Goal: Task Accomplishment & Management: Manage account settings

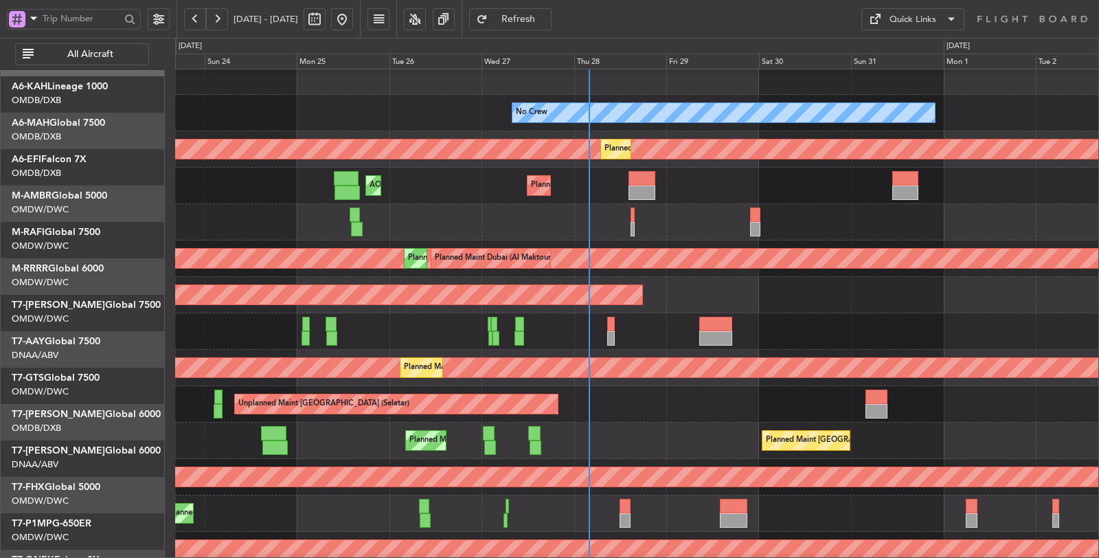
click at [307, 179] on div "Planned Maint [GEOGRAPHIC_DATA] ([GEOGRAPHIC_DATA] Intl) AOG Maint [GEOGRAPHIC_…" at bounding box center [637, 186] width 924 height 36
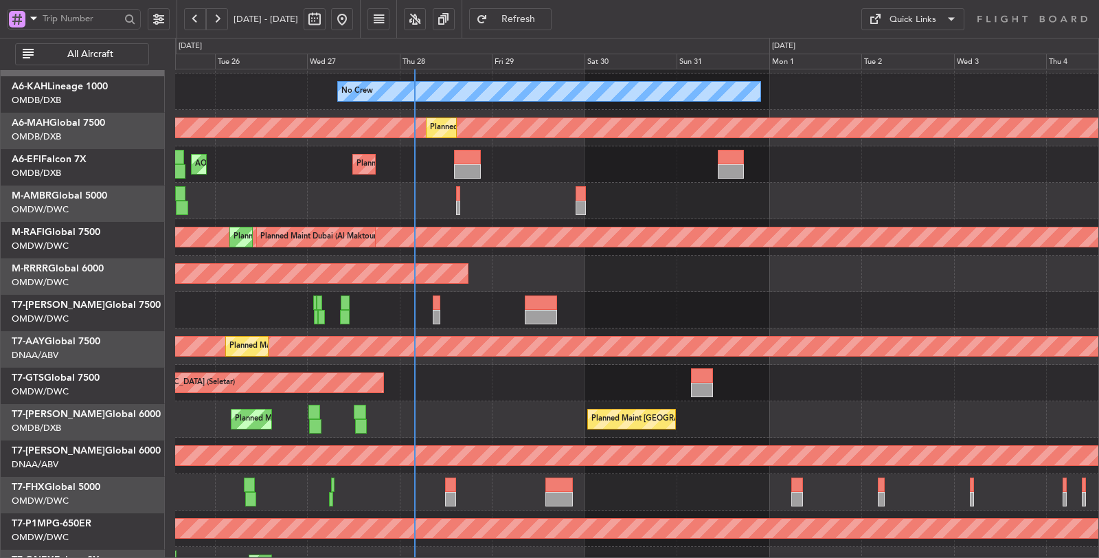
scroll to position [32, 0]
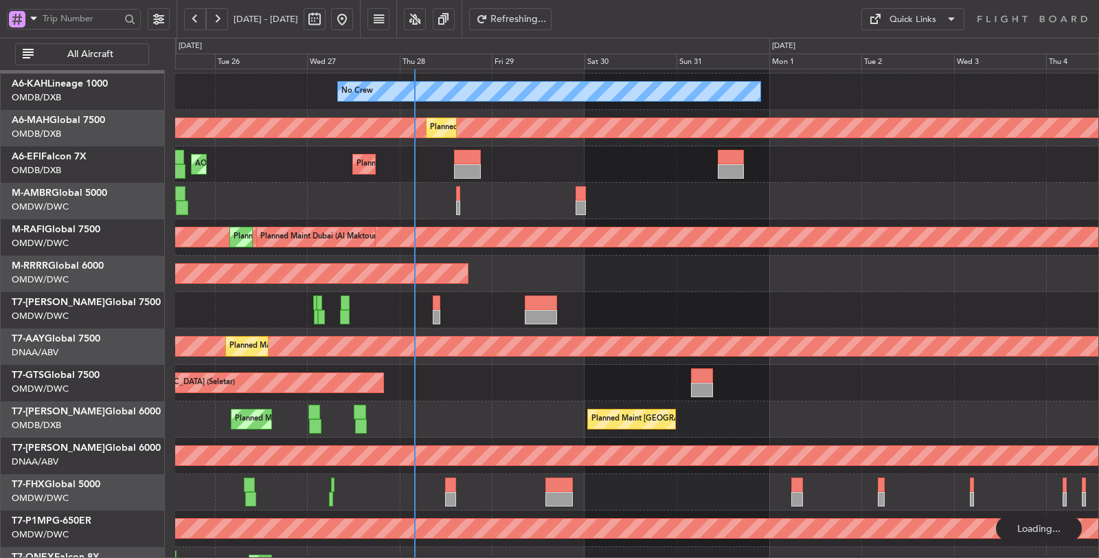
click at [70, 45] on button "All Aircraft" at bounding box center [82, 54] width 134 height 22
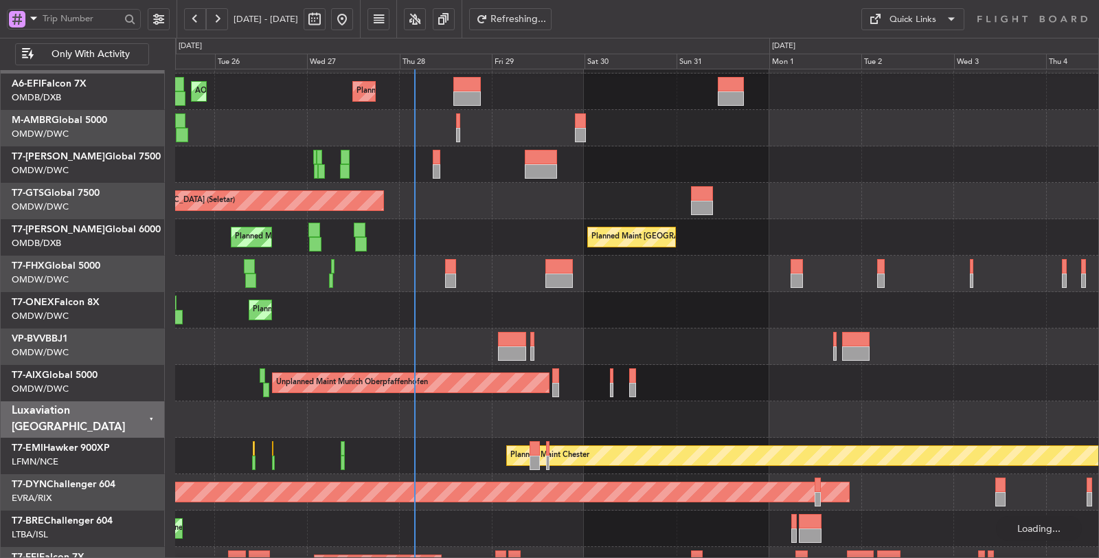
click at [34, 18] on span at bounding box center [33, 18] width 16 height 17
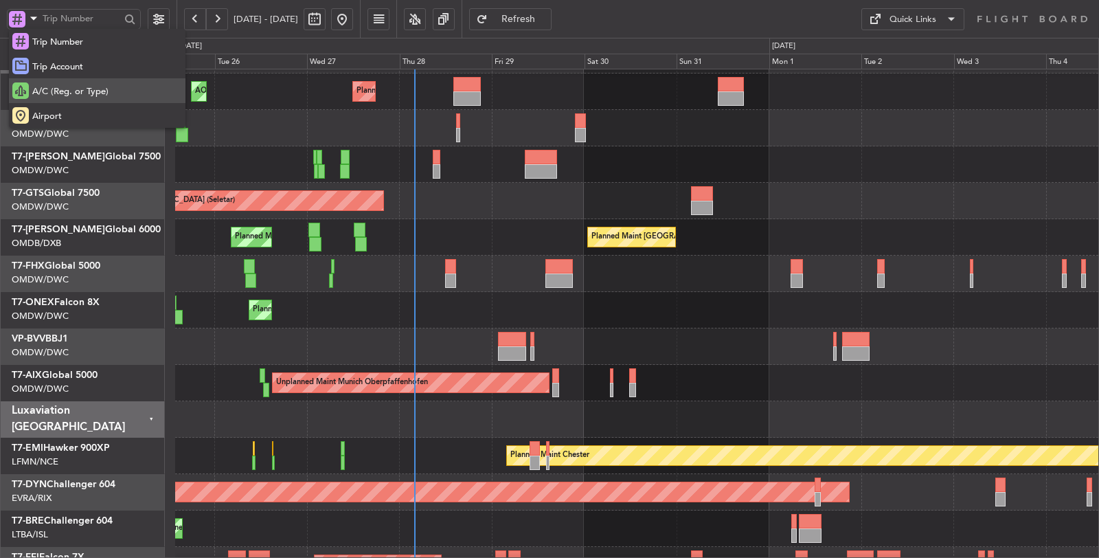
click at [32, 84] on div "A/C (Reg. or Type)" at bounding box center [97, 90] width 177 height 25
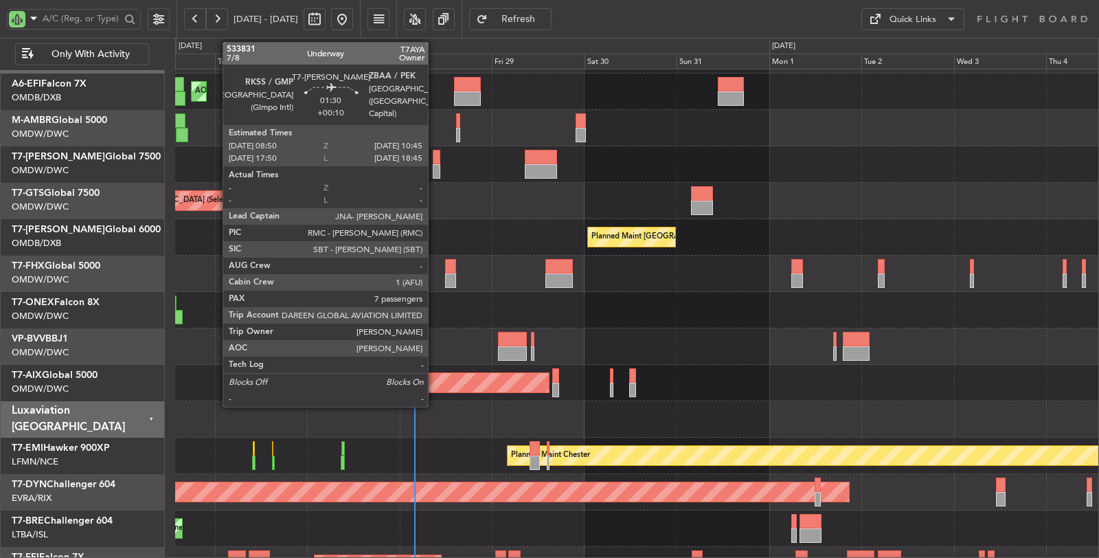
click at [435, 170] on div at bounding box center [437, 171] width 8 height 14
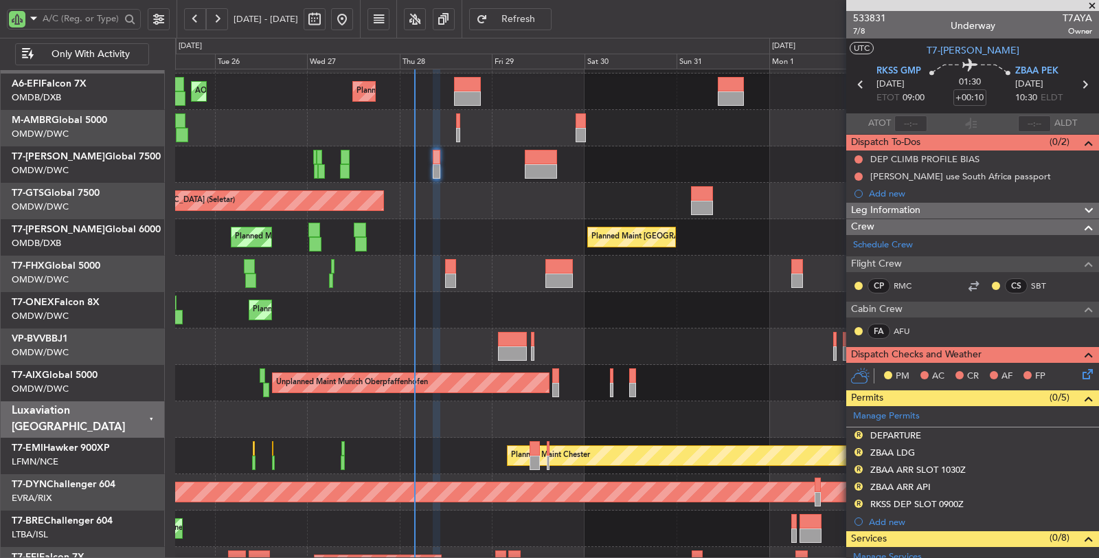
click at [547, 18] on span "Refresh" at bounding box center [519, 19] width 56 height 10
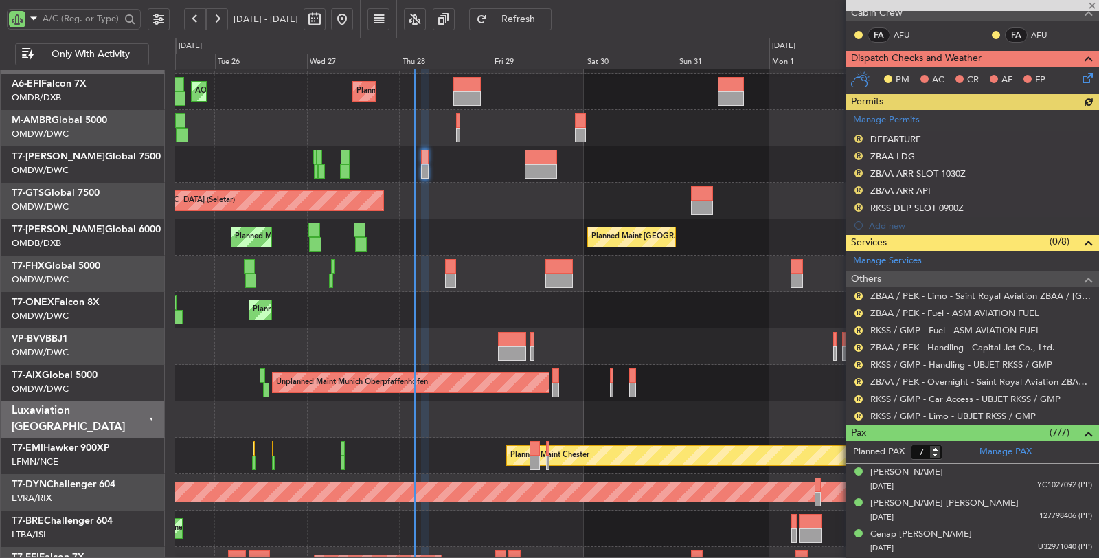
scroll to position [381, 0]
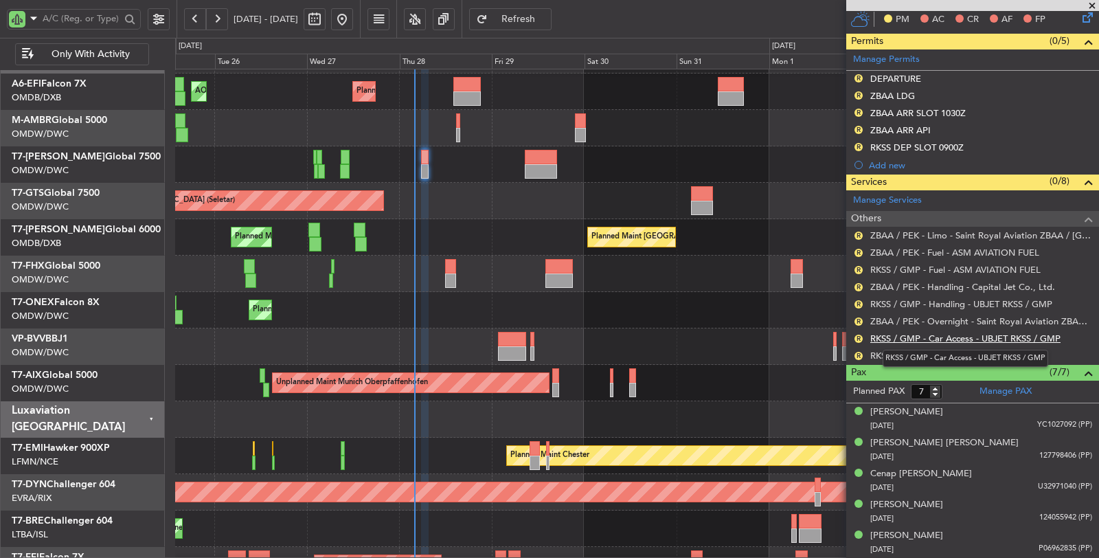
click at [942, 339] on link "RKSS / GMP - Car Access - UBJET RKSS / GMP" at bounding box center [966, 339] width 190 height 12
click at [949, 281] on link "ZBAA / PEK - Handling - Capital Jet Co., Ltd." at bounding box center [963, 287] width 185 height 12
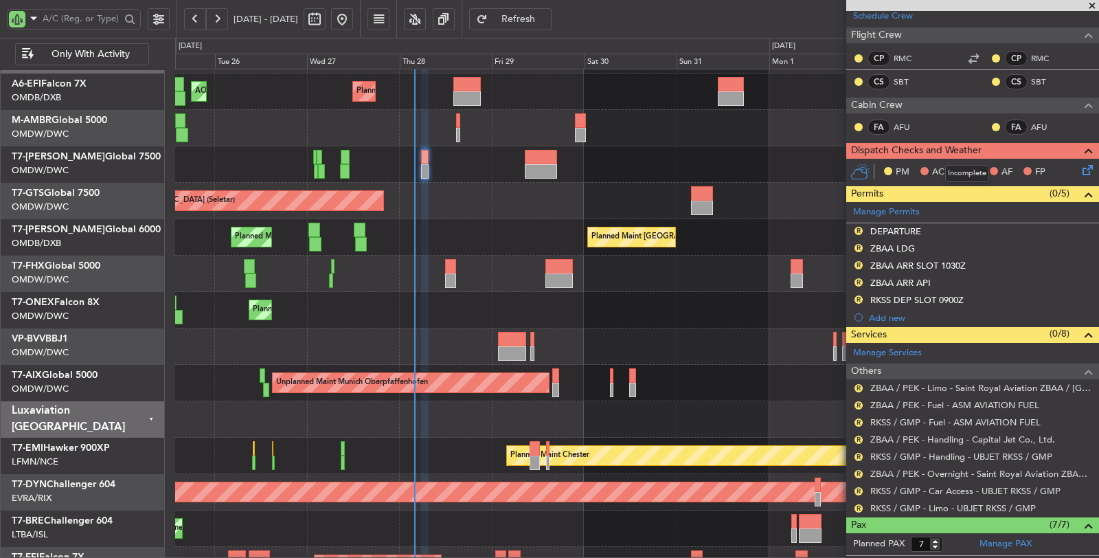
scroll to position [76, 0]
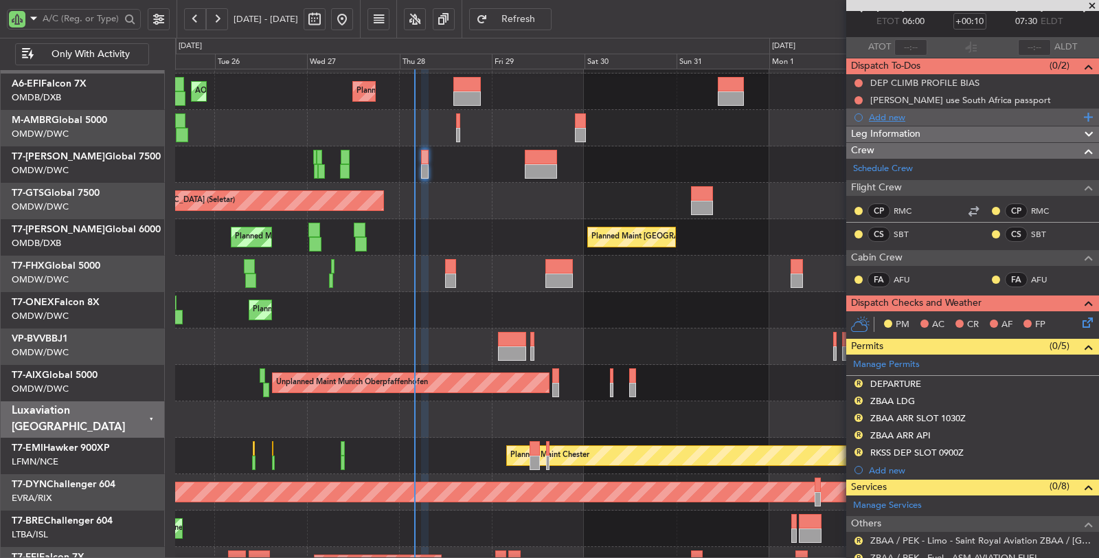
click at [897, 115] on div "Add new" at bounding box center [974, 117] width 211 height 12
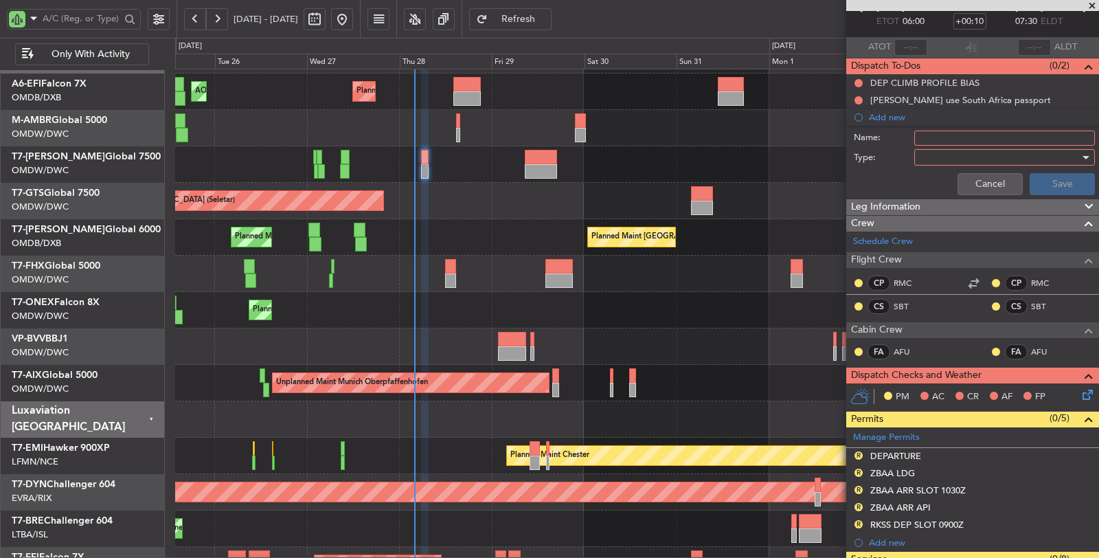
click at [934, 137] on input "Name:" at bounding box center [1004, 138] width 181 height 15
type input "DEP FUEL: 22000 LBS"
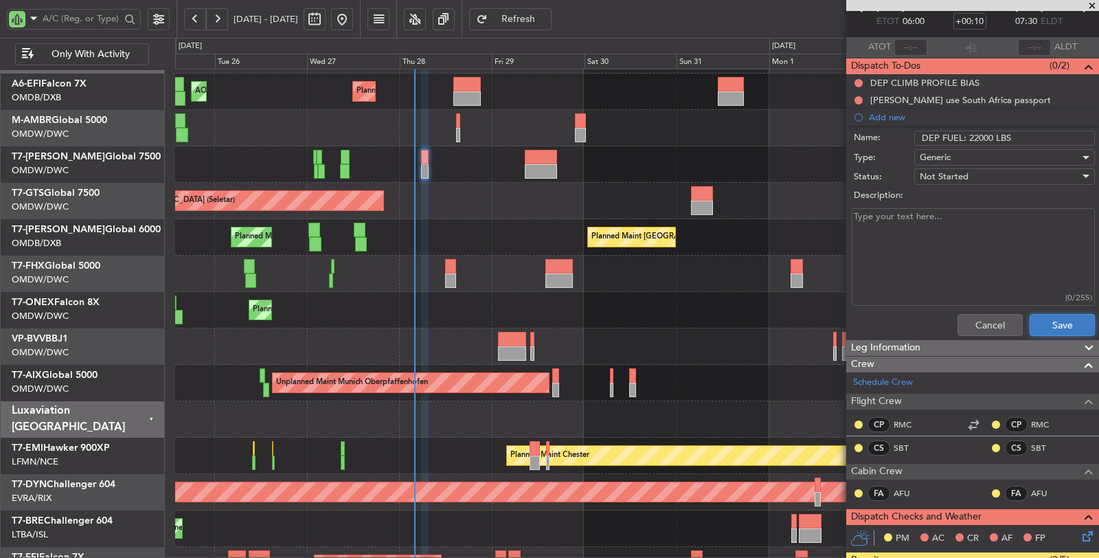
click at [1030, 323] on button "Save" at bounding box center [1062, 325] width 65 height 22
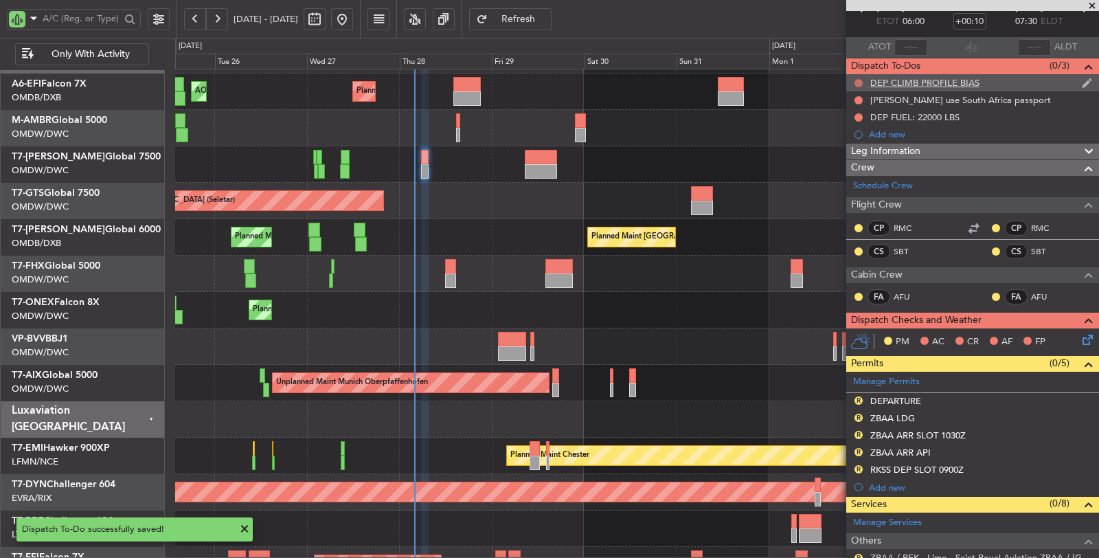
click at [855, 81] on button at bounding box center [859, 83] width 8 height 8
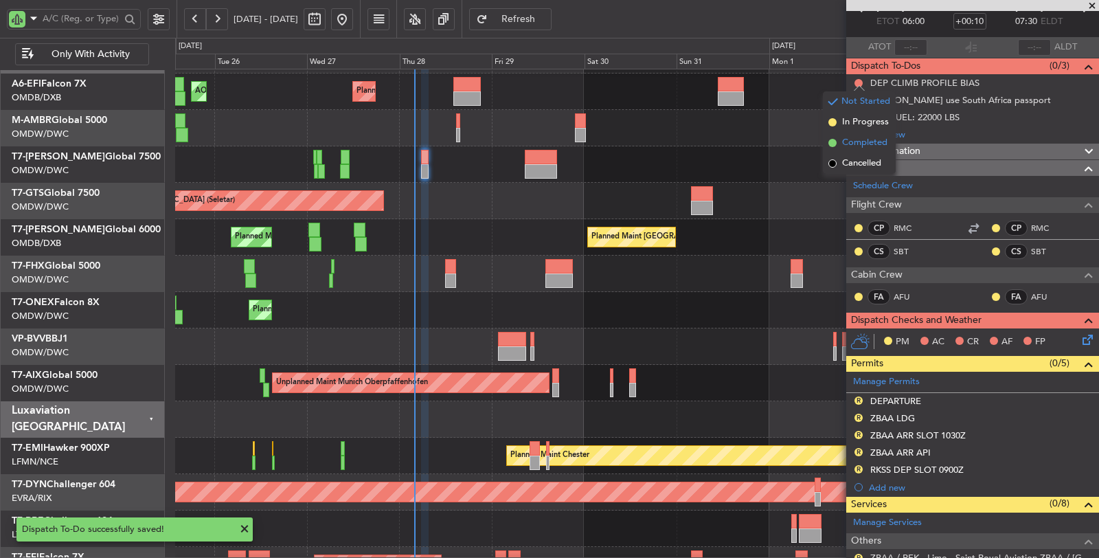
click at [861, 143] on span "Completed" at bounding box center [864, 143] width 45 height 14
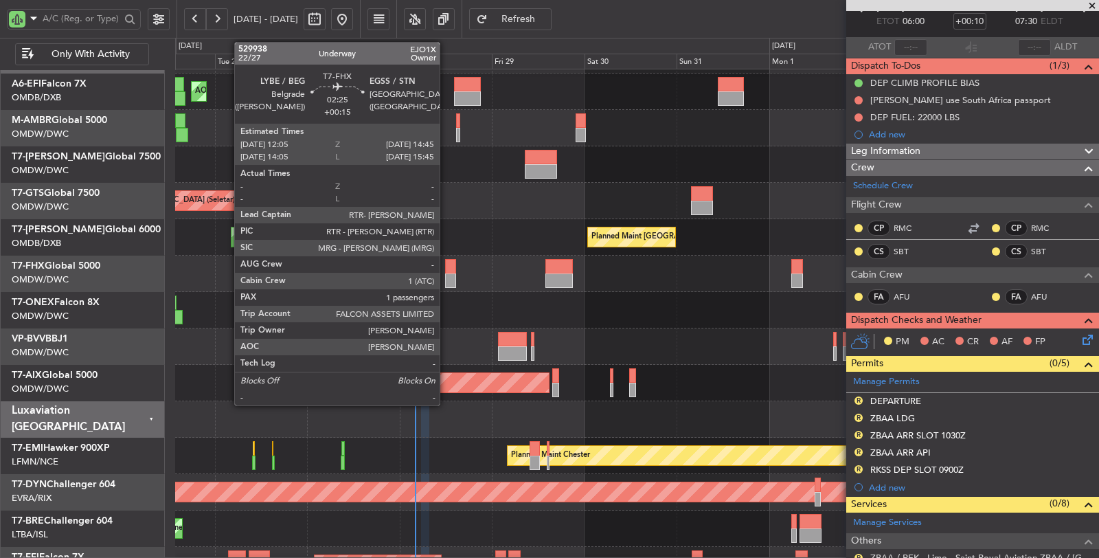
click at [447, 260] on div at bounding box center [450, 266] width 10 height 14
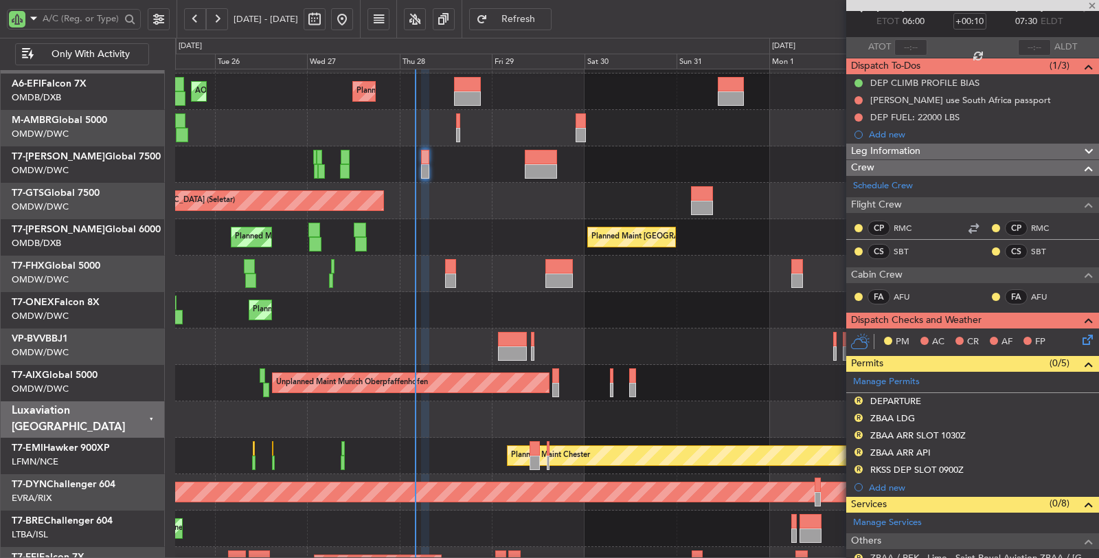
type input "+00:15"
type input "1"
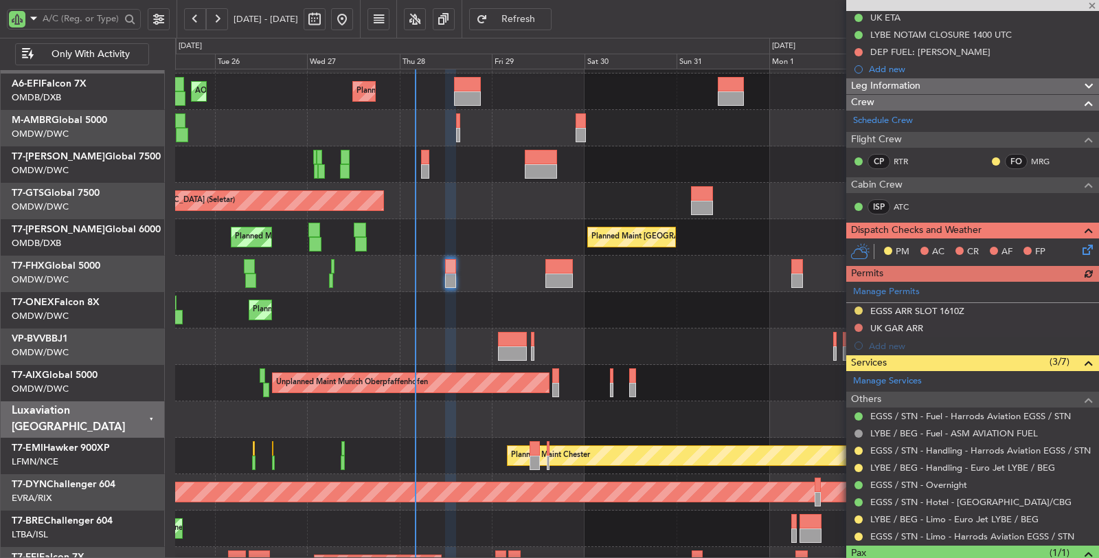
scroll to position [211, 0]
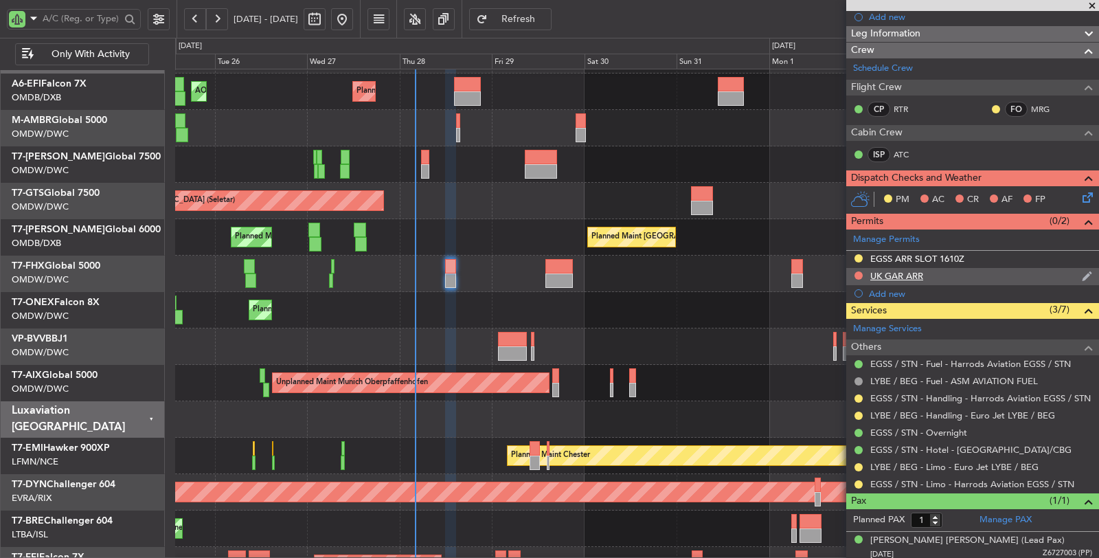
click at [893, 270] on div "UK GAR ARR" at bounding box center [897, 276] width 53 height 12
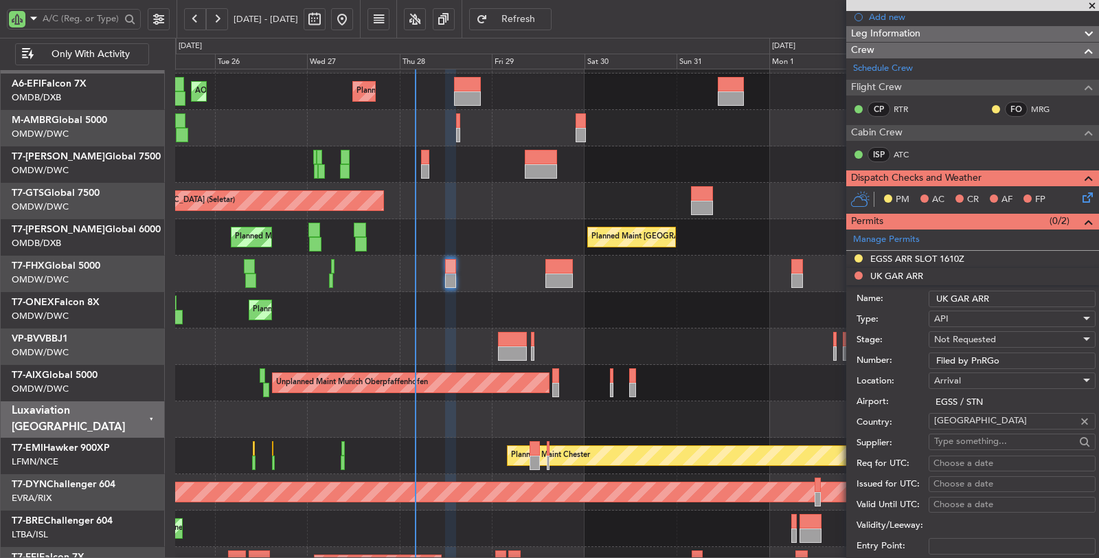
click at [977, 335] on span "Not Requested" at bounding box center [965, 339] width 62 height 12
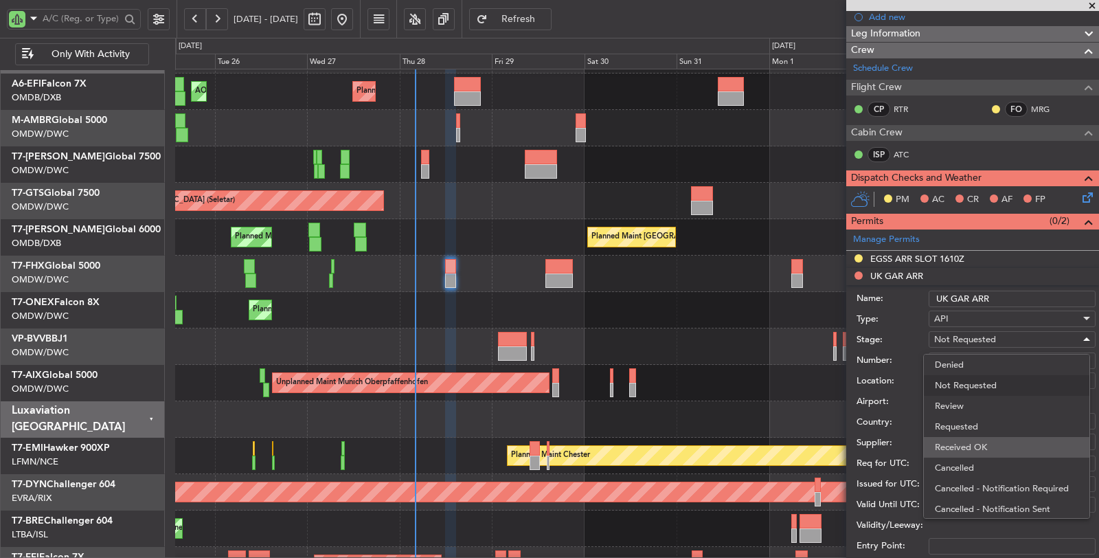
click at [980, 442] on span "Received OK" at bounding box center [1007, 447] width 144 height 21
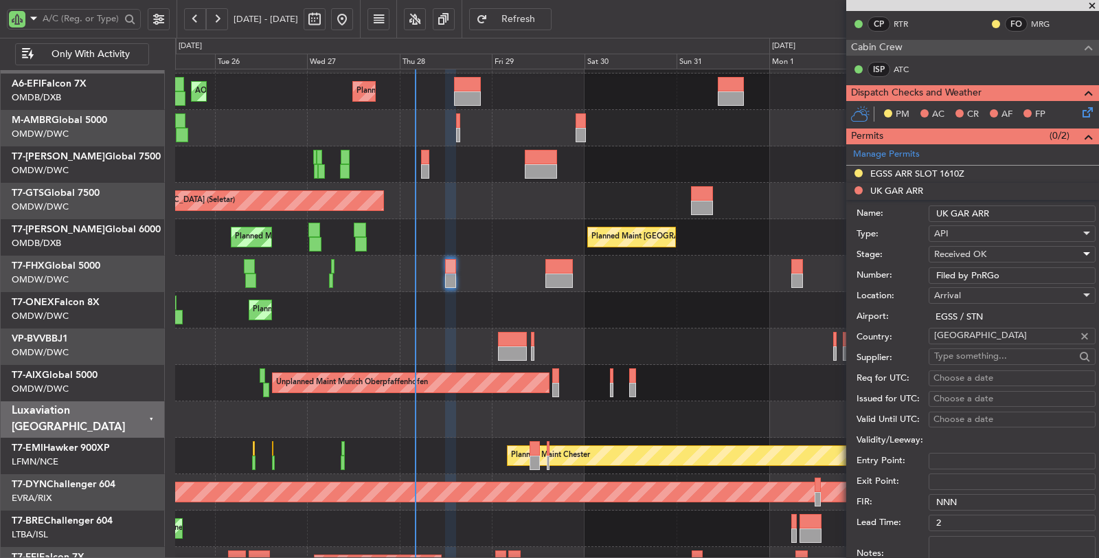
scroll to position [440, 0]
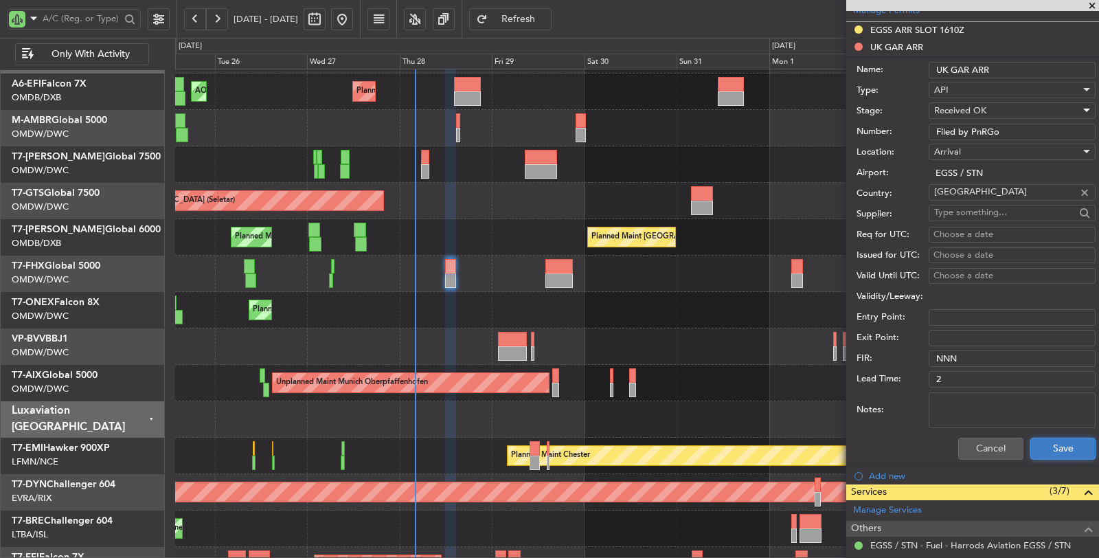
click at [1048, 440] on button "Save" at bounding box center [1063, 449] width 65 height 22
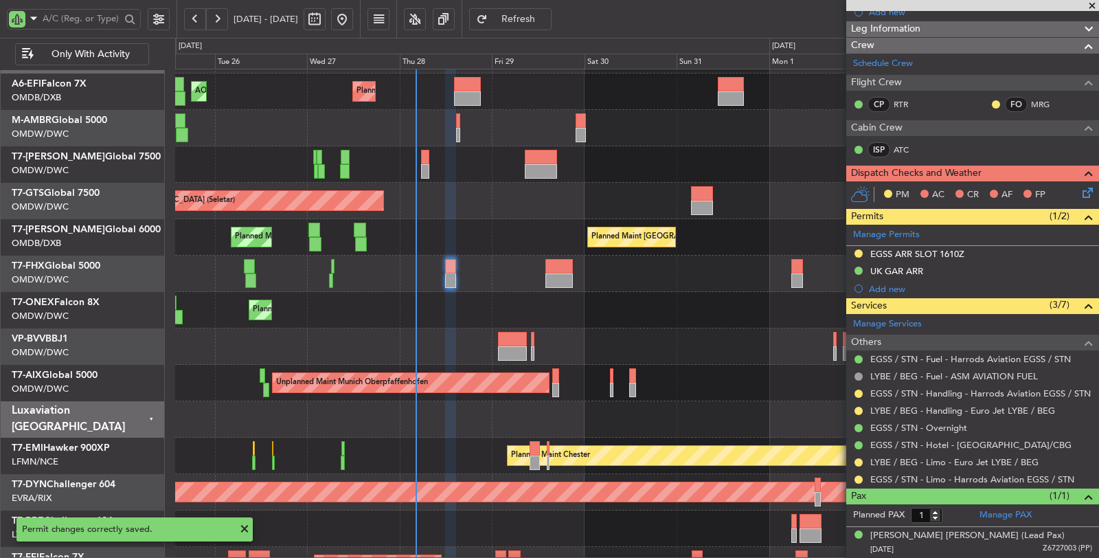
scroll to position [211, 0]
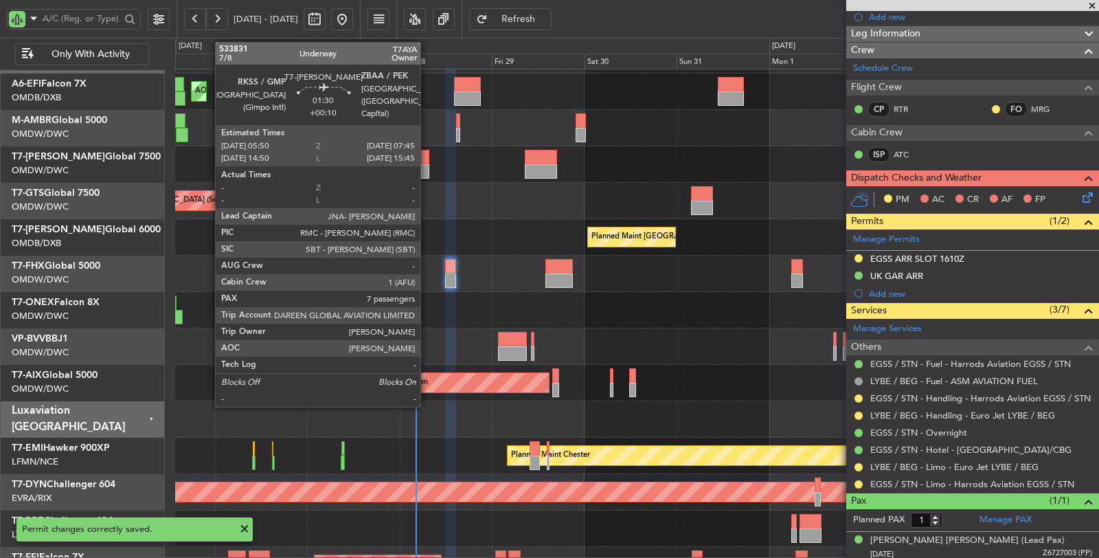
click at [427, 169] on div at bounding box center [425, 171] width 8 height 14
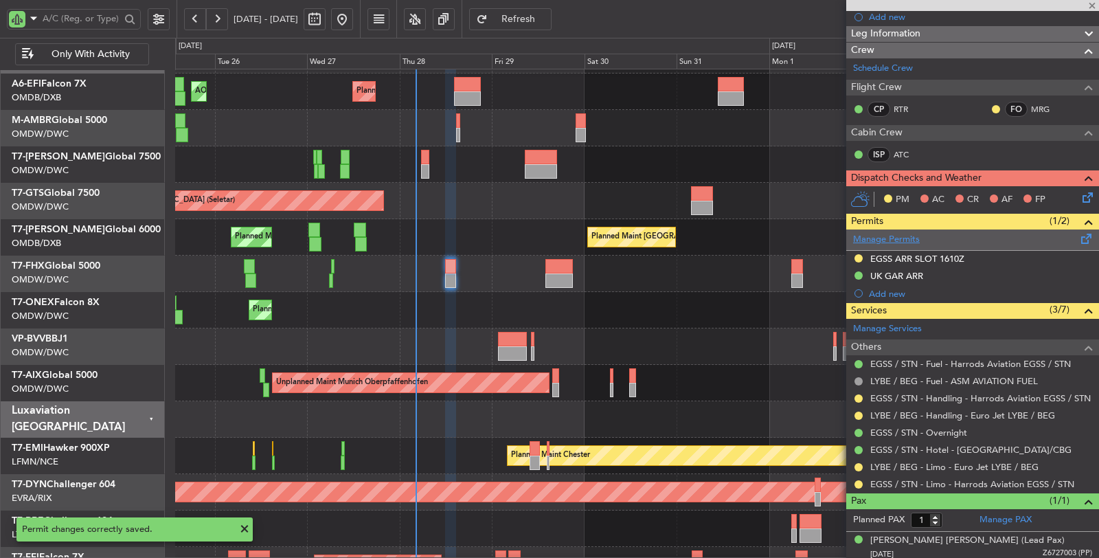
type input "+00:10"
type input "7"
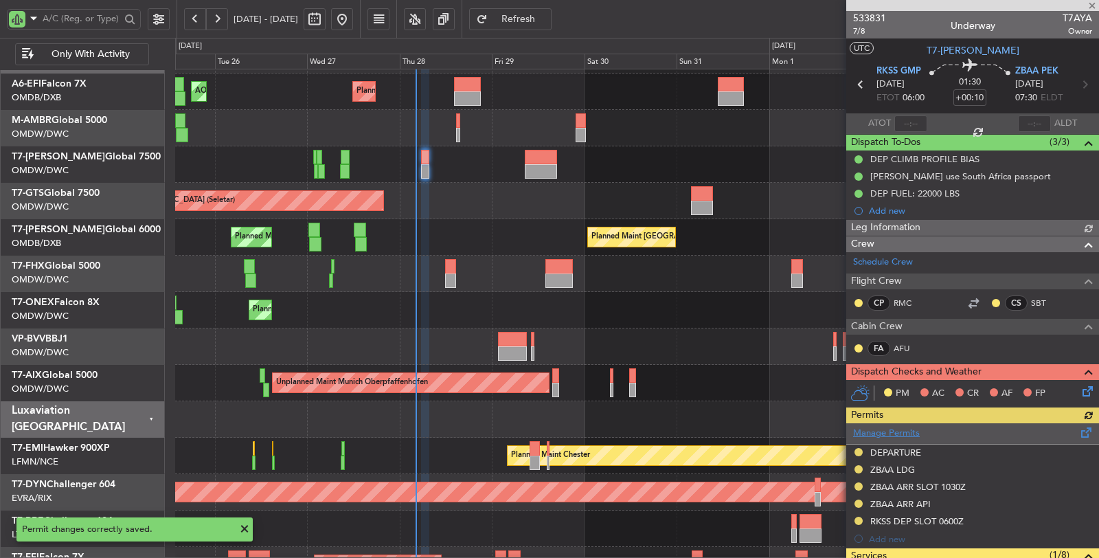
type input "[PERSON_NAME] (ANI)"
type input "7102"
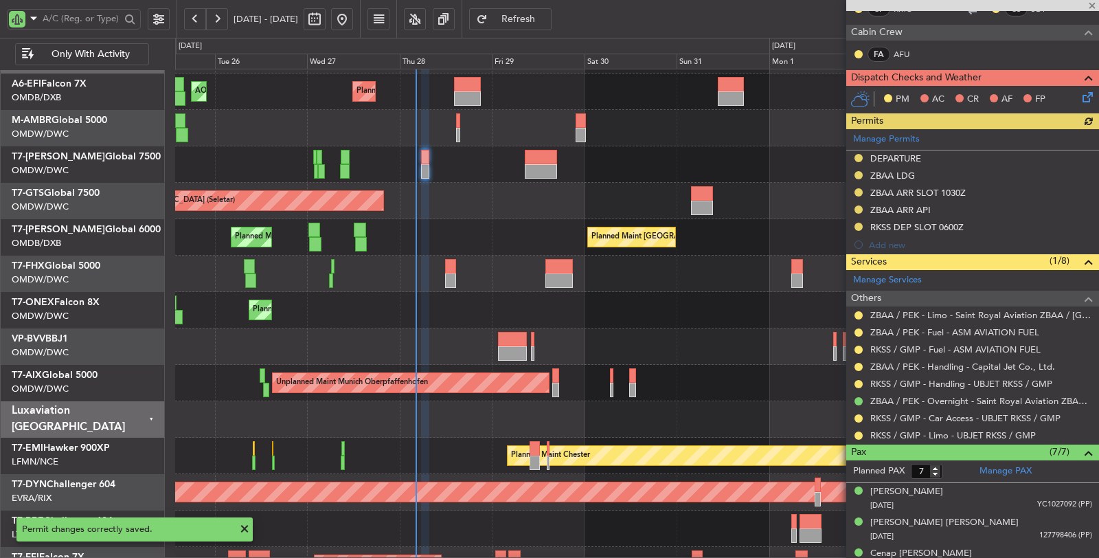
scroll to position [305, 0]
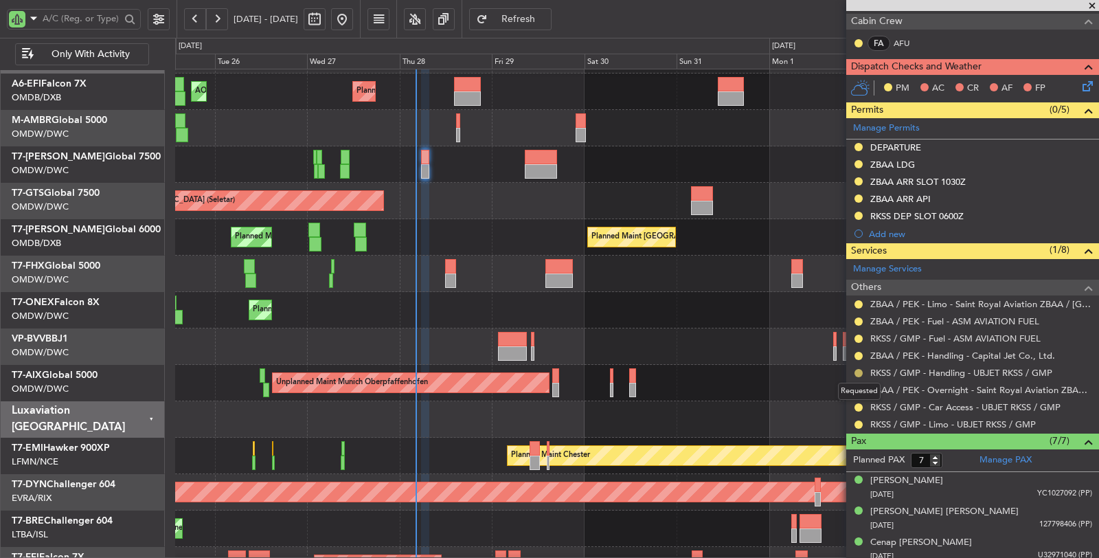
click at [860, 369] on button at bounding box center [859, 373] width 8 height 8
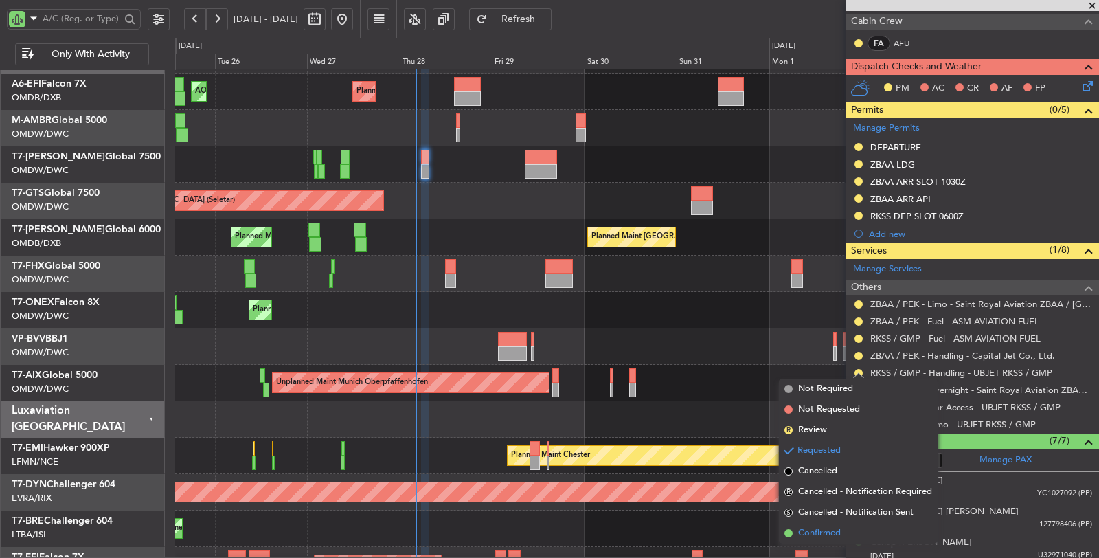
click at [840, 528] on span "Confirmed" at bounding box center [819, 533] width 43 height 14
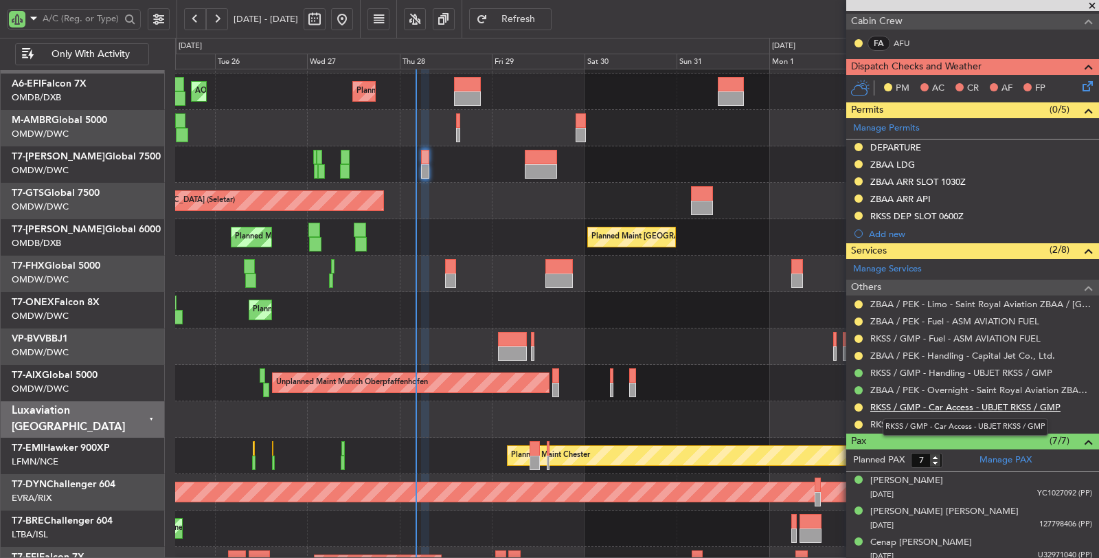
click at [912, 401] on link "RKSS / GMP - Car Access - UBJET RKSS / GMP" at bounding box center [966, 407] width 190 height 12
click at [952, 418] on link "RKSS / GMP - Limo - UBJET RKSS / GMP" at bounding box center [954, 424] width 166 height 12
click at [537, 10] on button "Refresh" at bounding box center [510, 19] width 82 height 22
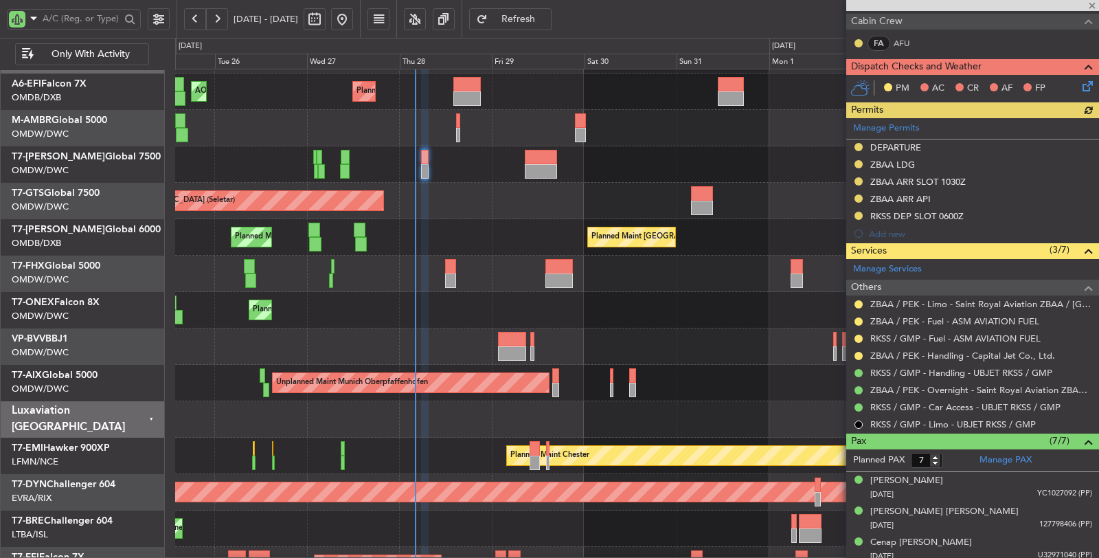
type input "[PERSON_NAME] (ANI)"
type input "7102"
click at [896, 146] on div "Manage Permits DEPARTURE ZBAA LDG ZBAA ARR SLOT 1030Z ZBAA ARR API RKSS DEP SLO…" at bounding box center [972, 180] width 253 height 124
click at [895, 145] on div "DEPARTURE" at bounding box center [896, 148] width 51 height 12
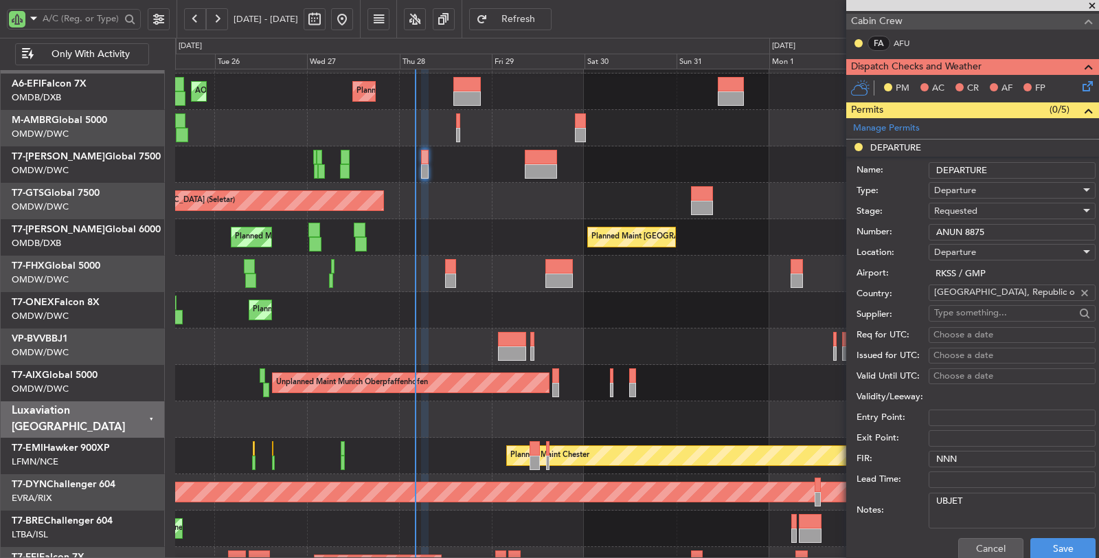
click at [963, 207] on span "Requested" at bounding box center [955, 211] width 43 height 12
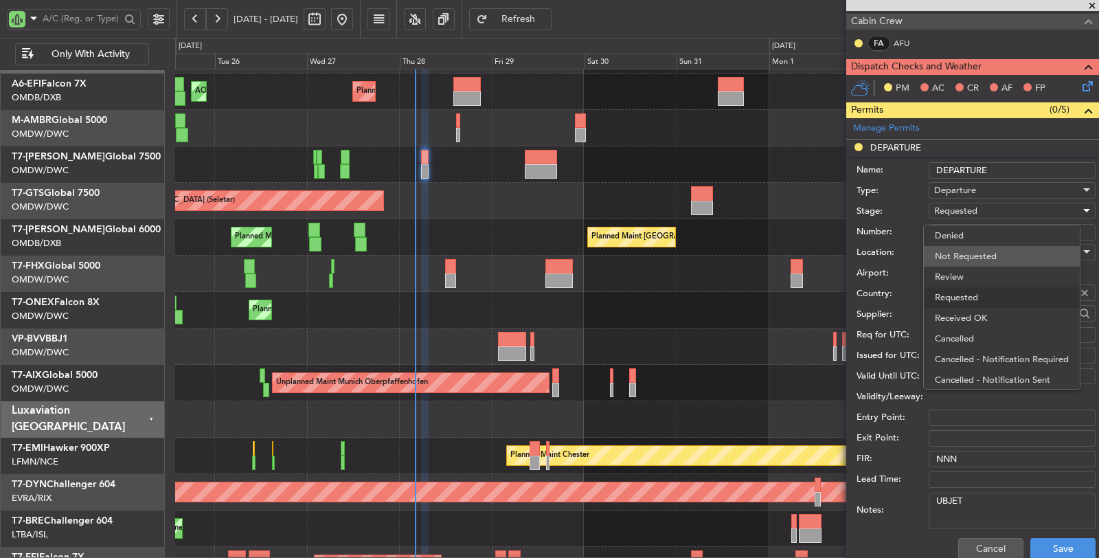
scroll to position [5, 0]
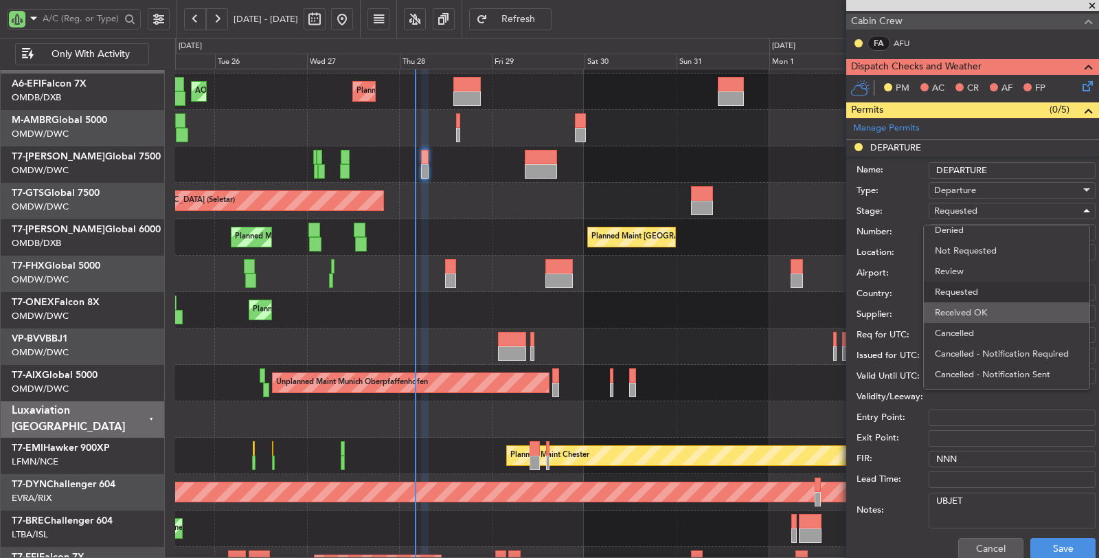
click at [963, 309] on span "Received OK" at bounding box center [1007, 312] width 144 height 21
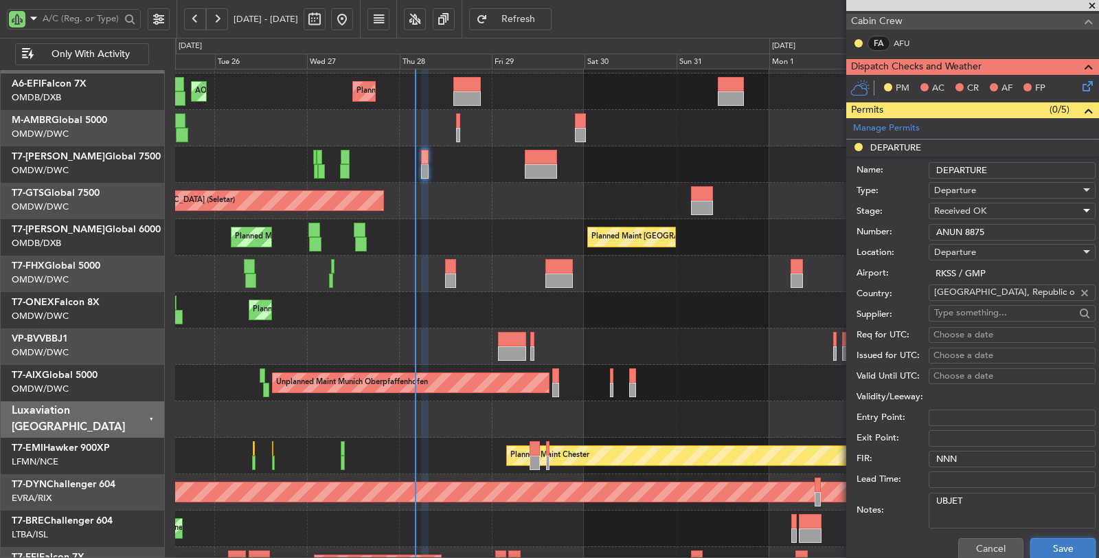
click at [1048, 547] on button "Save" at bounding box center [1063, 549] width 65 height 22
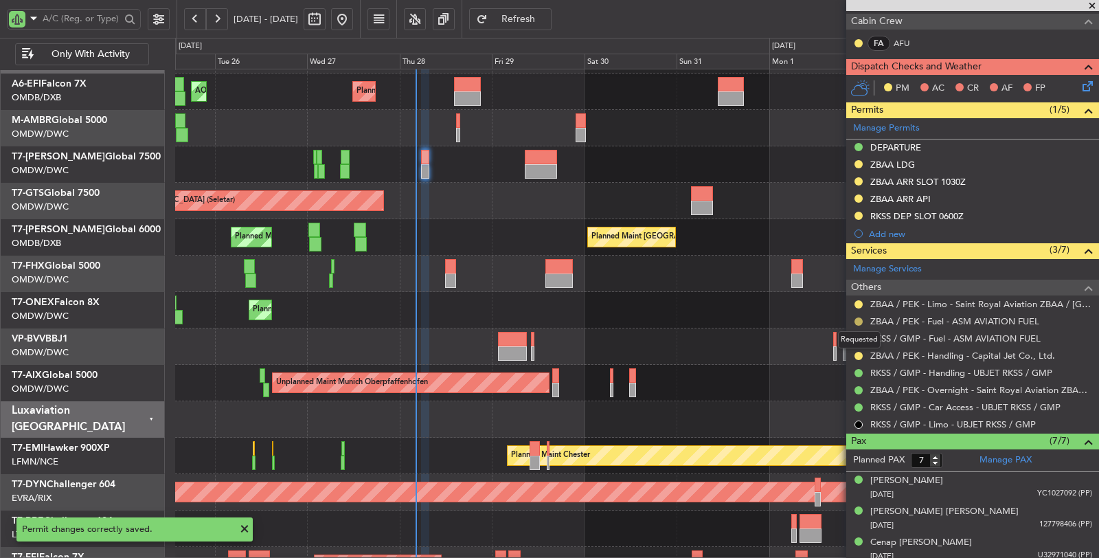
click at [856, 317] on button at bounding box center [859, 321] width 8 height 8
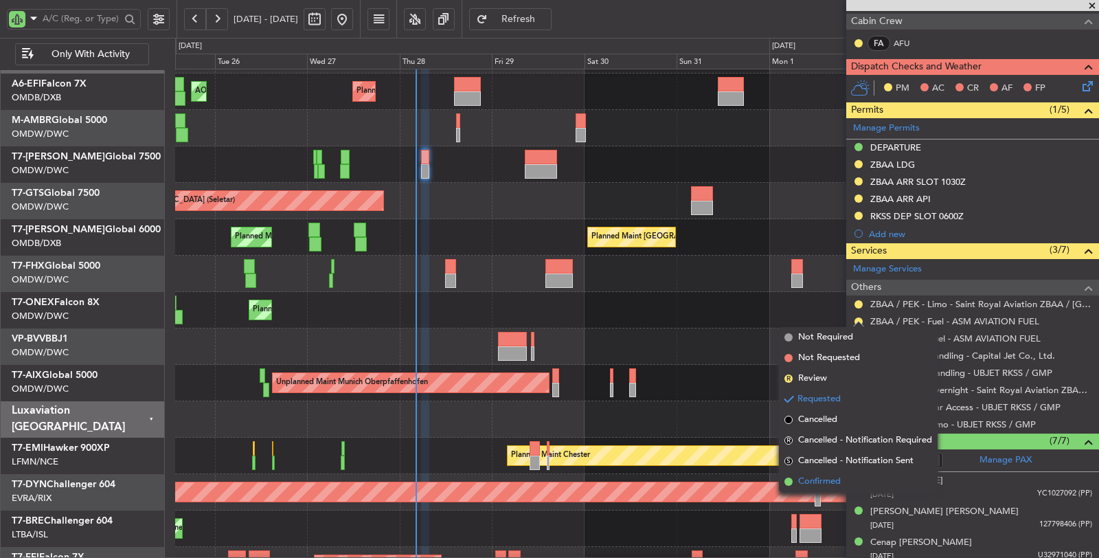
click at [838, 475] on span "Confirmed" at bounding box center [819, 482] width 43 height 14
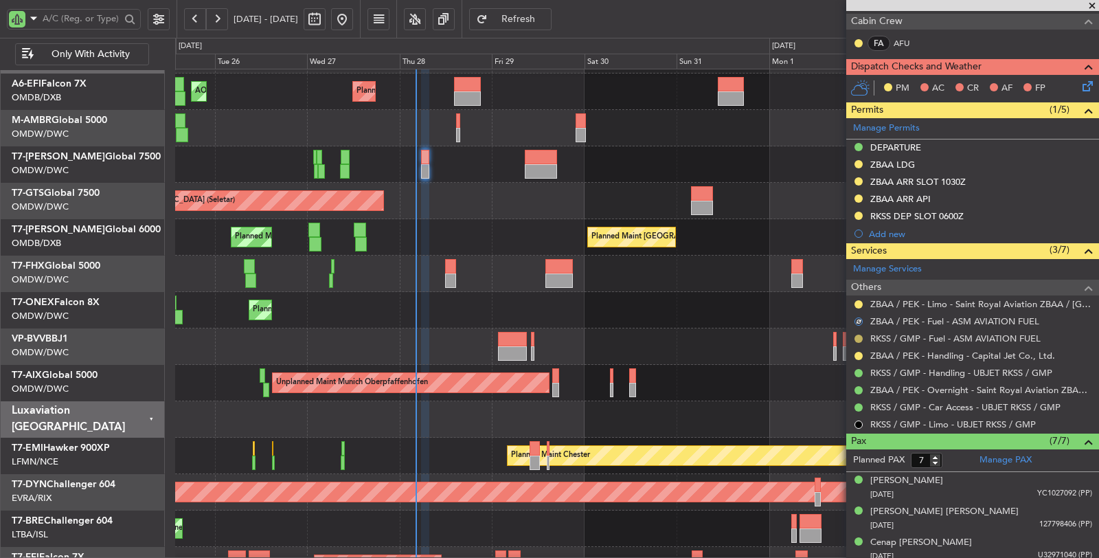
click at [857, 335] on button at bounding box center [859, 339] width 8 height 8
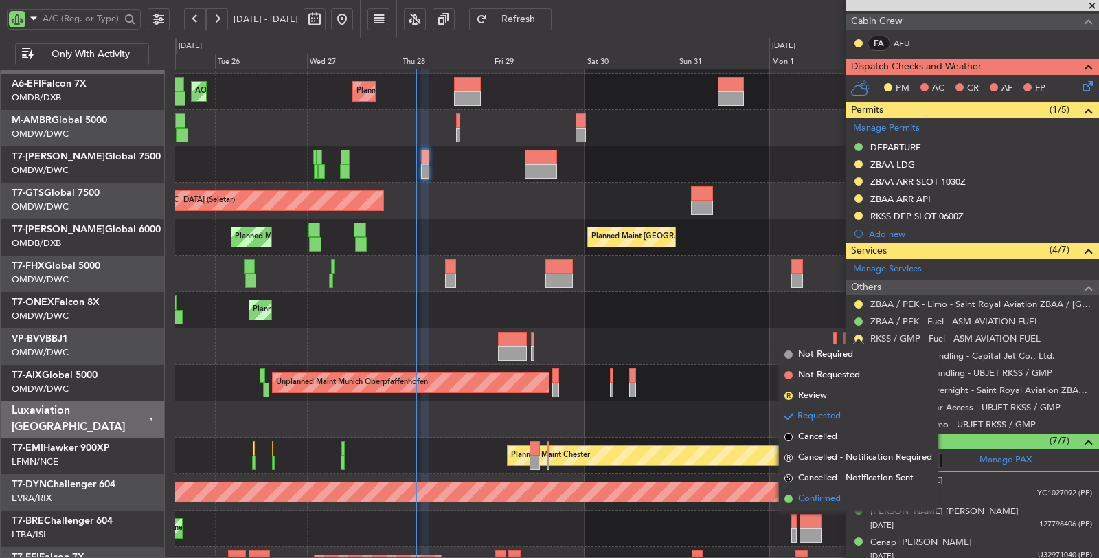
click at [840, 495] on span "Confirmed" at bounding box center [819, 499] width 43 height 14
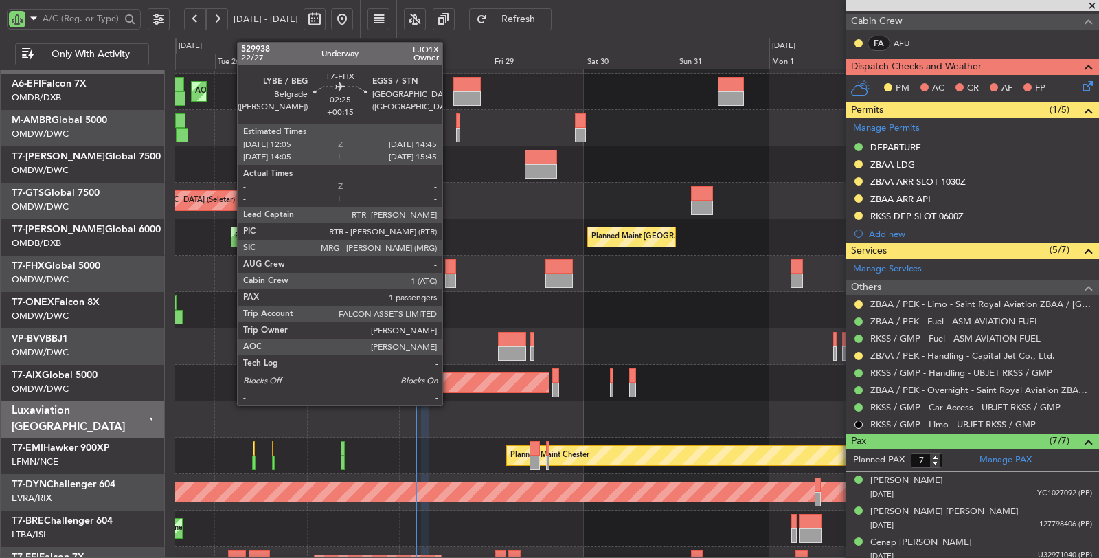
click at [449, 277] on div at bounding box center [450, 280] width 10 height 14
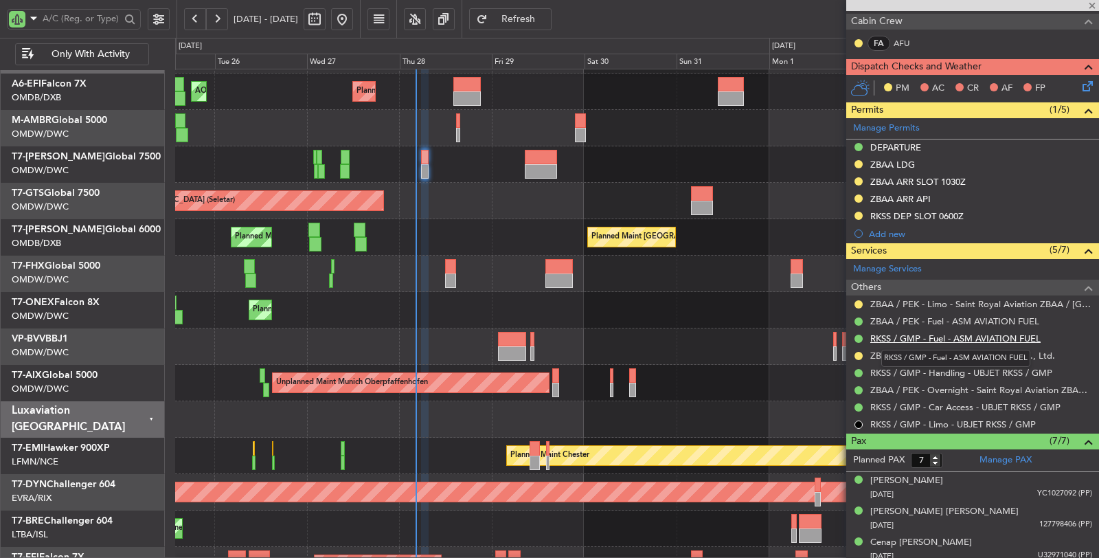
type input "+00:15"
type input "1"
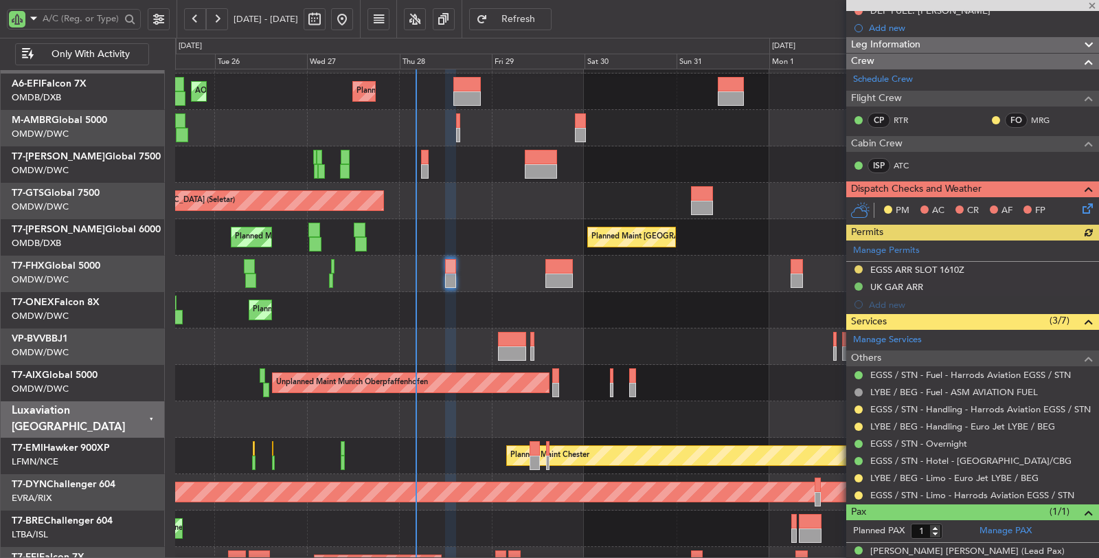
scroll to position [211, 0]
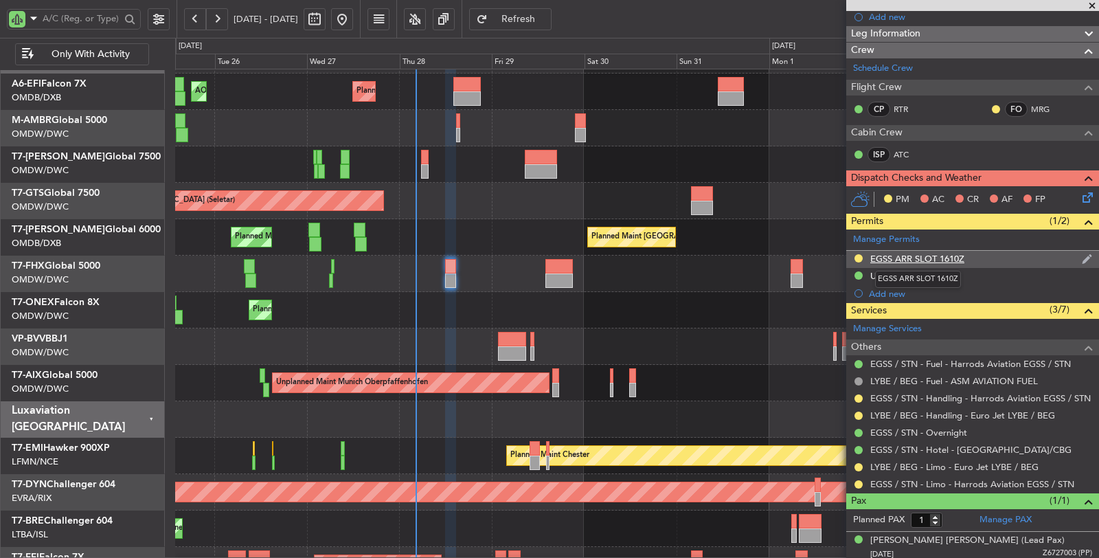
click at [925, 254] on div "EGSS ARR SLOT 1610Z" at bounding box center [918, 259] width 94 height 12
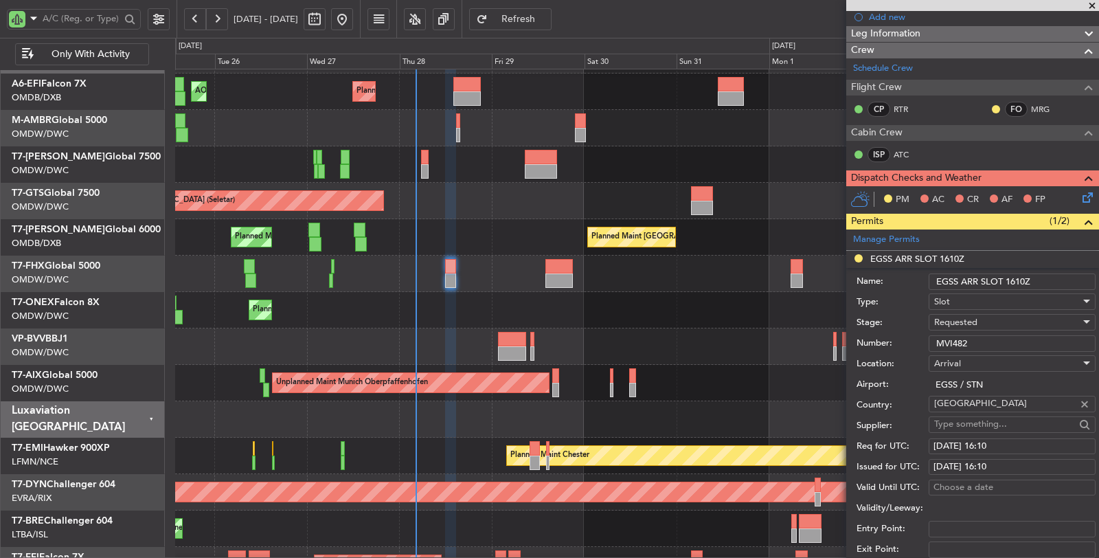
scroll to position [363, 0]
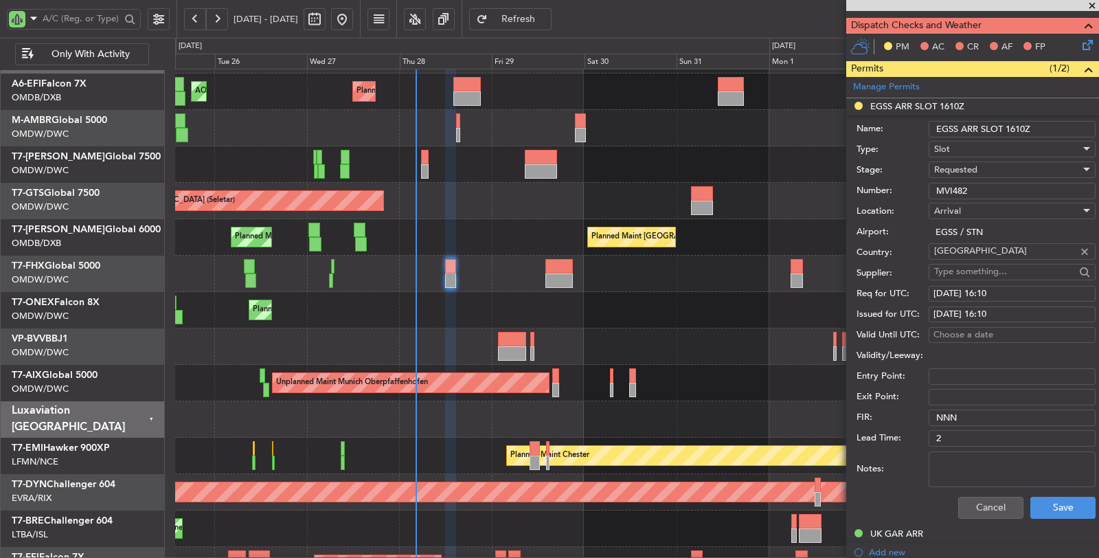
click at [970, 165] on span "Requested" at bounding box center [955, 170] width 43 height 12
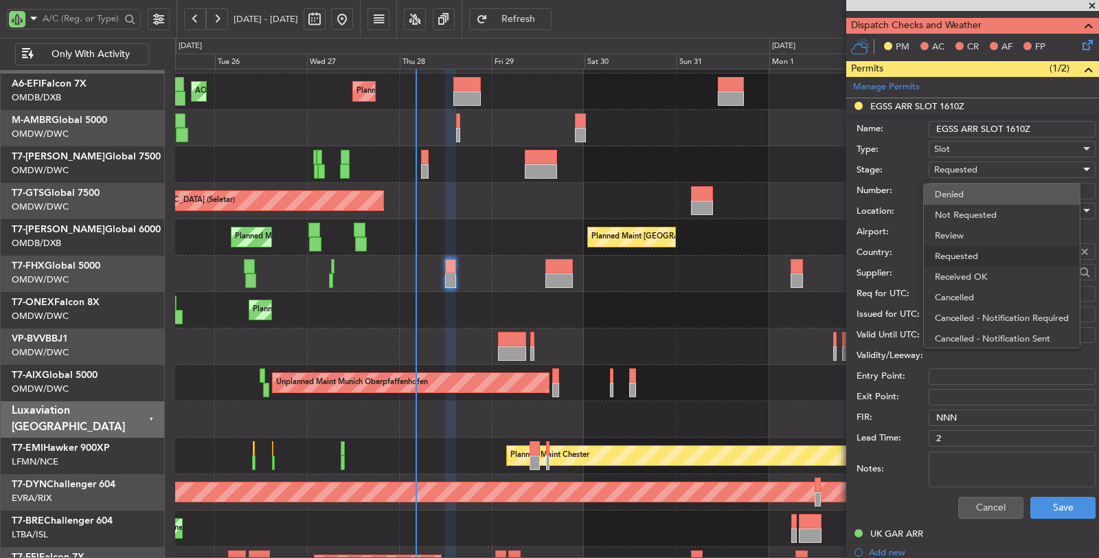
scroll to position [5, 0]
click at [969, 271] on span "Received OK" at bounding box center [1007, 271] width 144 height 21
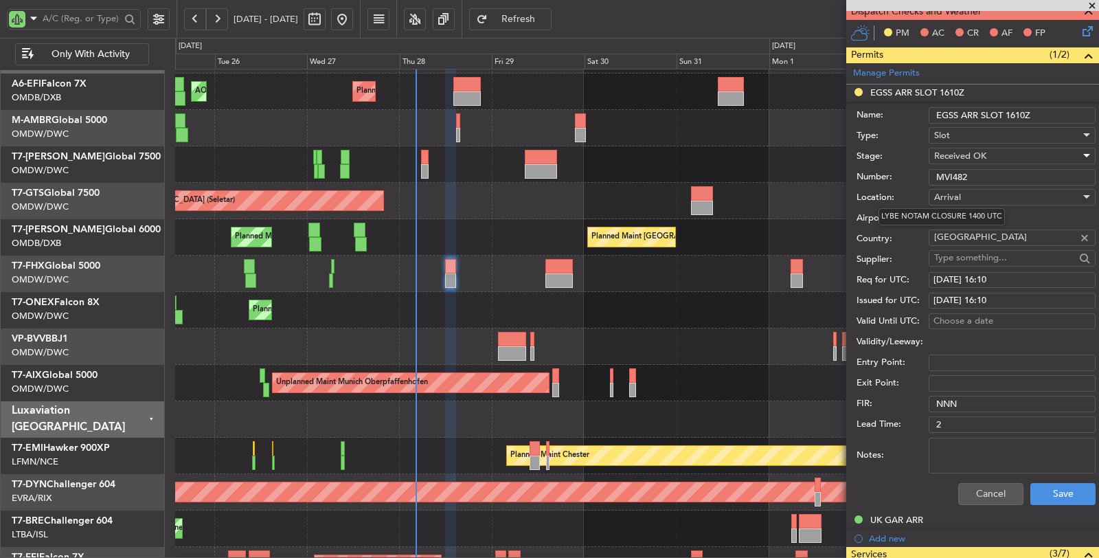
scroll to position [381, 0]
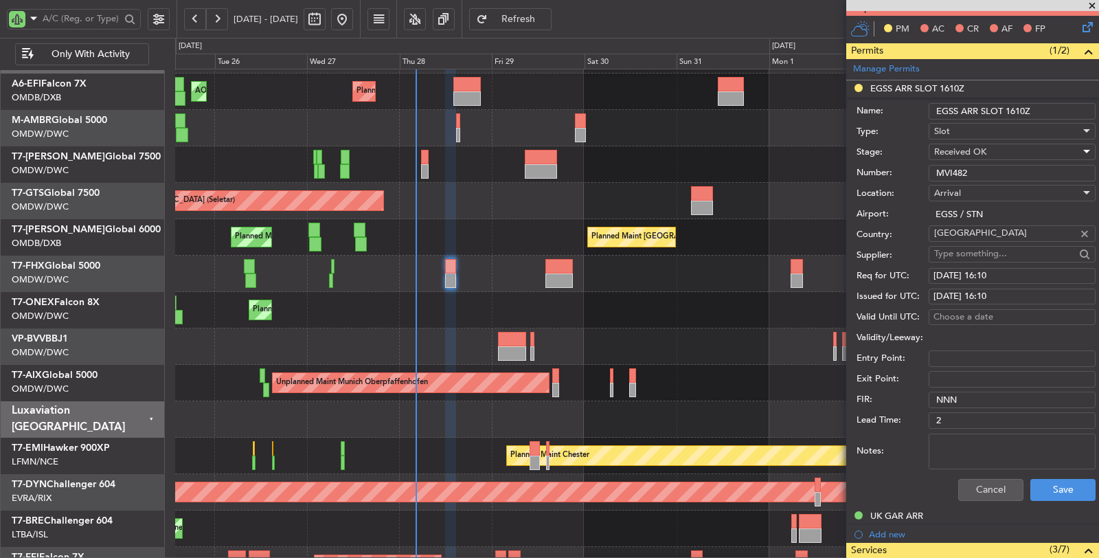
click at [974, 272] on div "[DATE] 16:10" at bounding box center [1012, 276] width 157 height 14
select select "8"
select select "2025"
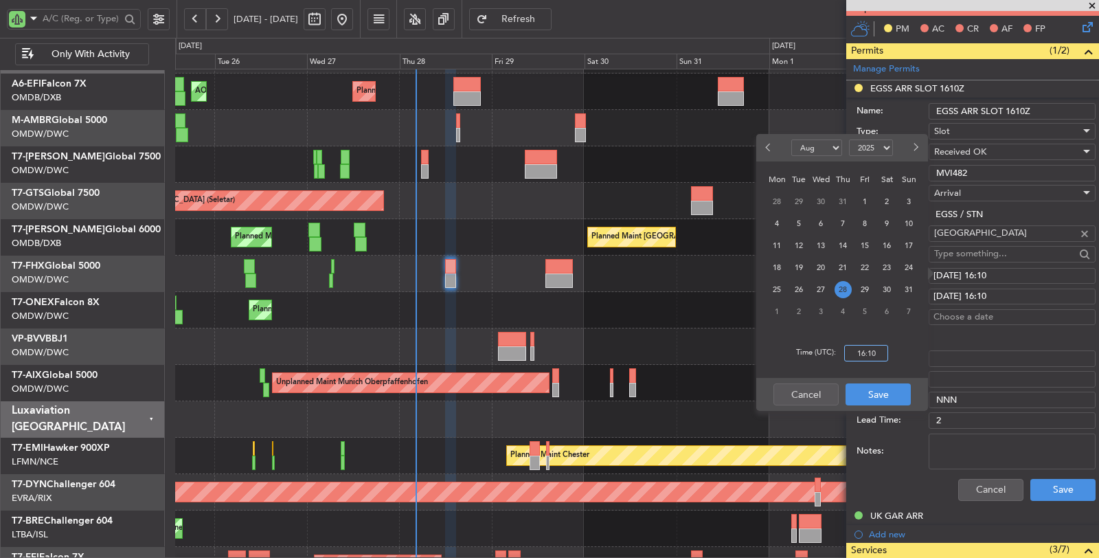
click at [860, 352] on input "16:10" at bounding box center [866, 353] width 44 height 16
type input "14:50"
click at [867, 396] on button "Save" at bounding box center [878, 394] width 65 height 22
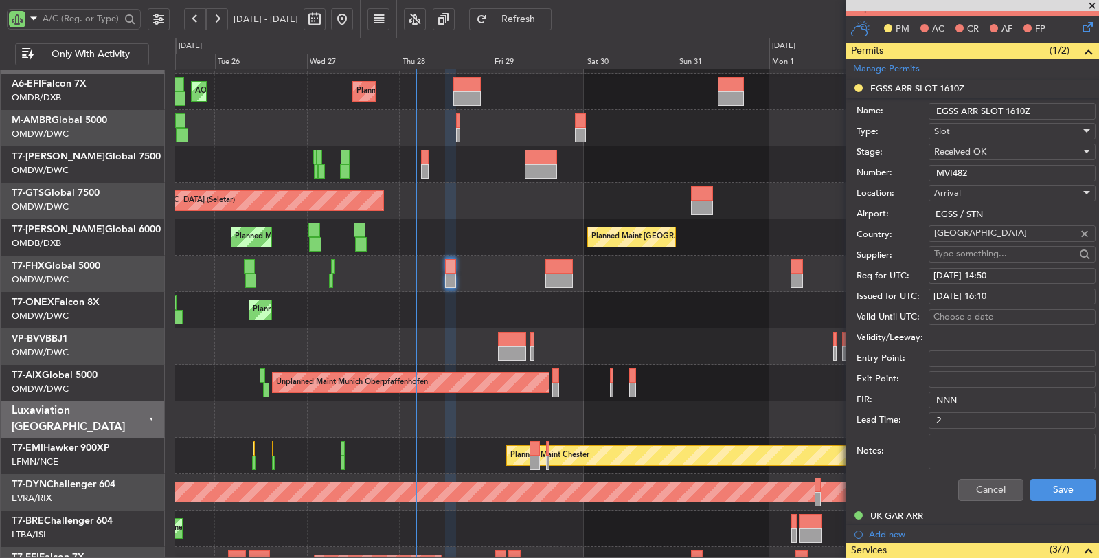
click at [988, 290] on div "[DATE] 16:10" at bounding box center [1012, 297] width 157 height 14
select select "8"
select select "2025"
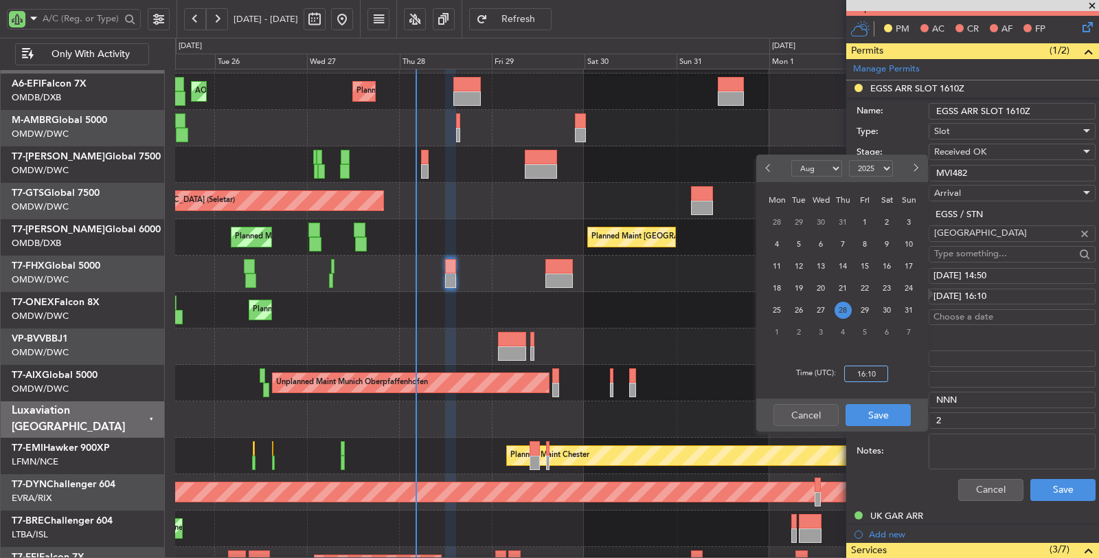
click at [860, 373] on input "16:10" at bounding box center [866, 374] width 44 height 16
type input "14:50"
click at [868, 416] on button "Save" at bounding box center [878, 415] width 65 height 22
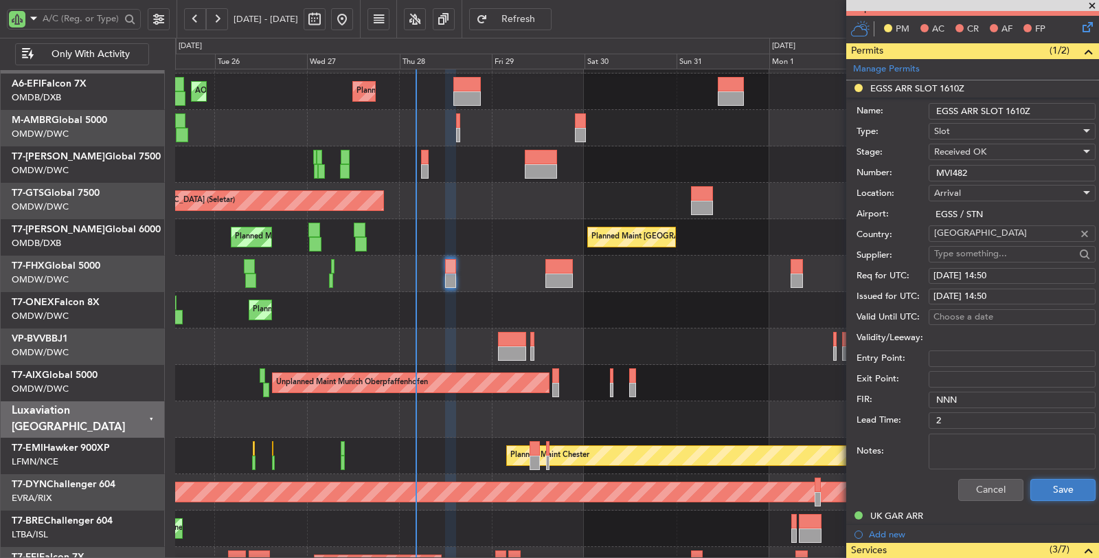
click at [1059, 485] on button "Save" at bounding box center [1063, 490] width 65 height 22
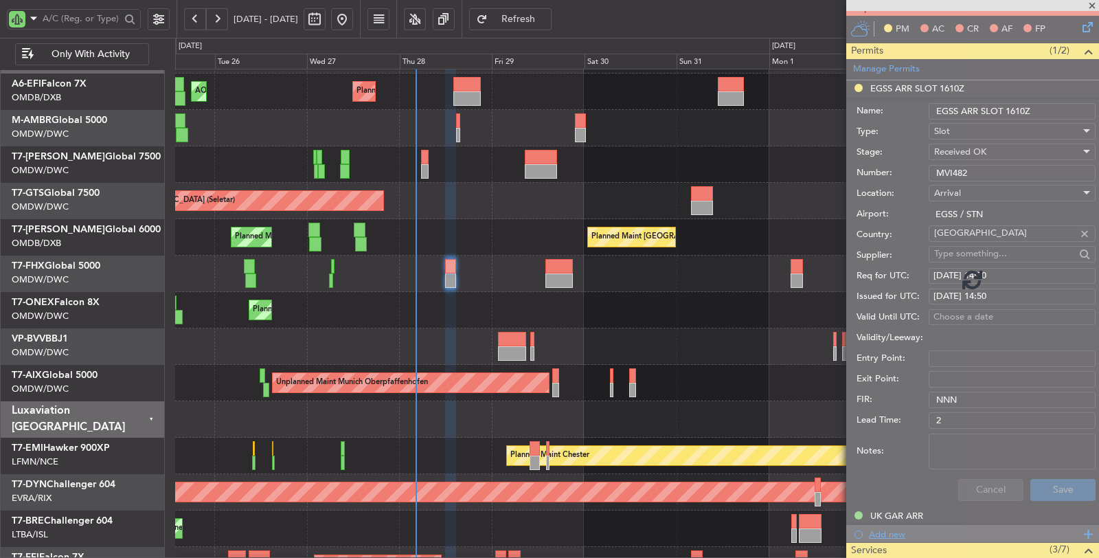
scroll to position [211, 0]
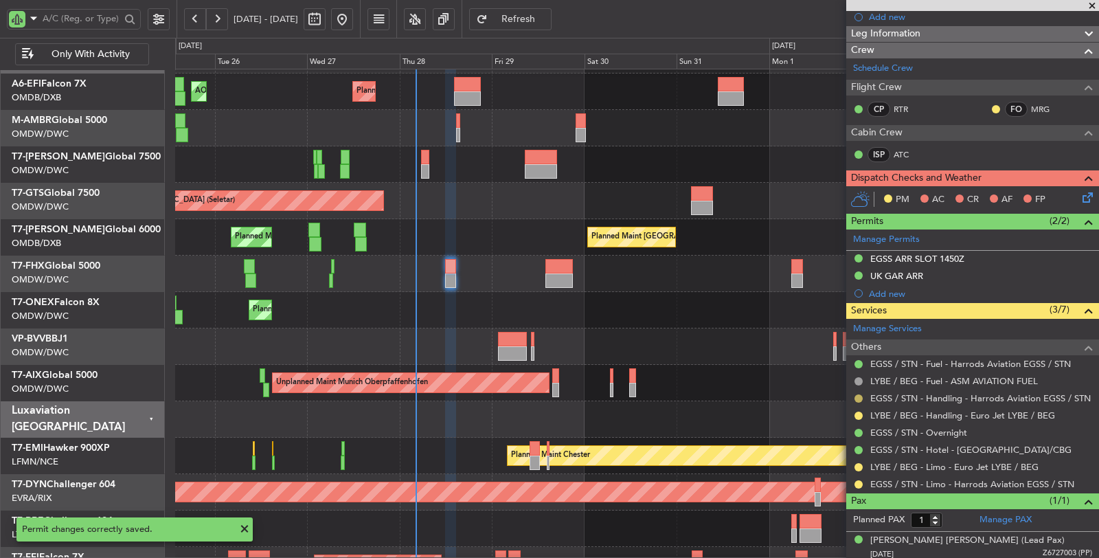
click at [857, 394] on button at bounding box center [859, 398] width 8 height 8
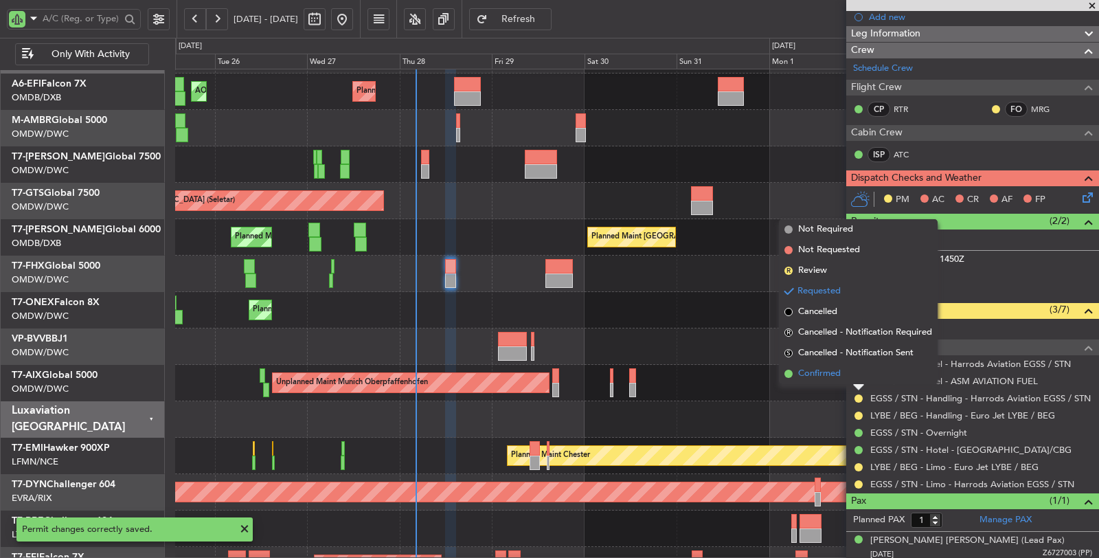
click at [823, 373] on span "Confirmed" at bounding box center [819, 374] width 43 height 14
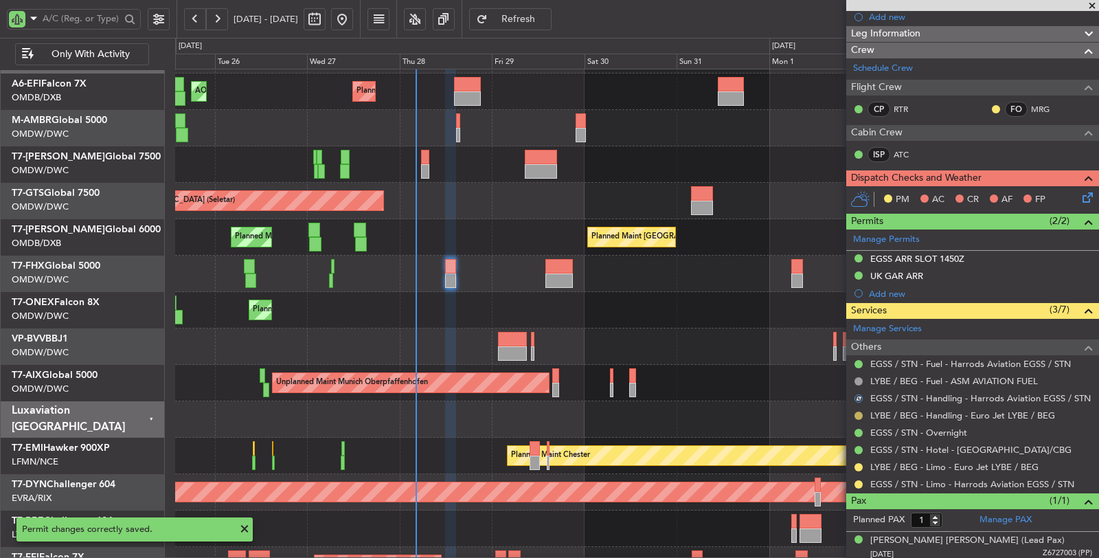
click at [861, 412] on button at bounding box center [859, 416] width 8 height 8
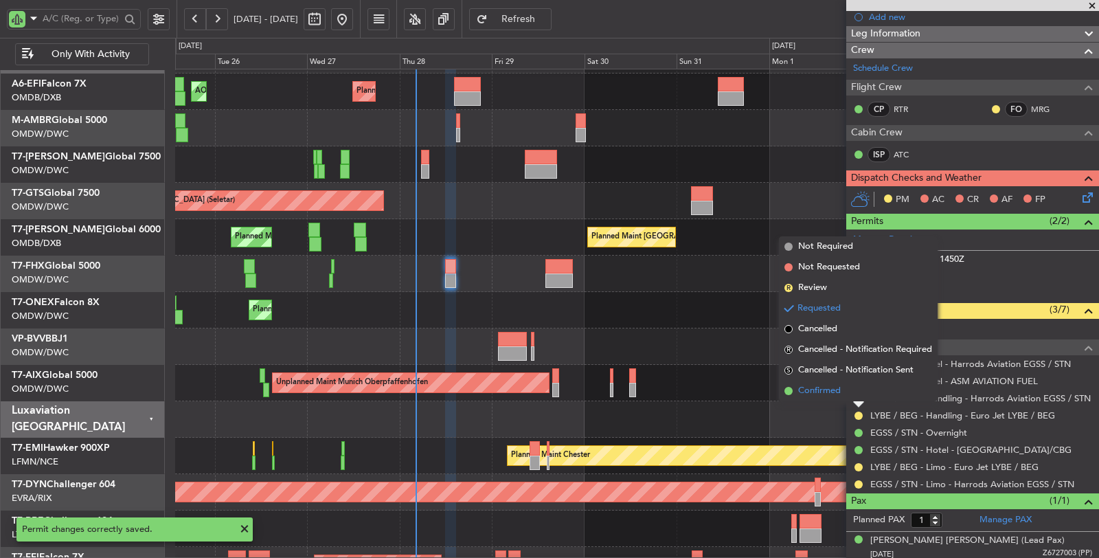
click at [837, 389] on span "Confirmed" at bounding box center [819, 391] width 43 height 14
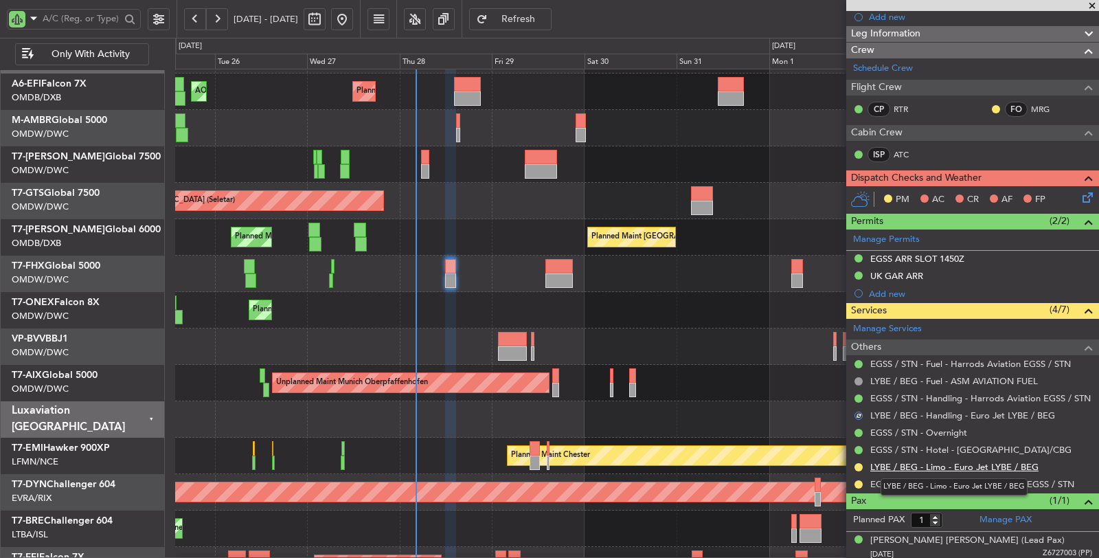
click at [923, 466] on link "LYBE / BEG - Limo - Euro Jet LYBE / BEG" at bounding box center [955, 467] width 168 height 12
click at [1017, 481] on link "EGSS / STN - Limo - Harrods Aviation EGSS / STN" at bounding box center [973, 484] width 204 height 12
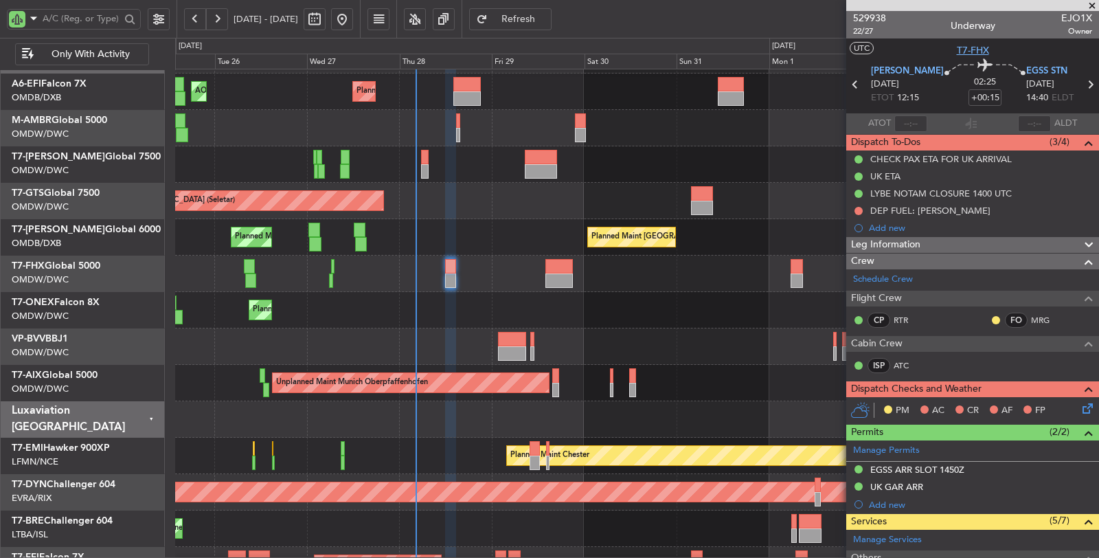
click at [972, 49] on span "T7-FHX" at bounding box center [973, 50] width 32 height 14
click at [429, 168] on div at bounding box center [636, 164] width 923 height 36
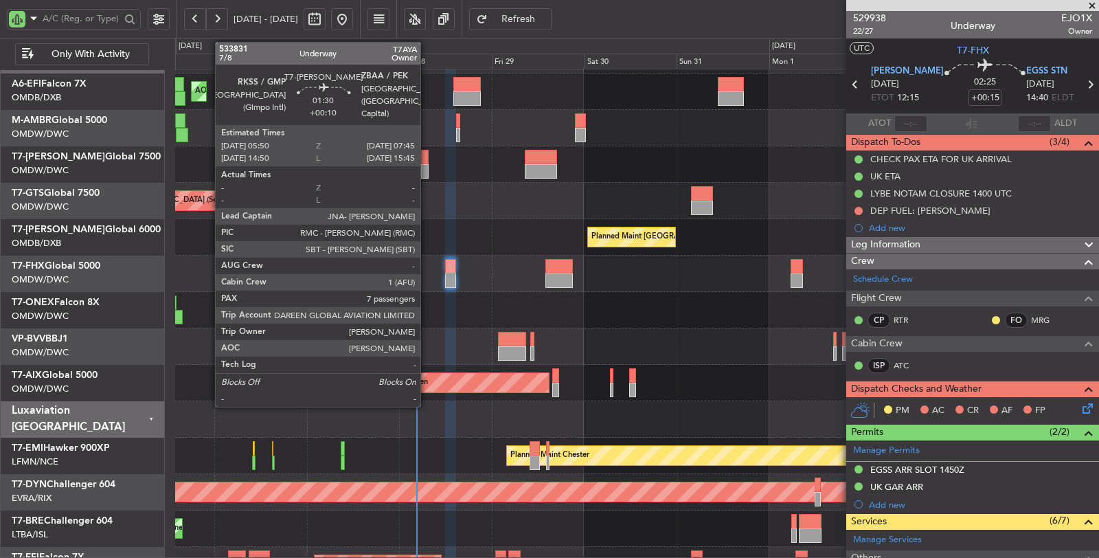
click at [427, 169] on div at bounding box center [425, 171] width 8 height 14
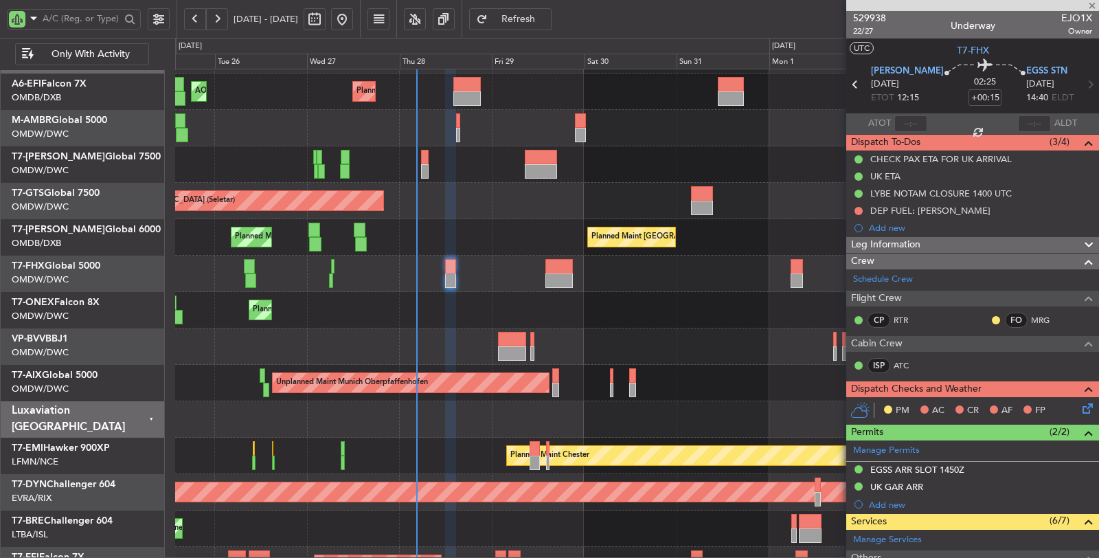
type input "+00:10"
type input "7"
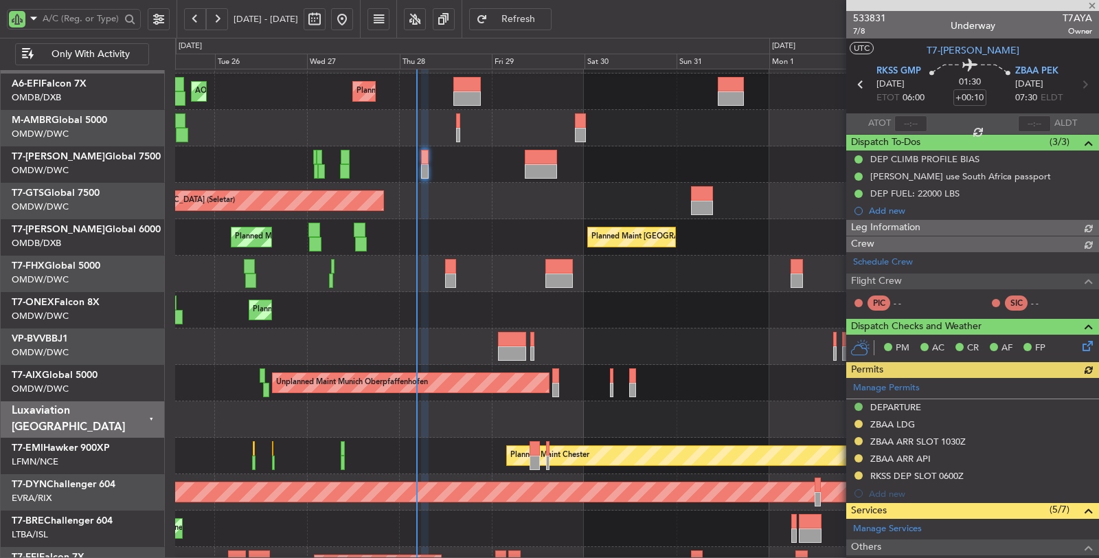
type input "[PERSON_NAME] (ANI)"
type input "7102"
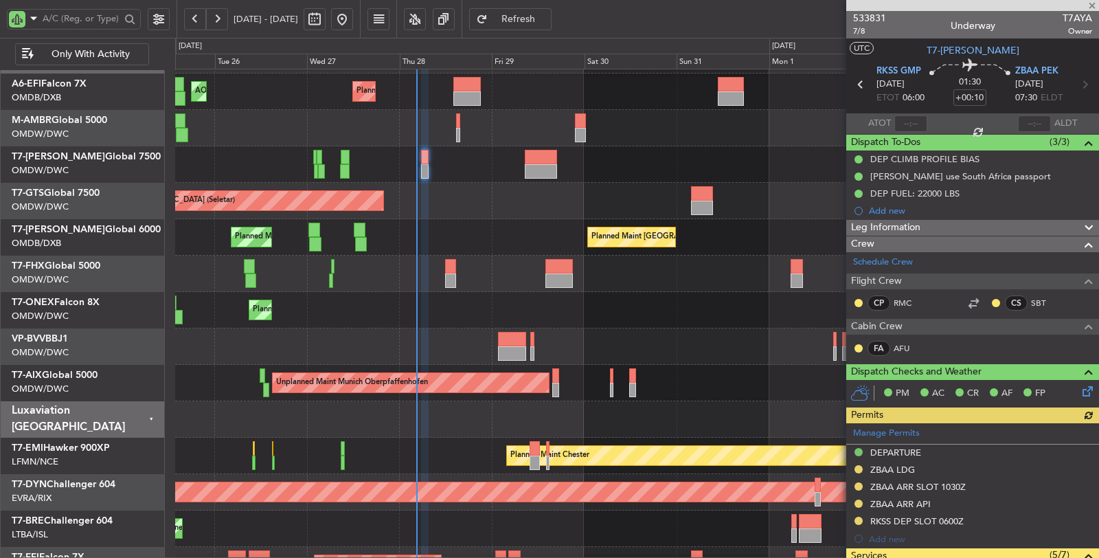
type input "[PERSON_NAME] (ANI)"
type input "7102"
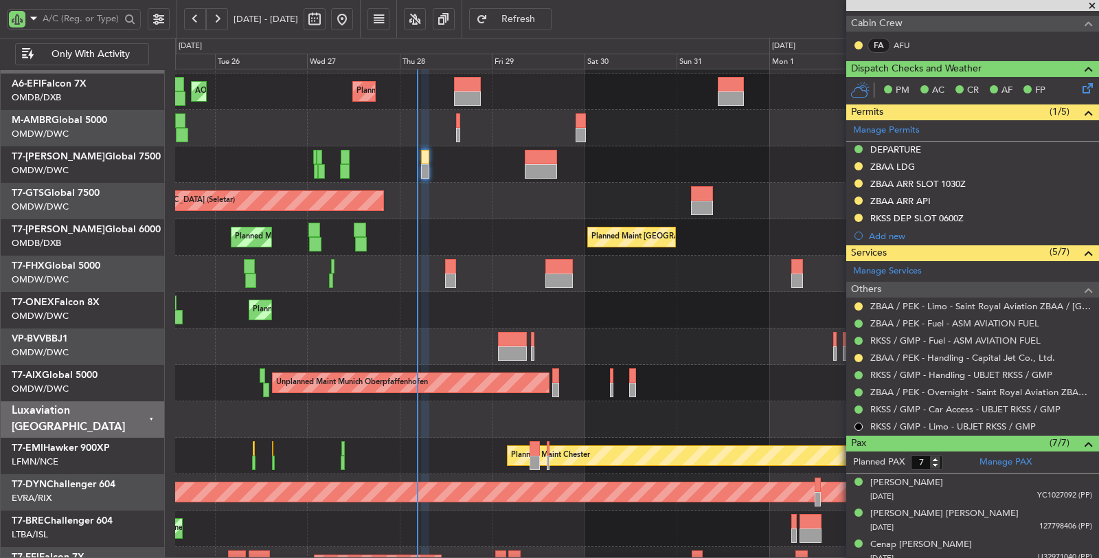
scroll to position [305, 0]
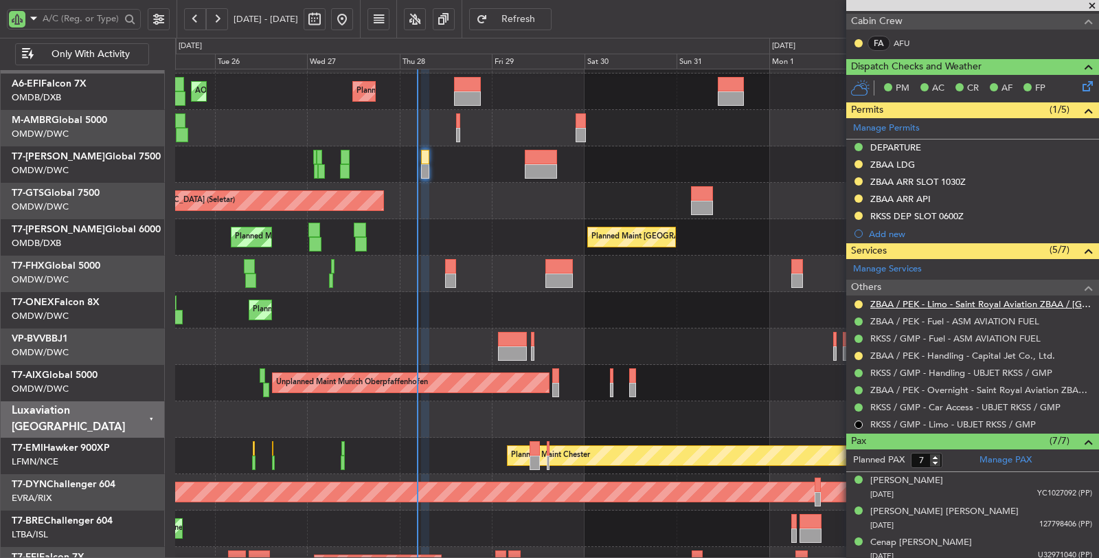
click at [929, 302] on link "ZBAA / PEK - Limo - Saint Royal Aviation ZBAA / [GEOGRAPHIC_DATA]" at bounding box center [982, 304] width 222 height 12
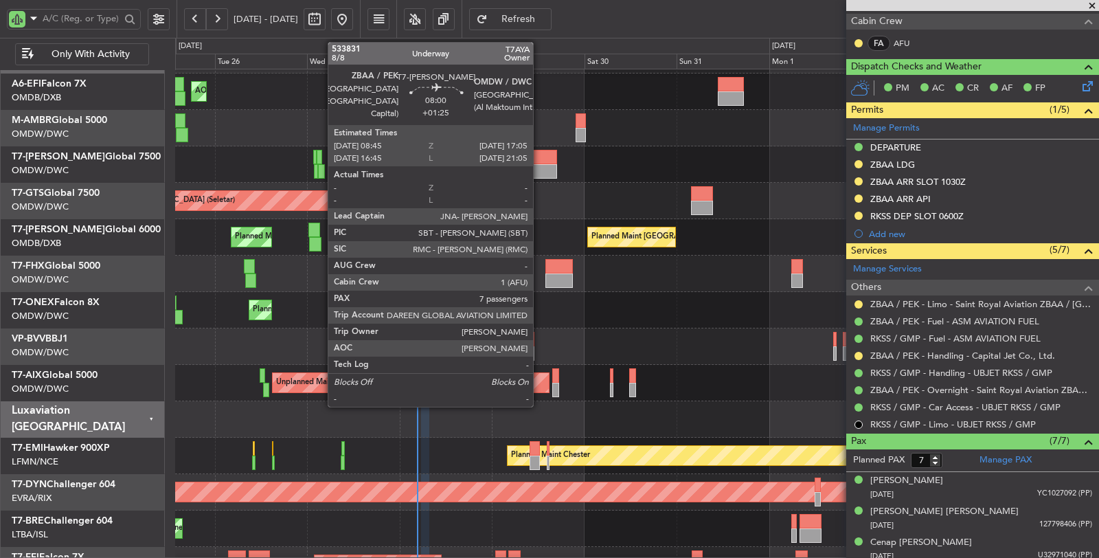
click at [540, 159] on div at bounding box center [541, 157] width 32 height 14
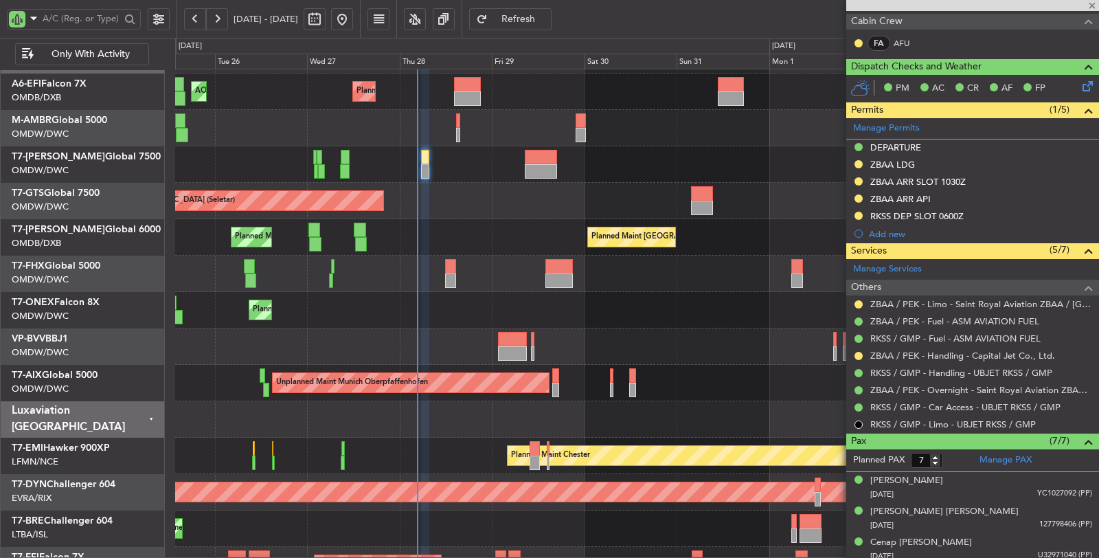
type input "+01:25"
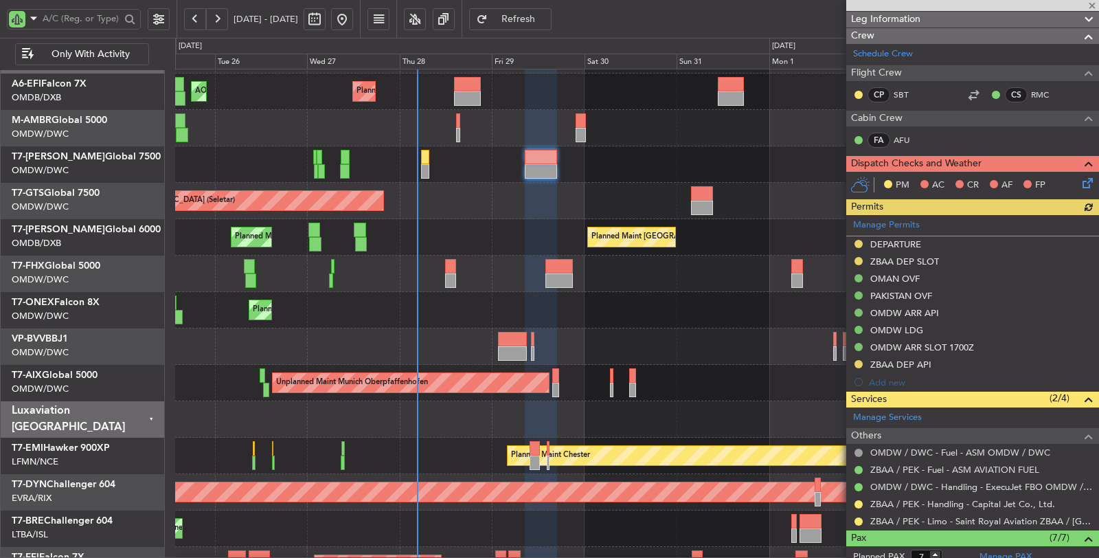
scroll to position [229, 0]
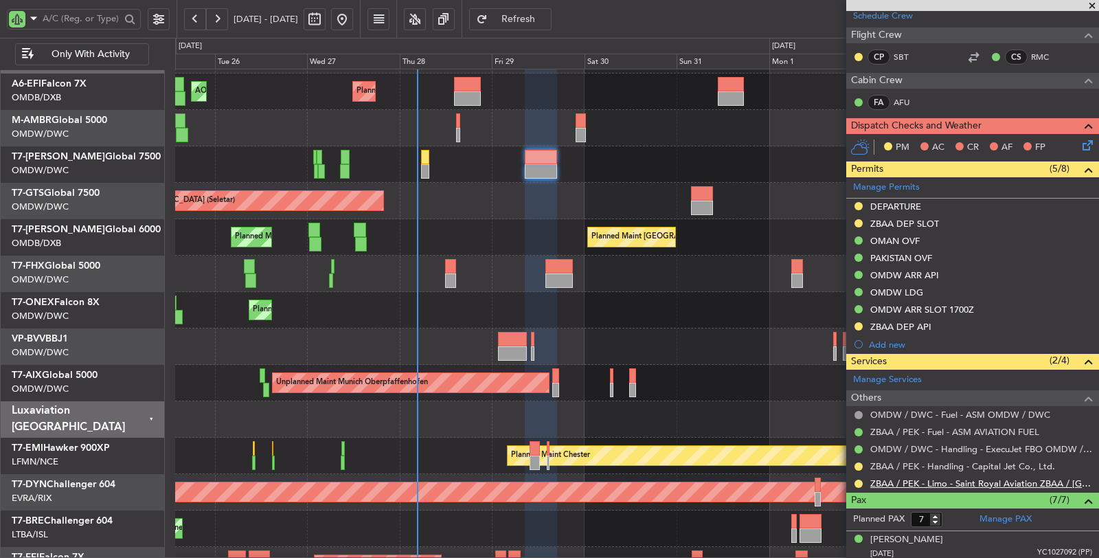
click at [919, 482] on link "ZBAA / PEK - Limo - Saint Royal Aviation ZBAA / [GEOGRAPHIC_DATA]" at bounding box center [982, 484] width 222 height 12
click at [906, 480] on link "ZBAA / PEK - Limo - Saint Royal Aviation ZBAA / [GEOGRAPHIC_DATA]" at bounding box center [982, 484] width 222 height 12
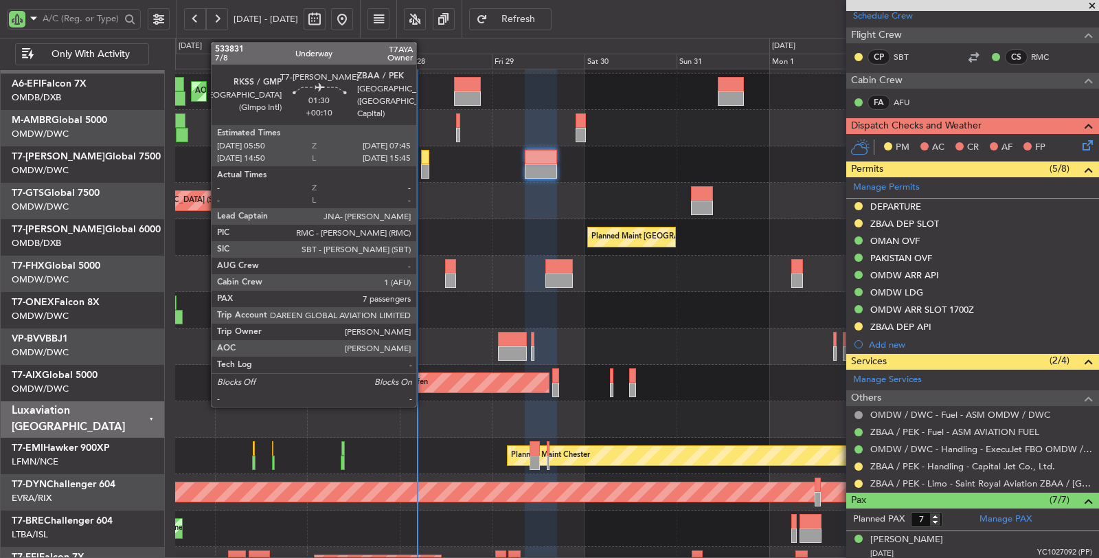
click at [423, 164] on div at bounding box center [425, 171] width 8 height 14
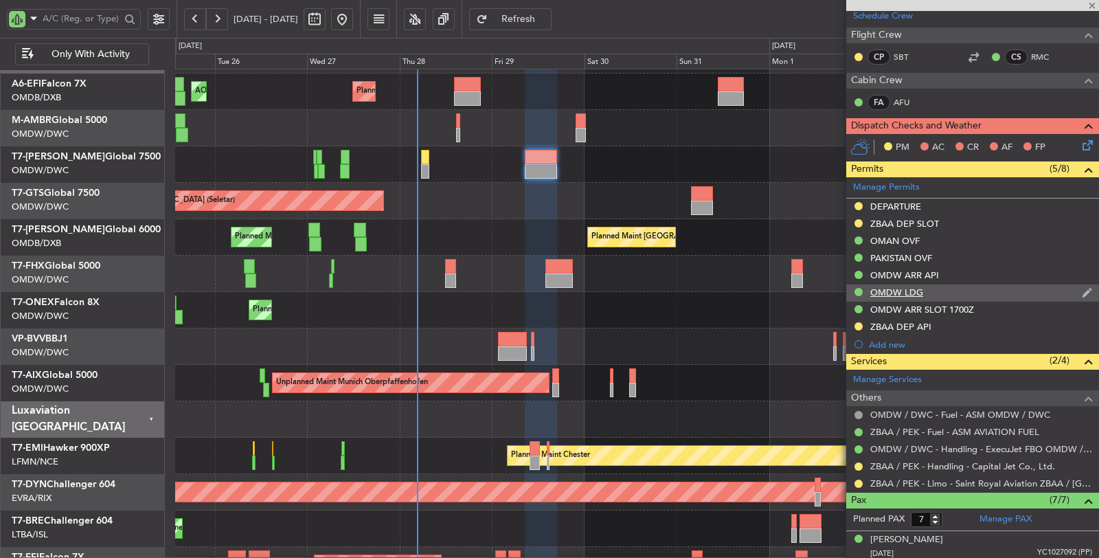
type input "+00:10"
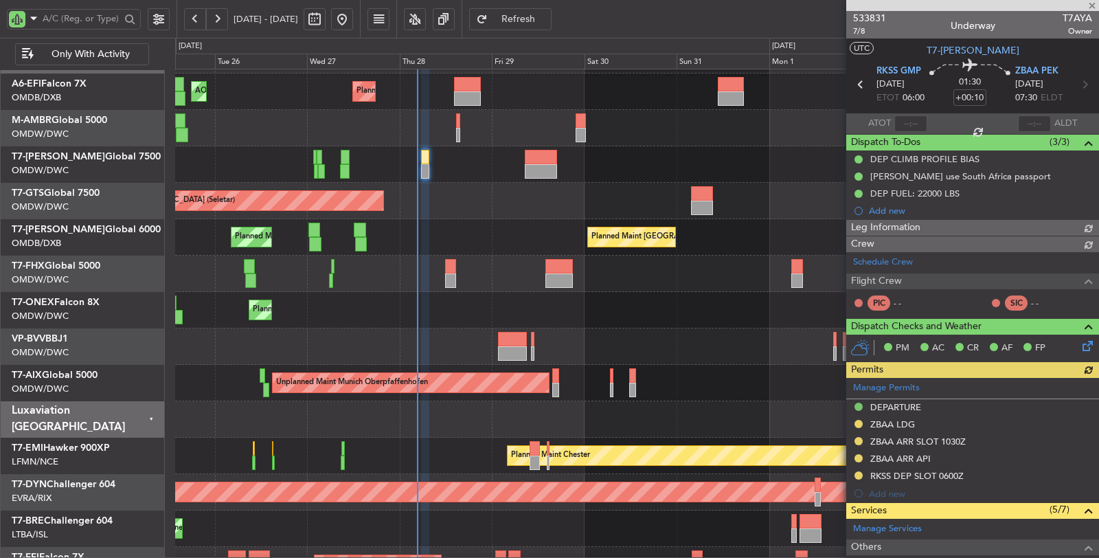
type input "[PERSON_NAME] (ANI)"
type input "7102"
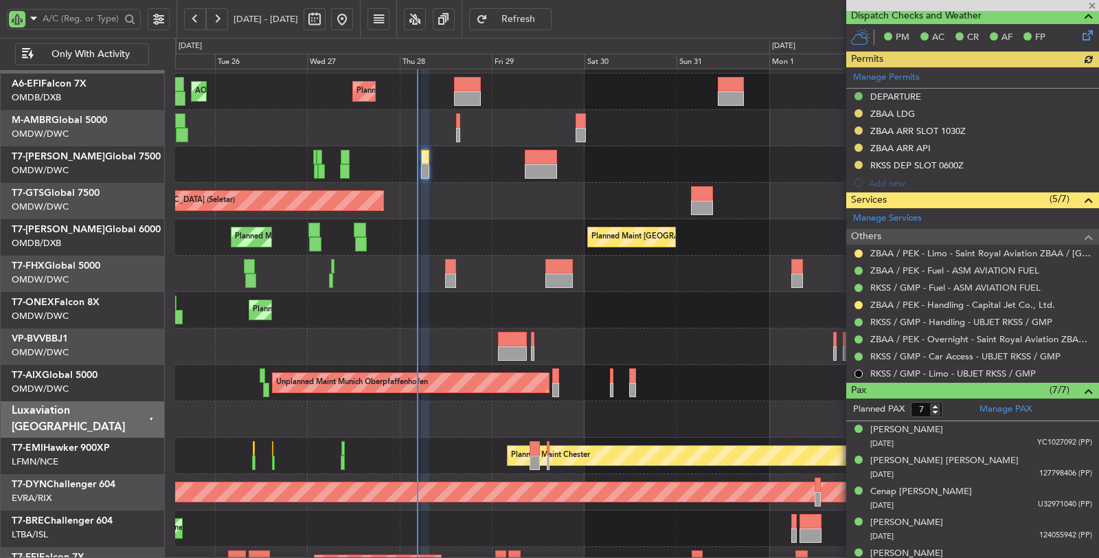
scroll to position [381, 0]
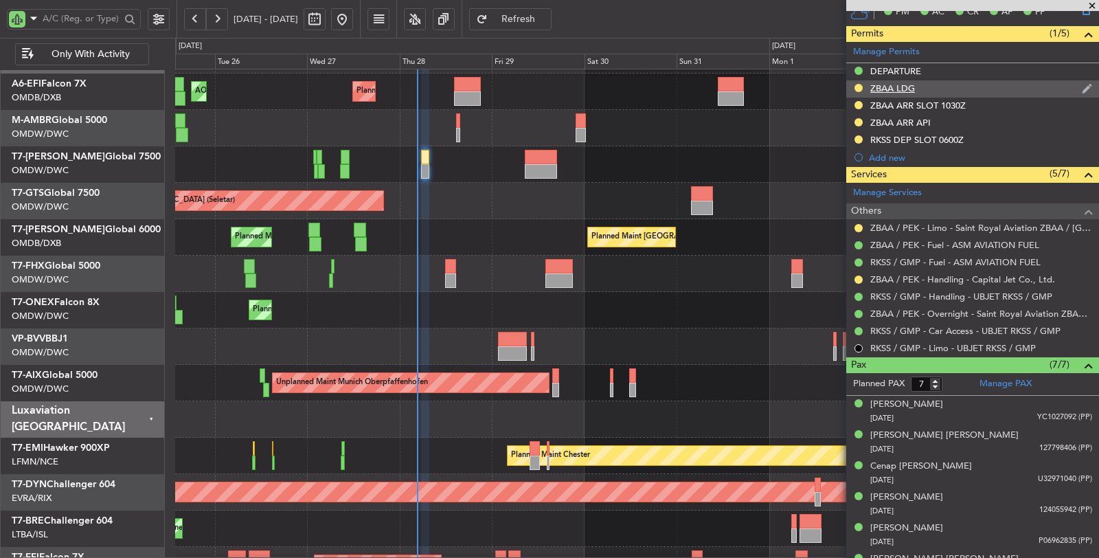
click at [893, 86] on div "ZBAA LDG" at bounding box center [893, 88] width 45 height 12
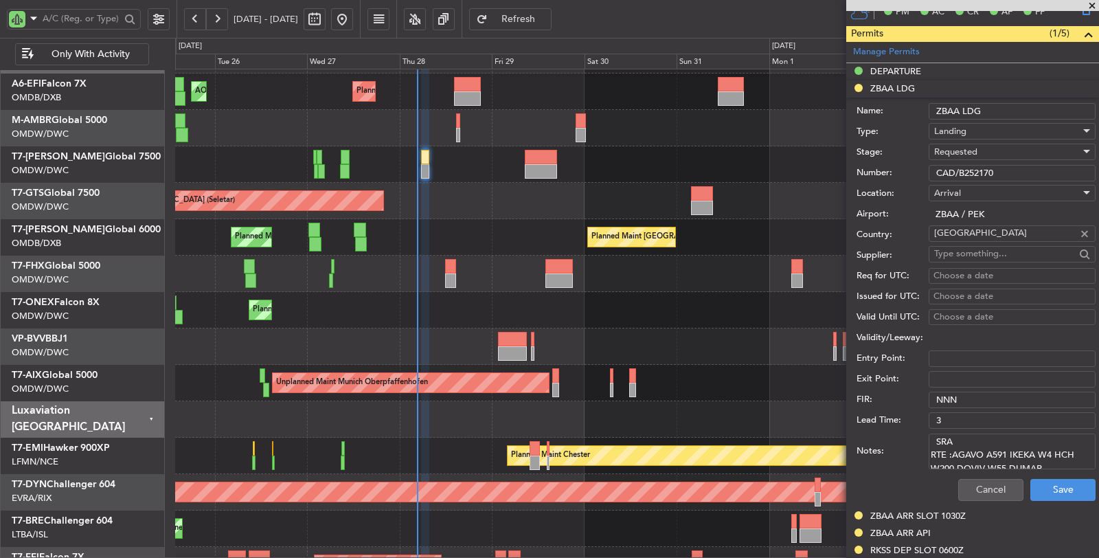
click at [967, 146] on span "Requested" at bounding box center [955, 152] width 43 height 12
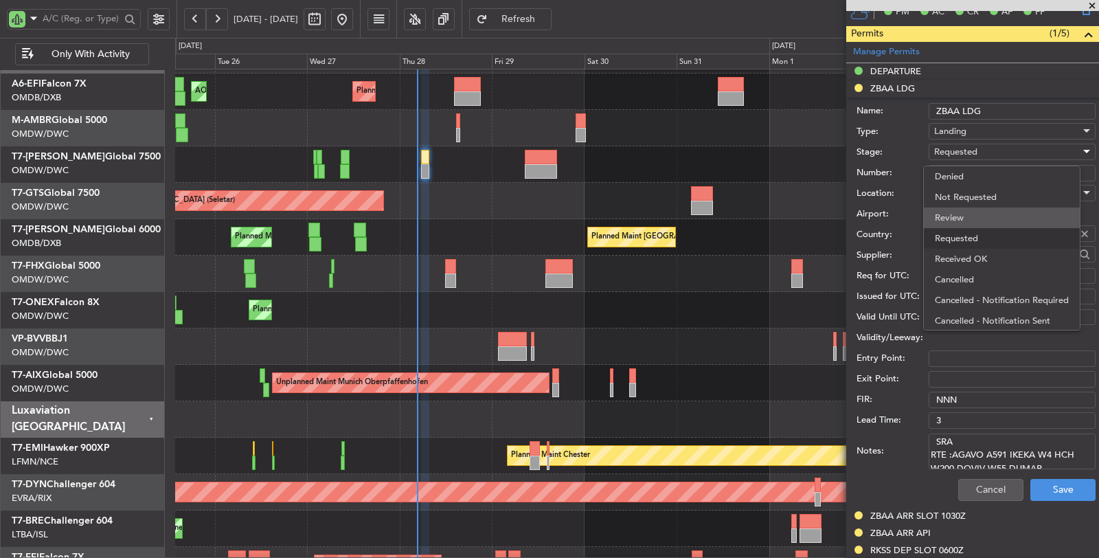
scroll to position [5, 0]
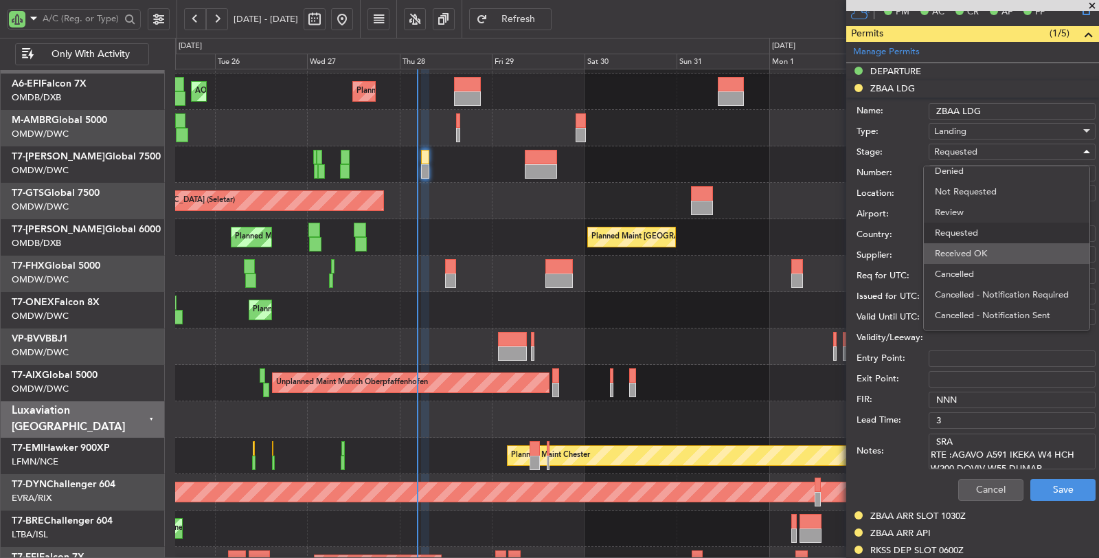
click at [977, 254] on span "Received OK" at bounding box center [1007, 253] width 144 height 21
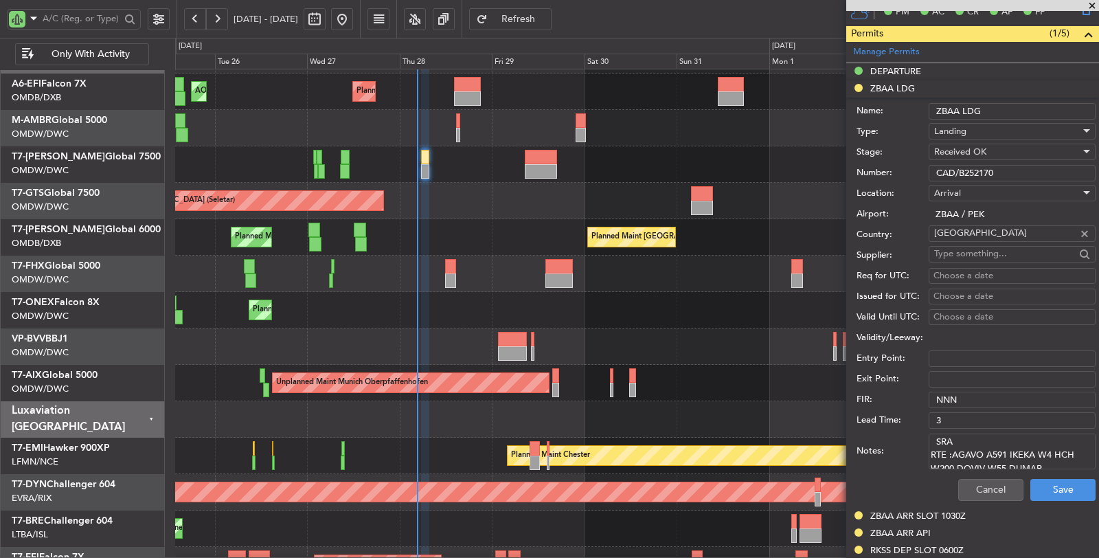
drag, startPoint x: 998, startPoint y: 168, endPoint x: 893, endPoint y: 178, distance: 104.9
click at [895, 179] on div "Number: CAD/B252170" at bounding box center [976, 173] width 239 height 21
click at [1060, 483] on button "Save" at bounding box center [1063, 490] width 65 height 22
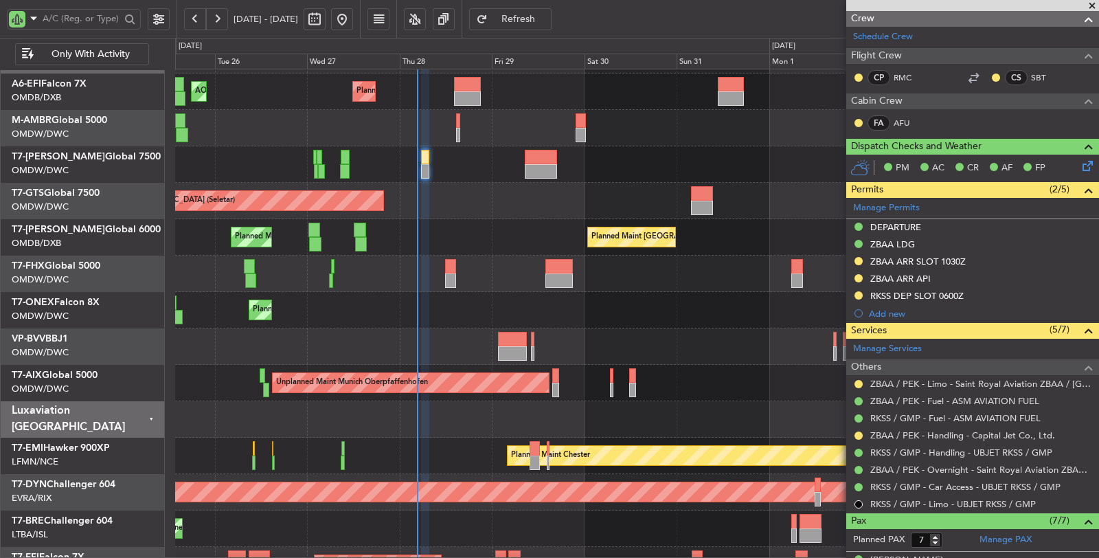
scroll to position [229, 0]
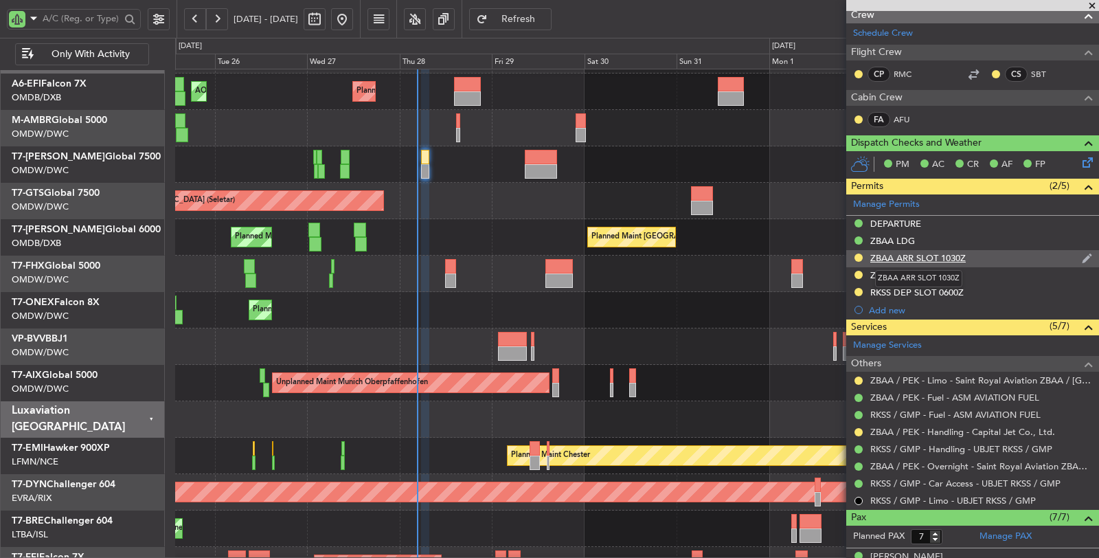
click at [925, 252] on div "ZBAA ARR SLOT 1030Z" at bounding box center [919, 258] width 96 height 12
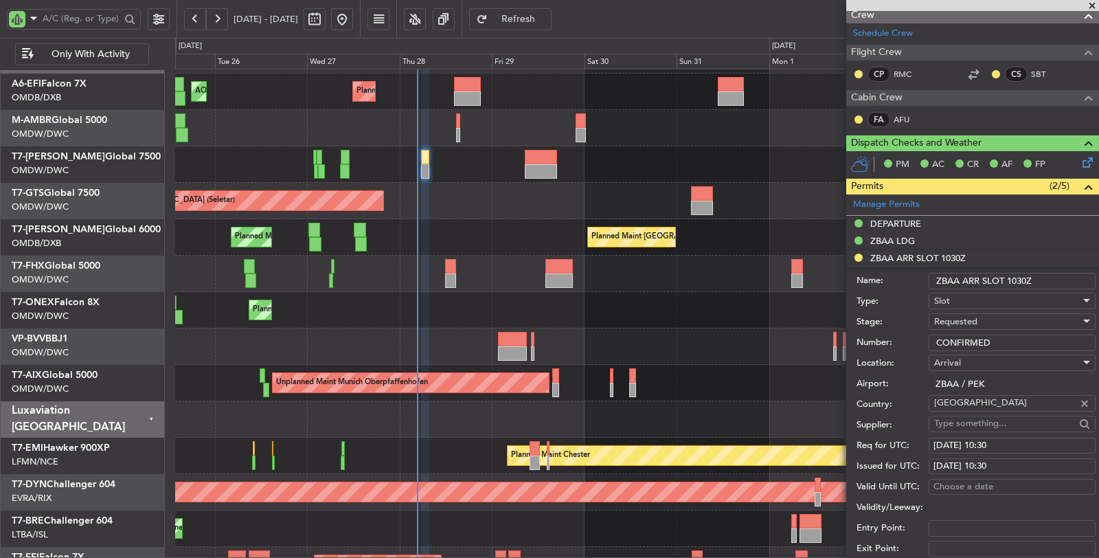
drag, startPoint x: 1019, startPoint y: 279, endPoint x: 1007, endPoint y: 277, distance: 11.9
click at [1007, 277] on input "ZBAA ARR SLOT 1030Z" at bounding box center [1012, 281] width 167 height 16
type input "ZBAA ARR SLOT 0730Z"
click at [1017, 440] on div "[DATE] 10:30" at bounding box center [1012, 446] width 157 height 14
select select "8"
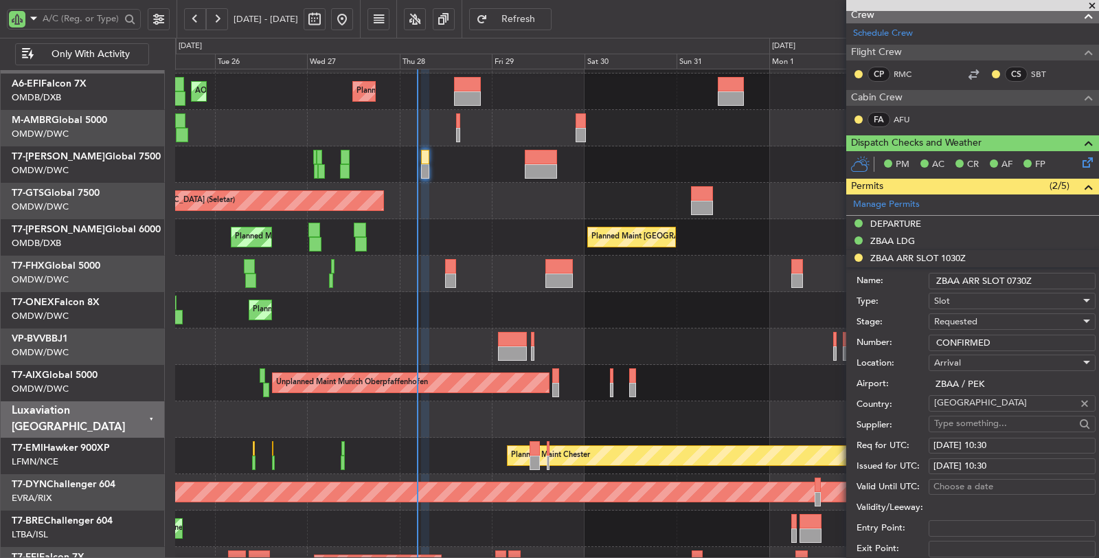
select select "2025"
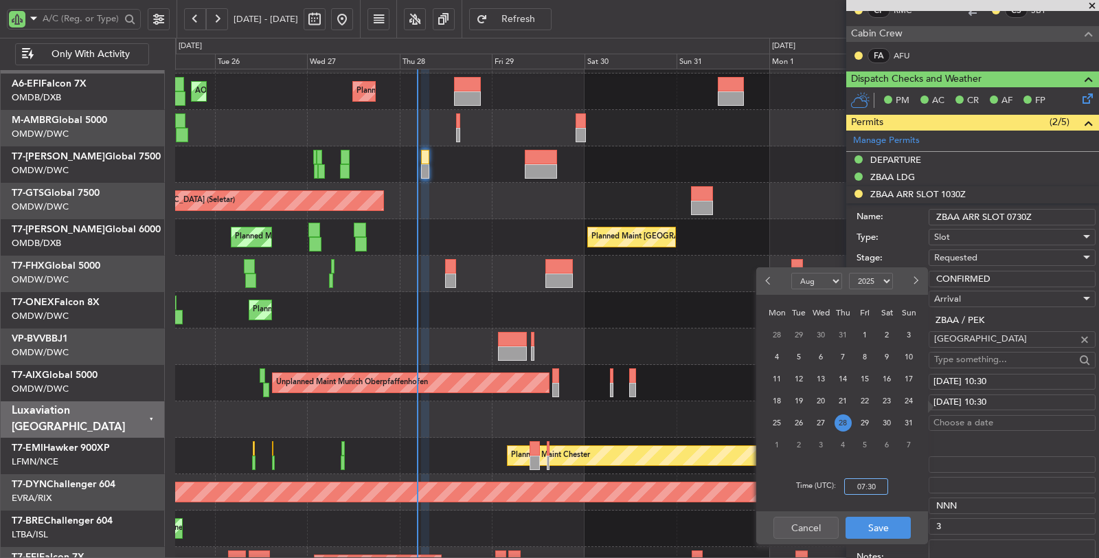
scroll to position [381, 0]
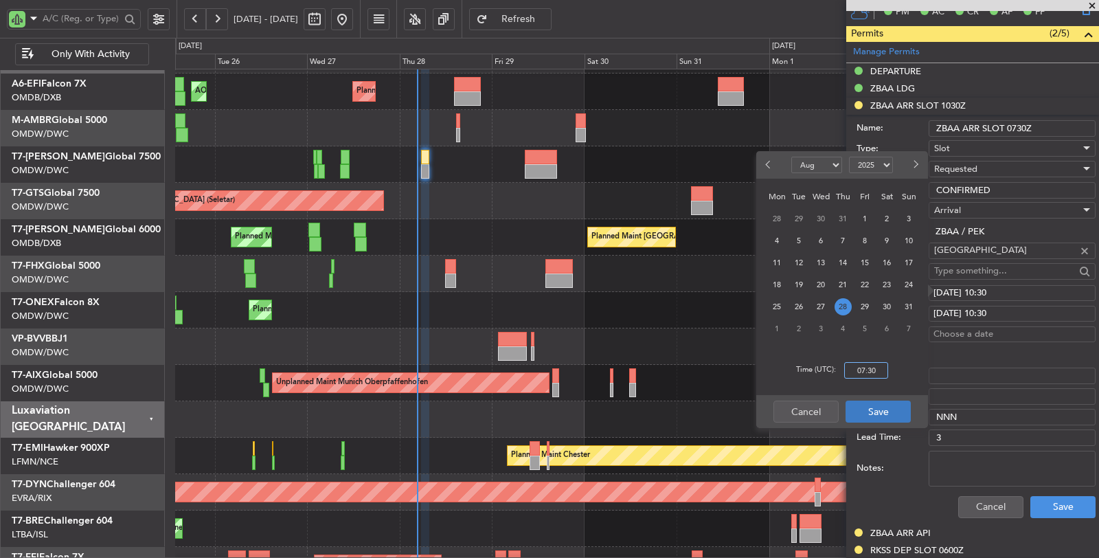
type input "07:30"
click at [878, 414] on button "Save" at bounding box center [878, 412] width 65 height 22
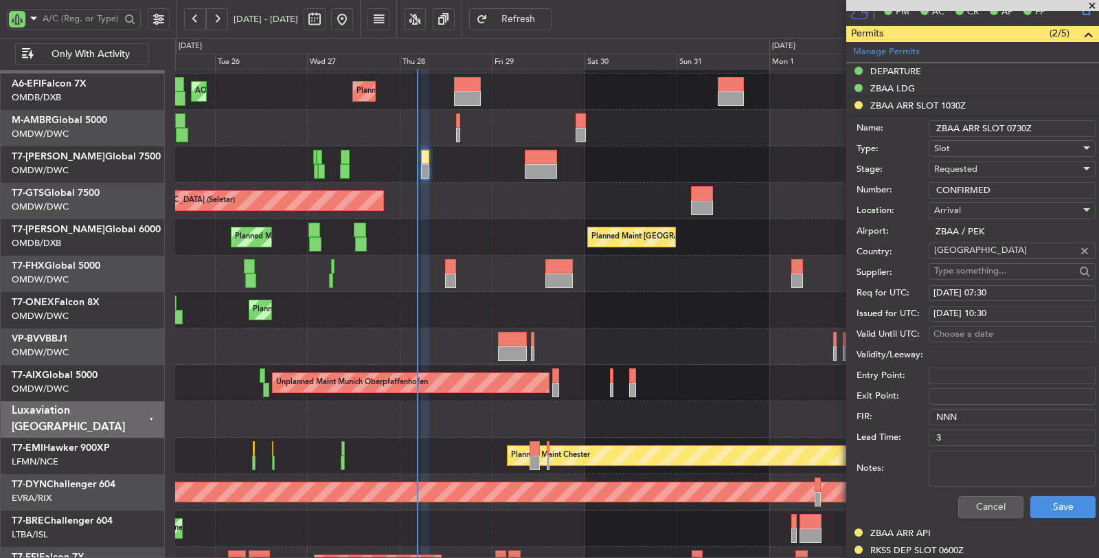
click at [998, 308] on div "[DATE] 10:30" at bounding box center [1012, 314] width 157 height 14
select select "8"
select select "2025"
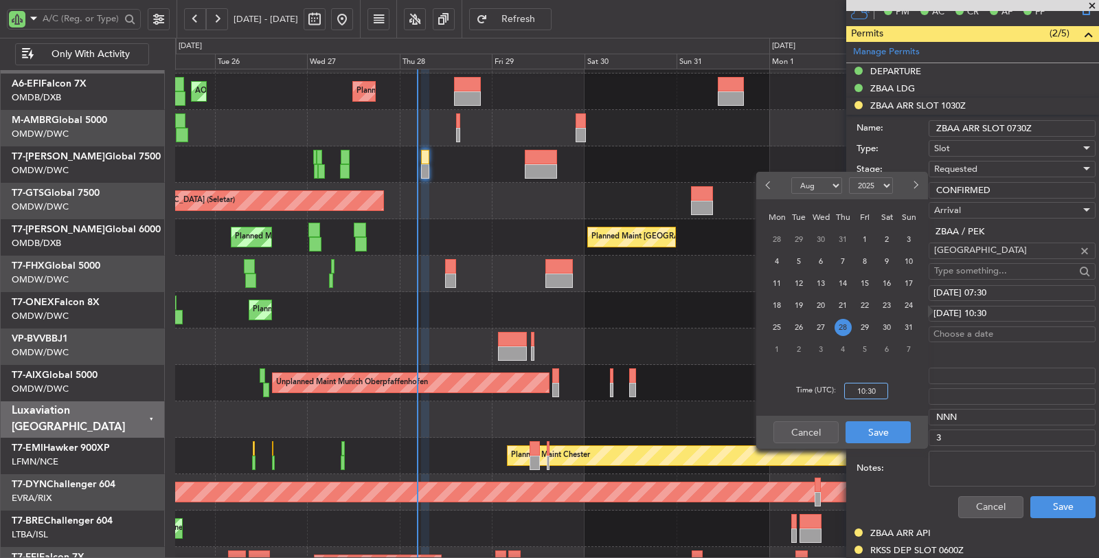
click at [864, 392] on input "10:30" at bounding box center [866, 391] width 44 height 16
type input "07:30"
click at [867, 425] on button "Save" at bounding box center [878, 432] width 65 height 22
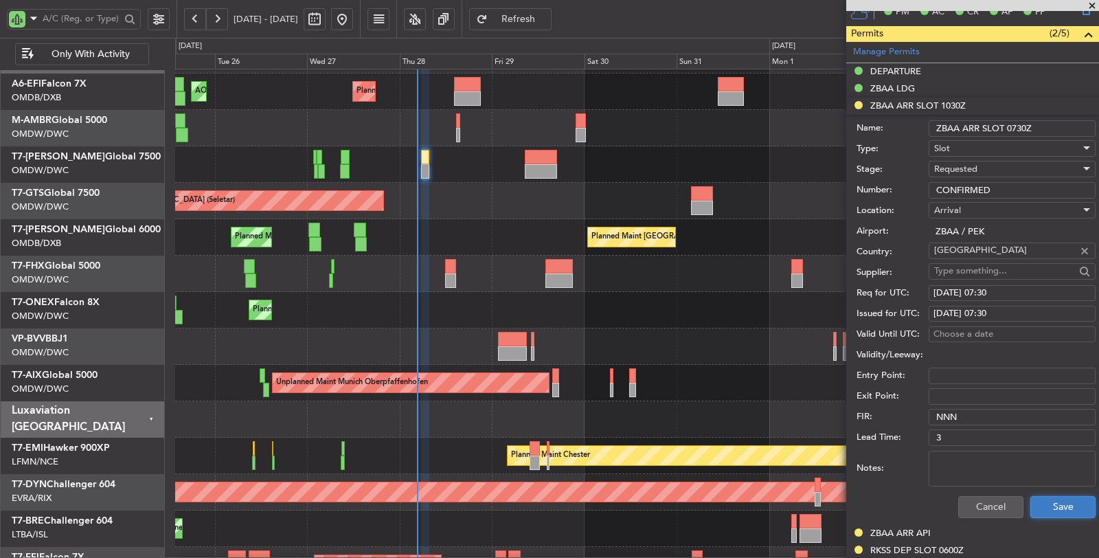
click at [1056, 507] on button "Save" at bounding box center [1063, 507] width 65 height 22
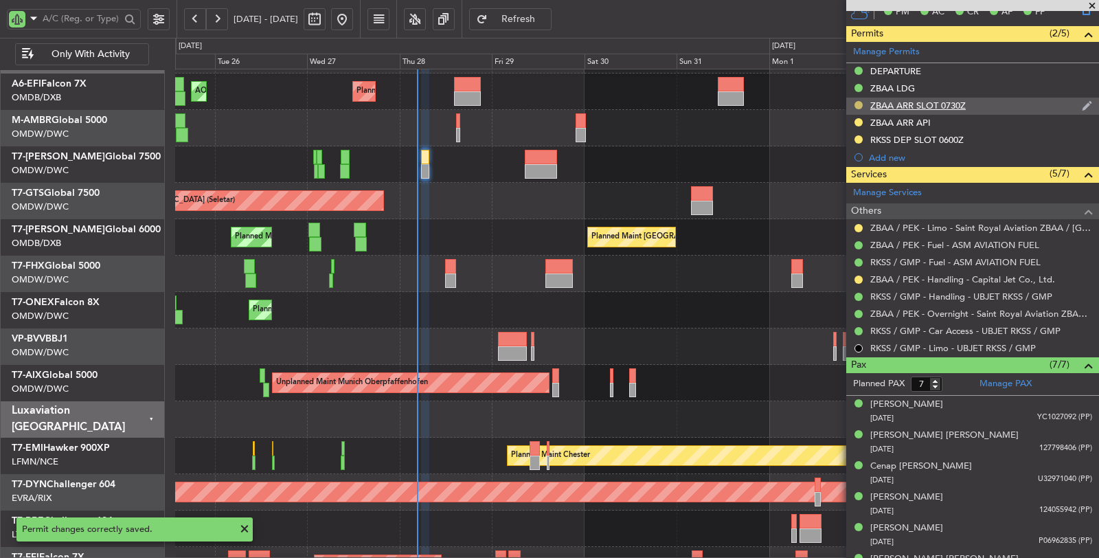
click at [860, 102] on button at bounding box center [859, 105] width 8 height 8
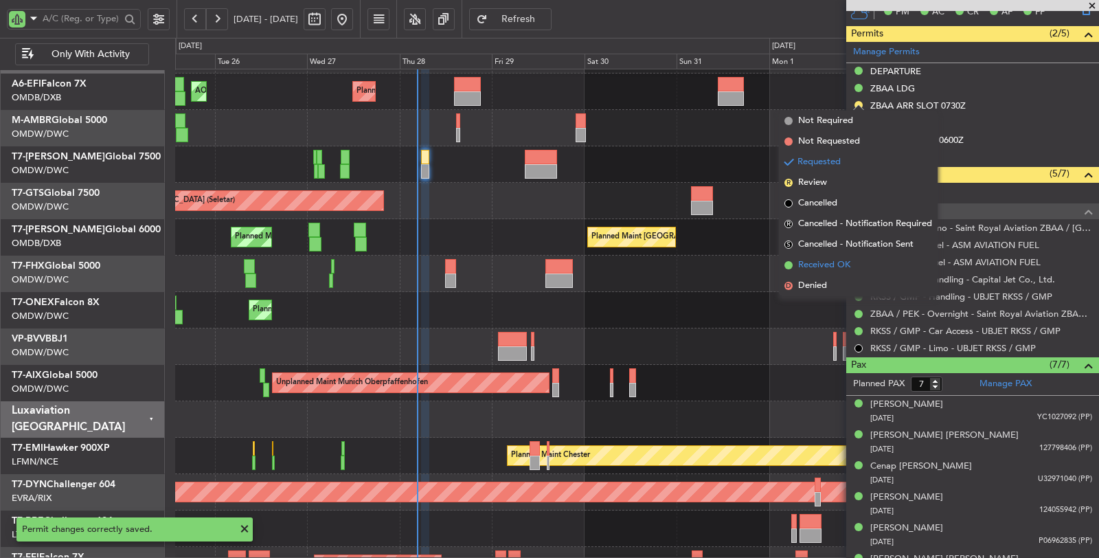
click at [827, 265] on span "Received OK" at bounding box center [824, 265] width 52 height 14
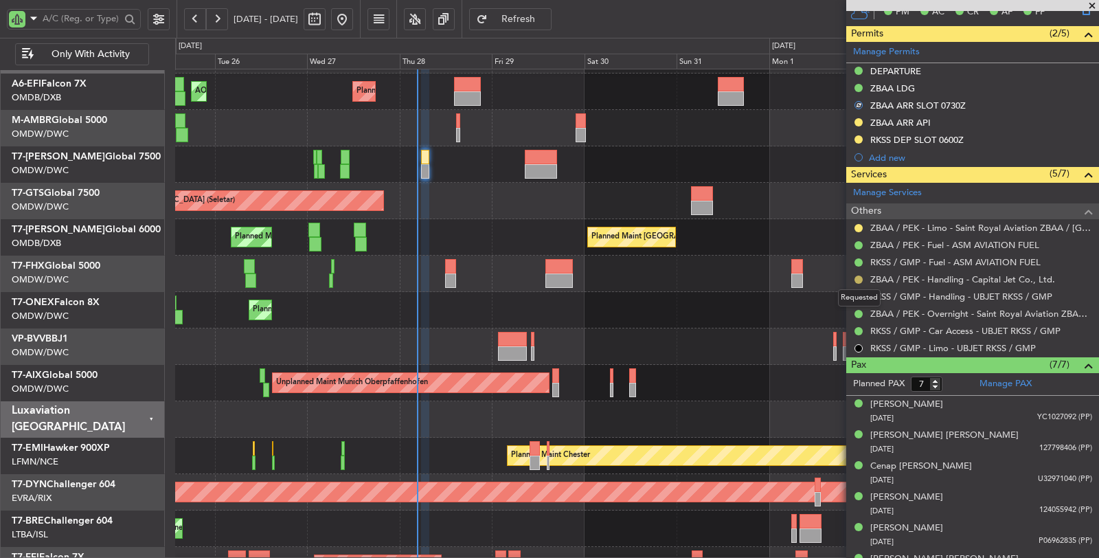
click at [856, 276] on button at bounding box center [859, 280] width 8 height 8
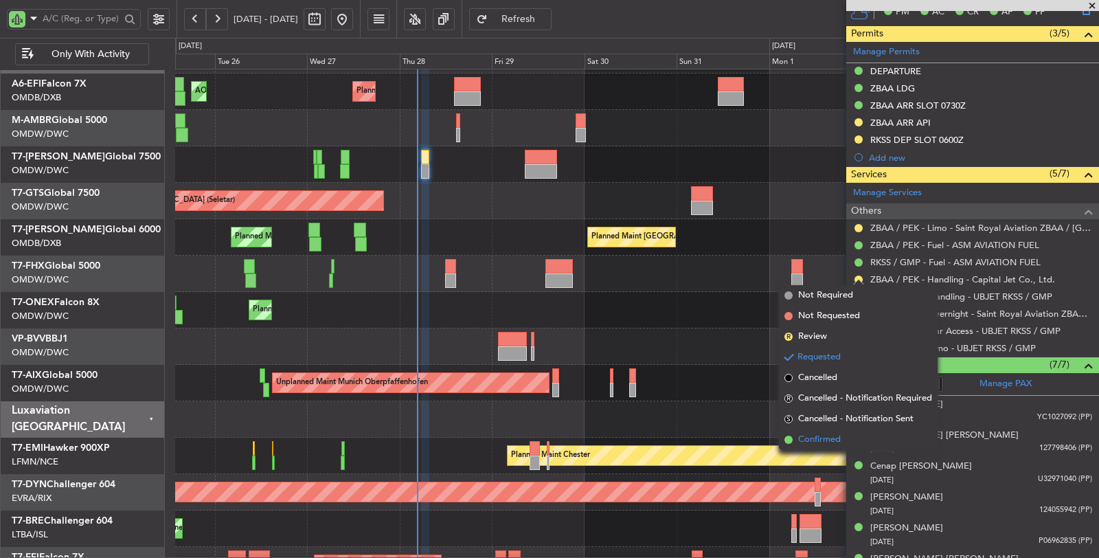
click at [840, 433] on span "Confirmed" at bounding box center [819, 440] width 43 height 14
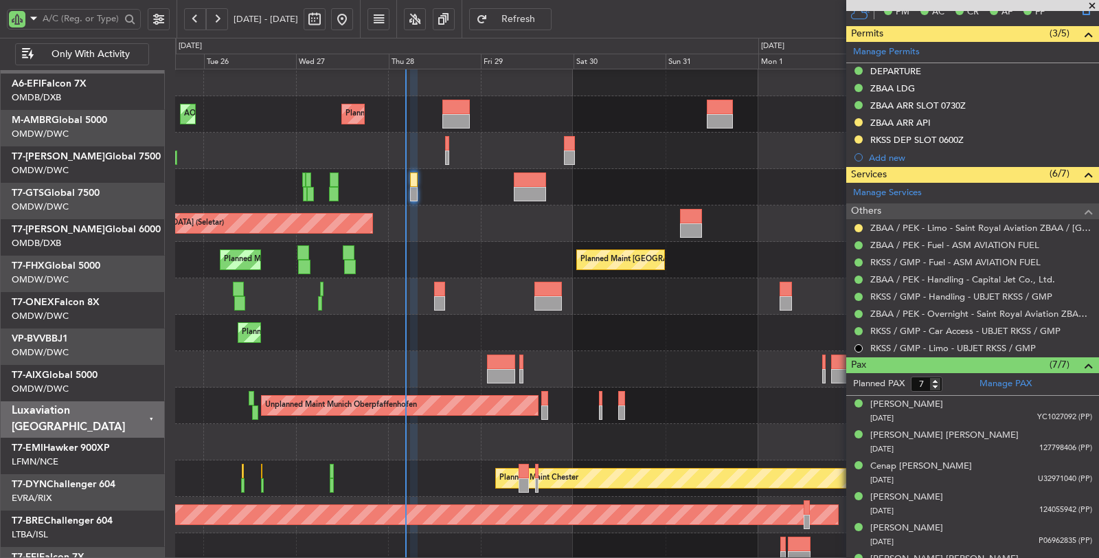
scroll to position [0, 0]
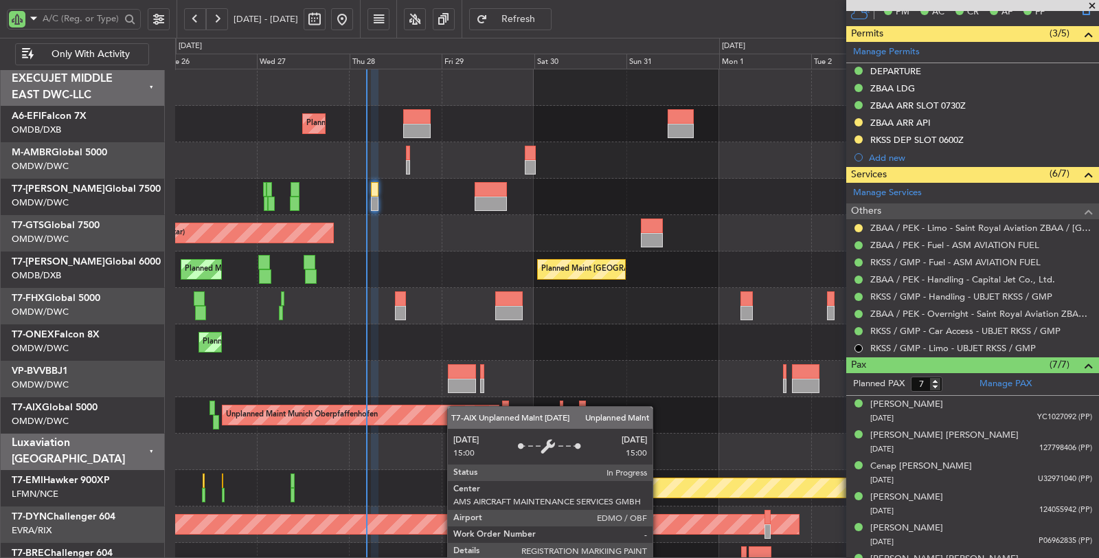
click at [454, 407] on div "Planned Maint [GEOGRAPHIC_DATA] ([GEOGRAPHIC_DATA] Intl) AOG Maint [GEOGRAPHIC_…" at bounding box center [636, 433] width 923 height 728
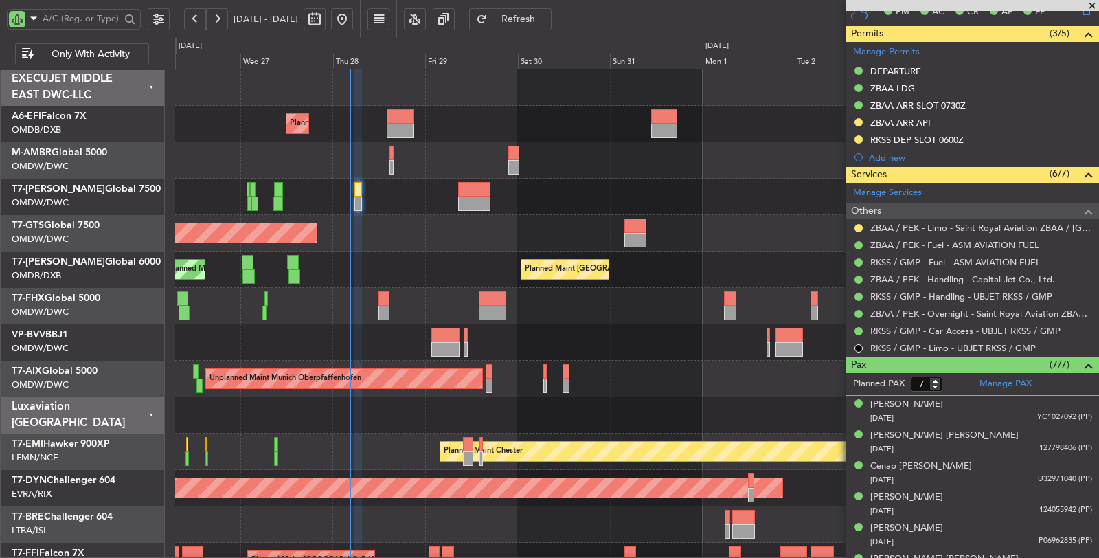
click at [403, 273] on div "Planned Maint [GEOGRAPHIC_DATA] ([GEOGRAPHIC_DATA] Intl) Planned Maint [GEOGRAP…" at bounding box center [636, 269] width 923 height 36
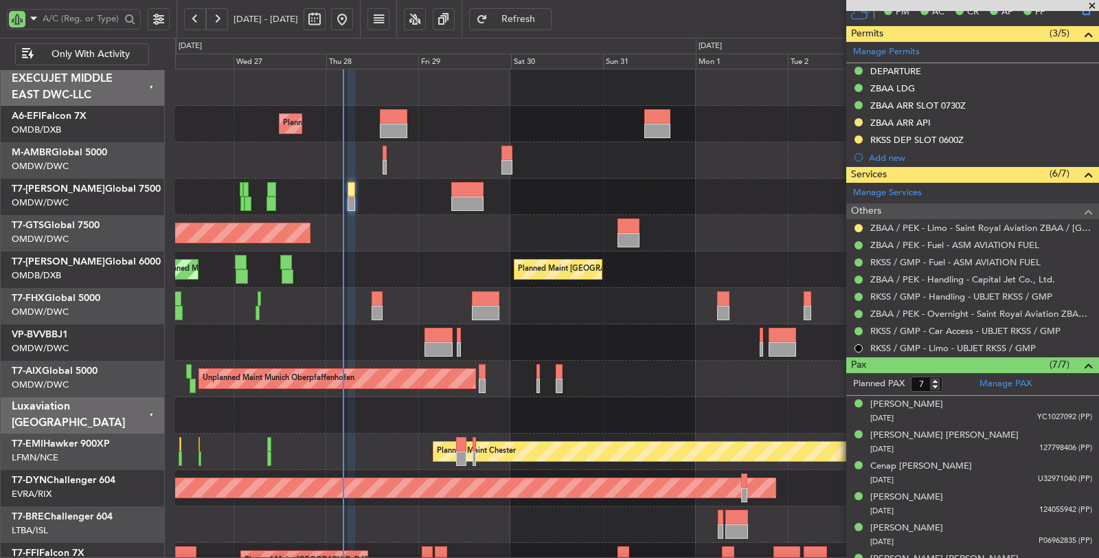
click at [619, 361] on div "Planned Maint [GEOGRAPHIC_DATA] ([GEOGRAPHIC_DATA] Intl) AOG Maint [GEOGRAPHIC_…" at bounding box center [636, 396] width 923 height 655
click at [355, 246] on div "Unplanned Maint [GEOGRAPHIC_DATA] (Seletar)" at bounding box center [637, 233] width 924 height 36
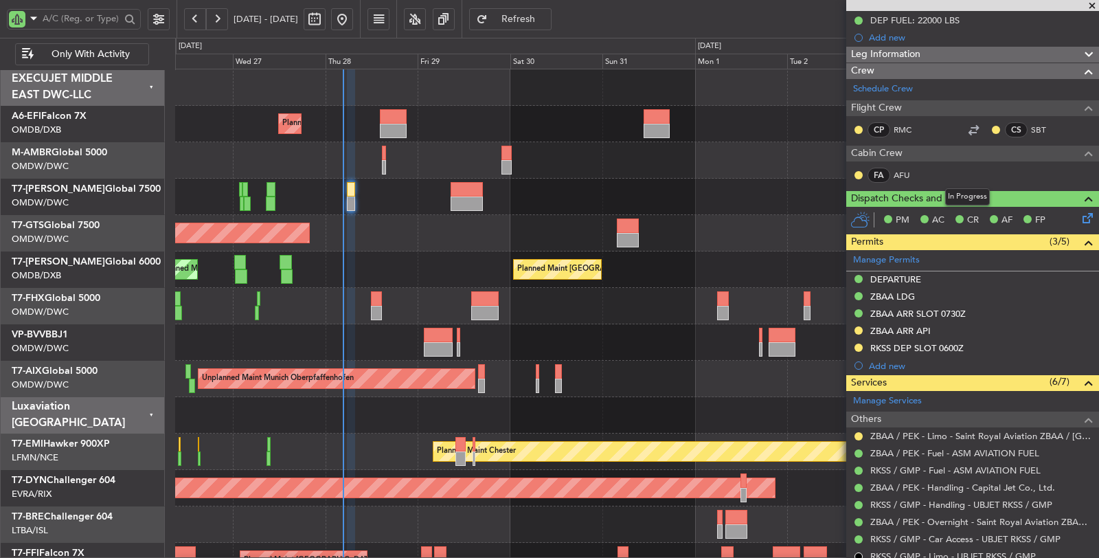
scroll to position [153, 0]
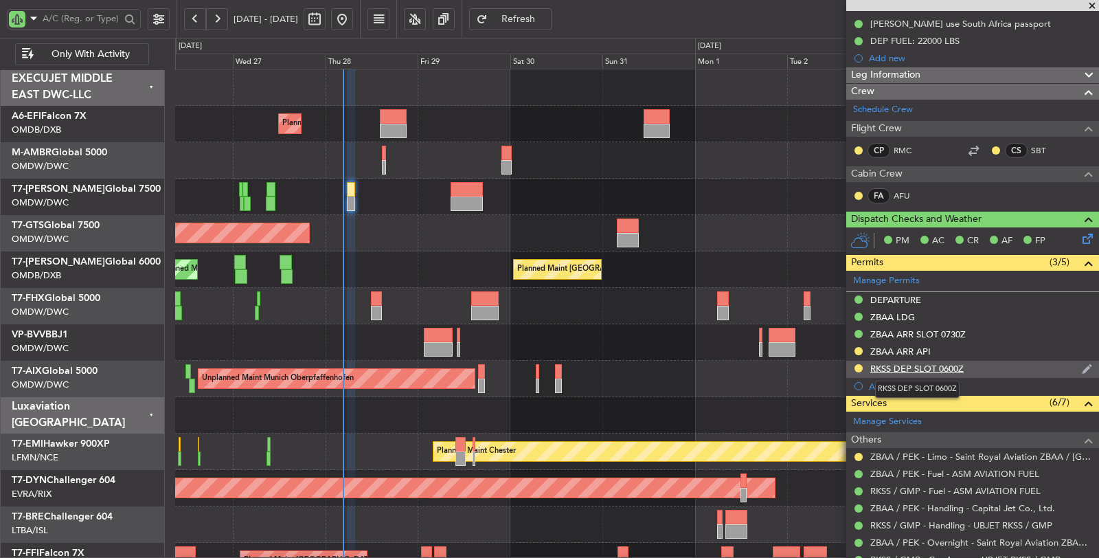
click at [942, 363] on div "RKSS DEP SLOT 0600Z" at bounding box center [917, 369] width 93 height 12
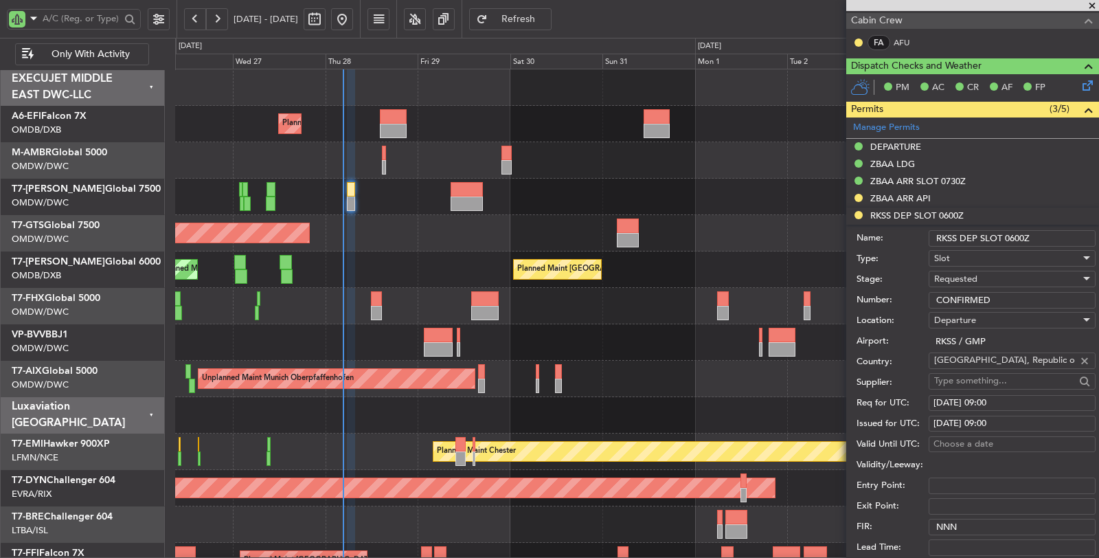
scroll to position [381, 0]
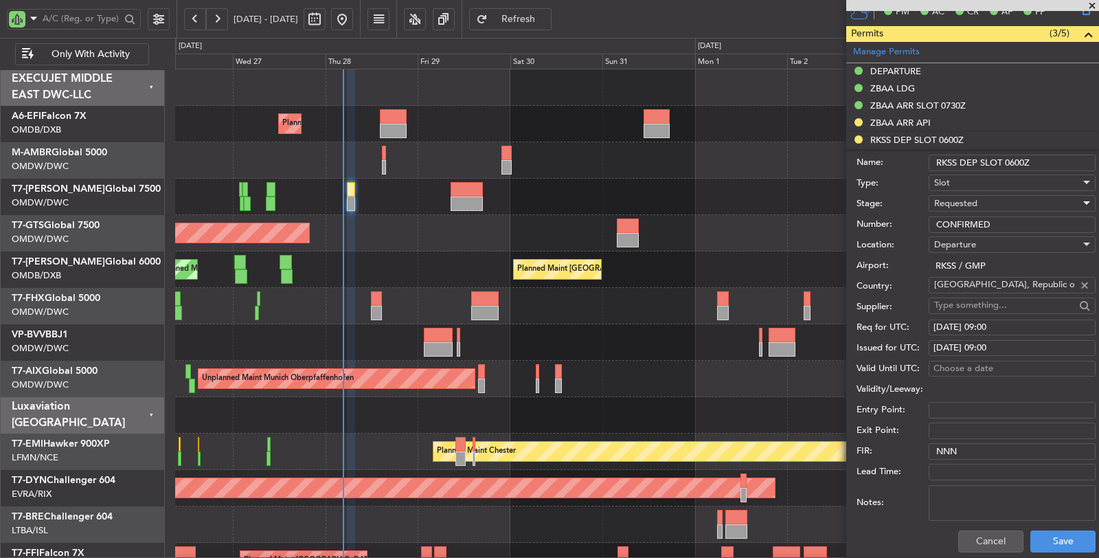
click at [961, 197] on span "Requested" at bounding box center [955, 203] width 43 height 12
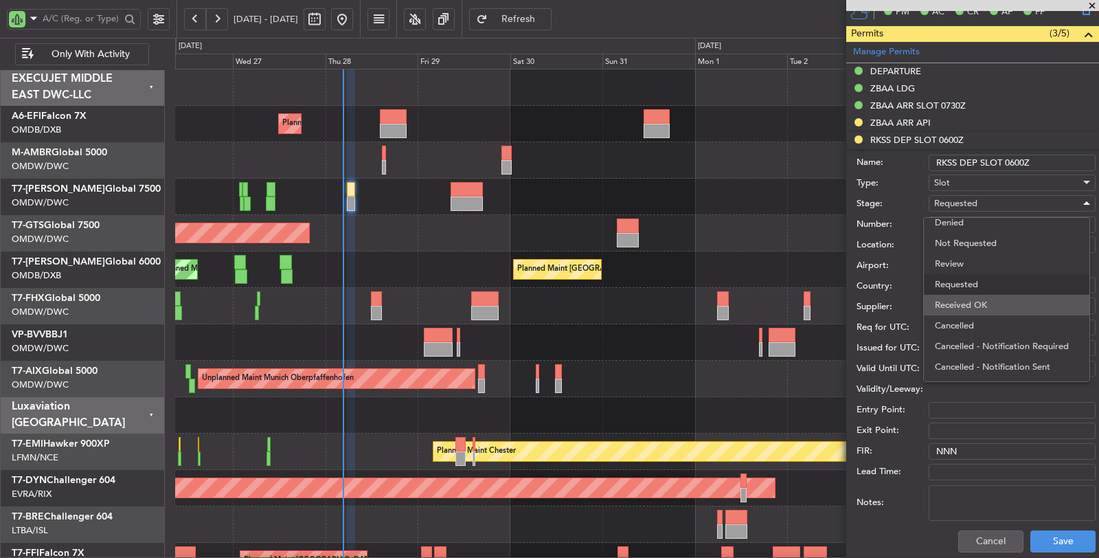
click at [968, 306] on span "Received OK" at bounding box center [1007, 305] width 144 height 21
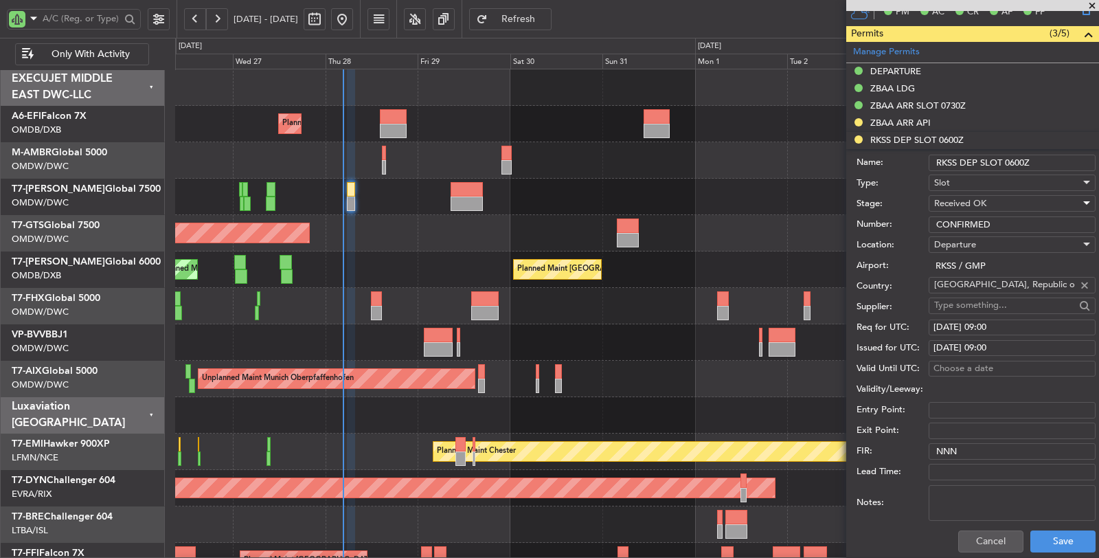
click at [1010, 324] on div "[DATE] 09:00" at bounding box center [1012, 328] width 157 height 14
select select "8"
select select "2025"
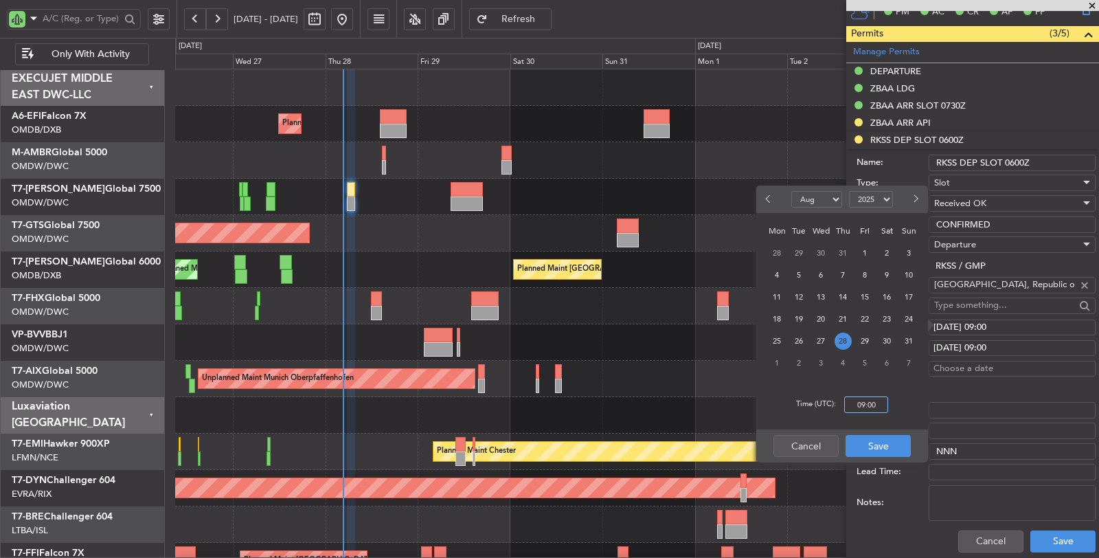
click at [855, 401] on input "09:00" at bounding box center [866, 404] width 44 height 16
type input "06:00"
click at [867, 445] on button "Save" at bounding box center [878, 446] width 65 height 22
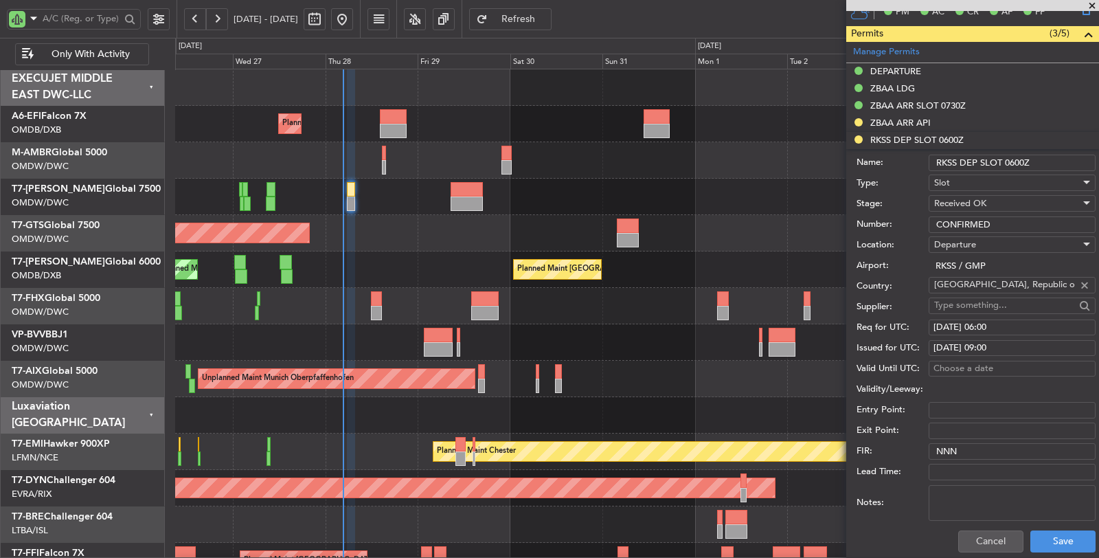
click at [1010, 341] on div "[DATE] 09:00" at bounding box center [1012, 348] width 157 height 14
select select "8"
select select "2025"
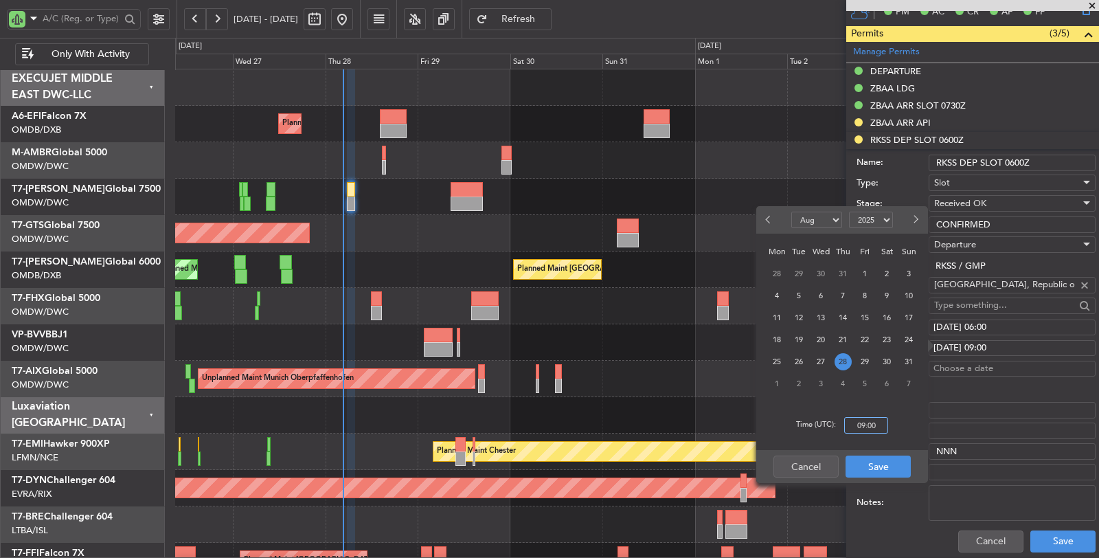
click at [866, 425] on input "09:00" at bounding box center [866, 425] width 44 height 16
drag, startPoint x: 884, startPoint y: 427, endPoint x: 827, endPoint y: 437, distance: 58.6
click at [832, 436] on div "Time (UTC): 06:09" at bounding box center [842, 425] width 172 height 49
type input "06:00"
click at [864, 462] on button "Save" at bounding box center [878, 467] width 65 height 22
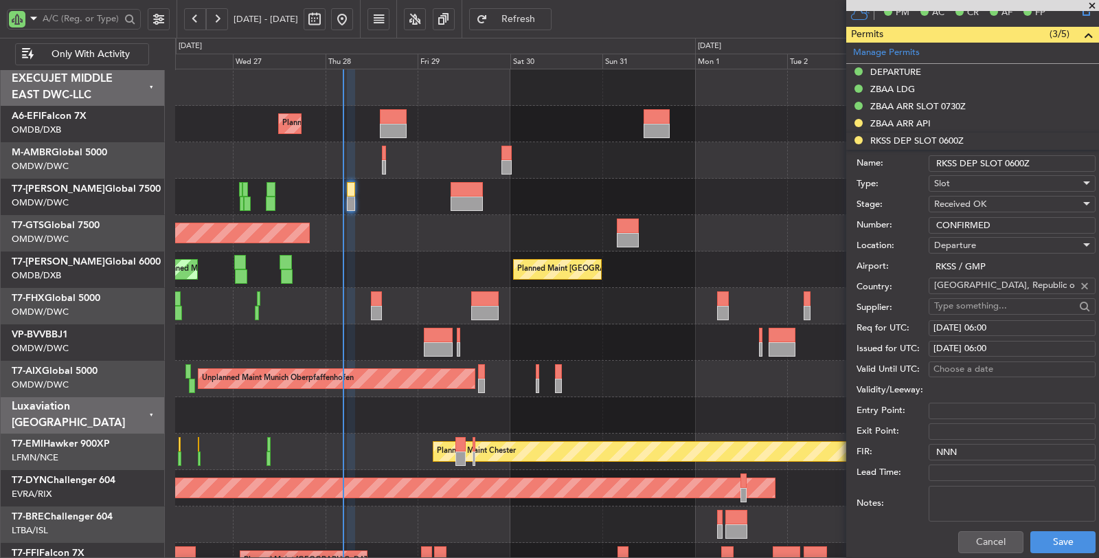
scroll to position [381, 0]
click at [1057, 530] on button "Save" at bounding box center [1063, 541] width 65 height 22
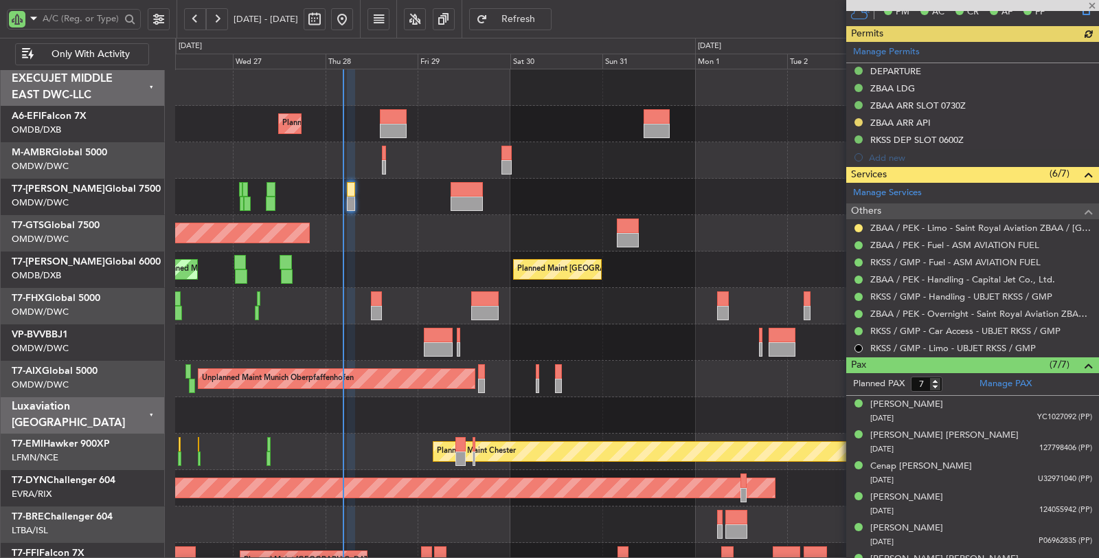
type input "[PERSON_NAME] (ANI)"
type input "7102"
click at [396, 262] on div "Planned Maint [GEOGRAPHIC_DATA] ([GEOGRAPHIC_DATA] Intl) Planned Maint [GEOGRAP…" at bounding box center [636, 269] width 923 height 36
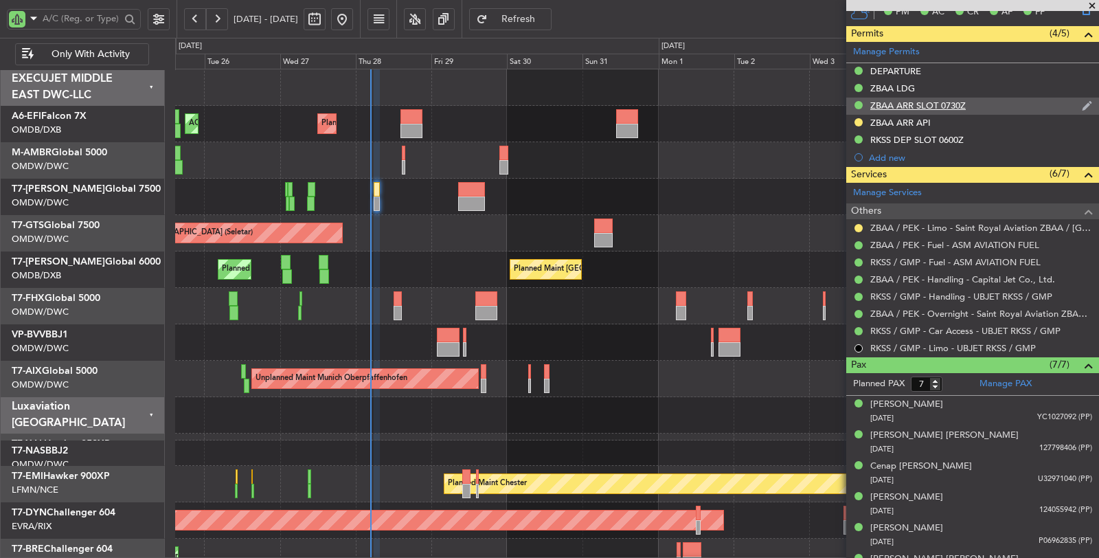
scroll to position [0, 0]
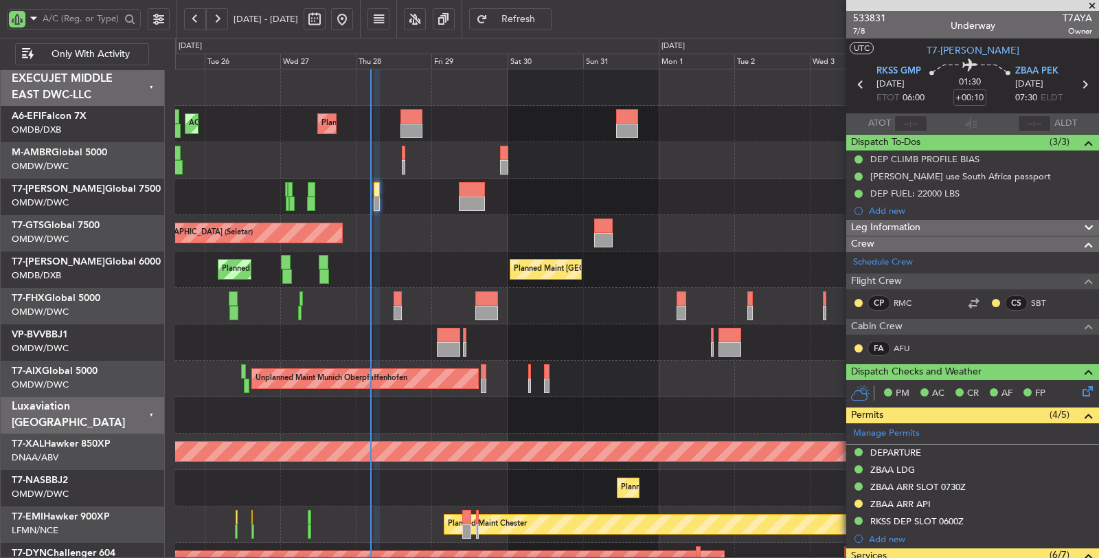
click at [553, 150] on div at bounding box center [637, 160] width 924 height 36
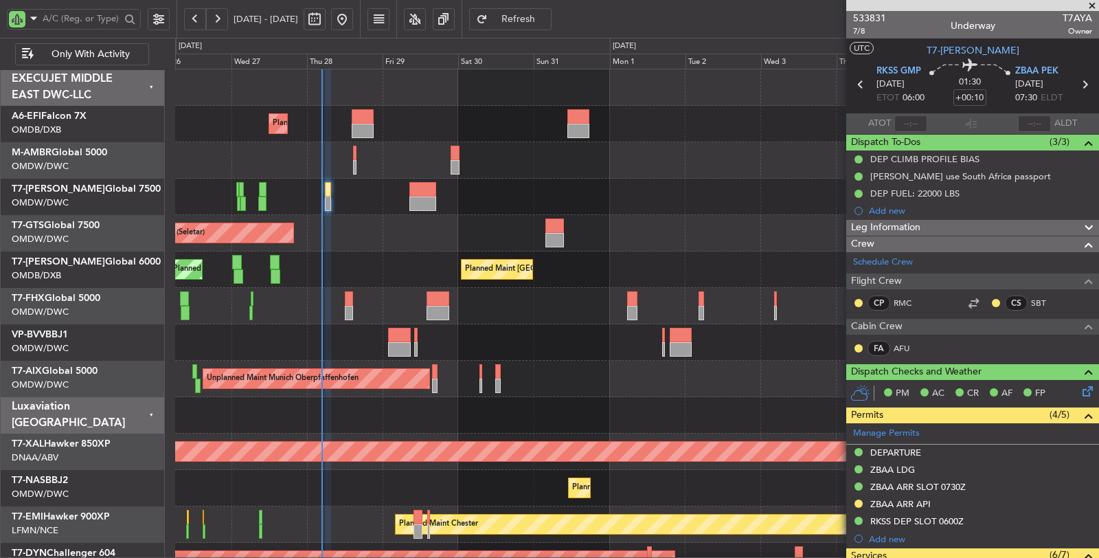
click at [339, 286] on div "Planned Maint [GEOGRAPHIC_DATA] ([GEOGRAPHIC_DATA] Intl) Planned Maint [GEOGRAP…" at bounding box center [636, 269] width 923 height 36
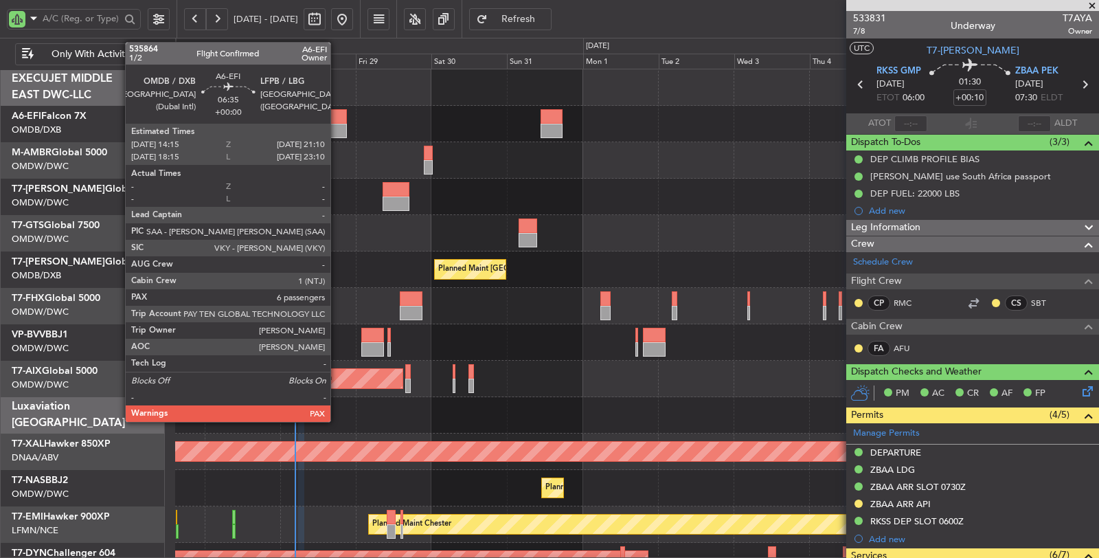
click at [337, 124] on div at bounding box center [336, 131] width 22 height 14
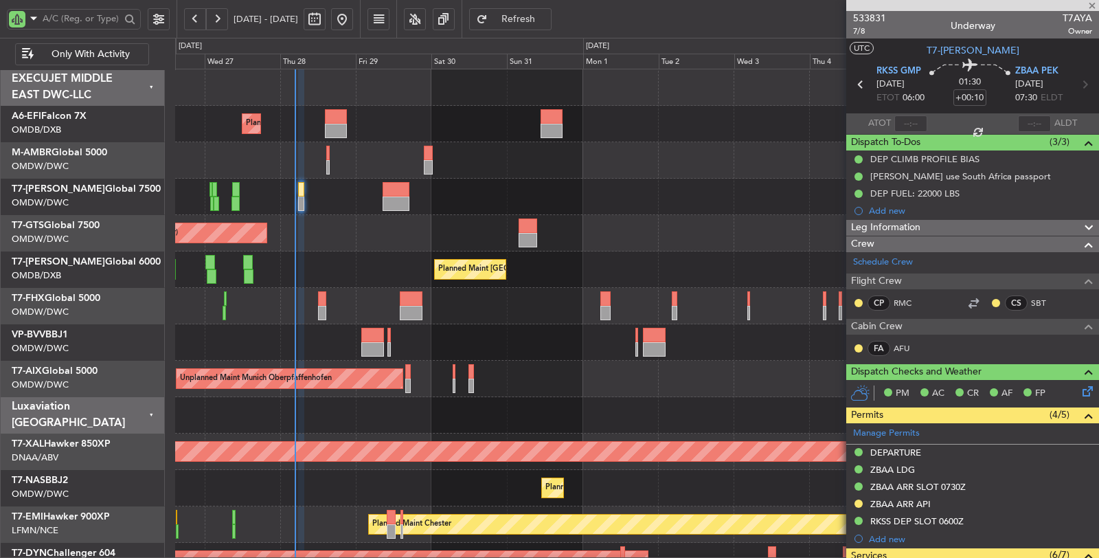
type input "6"
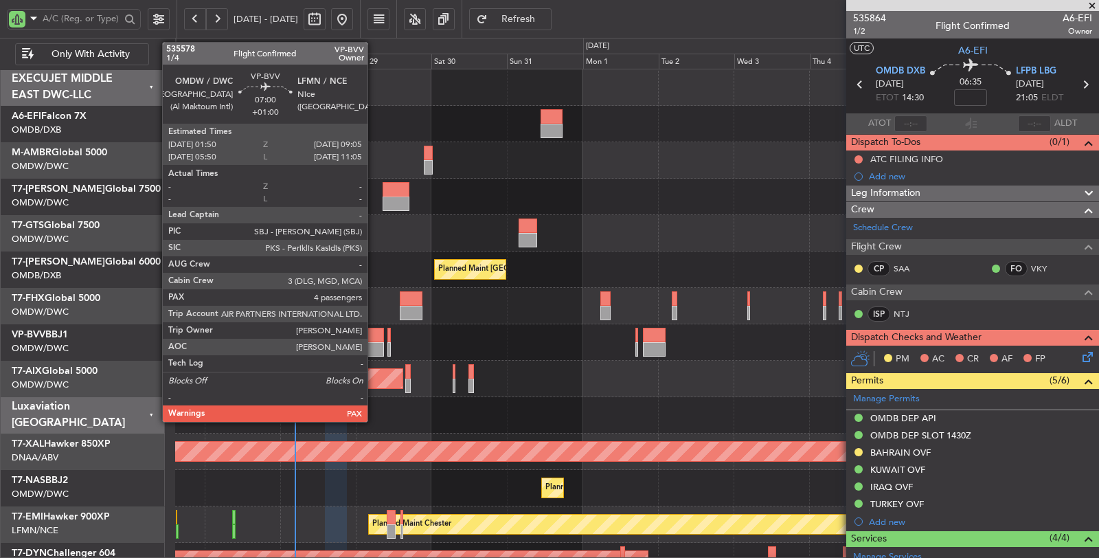
click at [374, 346] on div at bounding box center [372, 349] width 23 height 14
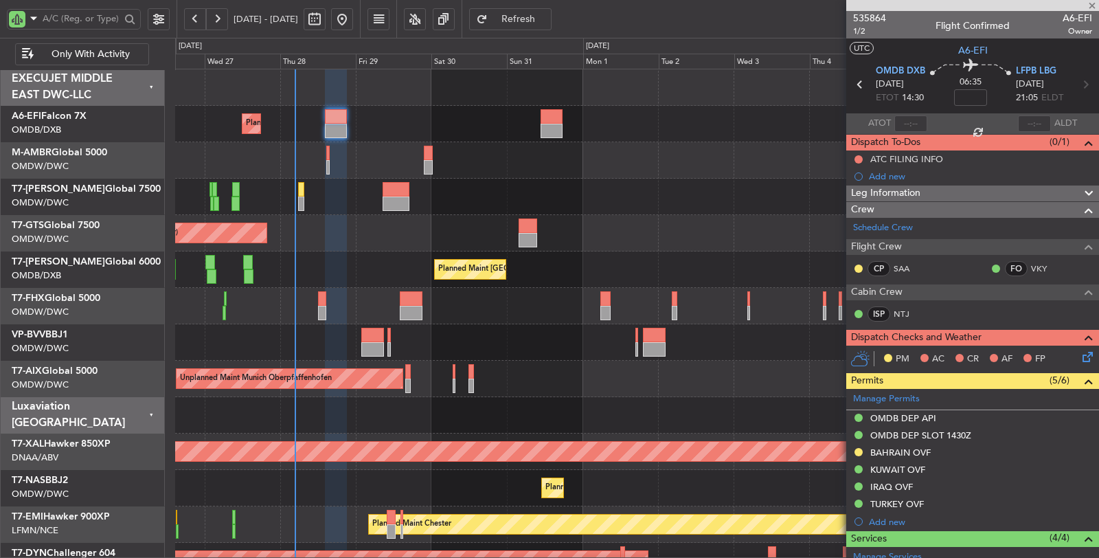
type input "+01:00"
type input "4"
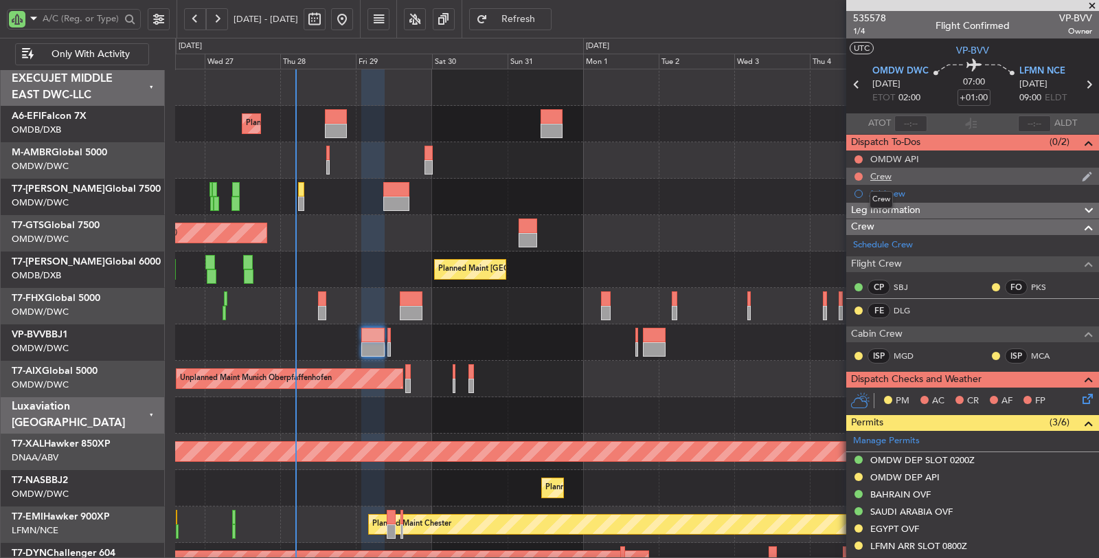
click at [878, 172] on div "Crew" at bounding box center [881, 176] width 21 height 12
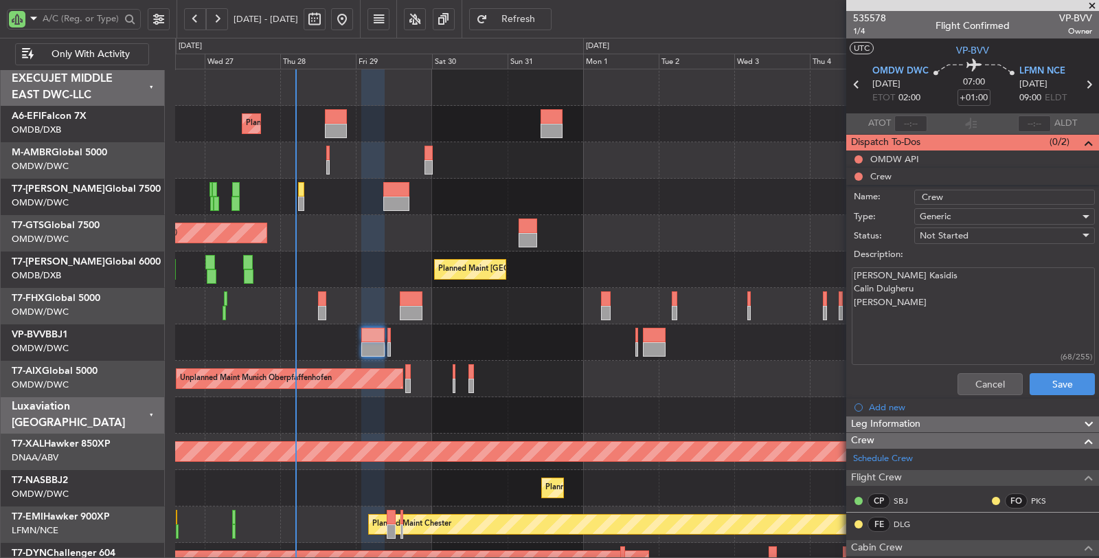
drag, startPoint x: 905, startPoint y: 330, endPoint x: 842, endPoint y: 275, distance: 84.2
click at [842, 275] on fb-app "[DATE] - [DATE] Refresh Quick Links Only With Activity Planned Maint [GEOGRAPHI…" at bounding box center [549, 287] width 1099 height 541
click at [989, 380] on button "Cancel" at bounding box center [990, 384] width 65 height 22
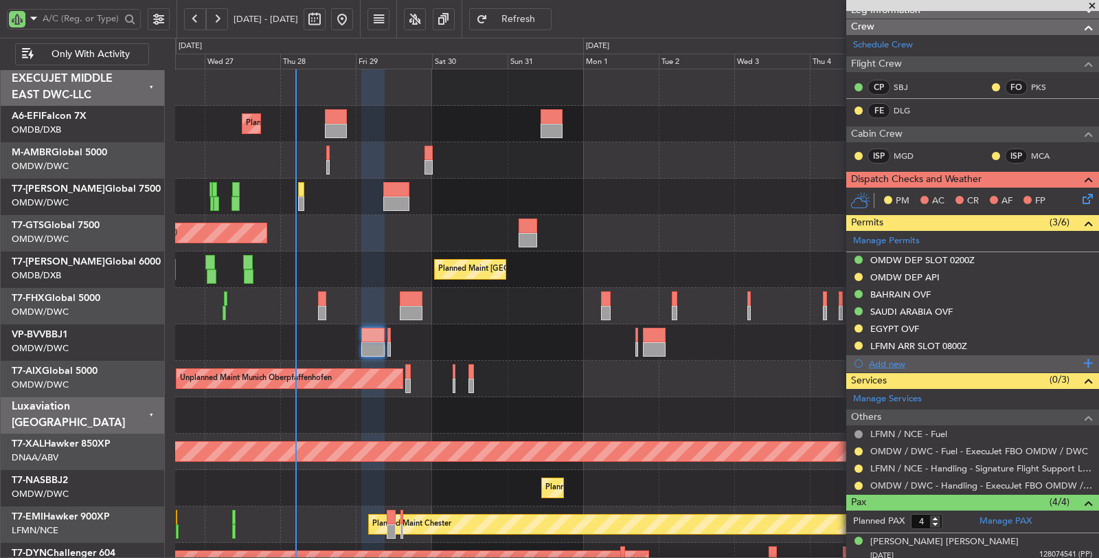
scroll to position [229, 0]
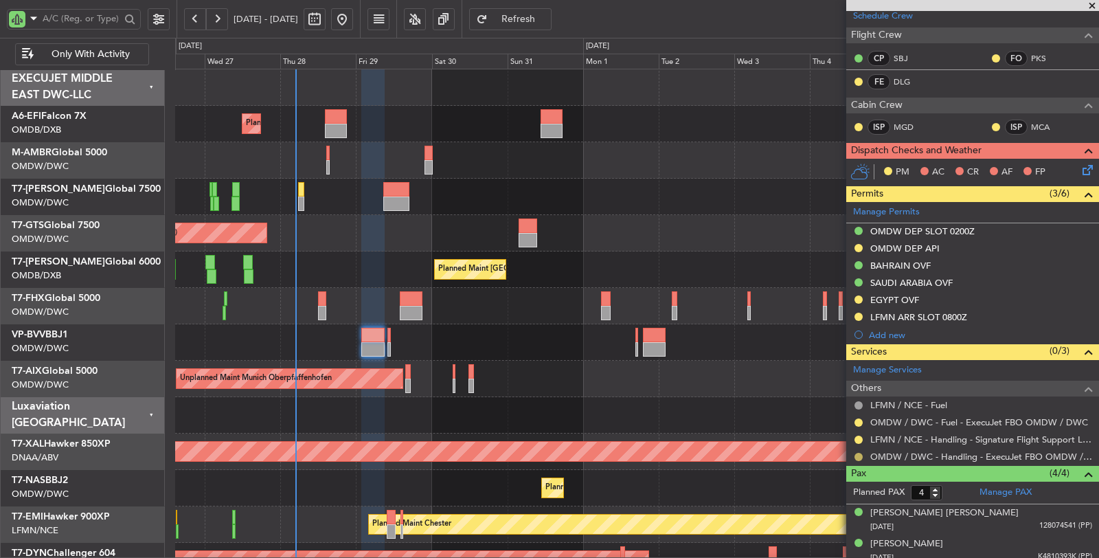
click at [861, 453] on button at bounding box center [859, 457] width 8 height 8
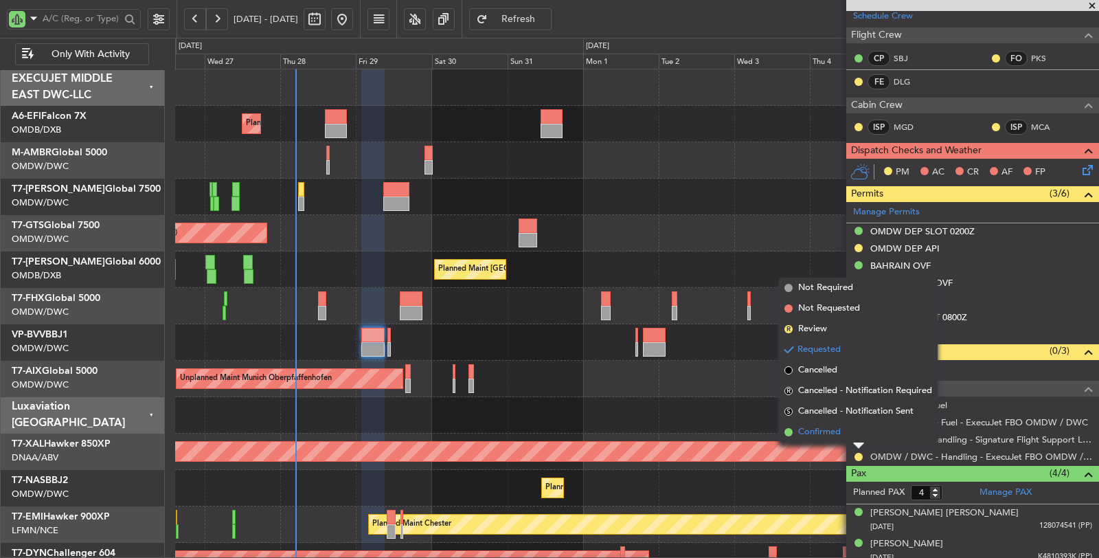
click at [830, 431] on span "Confirmed" at bounding box center [819, 432] width 43 height 14
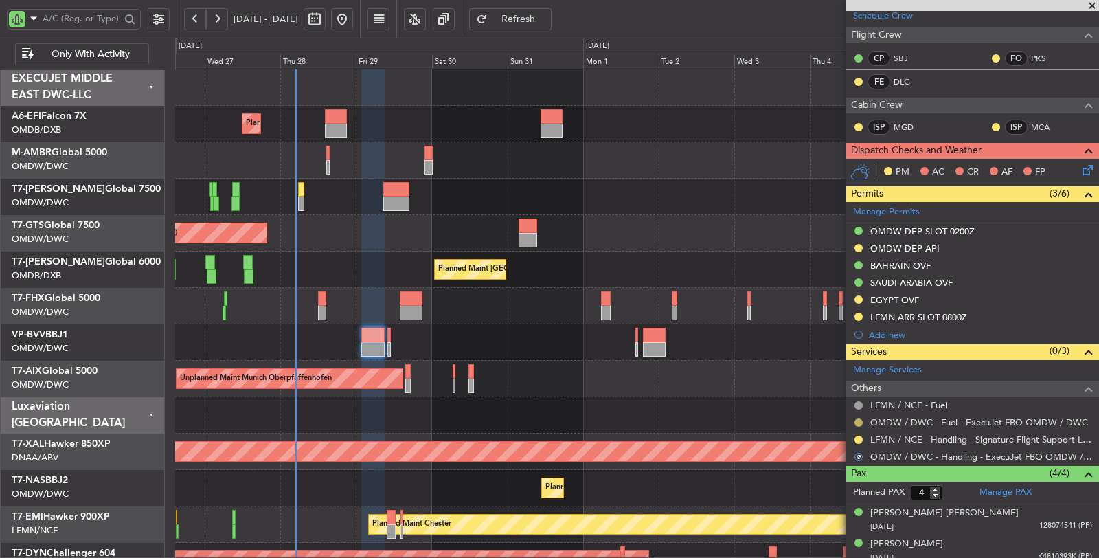
click at [855, 418] on button at bounding box center [859, 422] width 8 height 8
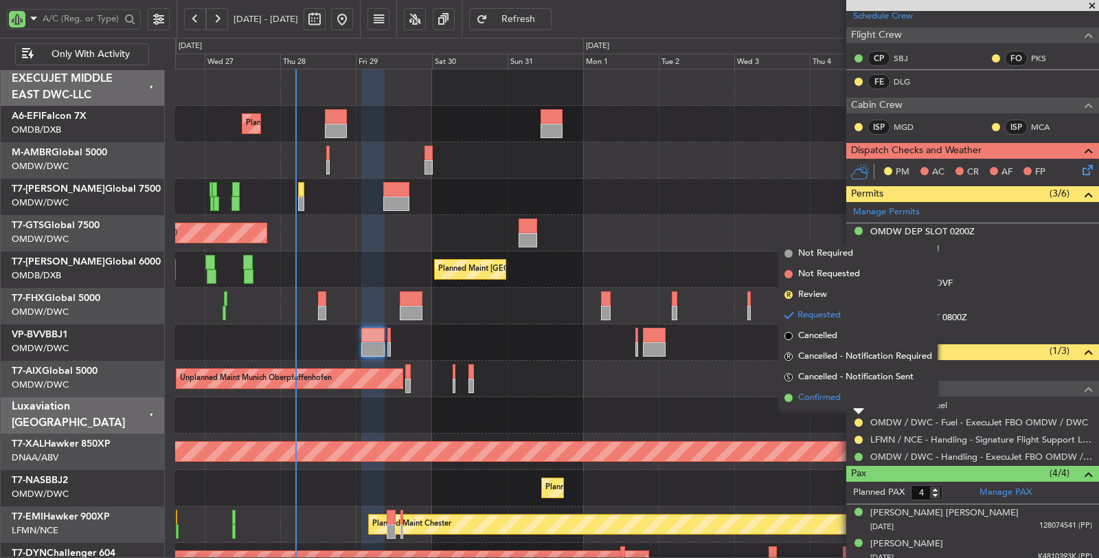
click at [831, 392] on span "Confirmed" at bounding box center [819, 398] width 43 height 14
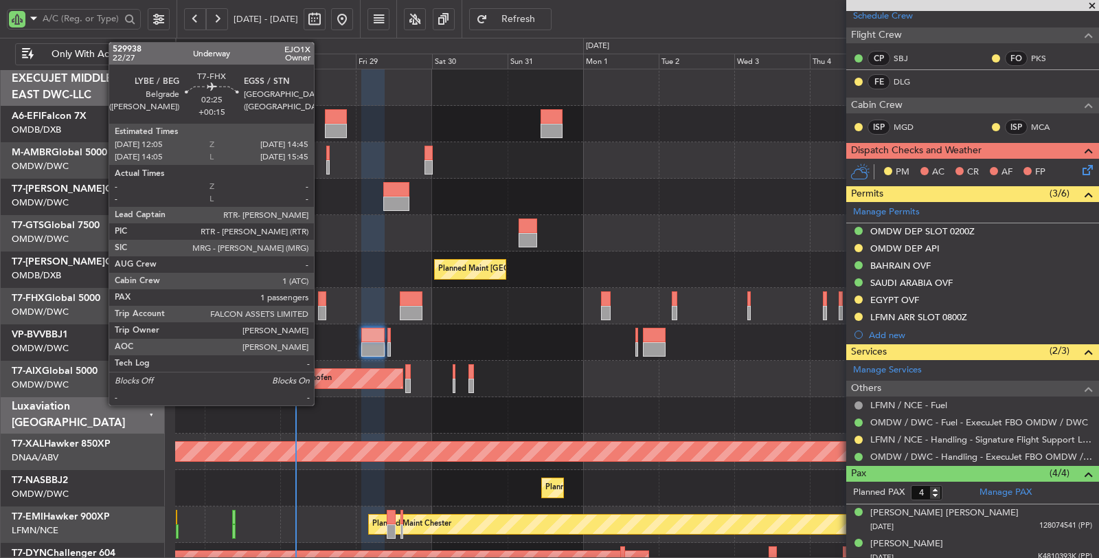
click at [321, 315] on div at bounding box center [322, 313] width 9 height 14
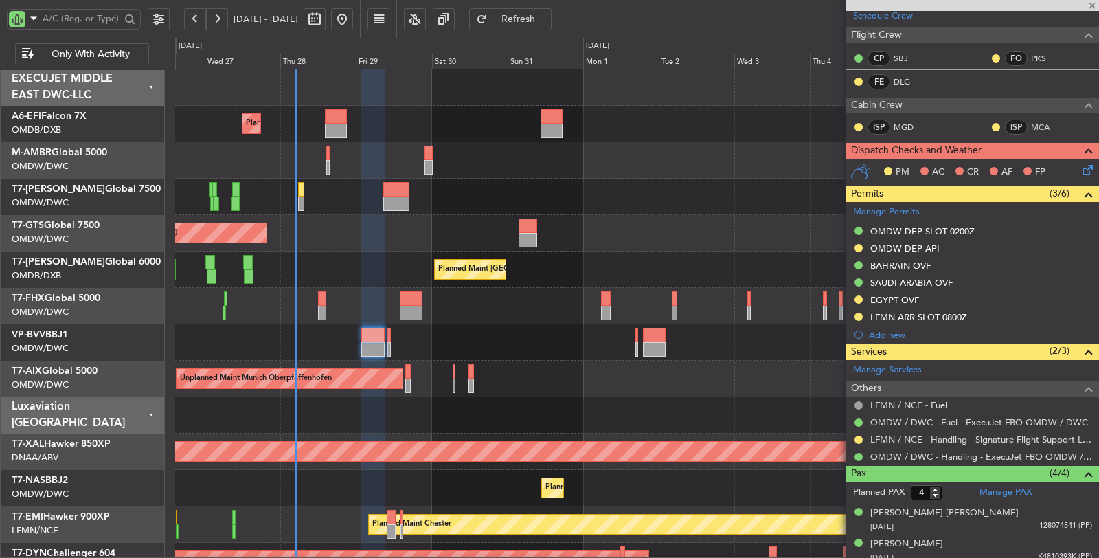
type input "+00:15"
type input "1"
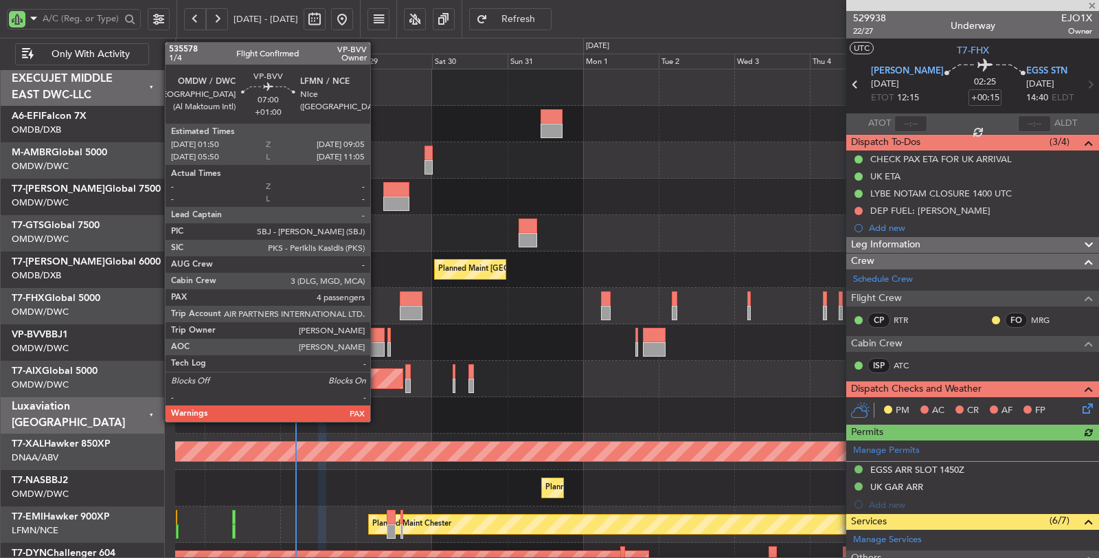
click at [377, 342] on div at bounding box center [372, 349] width 23 height 14
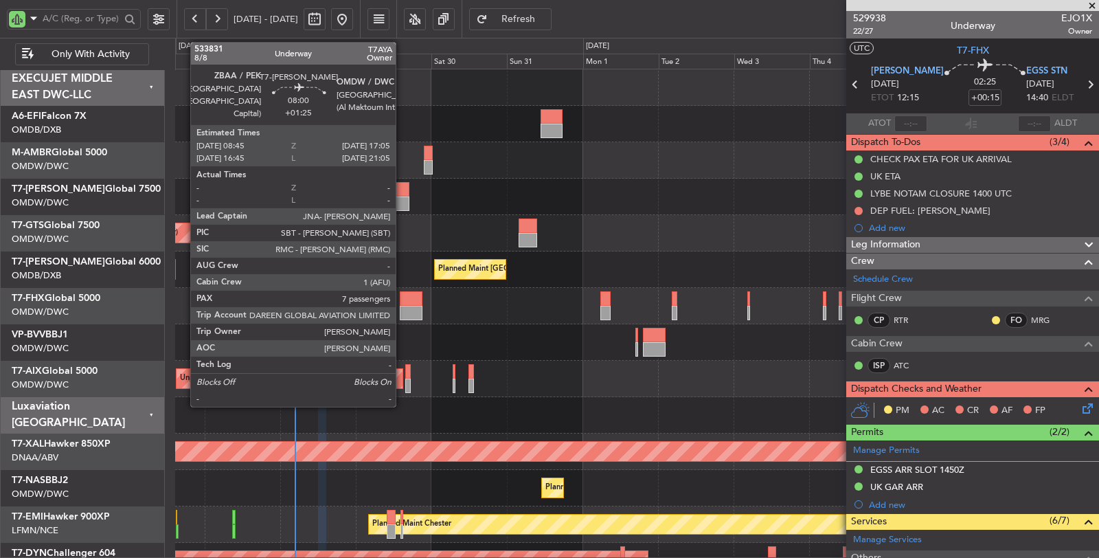
click at [403, 200] on div at bounding box center [396, 204] width 27 height 14
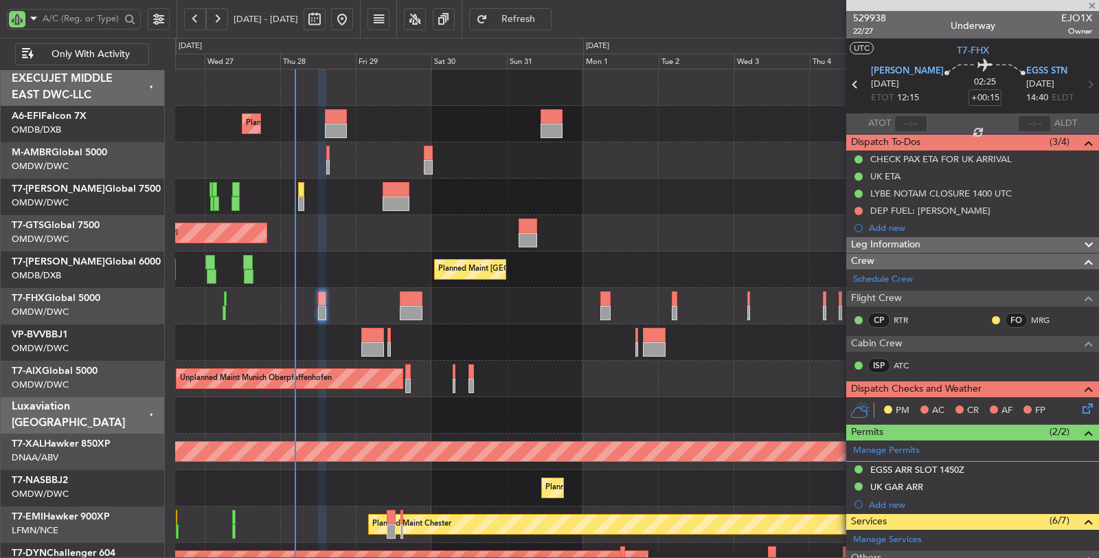
type input "+01:25"
type input "7"
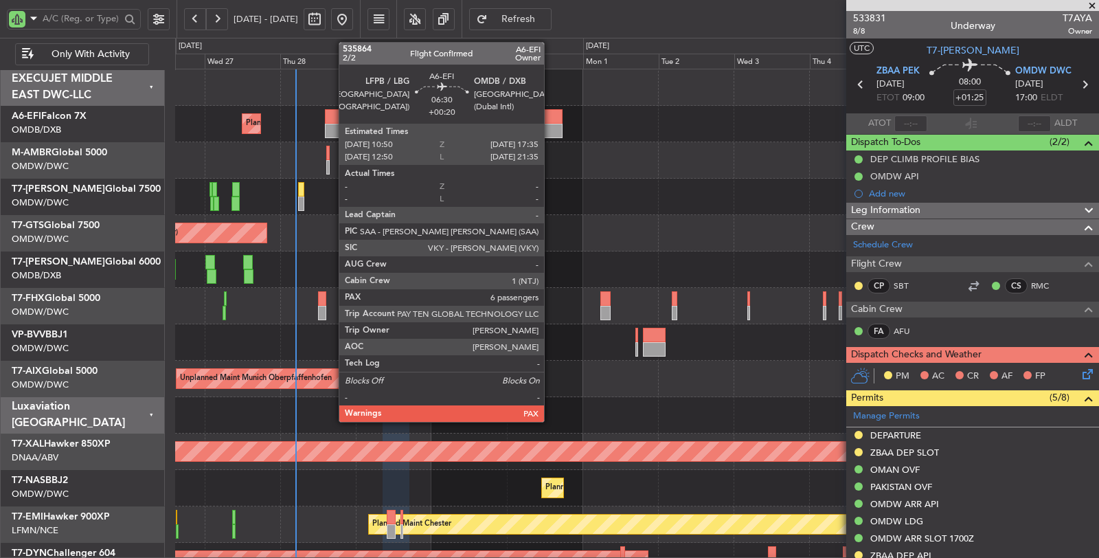
click at [551, 126] on div at bounding box center [551, 131] width 21 height 14
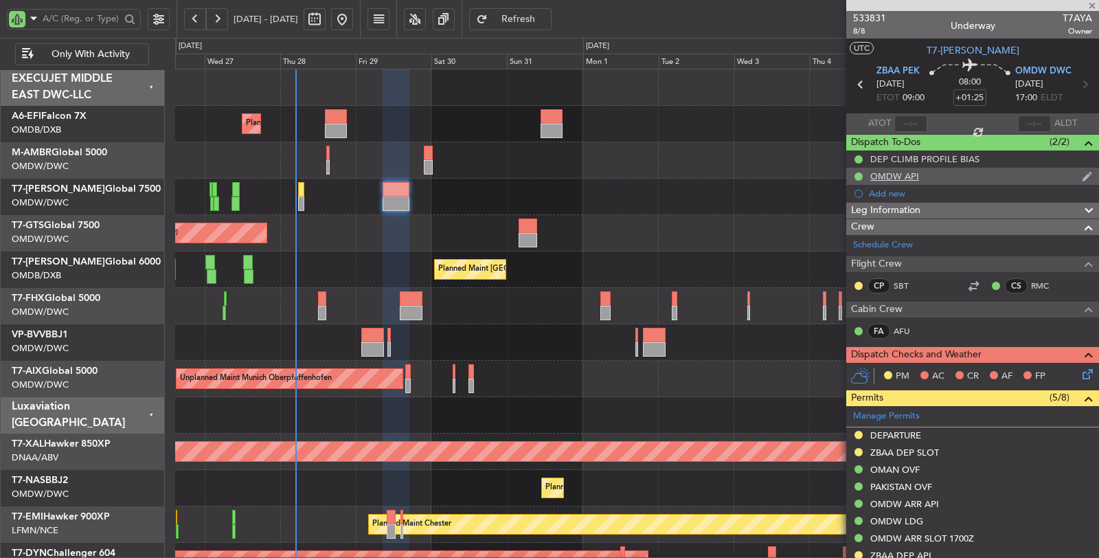
type input "+00:20"
type input "6"
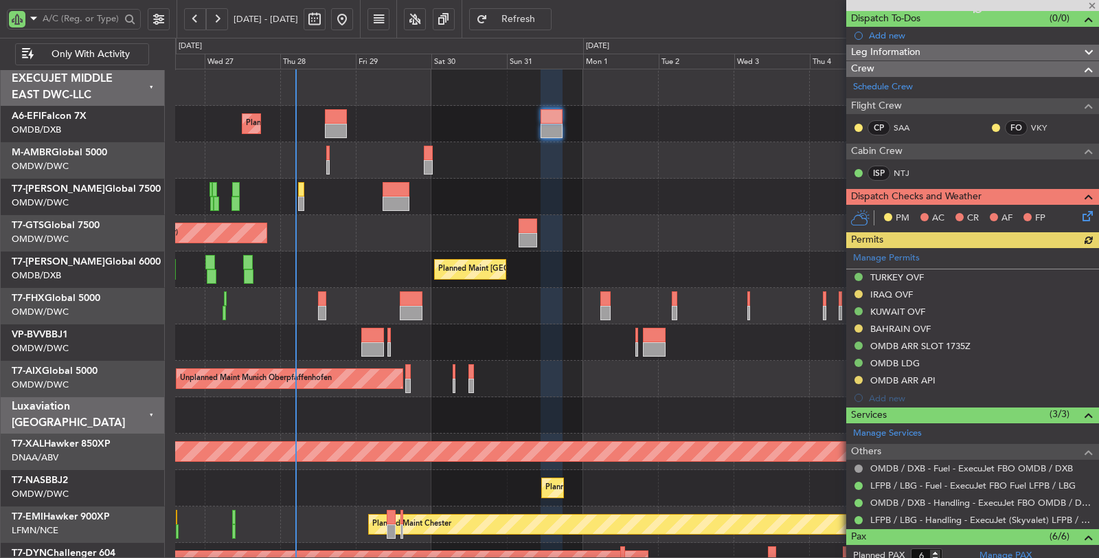
scroll to position [229, 0]
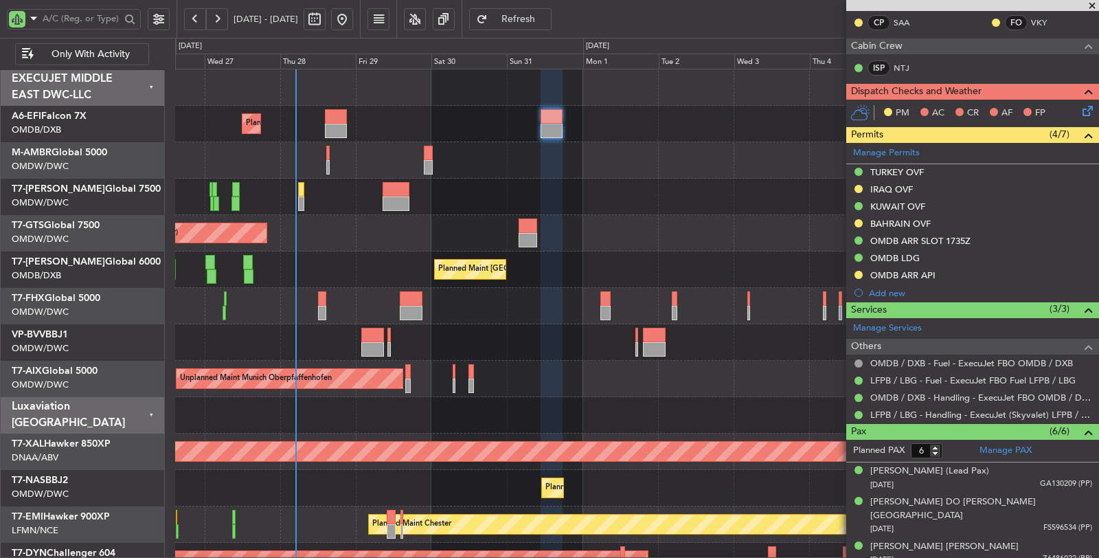
click at [898, 221] on div "BAHRAIN OVF" at bounding box center [901, 224] width 60 height 12
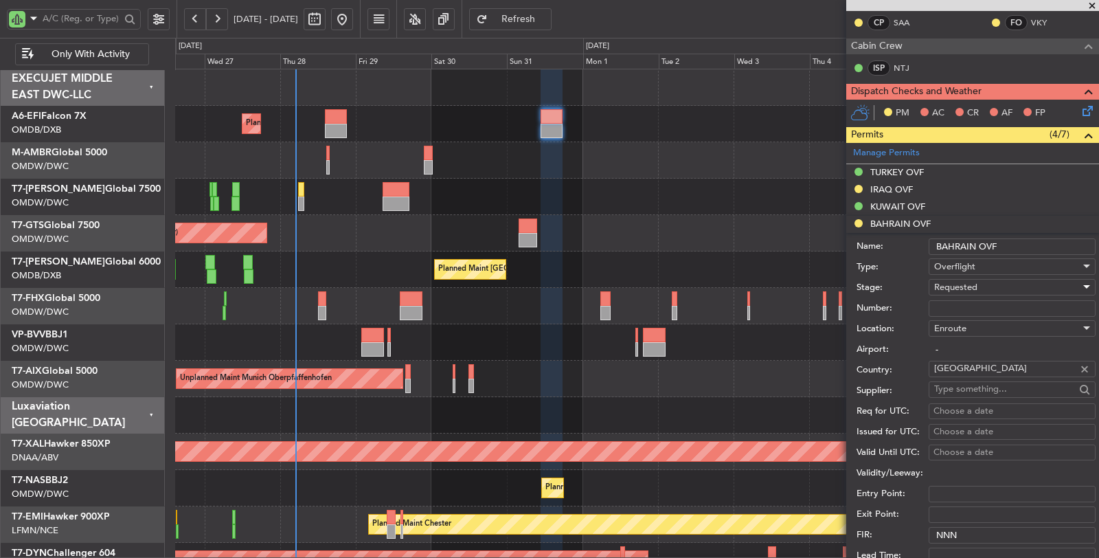
click at [961, 284] on span "Requested" at bounding box center [955, 287] width 43 height 12
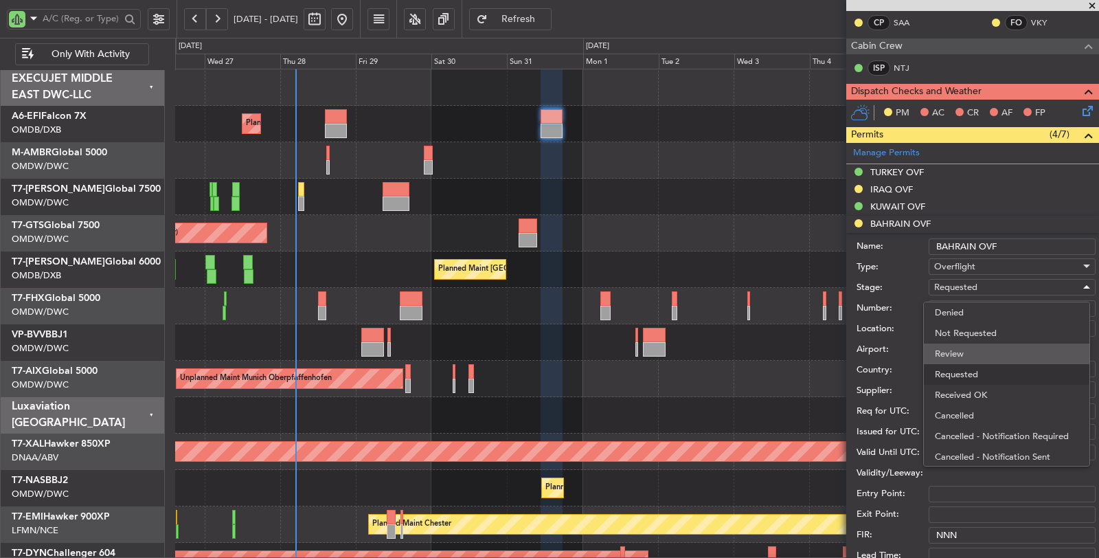
scroll to position [5, 0]
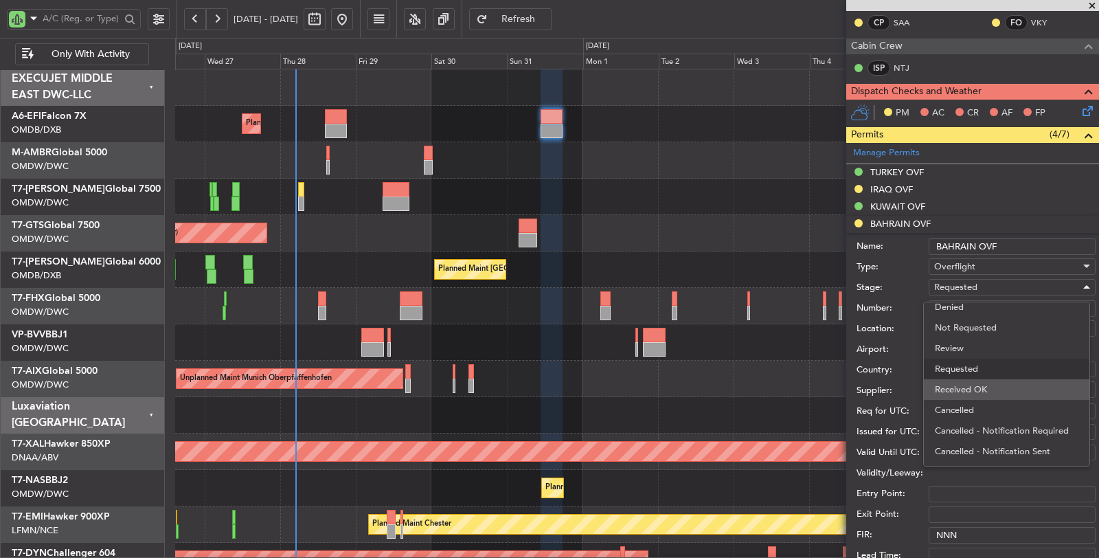
click at [966, 385] on span "Received OK" at bounding box center [1007, 389] width 144 height 21
click at [947, 300] on input "Number:" at bounding box center [1012, 308] width 167 height 16
paste input "AT/P/25-08/ON/001241"
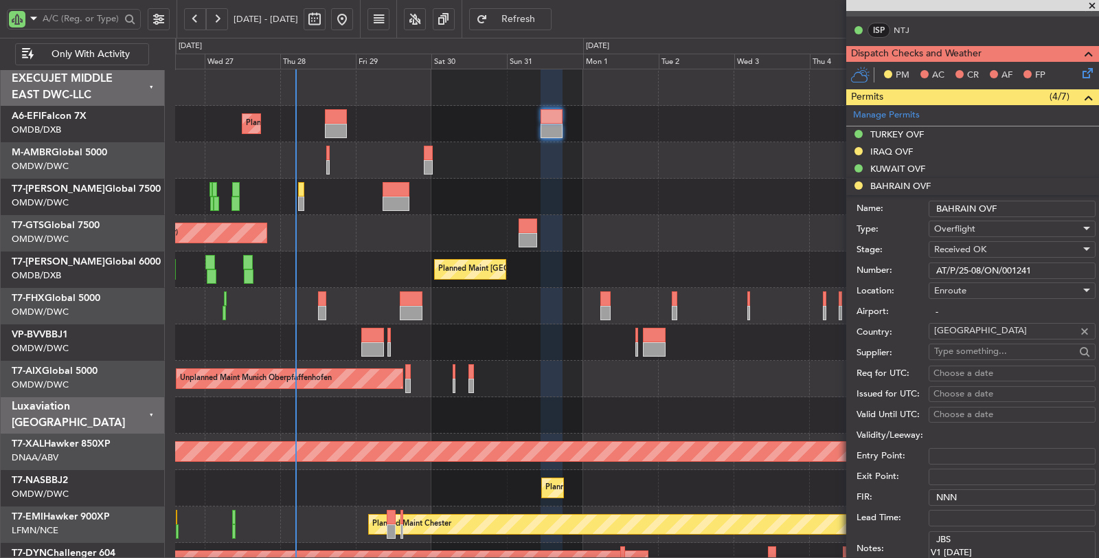
scroll to position [381, 0]
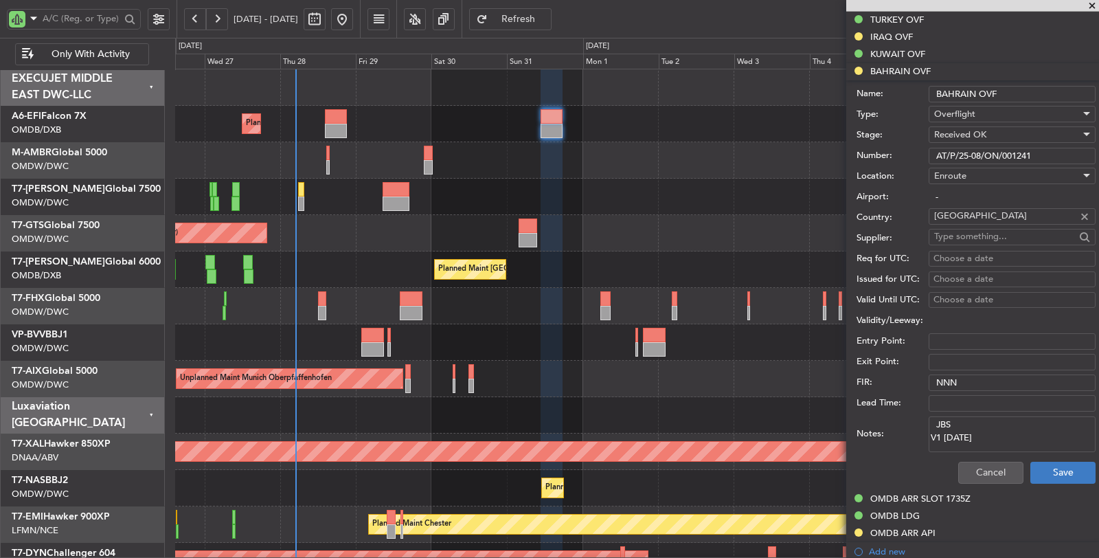
type input "AT/P/25-08/ON/001241"
click at [1033, 464] on button "Save" at bounding box center [1063, 473] width 65 height 22
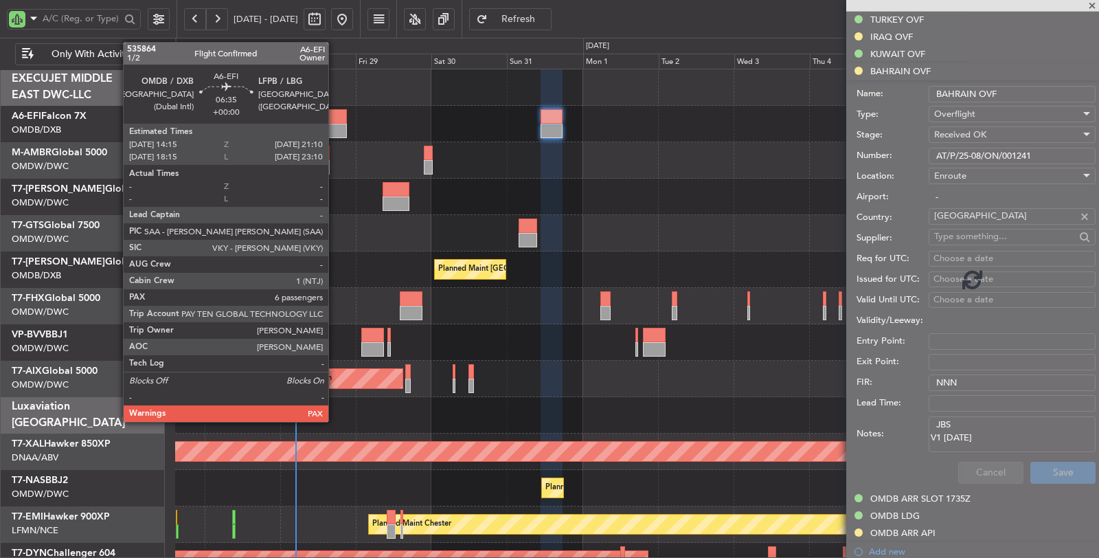
scroll to position [314, 0]
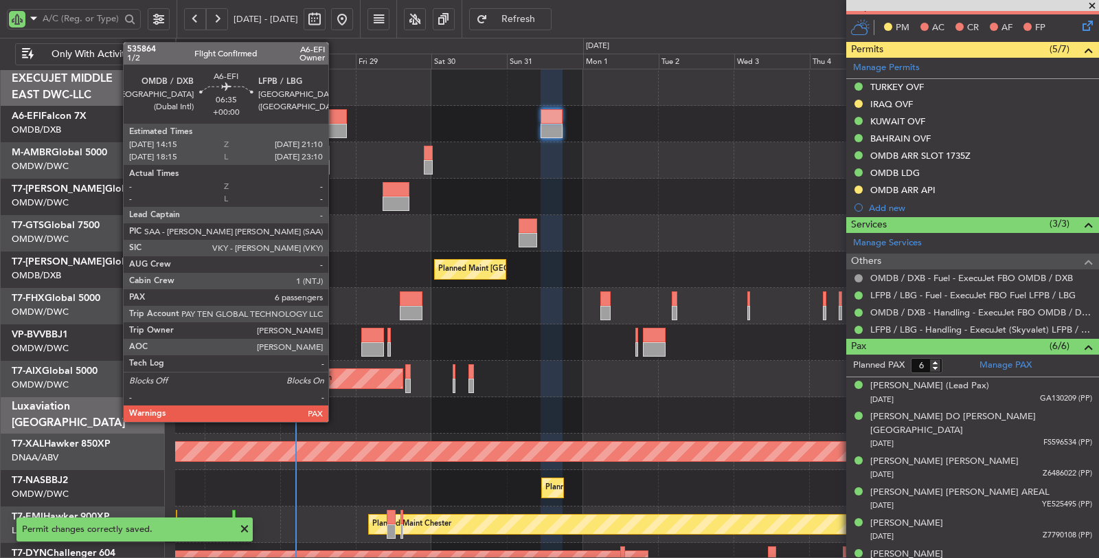
click at [335, 126] on div at bounding box center [336, 131] width 22 height 14
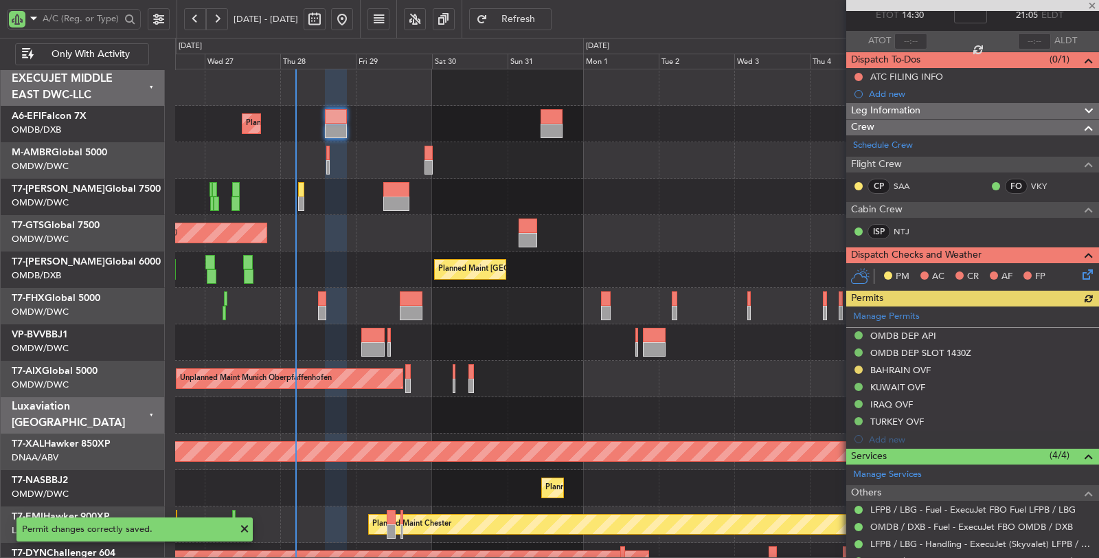
scroll to position [153, 0]
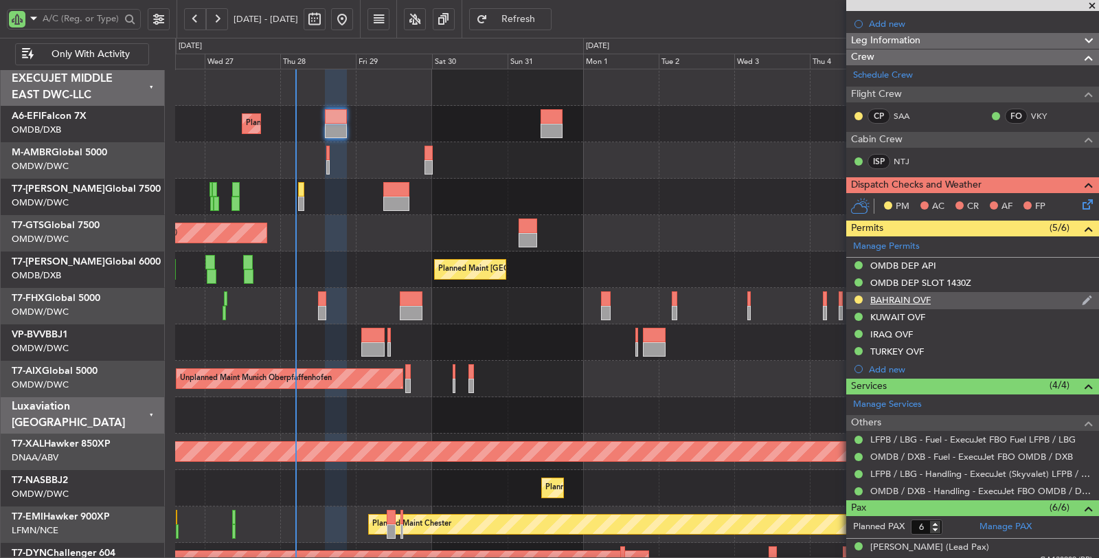
click at [880, 297] on div "BAHRAIN OVF" at bounding box center [901, 300] width 60 height 12
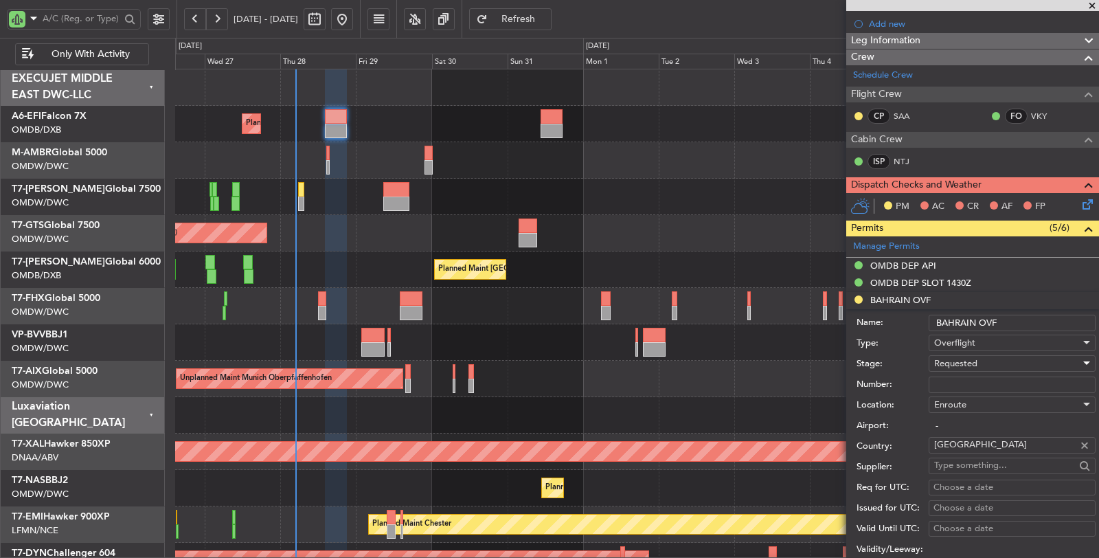
click at [950, 361] on span "Requested" at bounding box center [955, 363] width 43 height 12
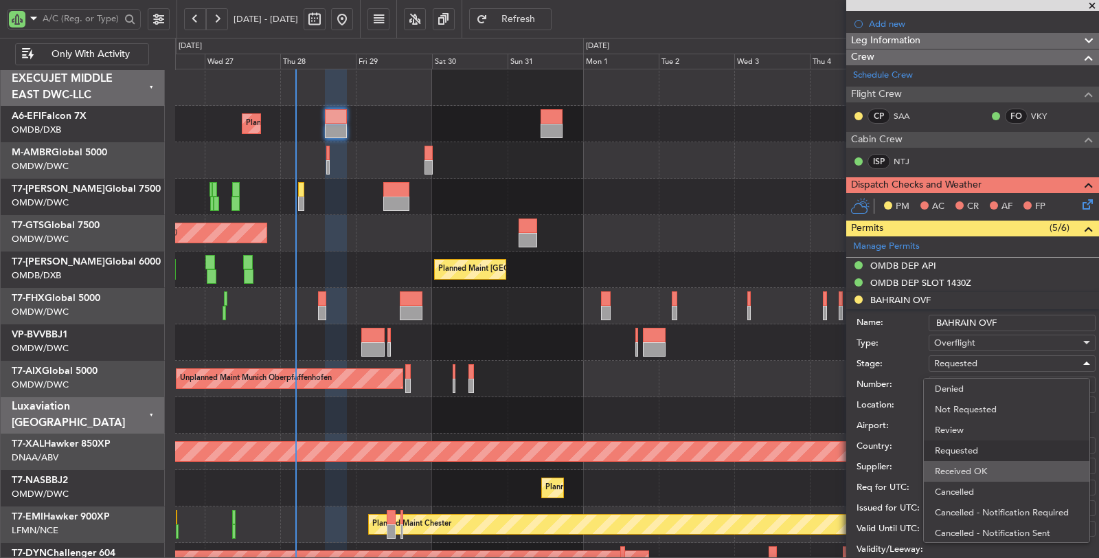
scroll to position [5, 0]
click at [971, 470] on span "Received OK" at bounding box center [1007, 466] width 144 height 21
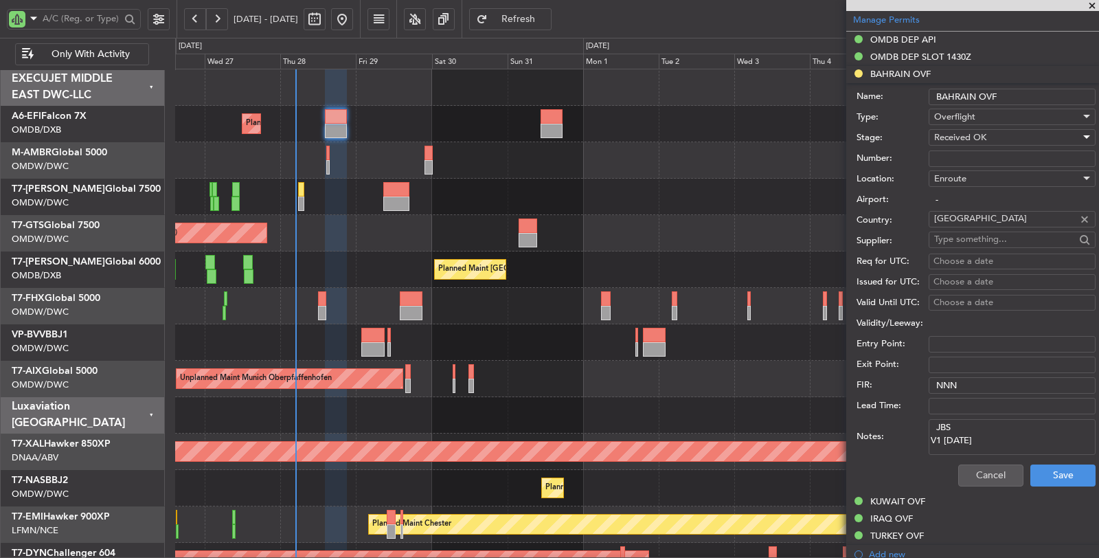
scroll to position [381, 0]
click at [954, 153] on input "Number:" at bounding box center [1012, 156] width 167 height 16
paste input "AT/P/25-08/ON/001241"
type input "AT/P/25-08/ON/001241"
click at [1038, 472] on button "Save" at bounding box center [1063, 473] width 65 height 22
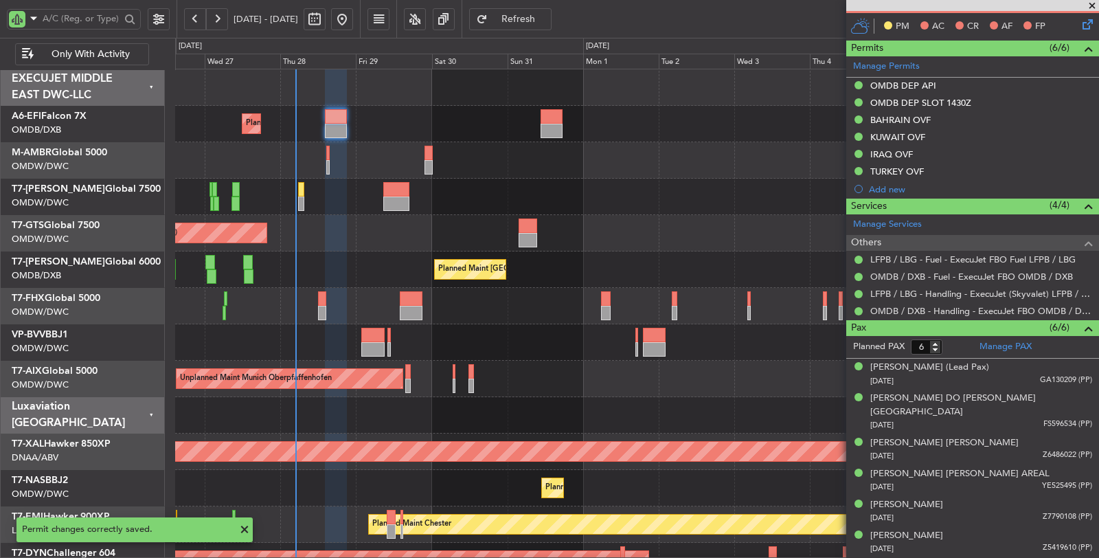
scroll to position [314, 0]
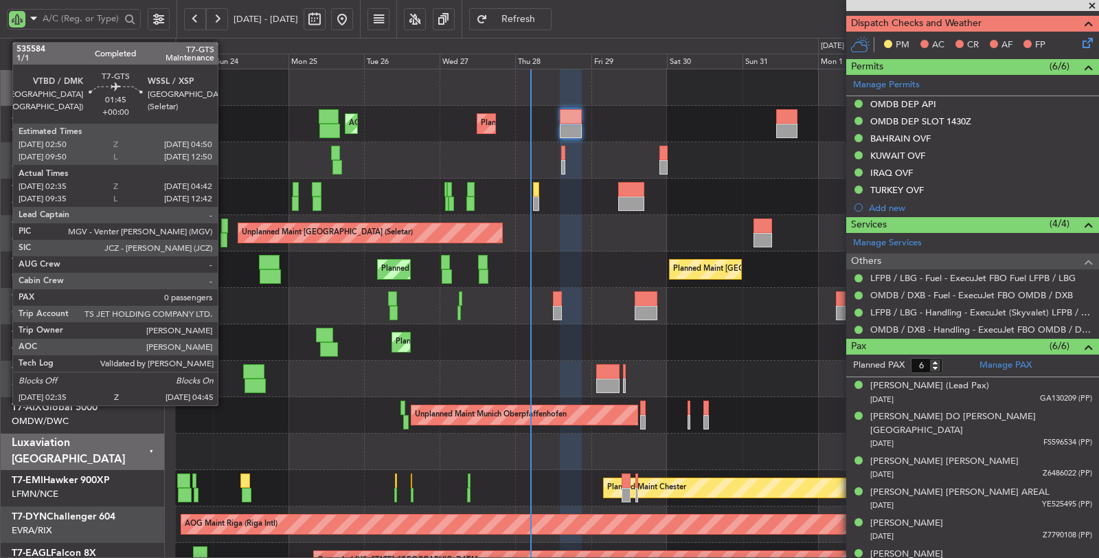
click at [225, 240] on div at bounding box center [224, 240] width 7 height 14
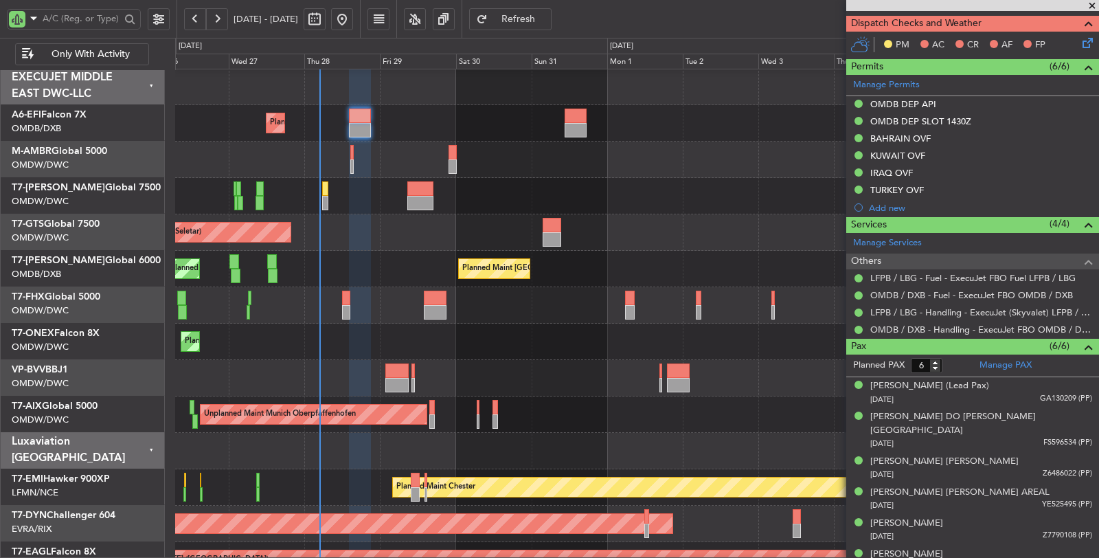
scroll to position [1, 0]
click at [462, 223] on div "Unplanned Maint [GEOGRAPHIC_DATA] (Seletar)" at bounding box center [637, 232] width 924 height 36
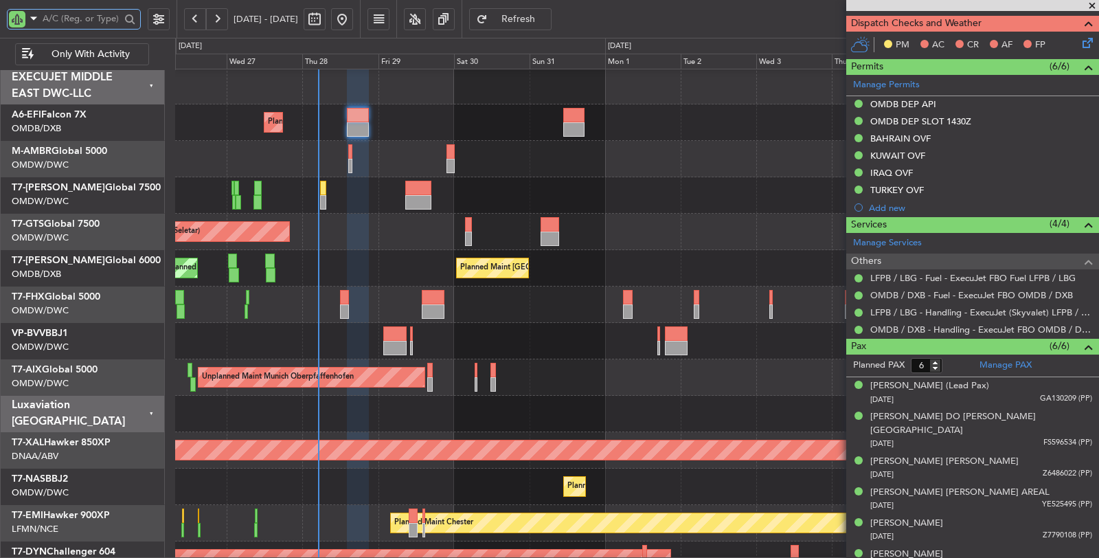
click at [104, 18] on input "text" at bounding box center [82, 18] width 78 height 21
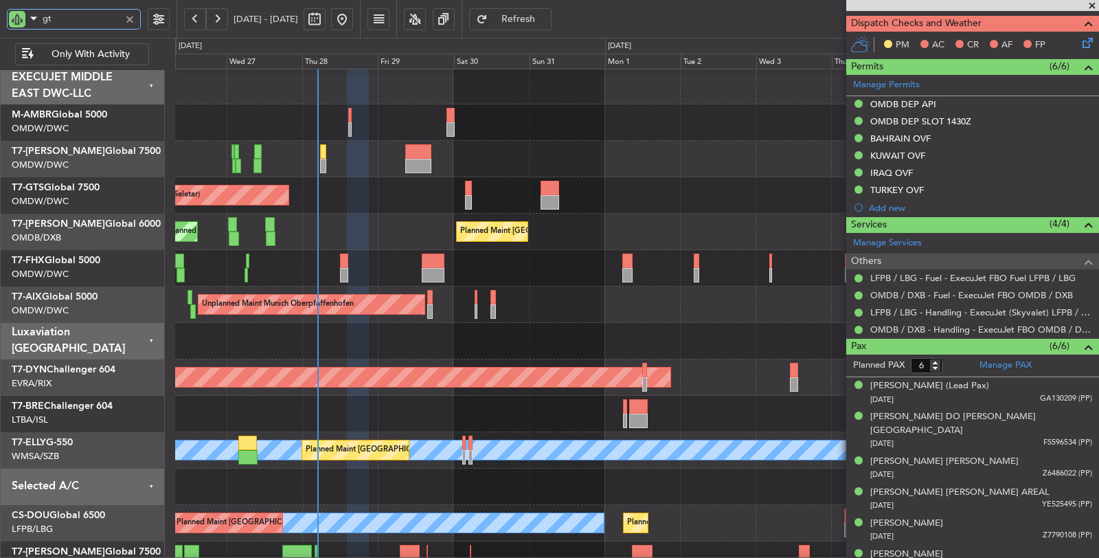
type input "gts"
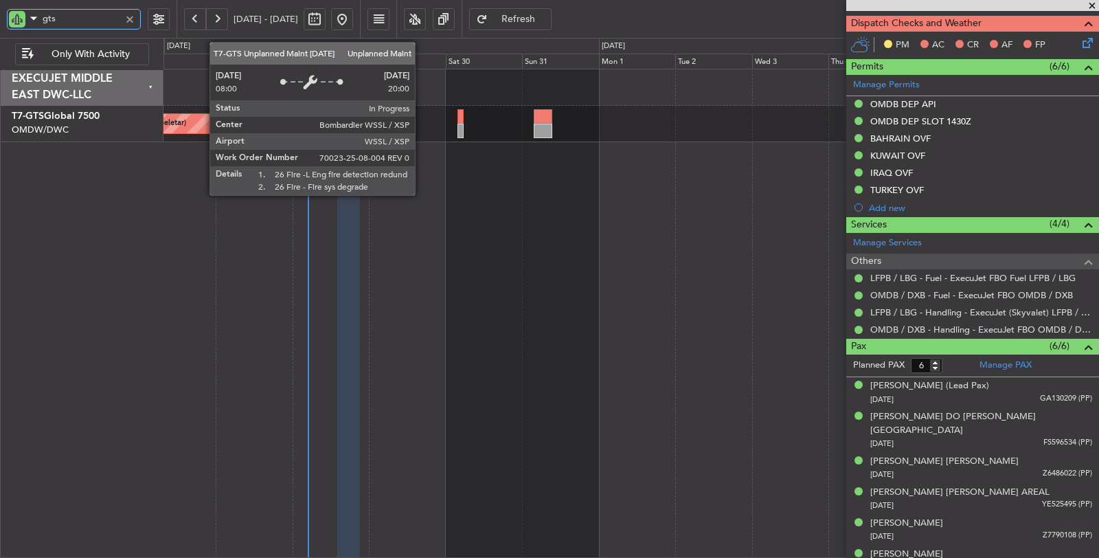
scroll to position [0, 0]
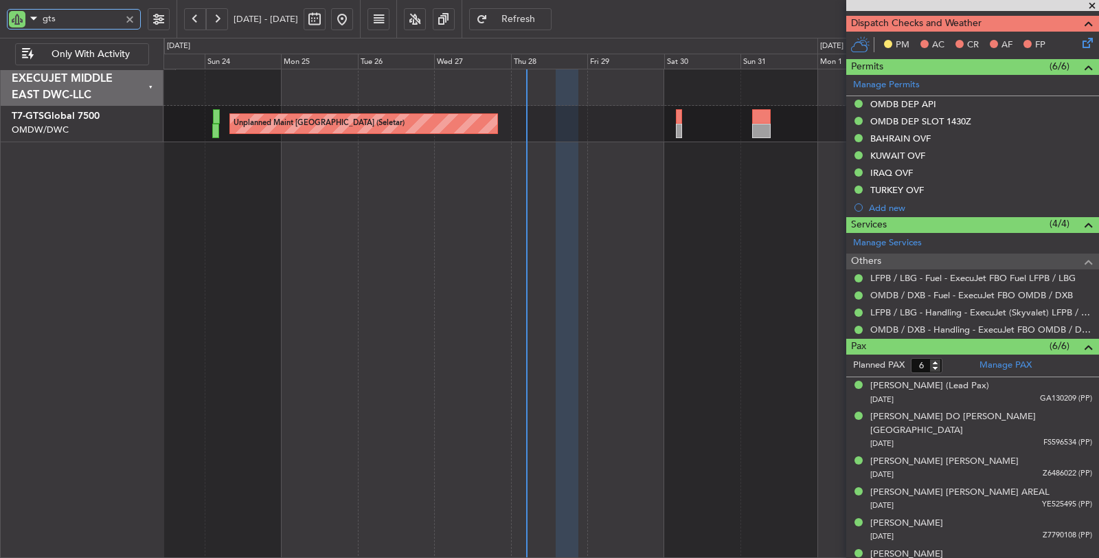
click at [475, 191] on div "Unplanned Maint [GEOGRAPHIC_DATA] (Seletar)" at bounding box center [632, 314] width 936 height 490
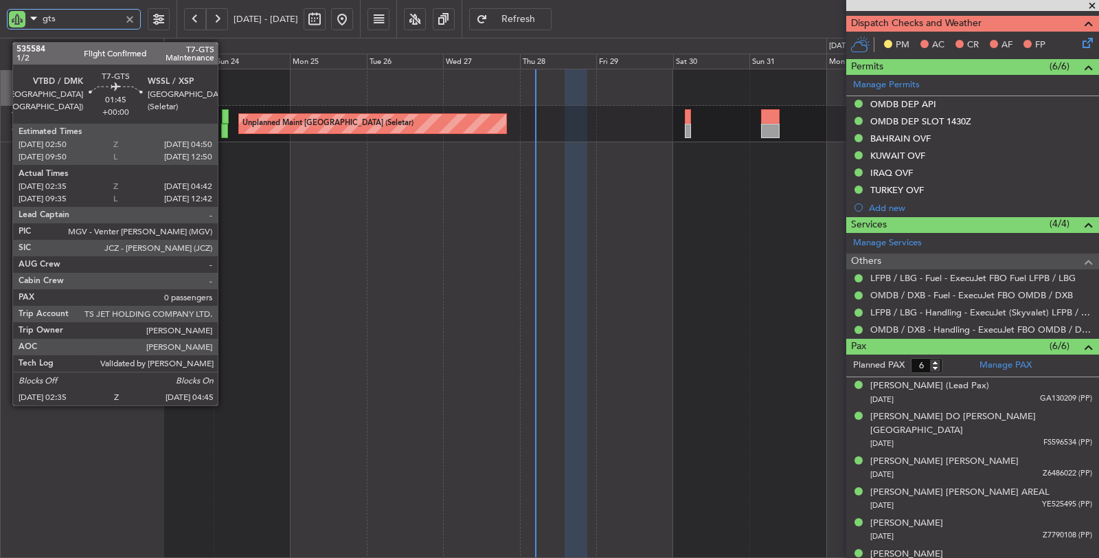
click at [225, 126] on div at bounding box center [225, 131] width 8 height 14
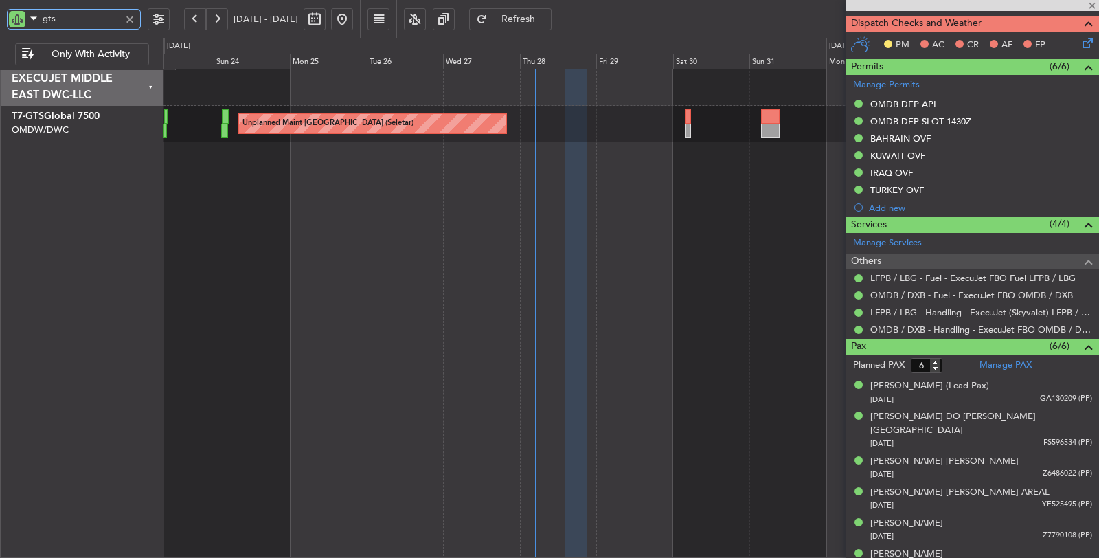
type input "02:45"
type input "04:37"
type input "0"
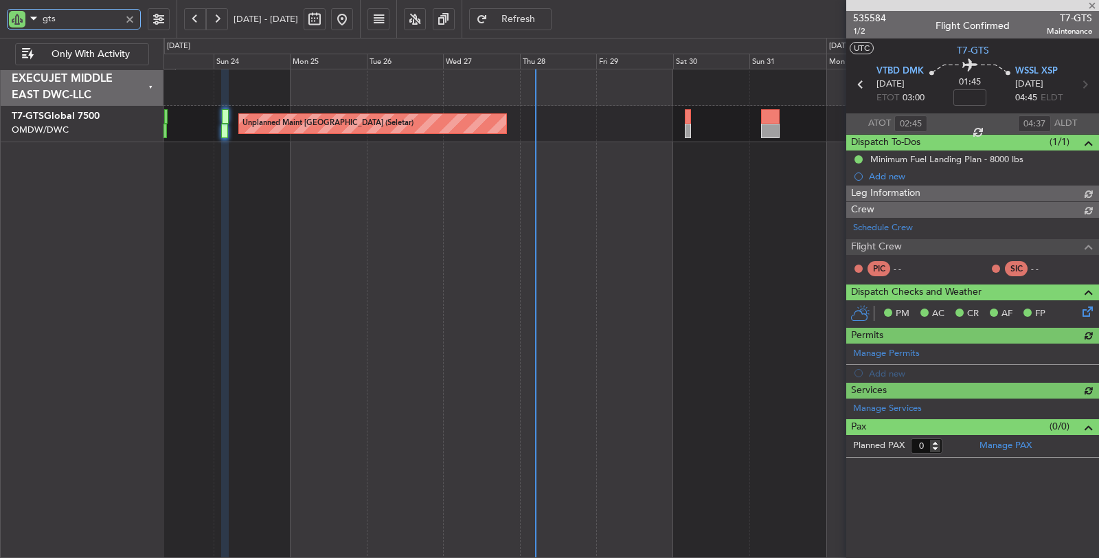
type input "[PERSON_NAME] ([PERSON_NAME])"
type input "7108"
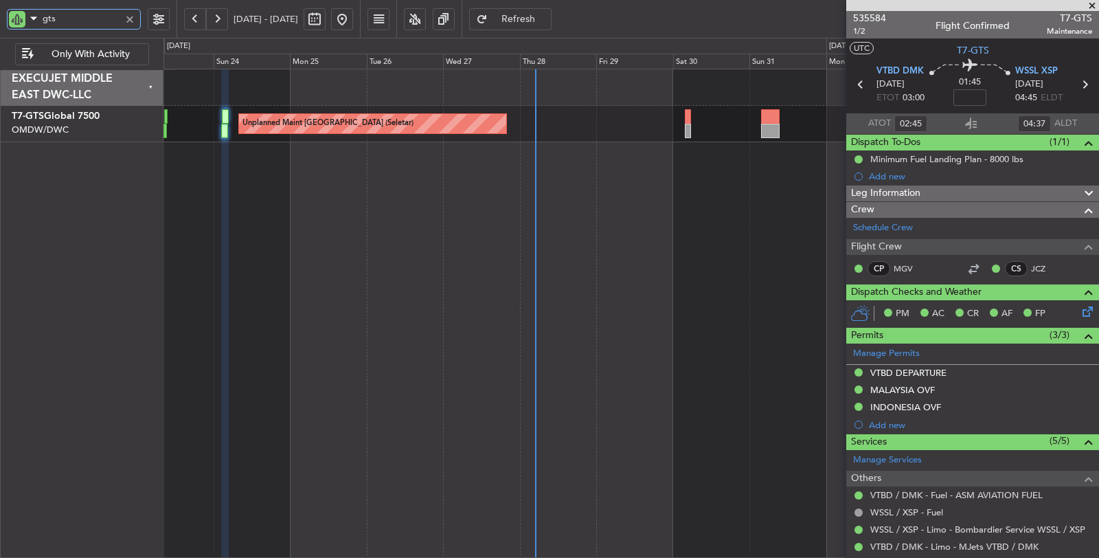
type input "gts"
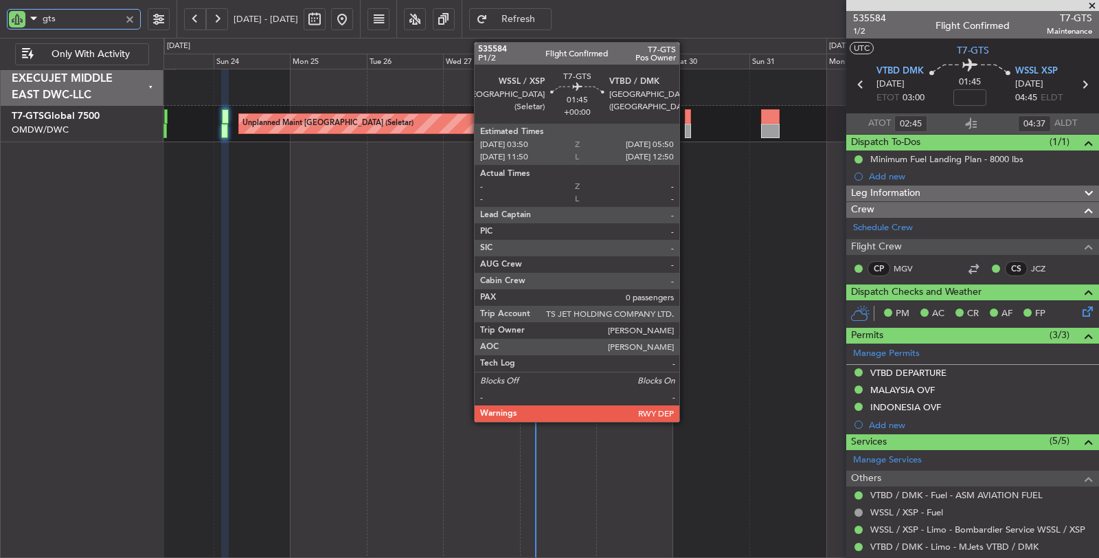
click at [686, 131] on div at bounding box center [688, 131] width 7 height 14
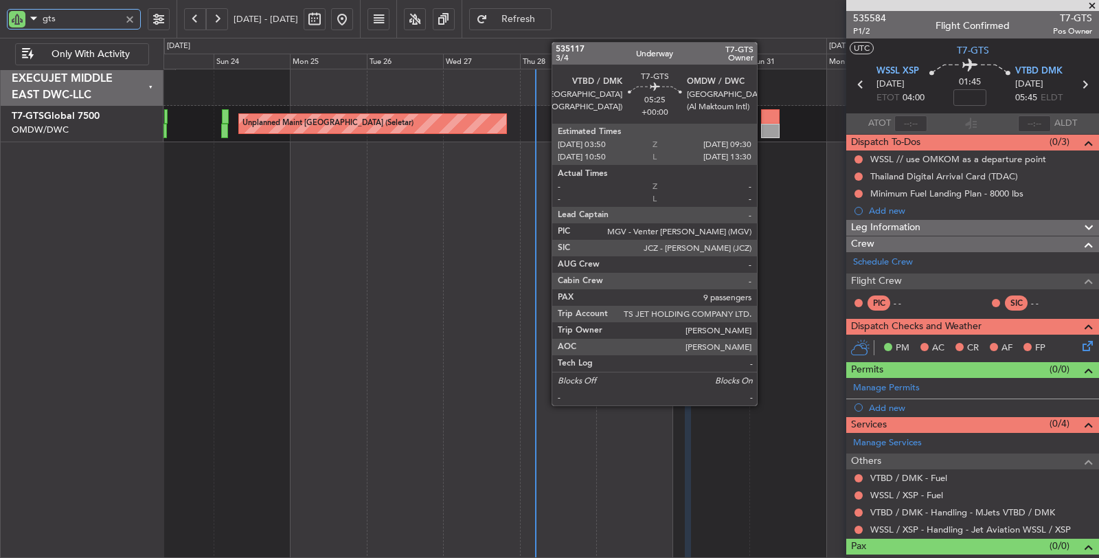
click at [764, 117] on div at bounding box center [770, 116] width 19 height 14
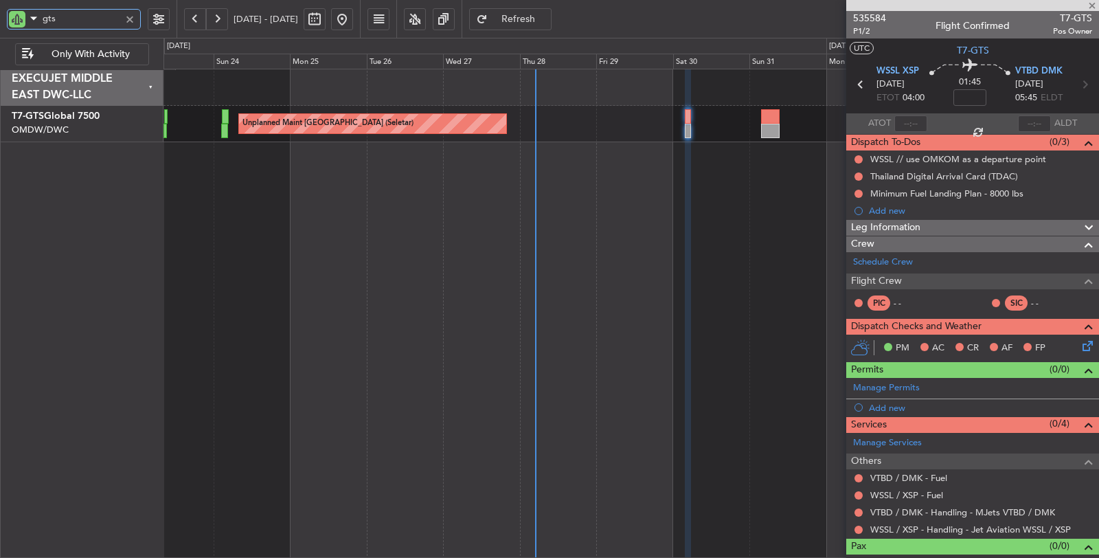
type input "9"
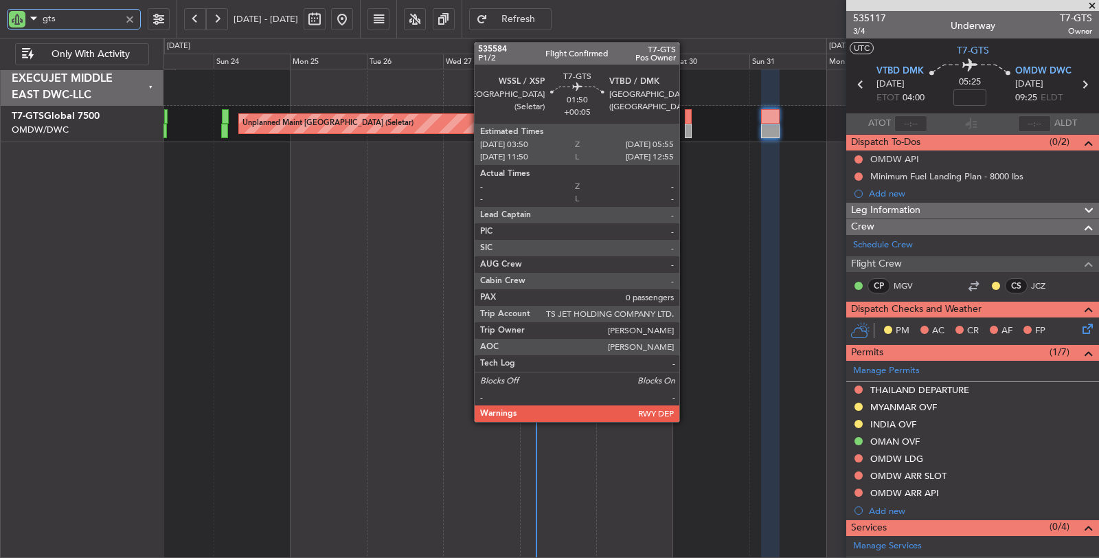
click at [686, 121] on div at bounding box center [688, 116] width 7 height 14
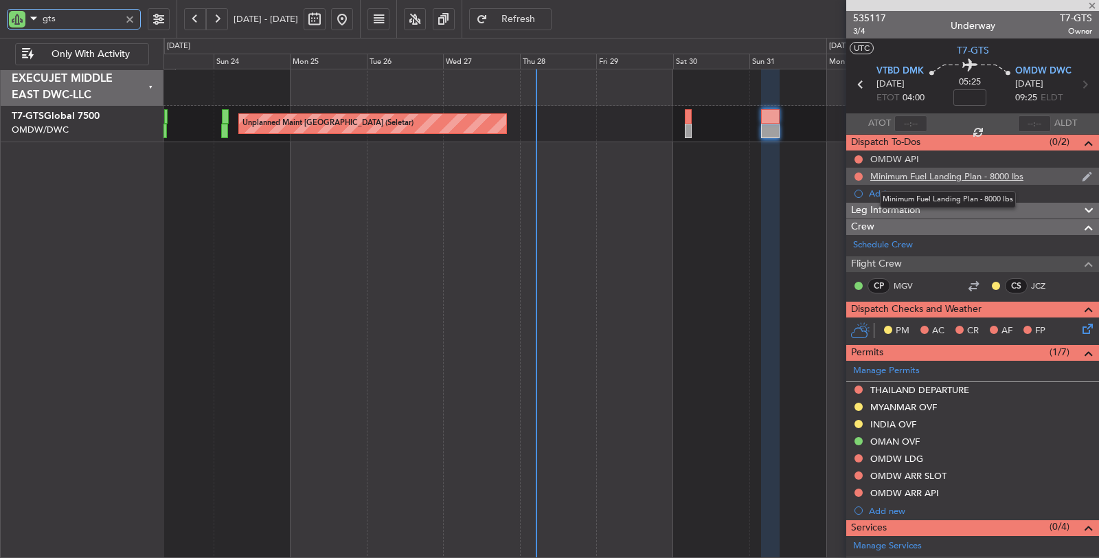
type input "+00:05"
type input "0"
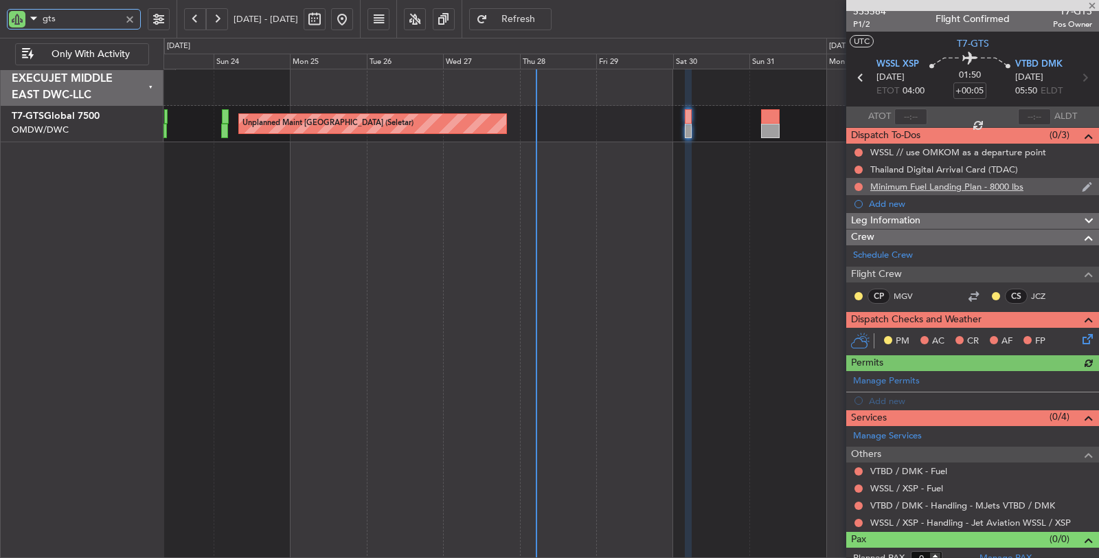
scroll to position [14, 0]
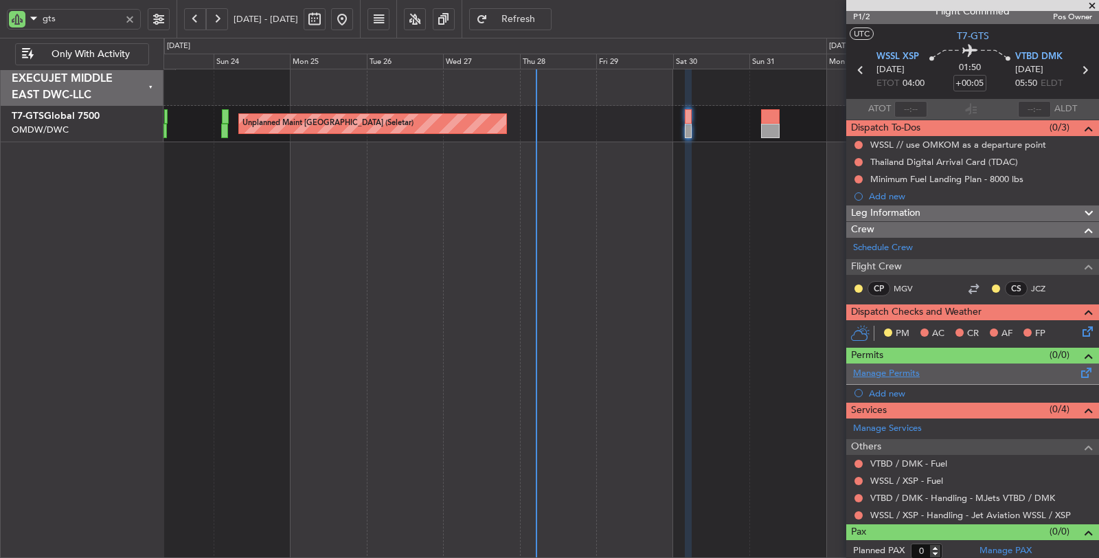
click at [873, 367] on link "Manage Permits" at bounding box center [886, 374] width 67 height 14
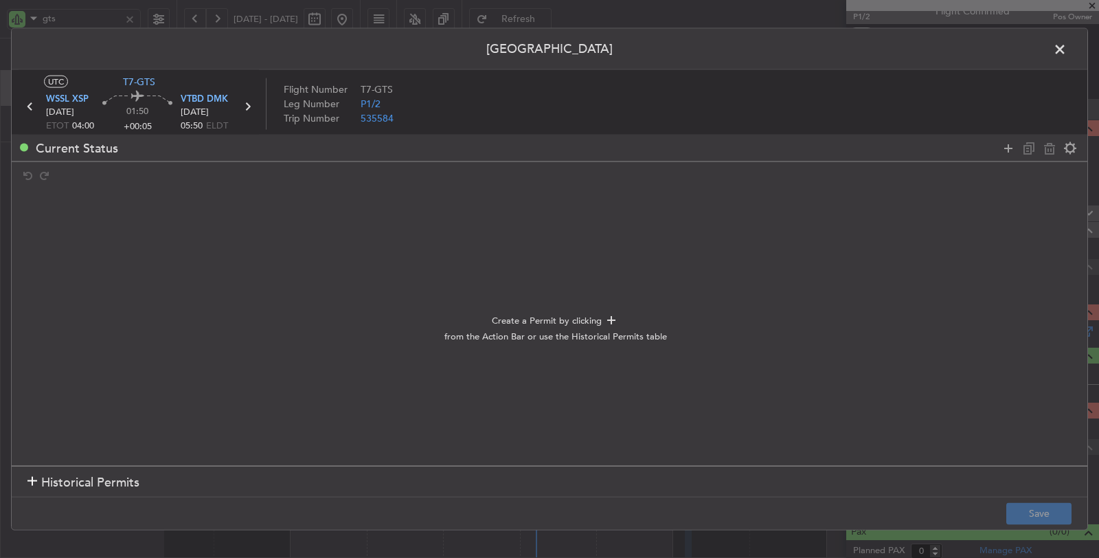
click at [38, 478] on h1 "Historical Permits" at bounding box center [83, 482] width 112 height 19
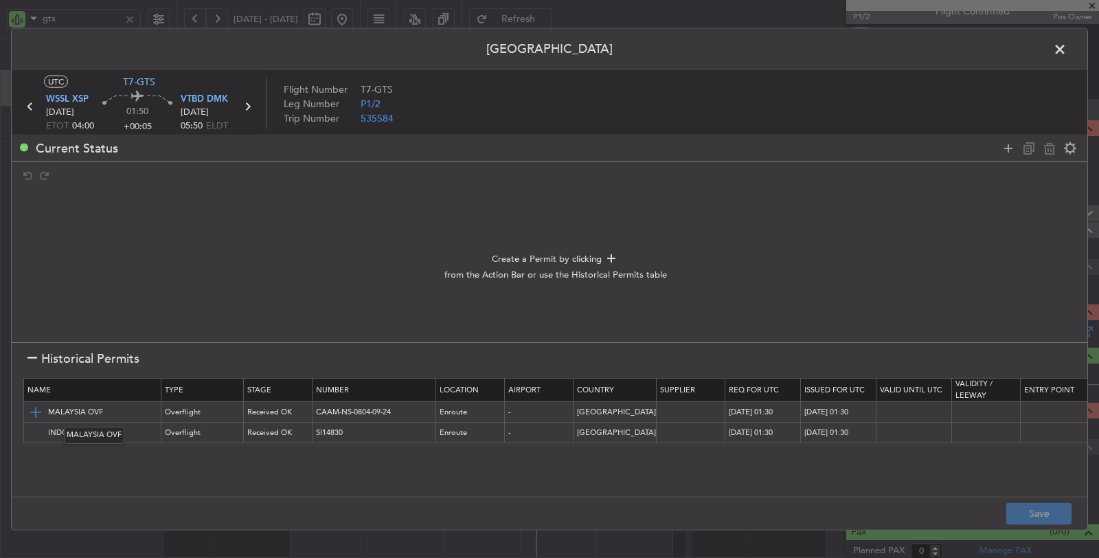
click at [32, 407] on img at bounding box center [35, 412] width 16 height 16
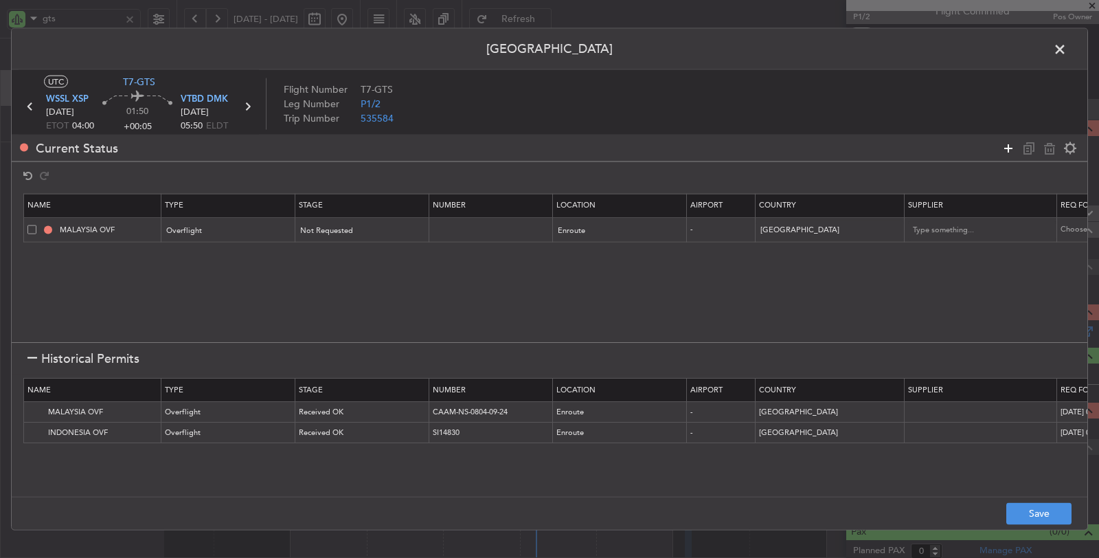
click at [1009, 145] on icon at bounding box center [1008, 147] width 16 height 16
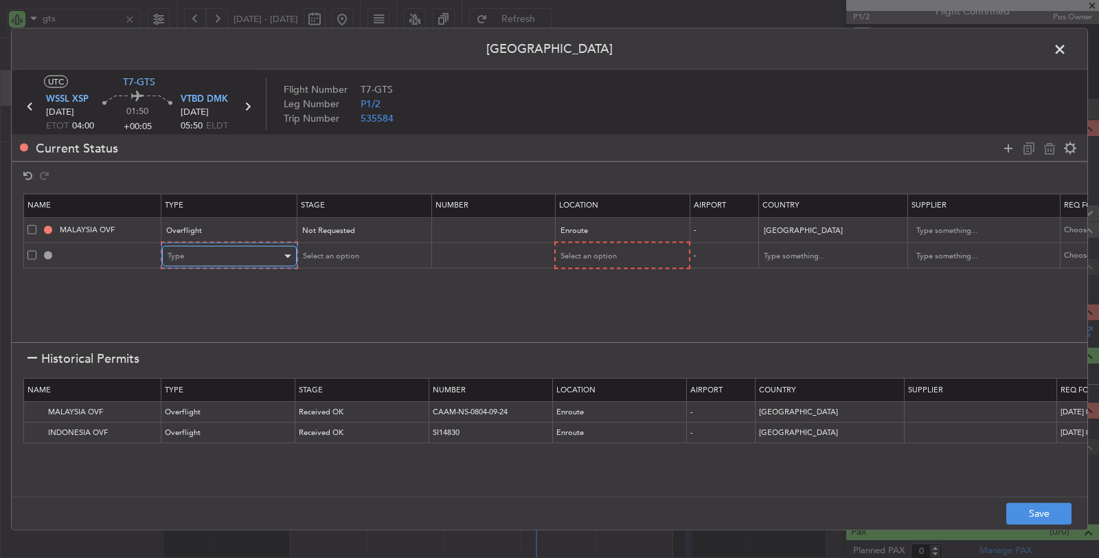
click at [256, 253] on div "Type" at bounding box center [225, 256] width 114 height 21
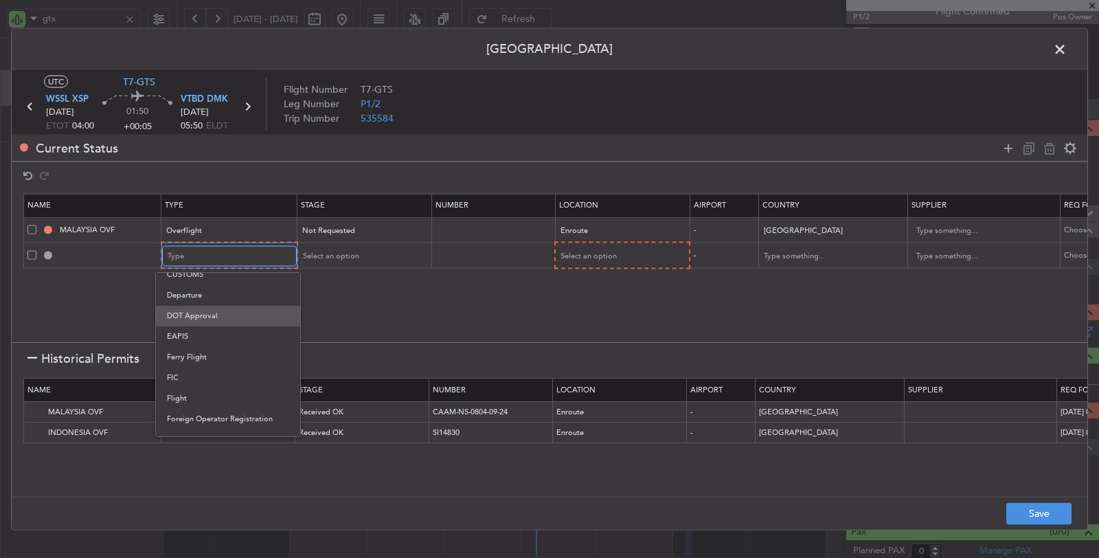
scroll to position [229, 0]
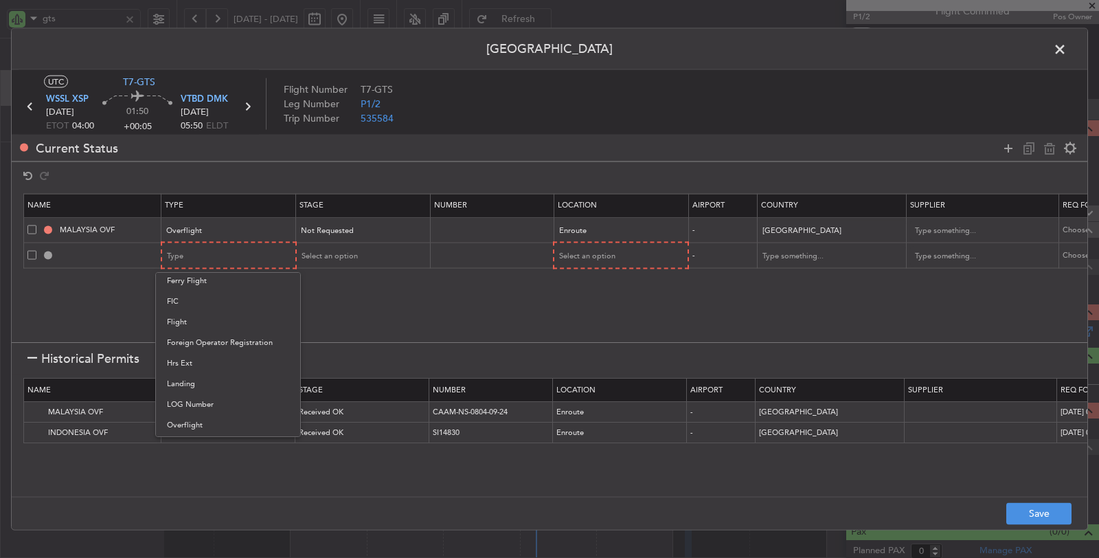
drag, startPoint x: 199, startPoint y: 388, endPoint x: 245, endPoint y: 363, distance: 53.2
click at [199, 387] on span "Landing" at bounding box center [228, 384] width 122 height 21
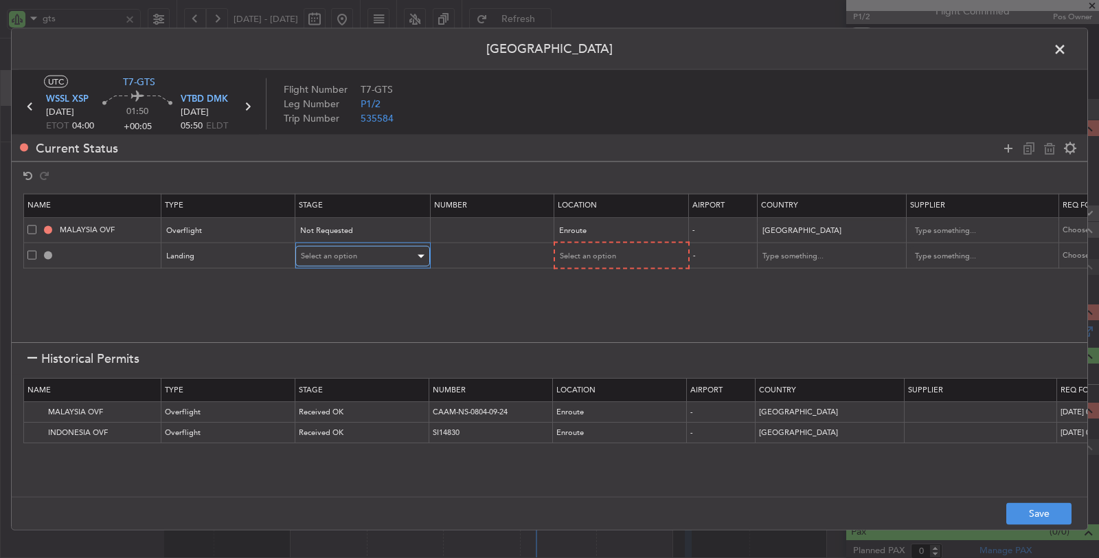
click at [365, 256] on div "Select an option" at bounding box center [358, 256] width 114 height 21
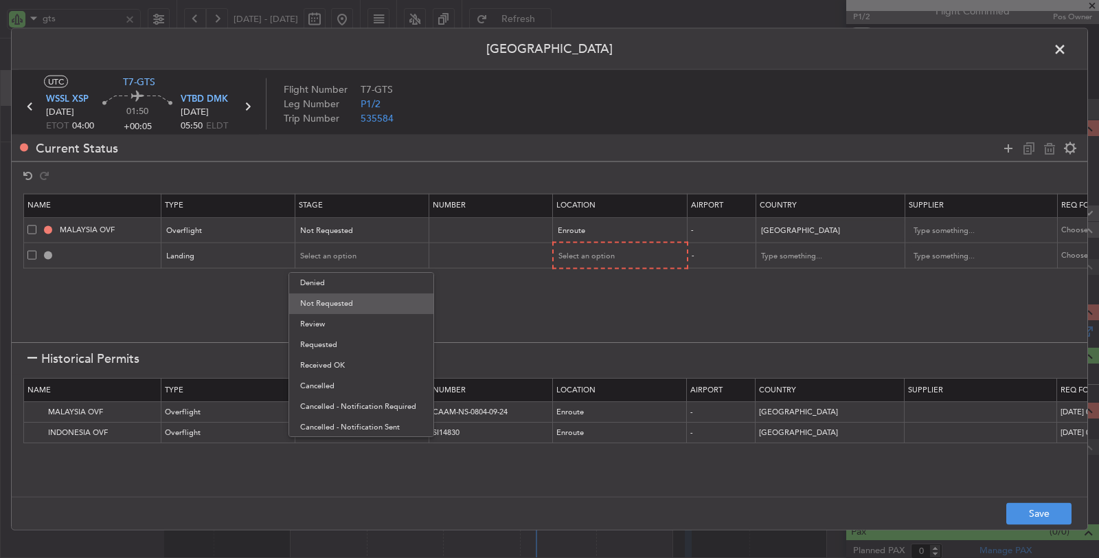
click at [350, 298] on span "Not Requested" at bounding box center [361, 303] width 122 height 21
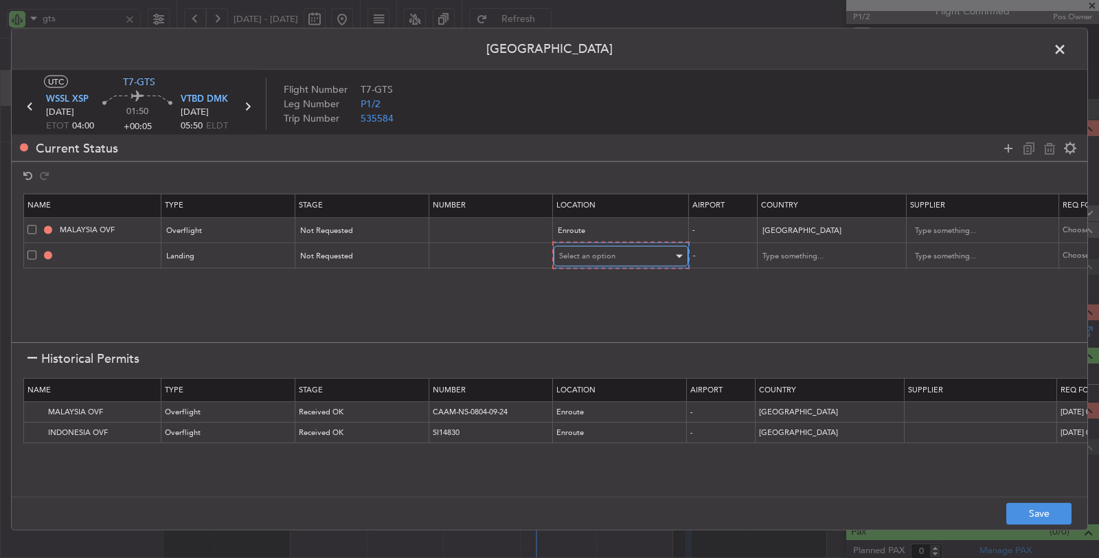
click at [577, 251] on span "Select an option" at bounding box center [587, 256] width 56 height 10
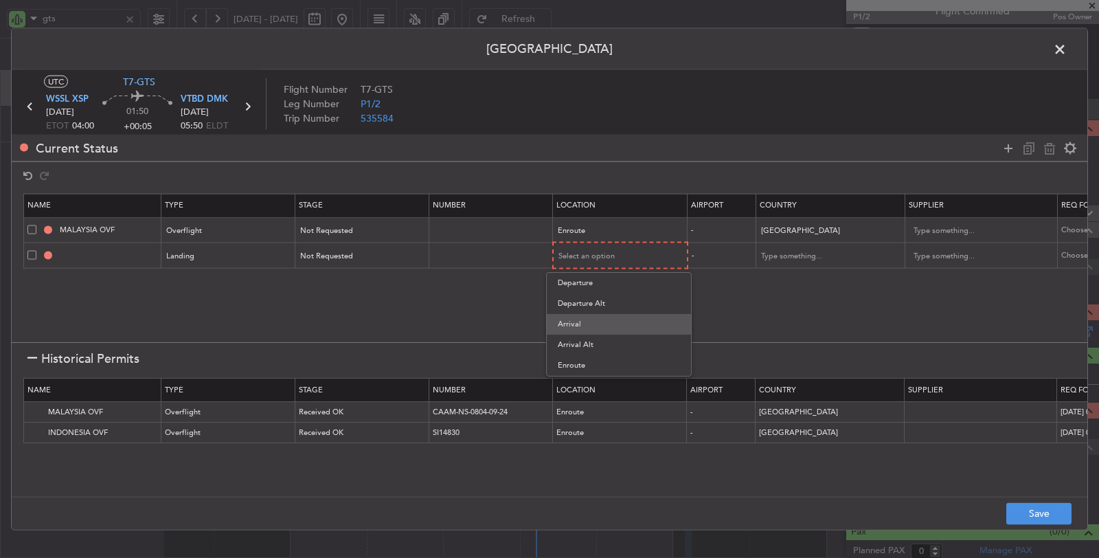
click at [559, 322] on span "Arrival" at bounding box center [619, 324] width 122 height 21
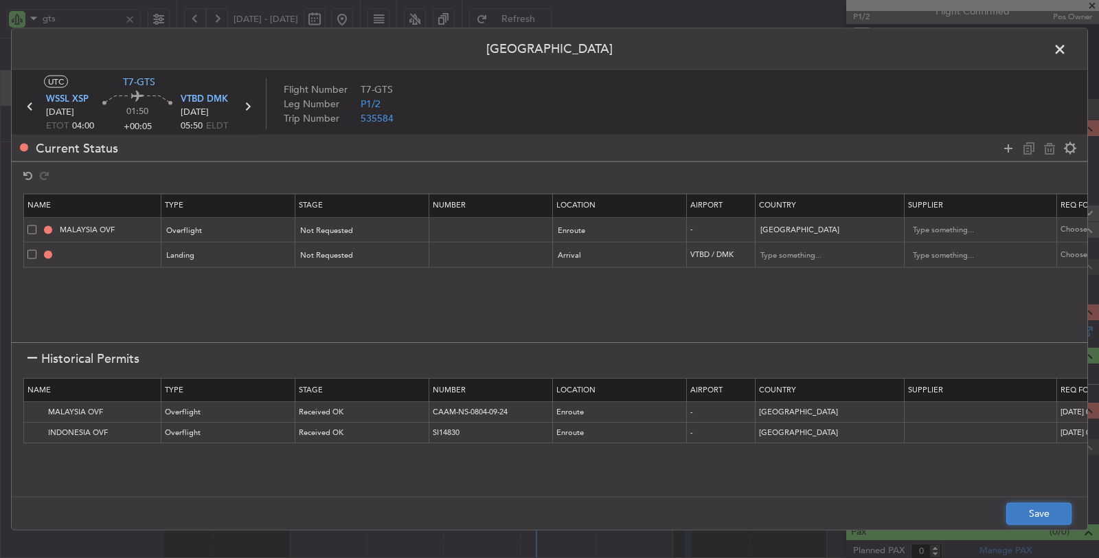
click at [1013, 505] on button "Save" at bounding box center [1039, 513] width 65 height 22
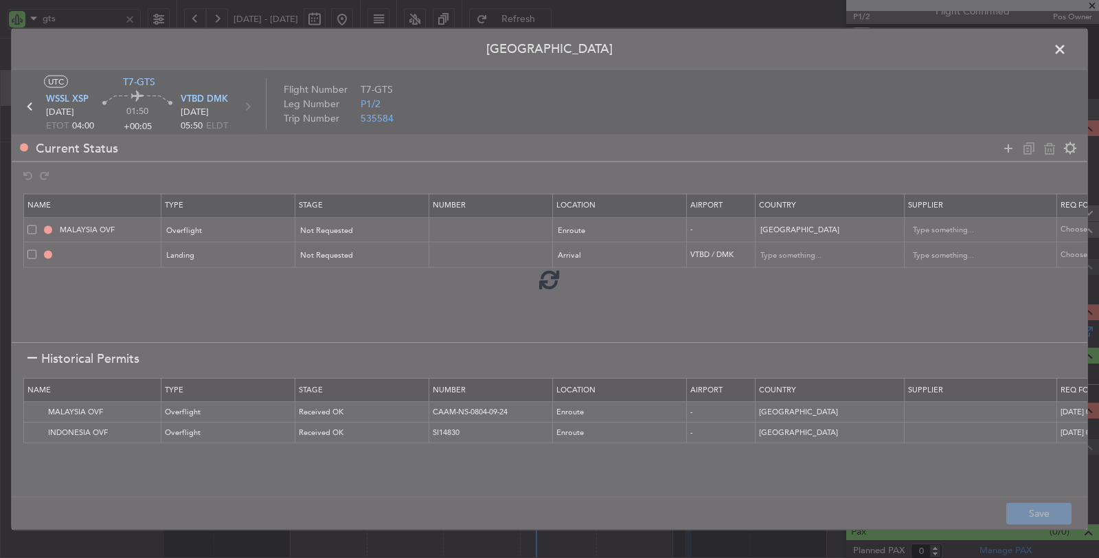
type input "NNN"
type input "VTBD LDG"
type input "[GEOGRAPHIC_DATA]"
type input "NNN"
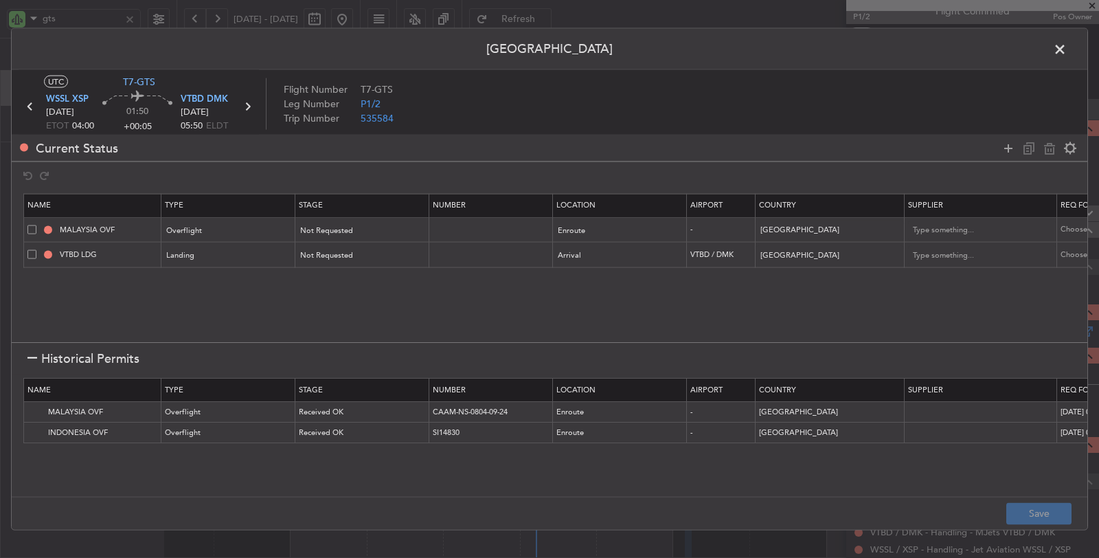
click at [1067, 45] on span at bounding box center [1067, 52] width 0 height 27
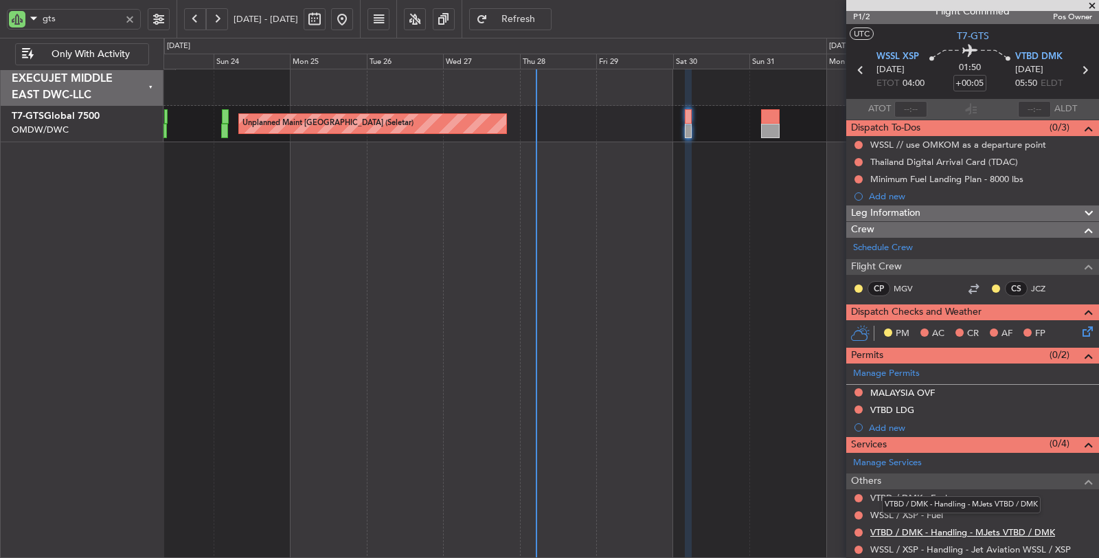
click at [960, 531] on link "VTBD / DMK - Handling - MJets VTBD / DMK" at bounding box center [963, 532] width 185 height 12
click at [975, 545] on link "WSSL / XSP - Handling - Jet Aviation WSSL / XSP" at bounding box center [971, 549] width 201 height 12
click at [856, 387] on div at bounding box center [858, 392] width 11 height 11
click at [857, 388] on button at bounding box center [859, 392] width 8 height 8
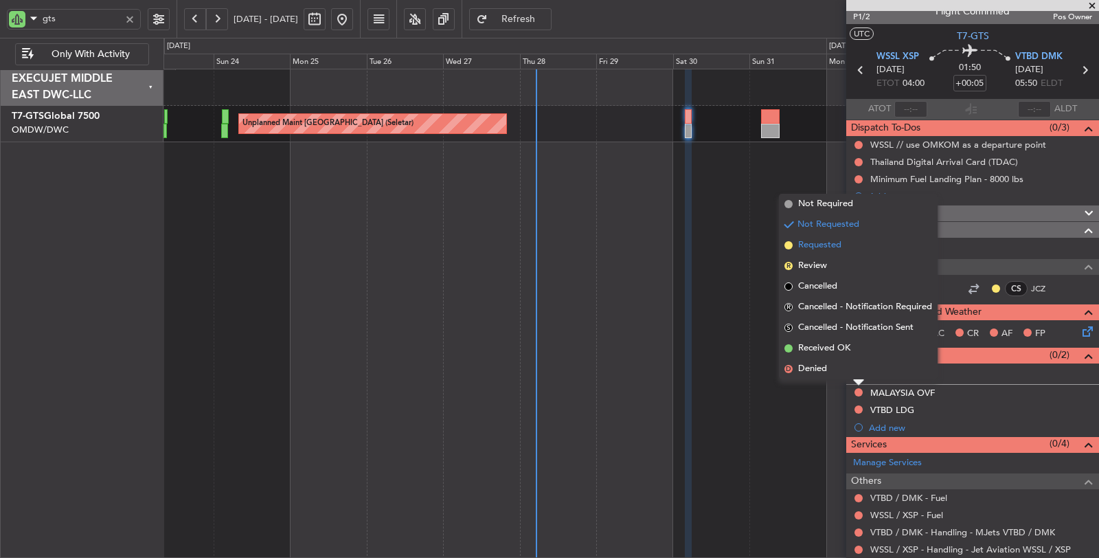
click at [819, 244] on span "Requested" at bounding box center [819, 245] width 43 height 14
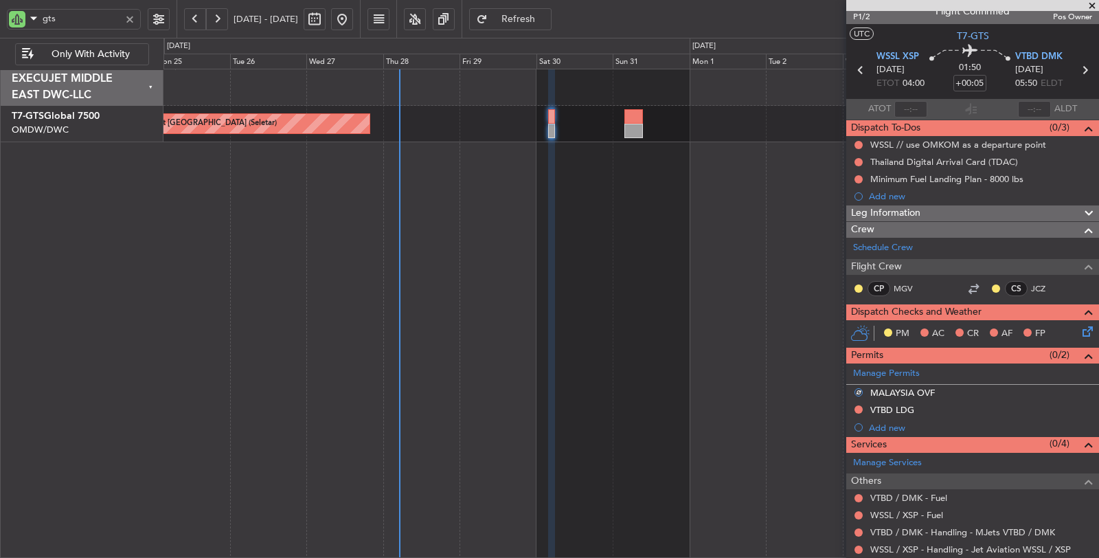
click at [617, 250] on div "Unplanned Maint [GEOGRAPHIC_DATA] (Seletar)" at bounding box center [632, 314] width 936 height 490
click at [859, 142] on button at bounding box center [859, 145] width 8 height 8
click at [854, 202] on span "Completed" at bounding box center [864, 204] width 45 height 14
click at [857, 175] on button at bounding box center [859, 179] width 8 height 8
click at [853, 234] on span "Completed" at bounding box center [864, 239] width 45 height 14
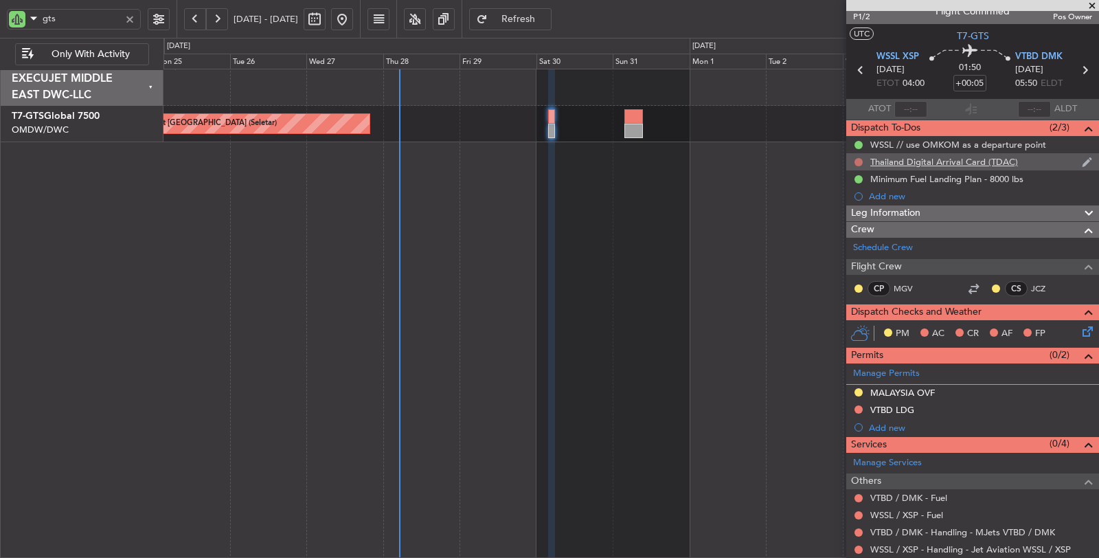
click at [859, 159] on button at bounding box center [859, 162] width 8 height 8
click at [909, 163] on div "Thailand Digital Arrival Card (TDAC)" at bounding box center [945, 162] width 148 height 12
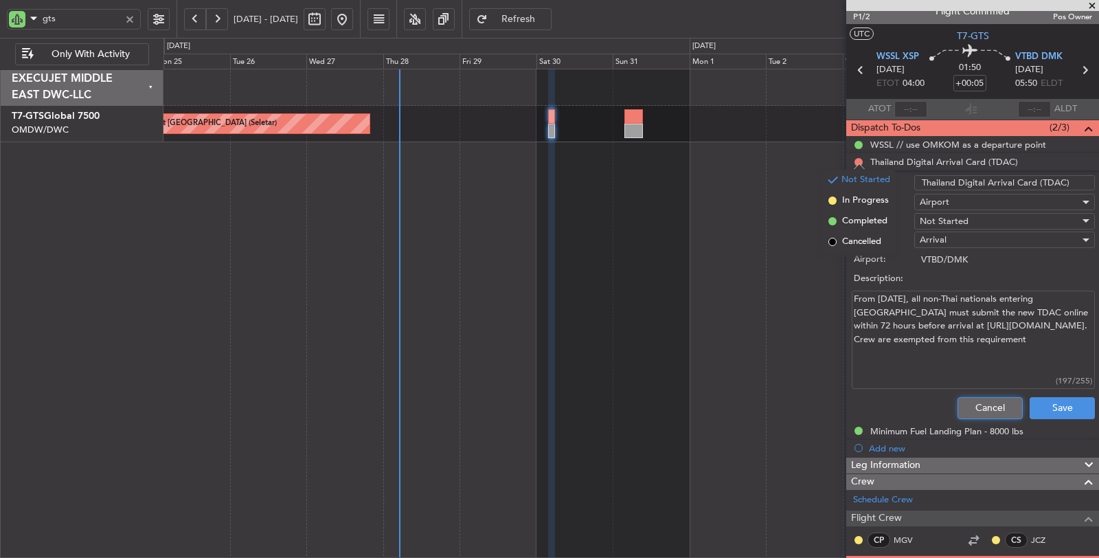
click at [976, 407] on button "Cancel" at bounding box center [990, 408] width 65 height 22
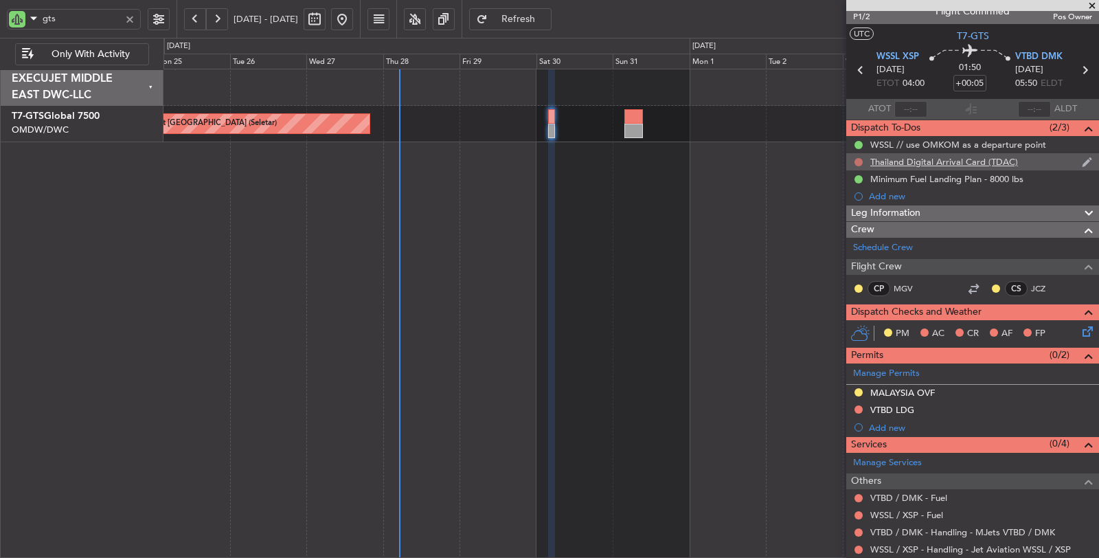
click at [859, 159] on button at bounding box center [859, 162] width 8 height 8
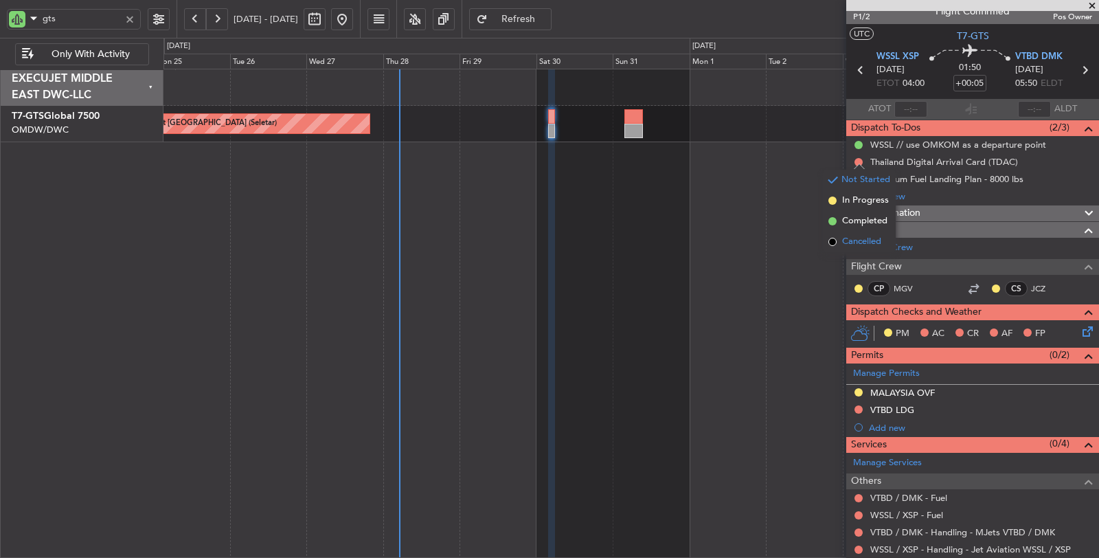
click at [863, 248] on span "Cancelled" at bounding box center [861, 242] width 39 height 14
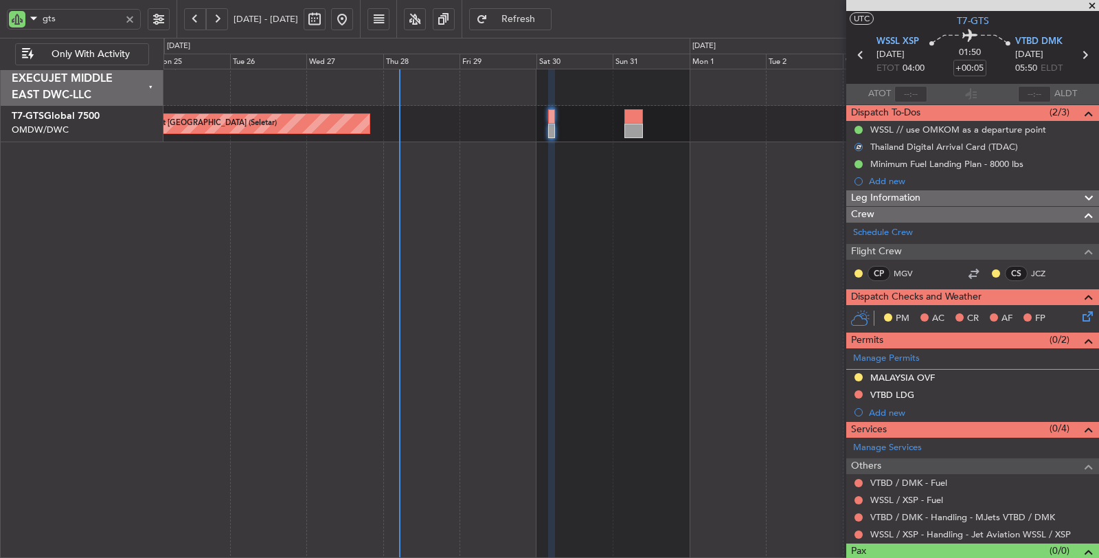
scroll to position [49, 0]
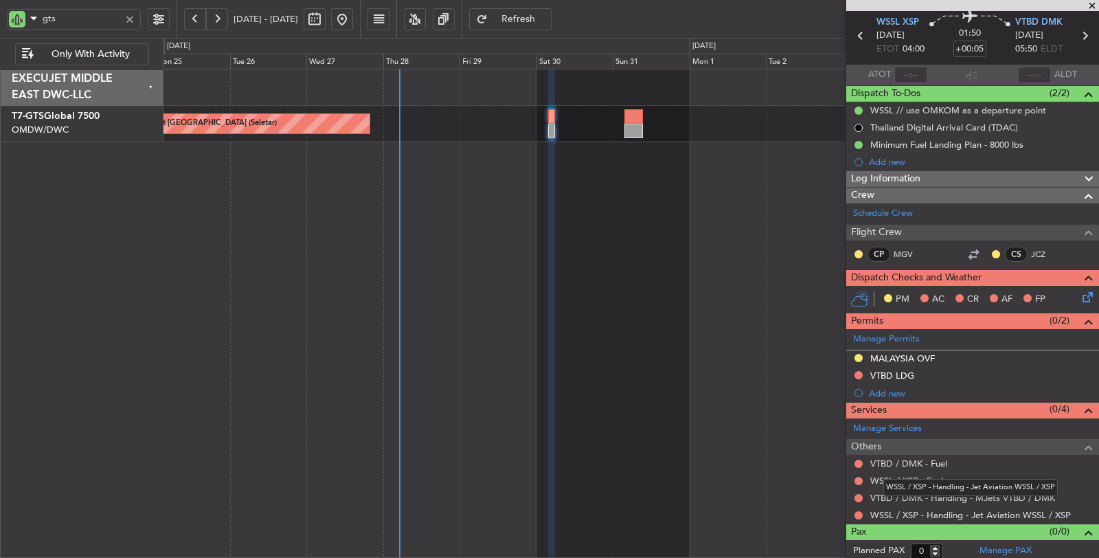
click at [891, 479] on mat-tooltip-component "WSSL / XSP - Handling - Jet Aviation WSSL / XSP" at bounding box center [971, 487] width 194 height 36
click at [900, 476] on link "WSSL / XSP - Fuel" at bounding box center [907, 481] width 73 height 12
click at [903, 458] on link "VTBD / DMK - Fuel" at bounding box center [909, 464] width 77 height 12
click at [547, 22] on span "Refresh" at bounding box center [519, 19] width 56 height 10
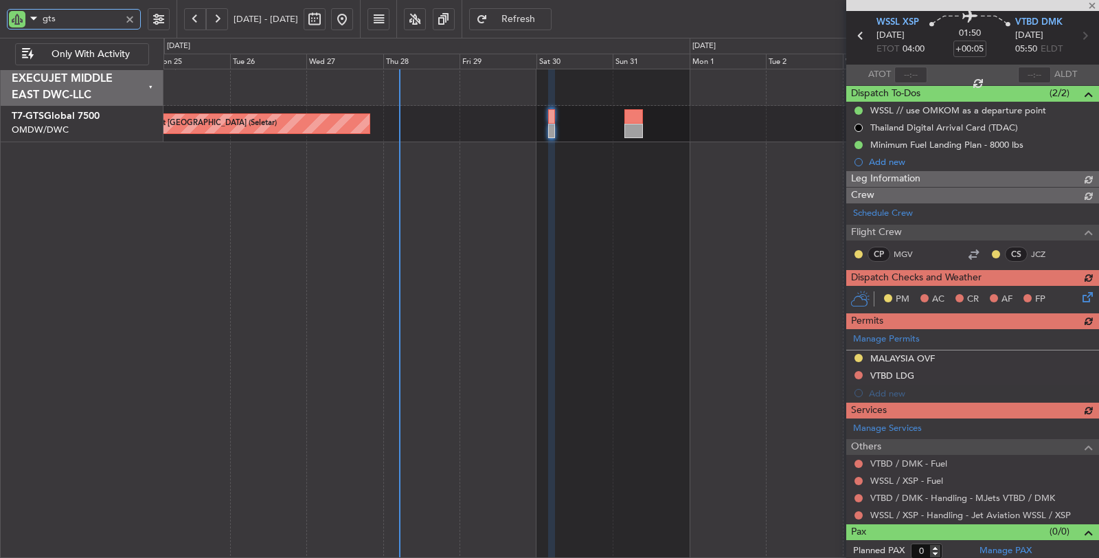
drag, startPoint x: 49, startPoint y: 19, endPoint x: 36, endPoint y: 21, distance: 13.2
click at [36, 19] on div "gts" at bounding box center [74, 19] width 134 height 21
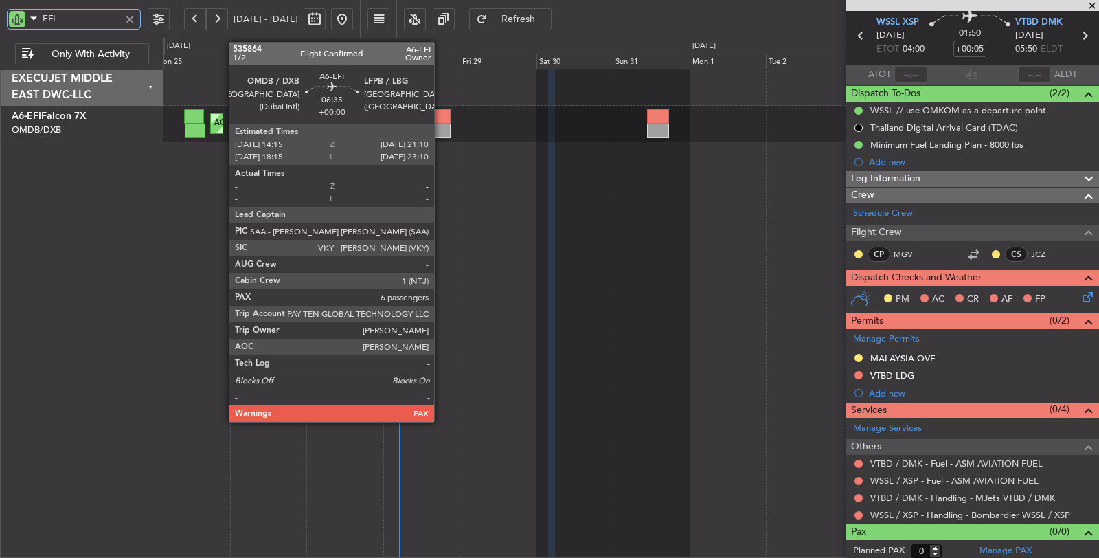
click at [441, 124] on div at bounding box center [439, 131] width 23 height 14
click at [440, 124] on div at bounding box center [439, 131] width 23 height 14
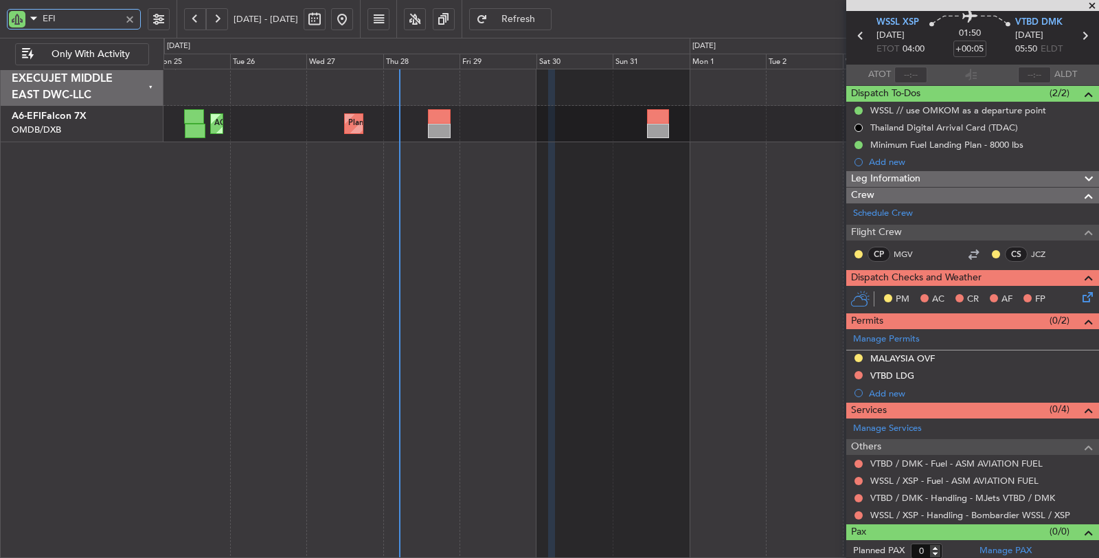
drag, startPoint x: 89, startPoint y: 17, endPoint x: 29, endPoint y: 16, distance: 60.5
click at [30, 16] on div "EFI" at bounding box center [74, 19] width 134 height 21
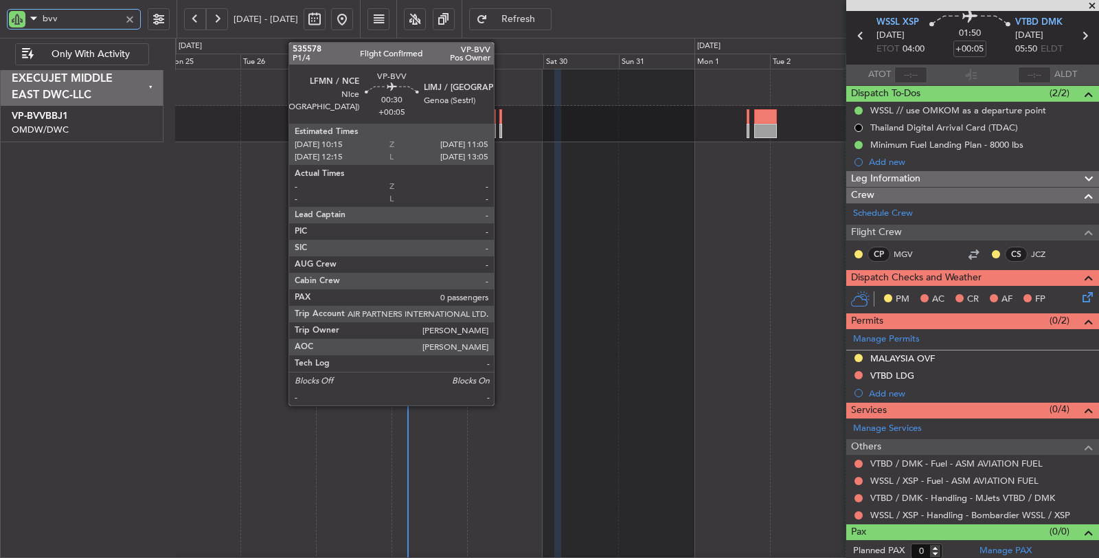
click at [501, 131] on div at bounding box center [501, 131] width 3 height 14
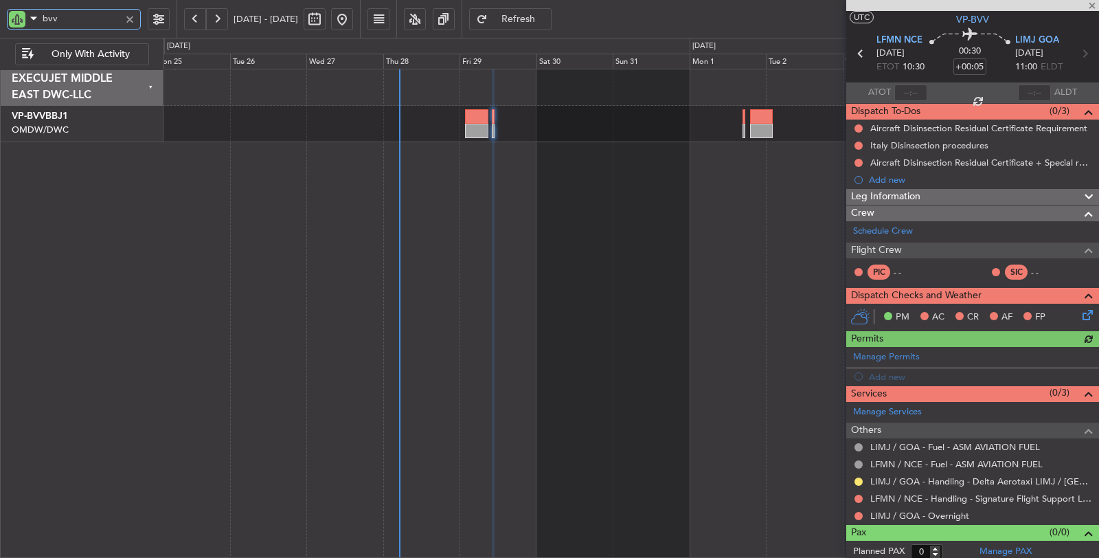
scroll to position [32, 0]
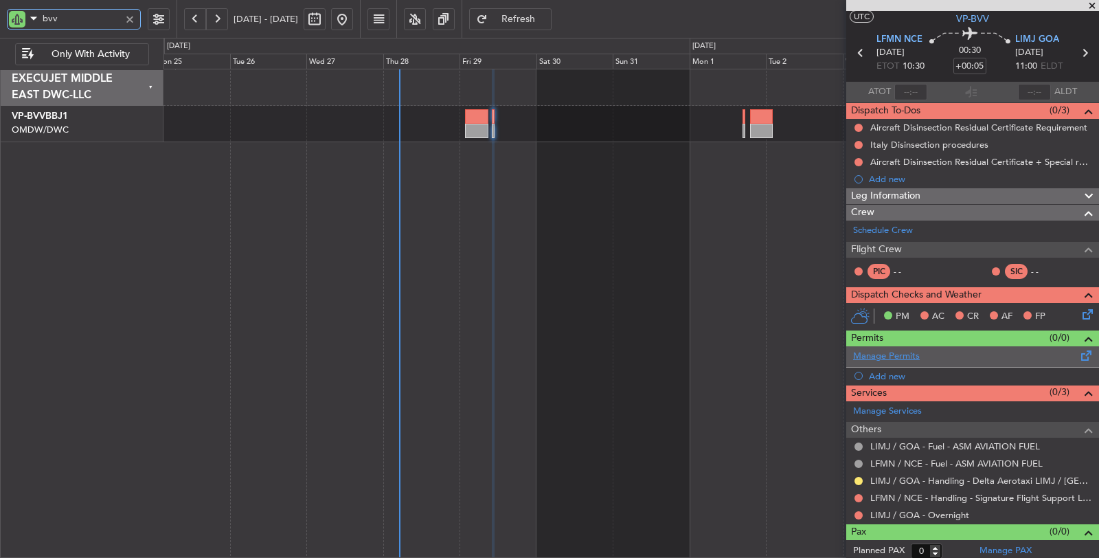
type input "bvv"
click at [893, 352] on link "Manage Permits" at bounding box center [886, 357] width 67 height 14
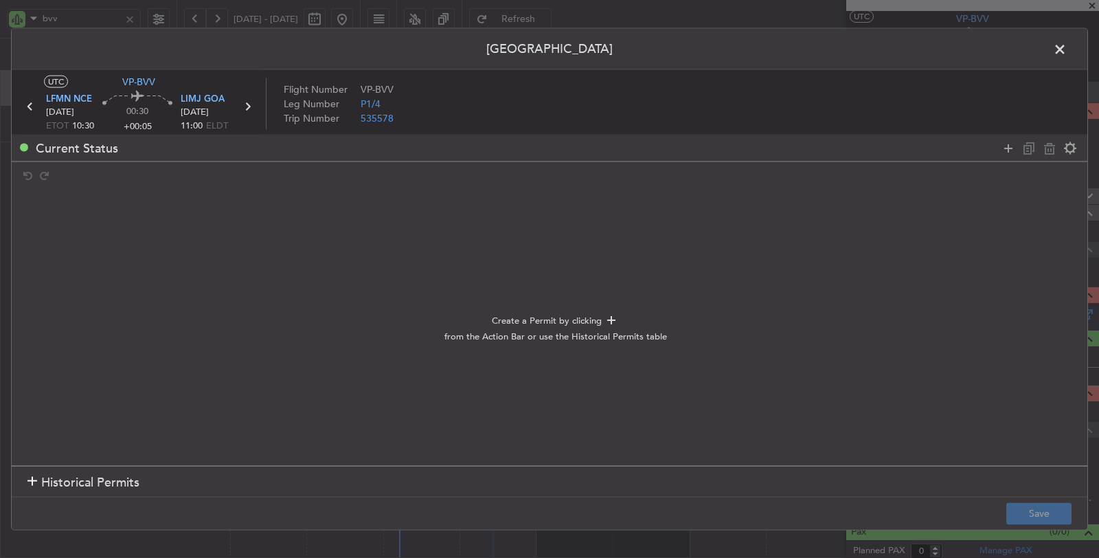
click at [69, 478] on span "Historical Permits" at bounding box center [90, 482] width 98 height 19
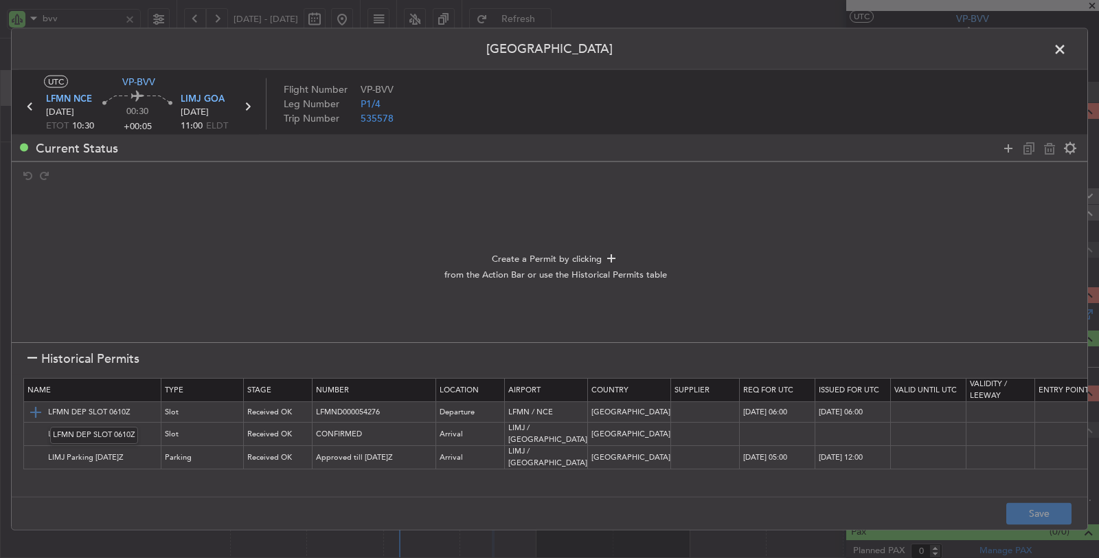
click at [33, 407] on img at bounding box center [35, 412] width 16 height 16
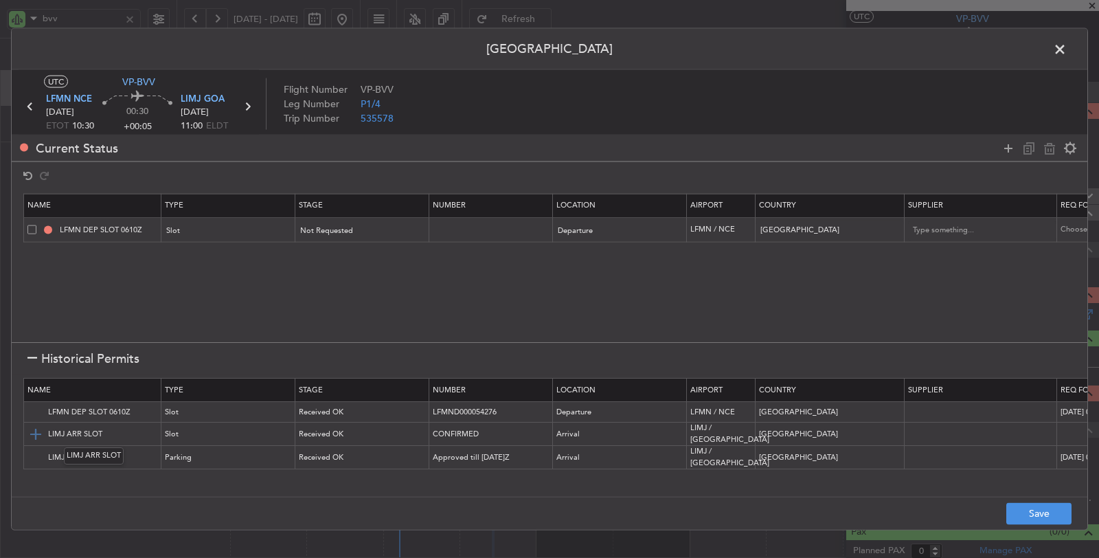
click at [32, 431] on img at bounding box center [35, 434] width 16 height 16
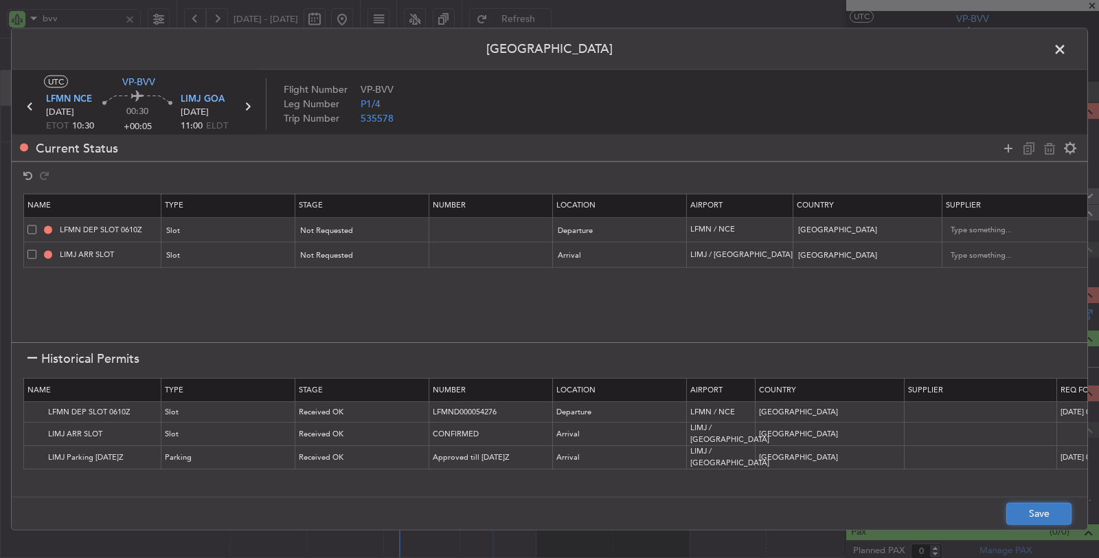
click at [1025, 509] on button "Save" at bounding box center [1039, 513] width 65 height 22
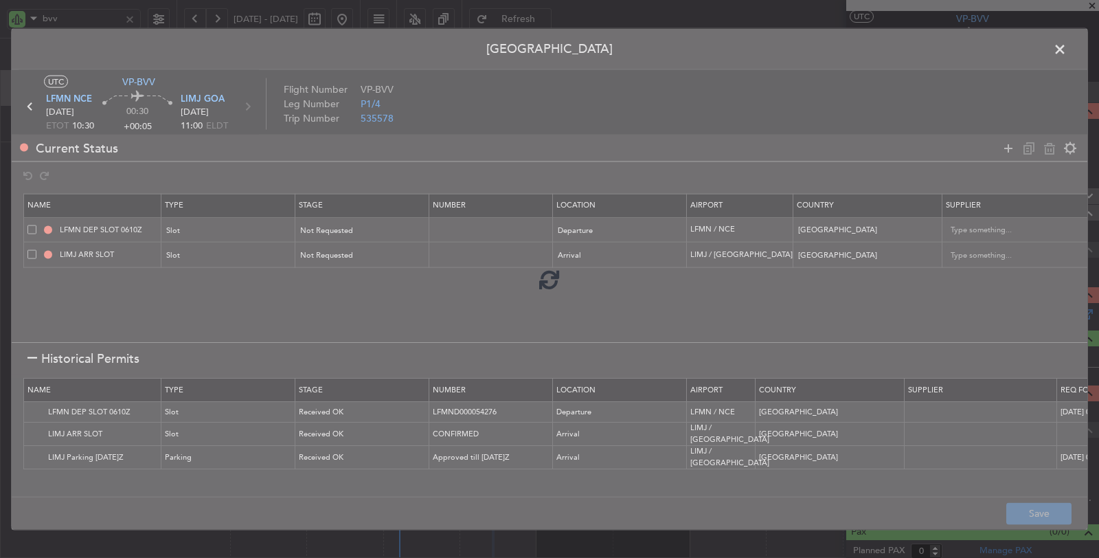
type input "LFMN DEP SLOT"
type input "NNN"
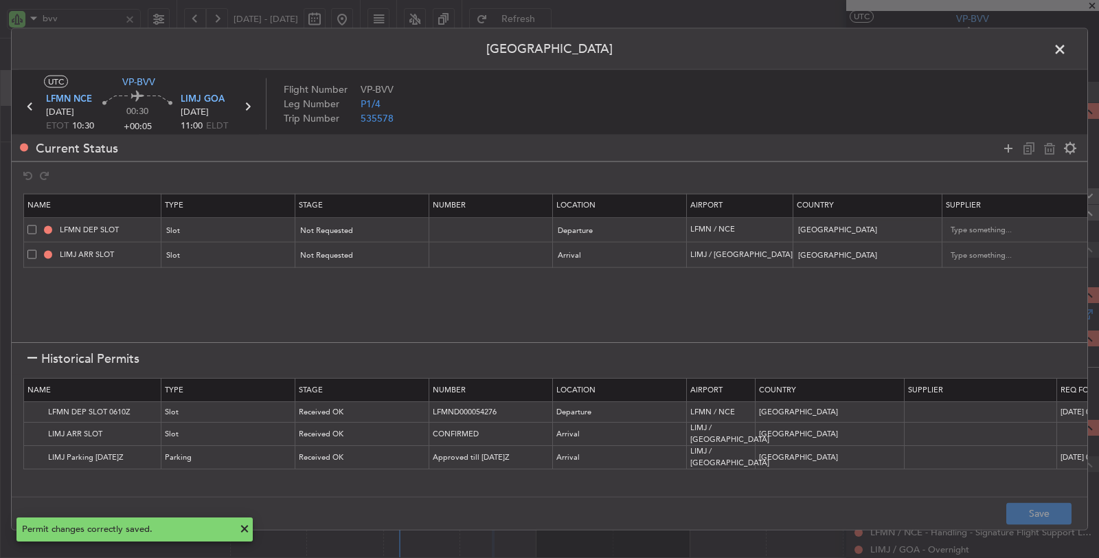
click at [1067, 51] on span at bounding box center [1067, 52] width 0 height 27
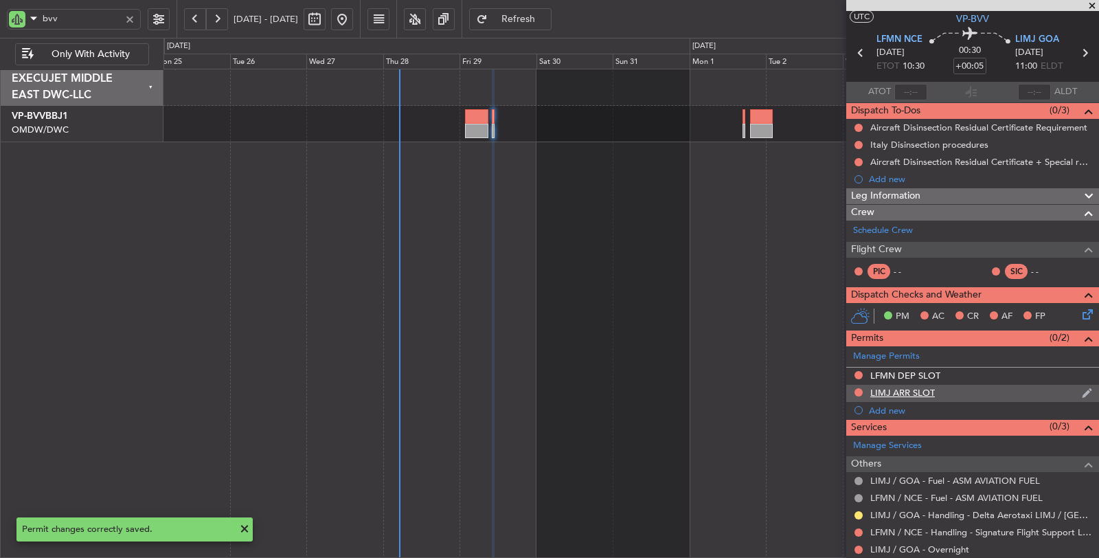
click at [921, 390] on div "LIMJ ARR SLOT" at bounding box center [903, 393] width 65 height 12
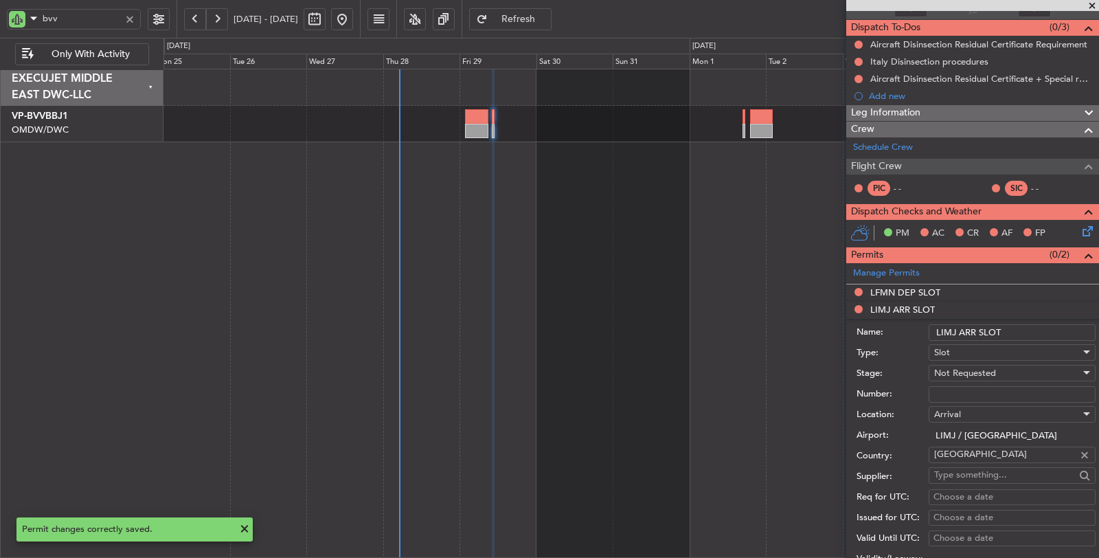
scroll to position [261, 0]
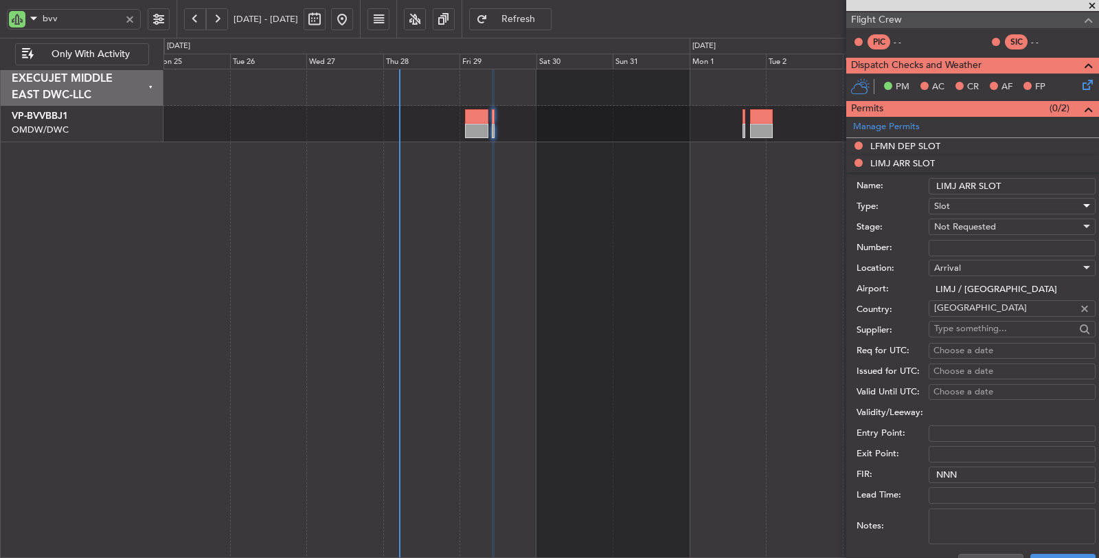
click at [972, 198] on div "Slot" at bounding box center [1007, 206] width 146 height 21
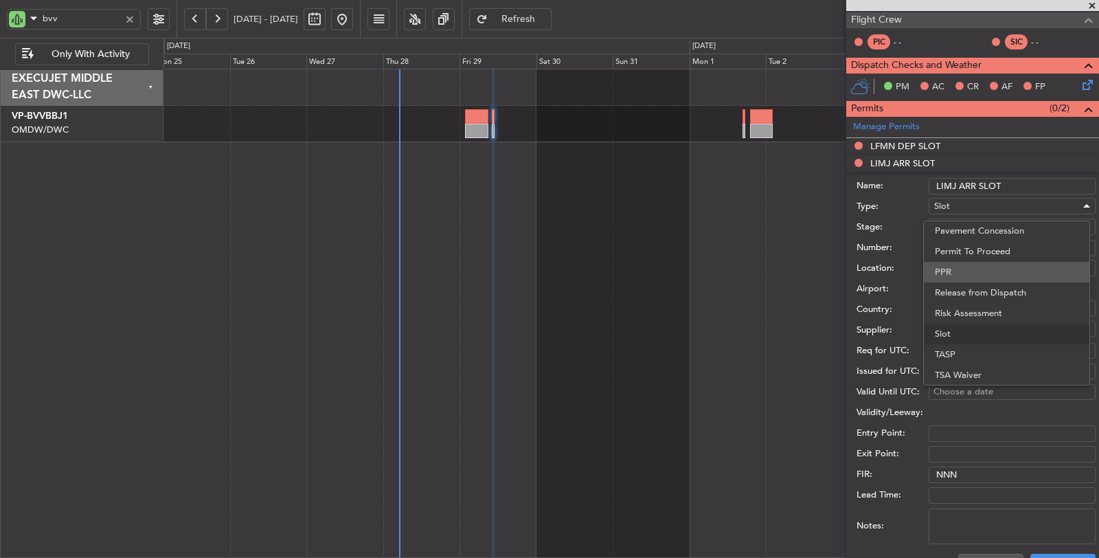
click at [965, 270] on span "PPR" at bounding box center [1007, 272] width 144 height 21
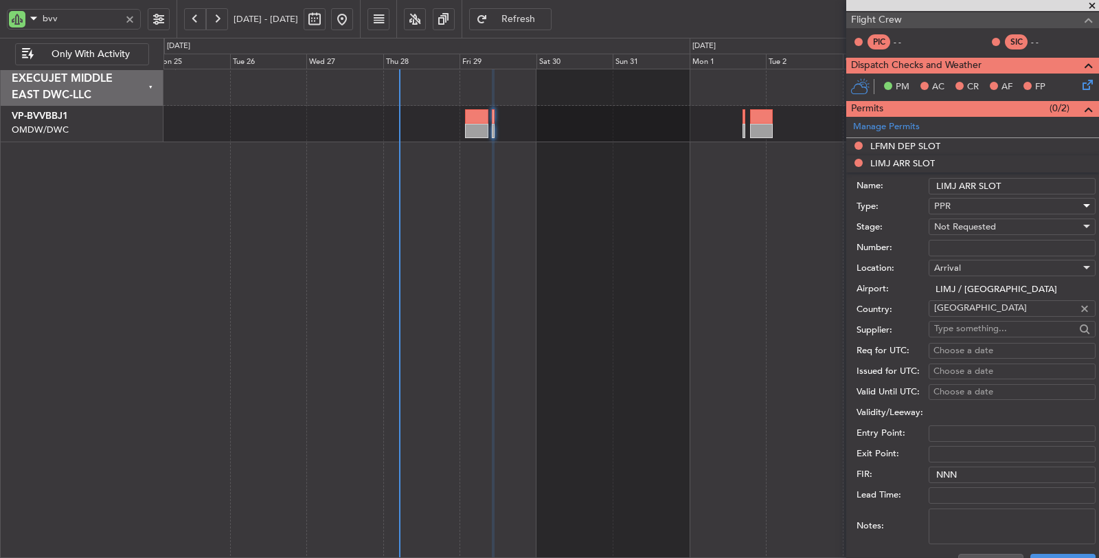
click at [958, 245] on input "Number:" at bounding box center [1012, 248] width 167 height 16
paste input "2492/25."
type input "2492/25."
click at [961, 217] on div "Not Requested" at bounding box center [1007, 226] width 146 height 21
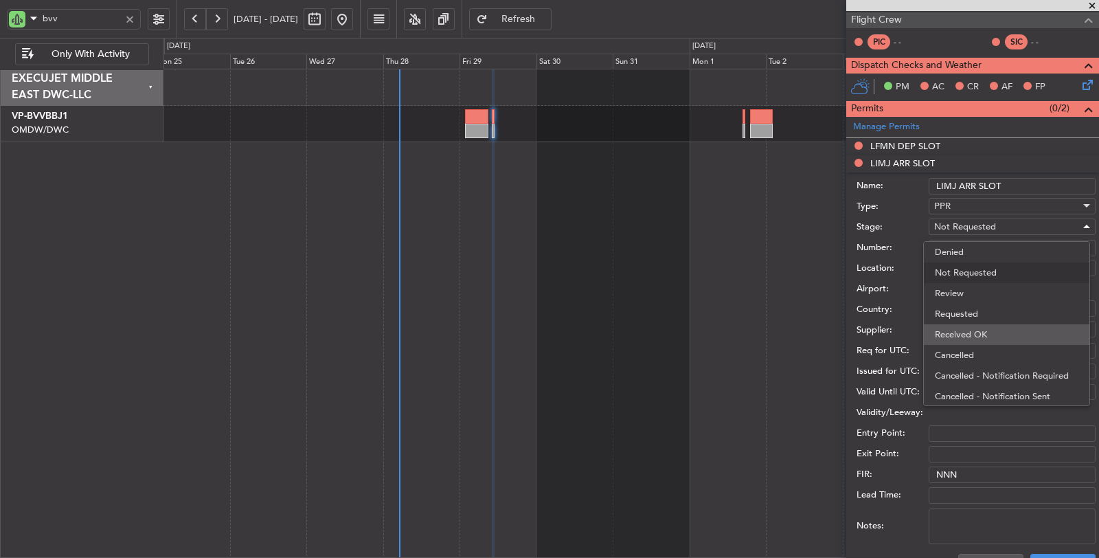
click at [952, 327] on span "Received OK" at bounding box center [1007, 334] width 144 height 21
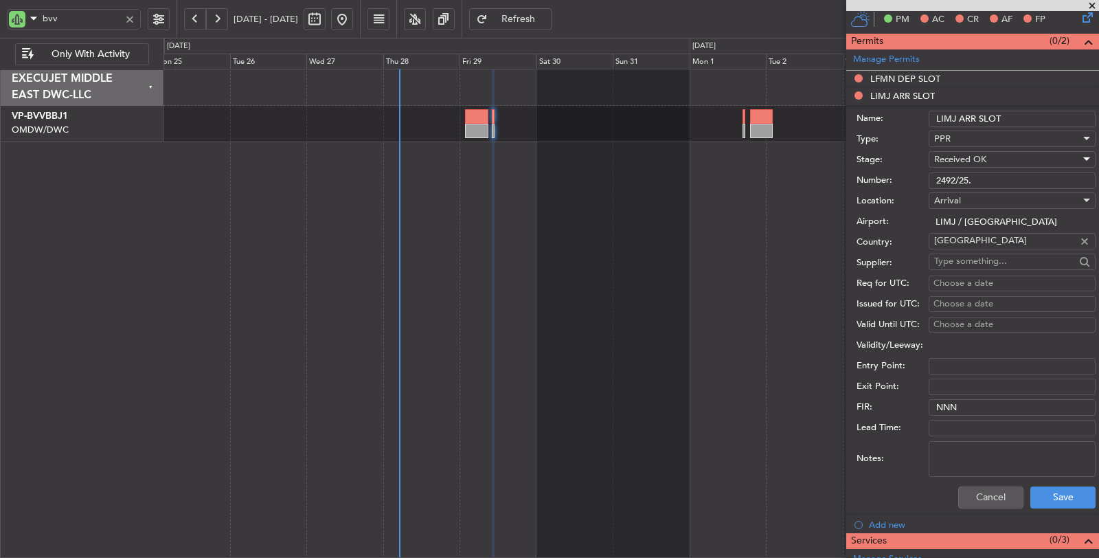
scroll to position [337, 0]
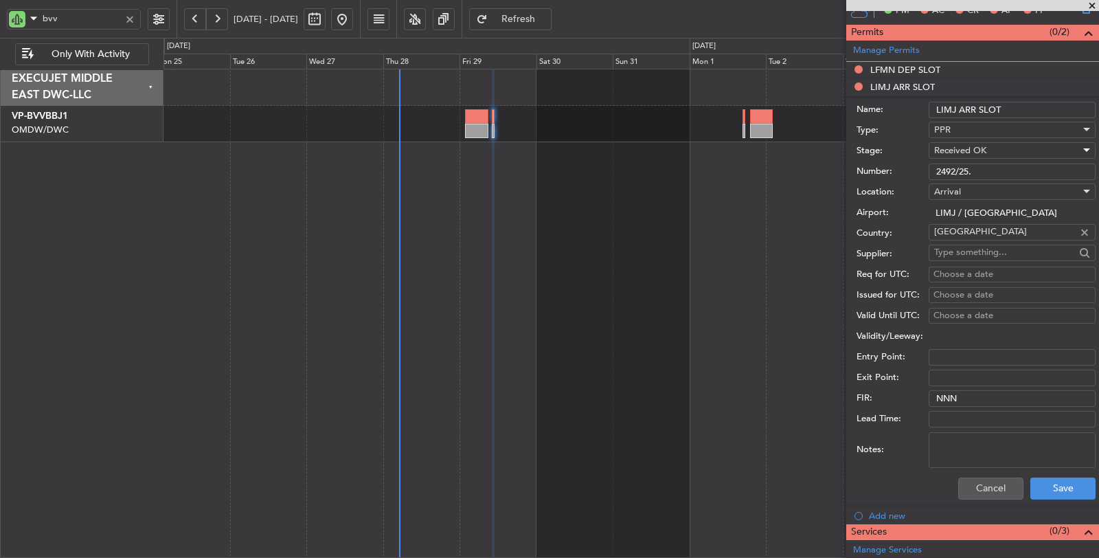
click at [958, 273] on div "Choose a date" at bounding box center [1012, 275] width 157 height 14
select select "8"
select select "2025"
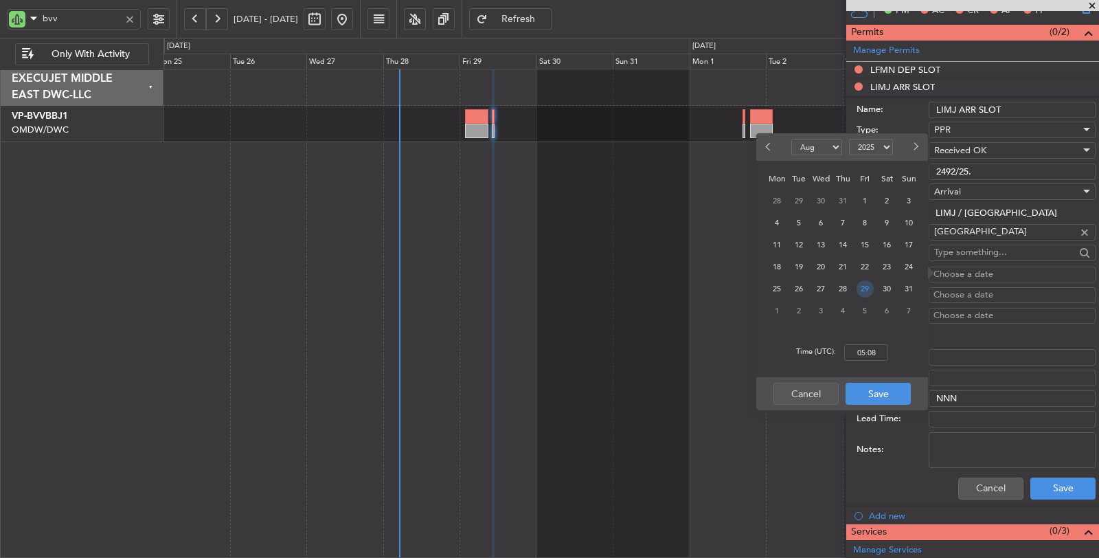
click at [870, 285] on span "29" at bounding box center [865, 288] width 17 height 17
click at [863, 352] on input "00:00" at bounding box center [866, 352] width 44 height 16
type input "11:00"
click at [879, 392] on button "Save" at bounding box center [878, 394] width 65 height 22
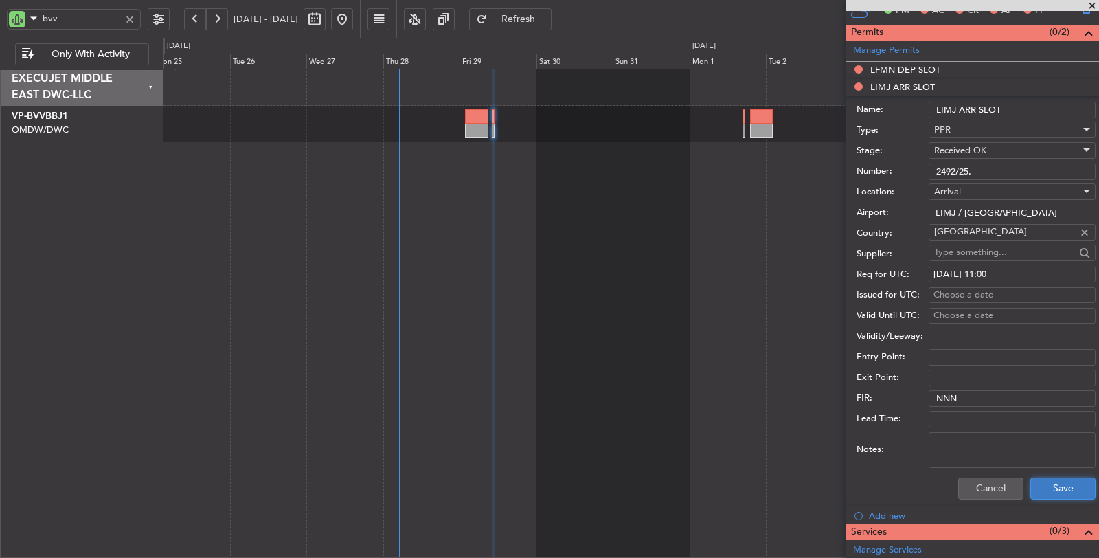
click at [1033, 486] on button "Save" at bounding box center [1063, 489] width 65 height 22
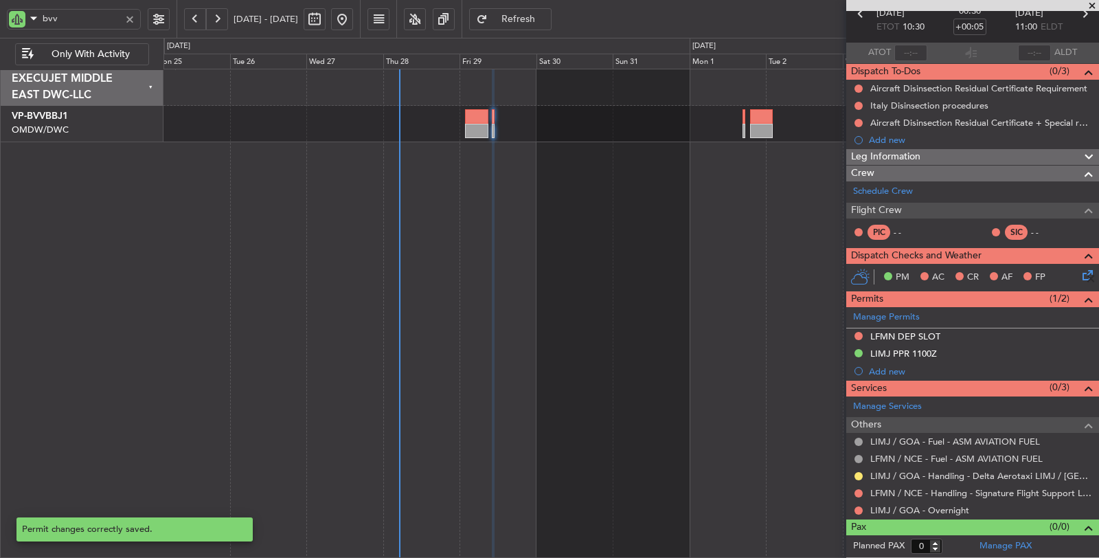
scroll to position [67, 0]
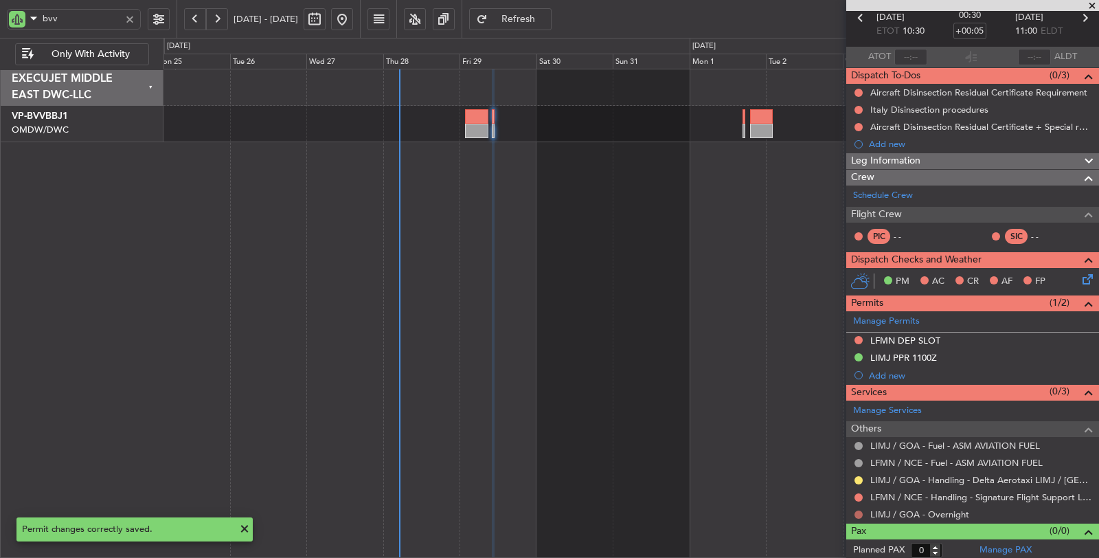
click at [856, 511] on button at bounding box center [859, 514] width 8 height 8
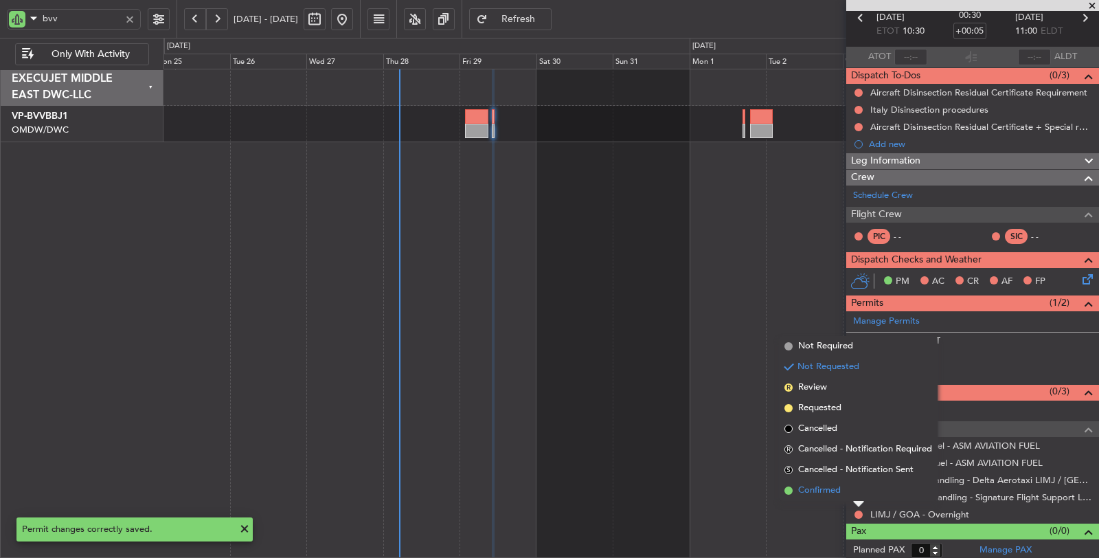
click at [838, 495] on span "Confirmed" at bounding box center [819, 491] width 43 height 14
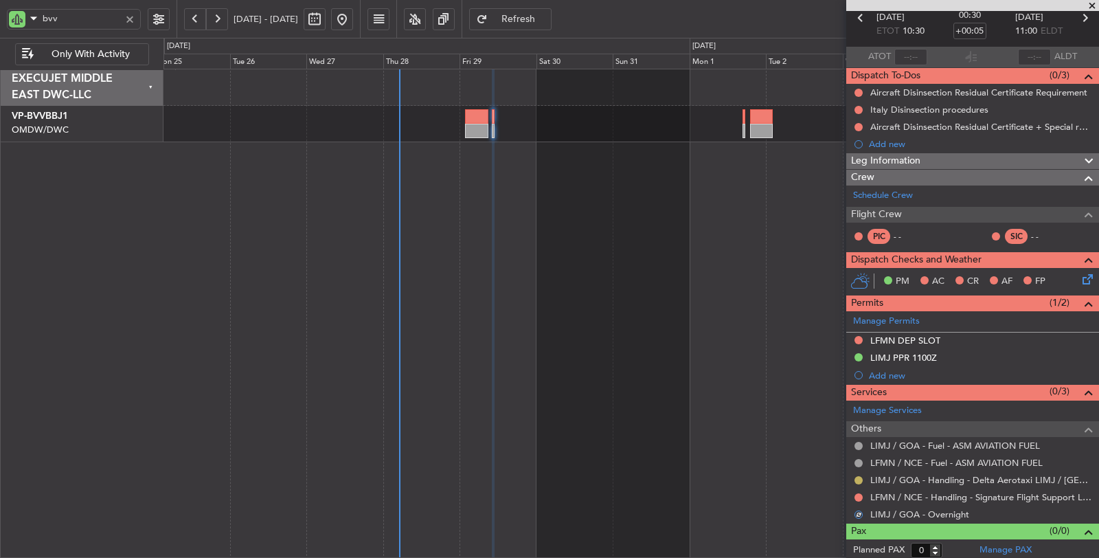
click at [860, 476] on button at bounding box center [859, 480] width 8 height 8
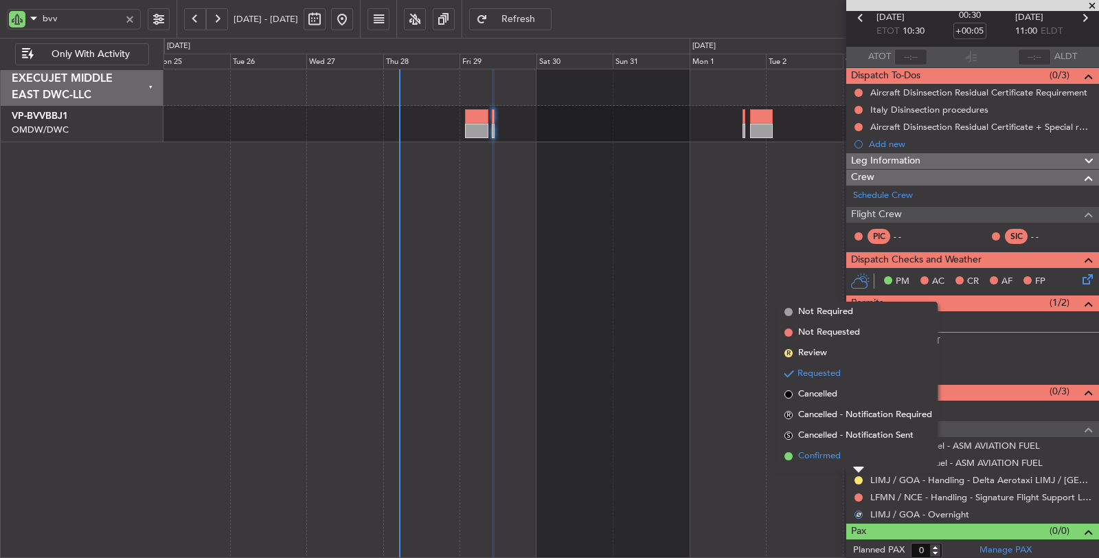
click at [826, 449] on li "Confirmed" at bounding box center [858, 456] width 159 height 21
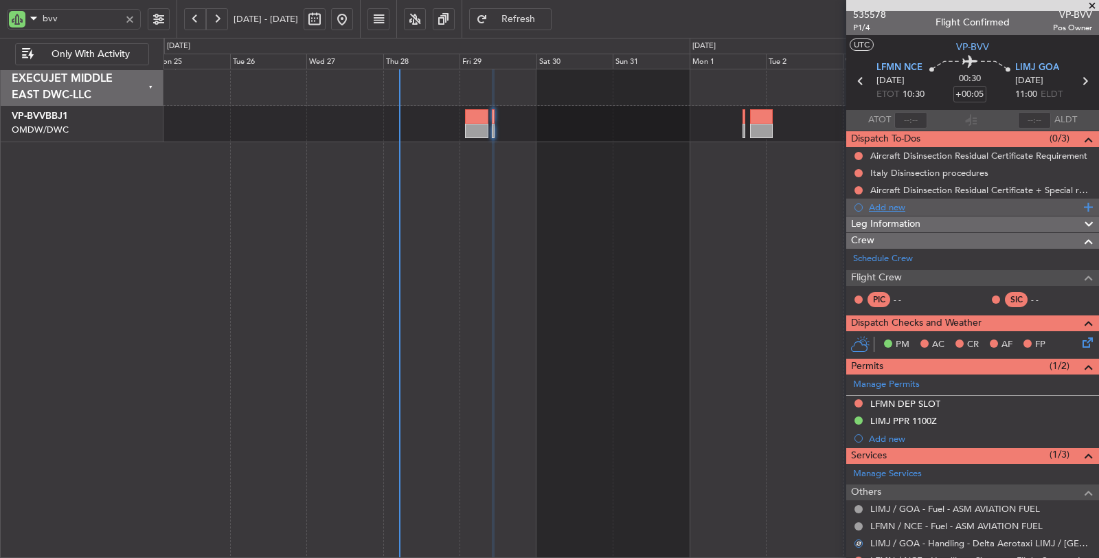
scroll to position [0, 0]
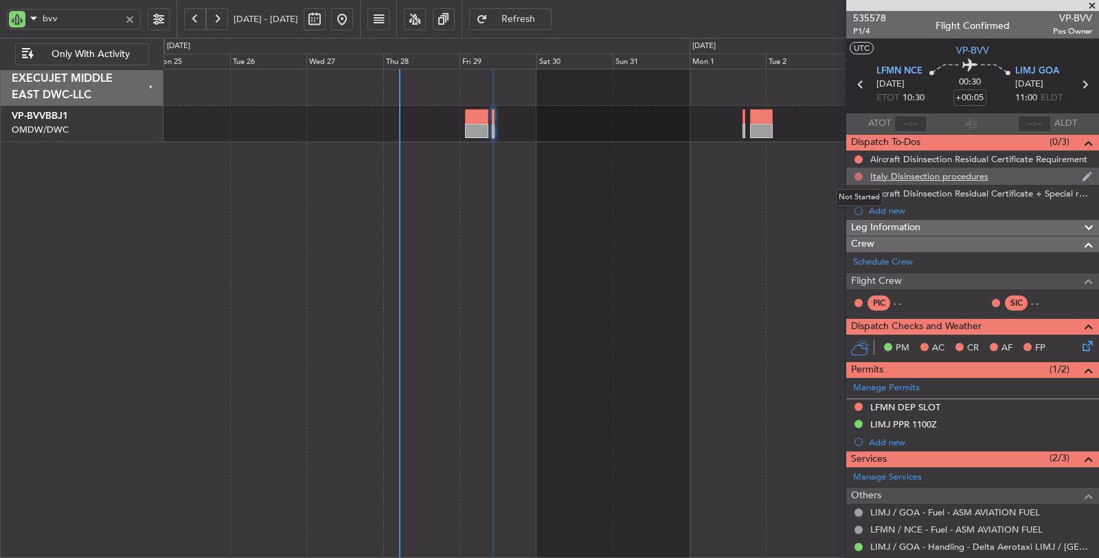
click at [857, 175] on button at bounding box center [859, 176] width 8 height 8
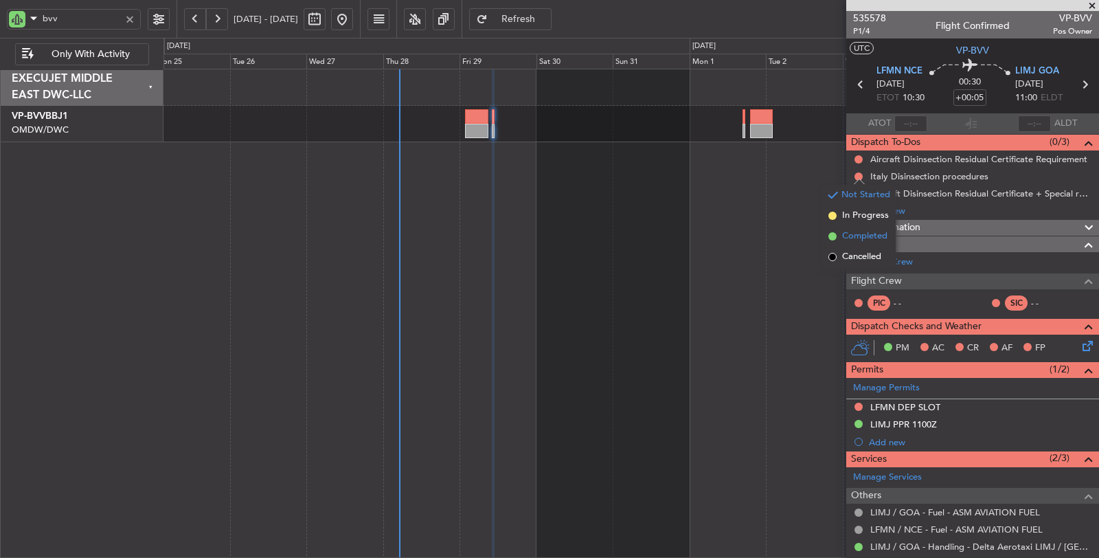
click at [853, 238] on span "Completed" at bounding box center [864, 236] width 45 height 14
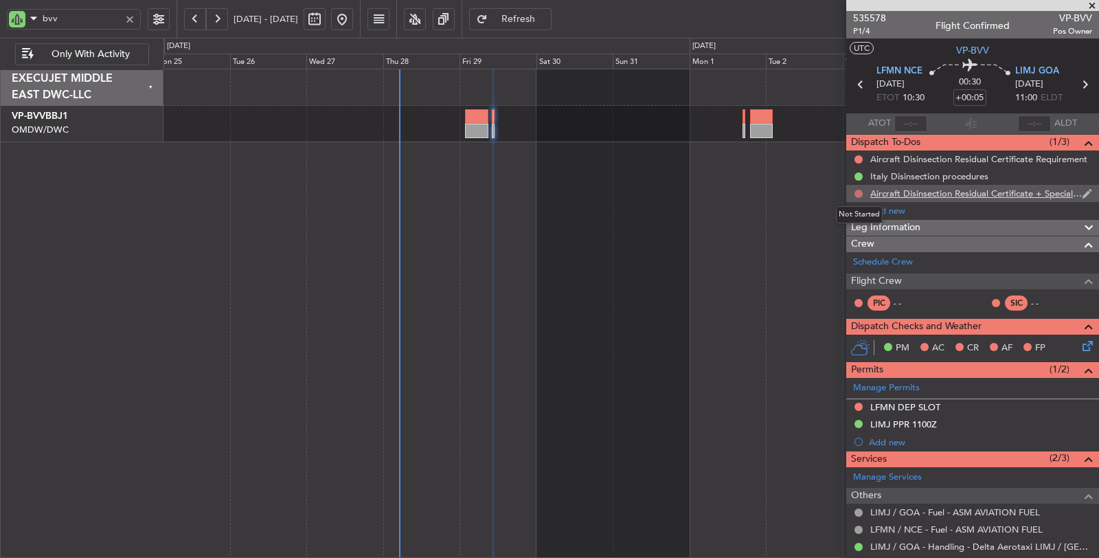
click at [858, 191] on button at bounding box center [859, 194] width 8 height 8
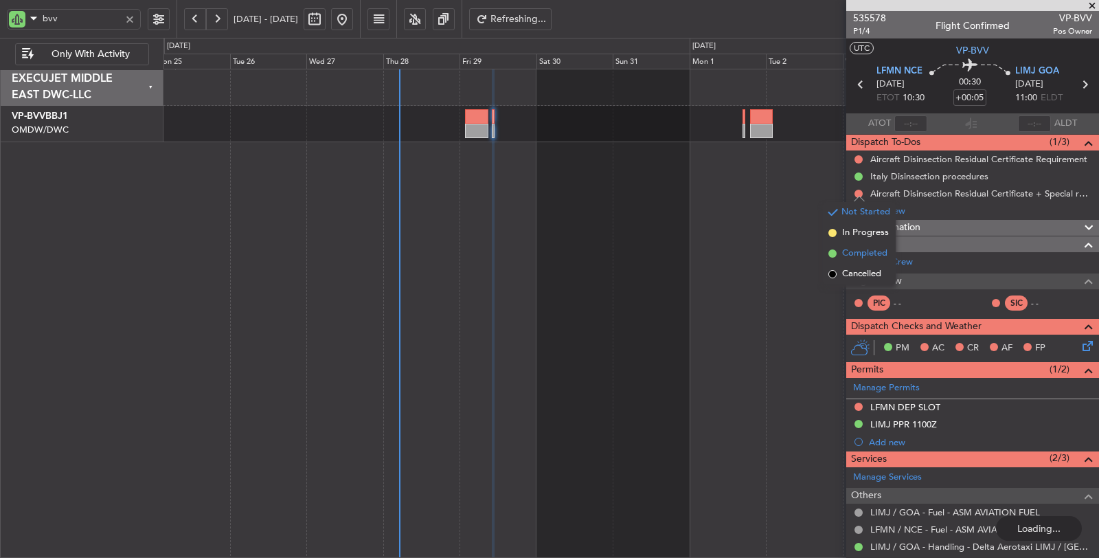
click at [854, 255] on span "Completed" at bounding box center [864, 254] width 45 height 14
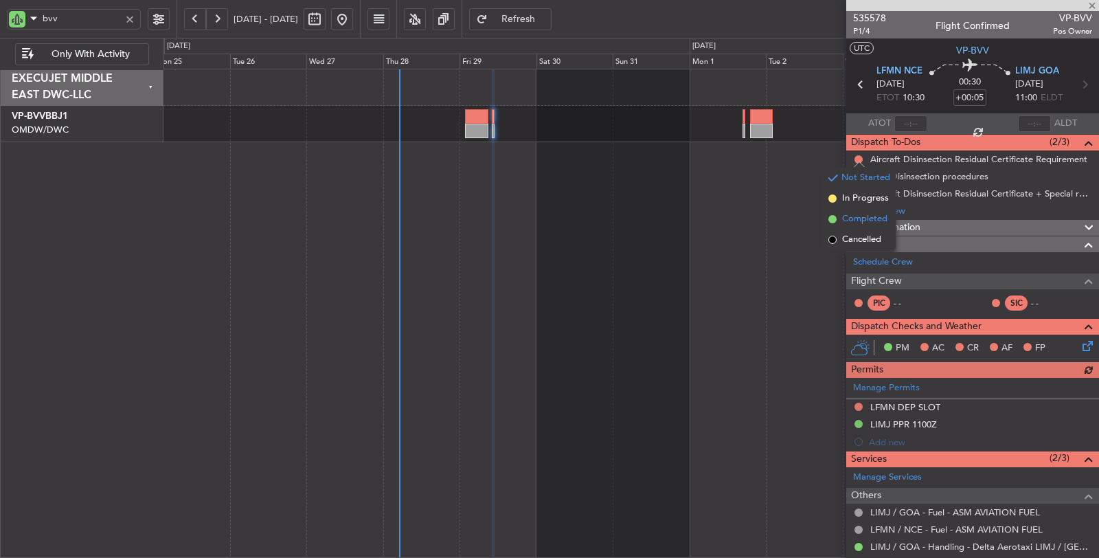
click at [853, 227] on li "Completed" at bounding box center [859, 219] width 73 height 21
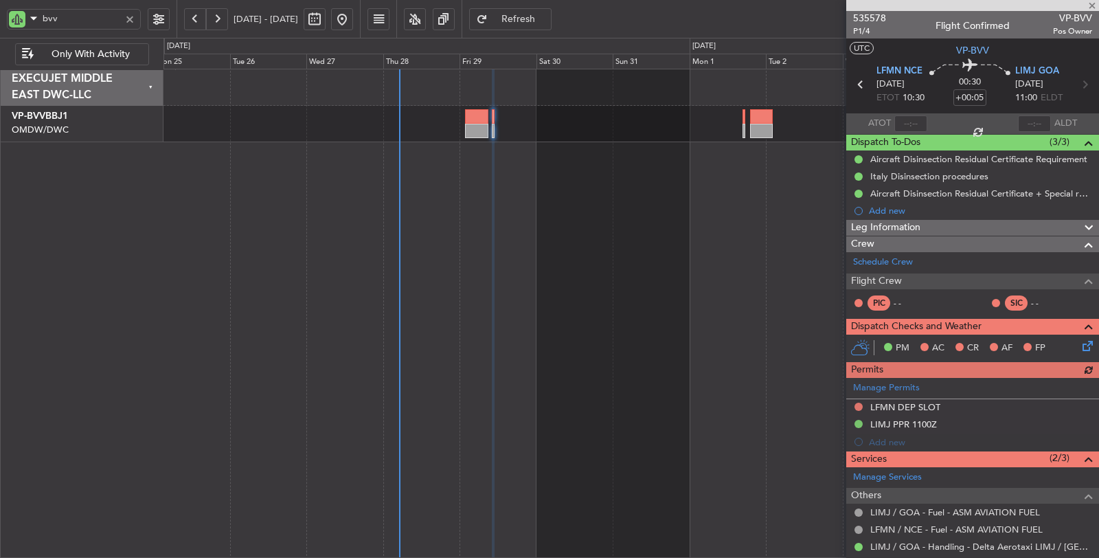
click at [1079, 89] on icon at bounding box center [1085, 85] width 18 height 18
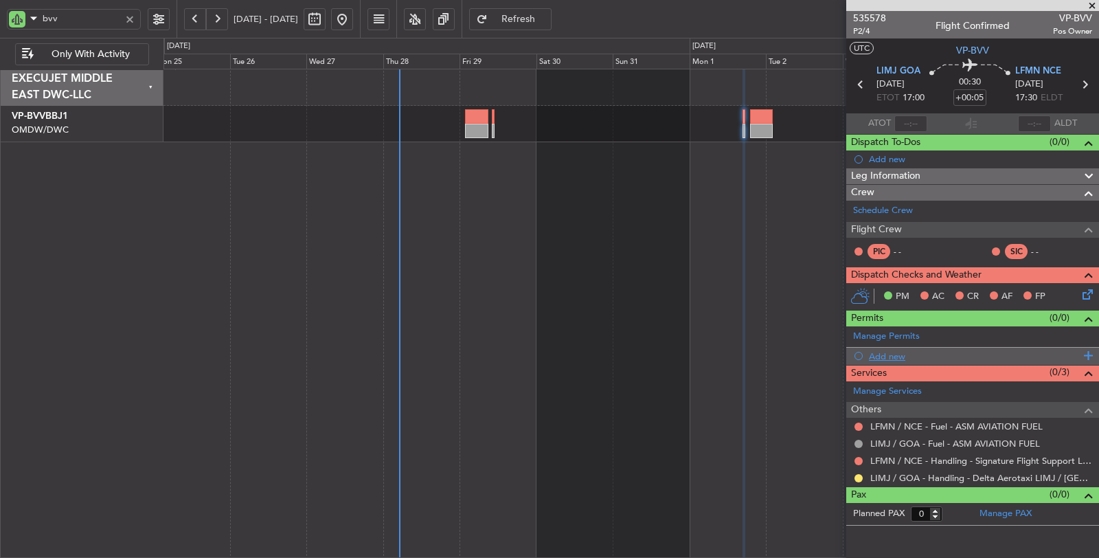
click at [884, 352] on div "Add new" at bounding box center [974, 356] width 211 height 12
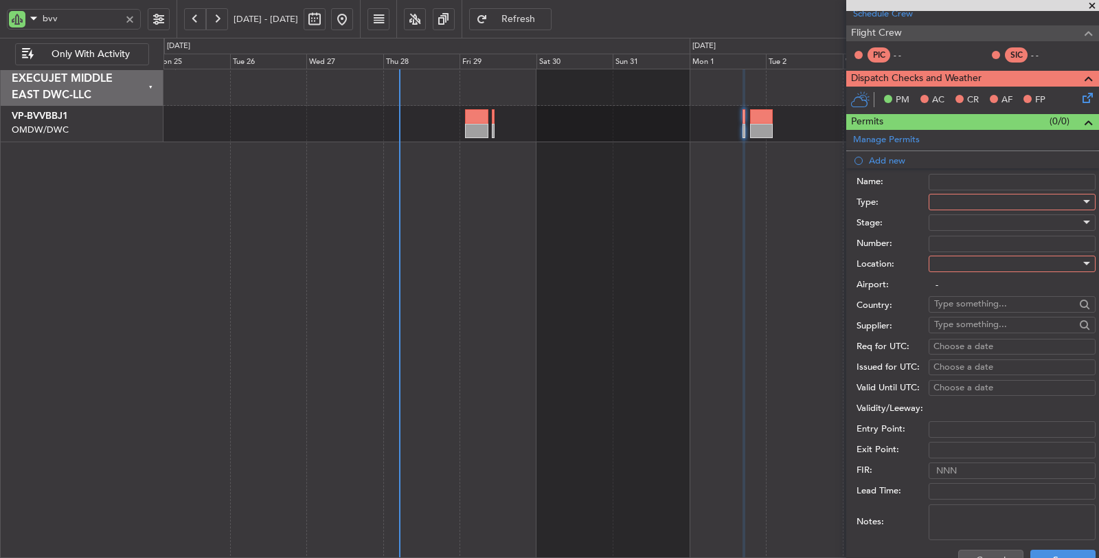
scroll to position [229, 0]
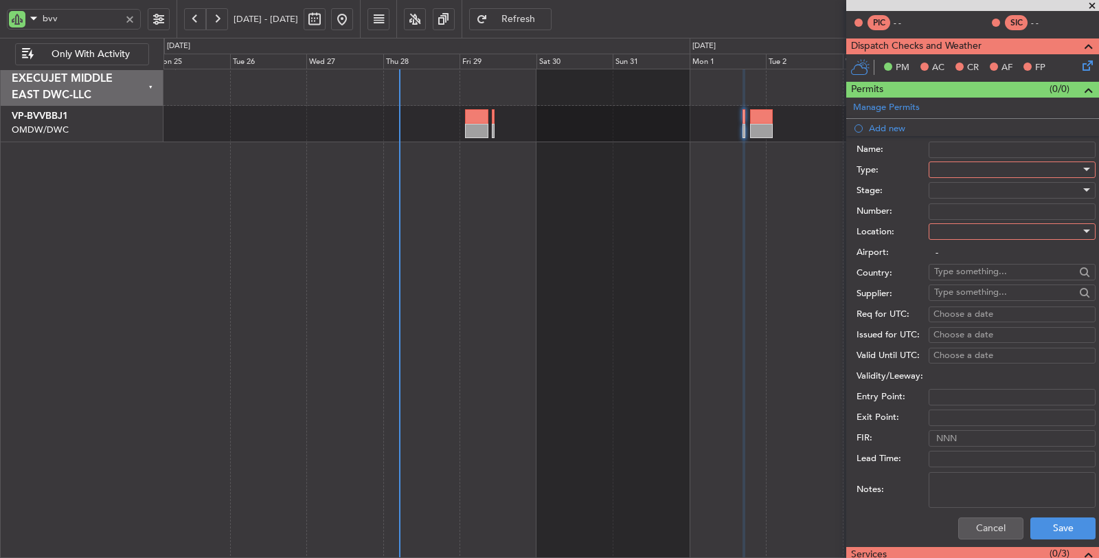
click at [956, 166] on div at bounding box center [1007, 169] width 146 height 21
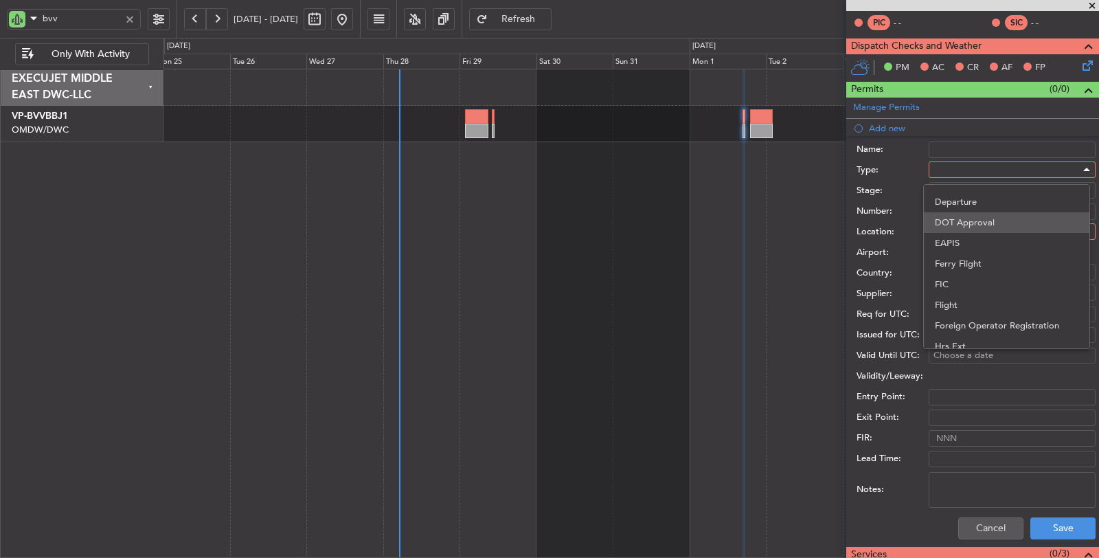
scroll to position [305, 0]
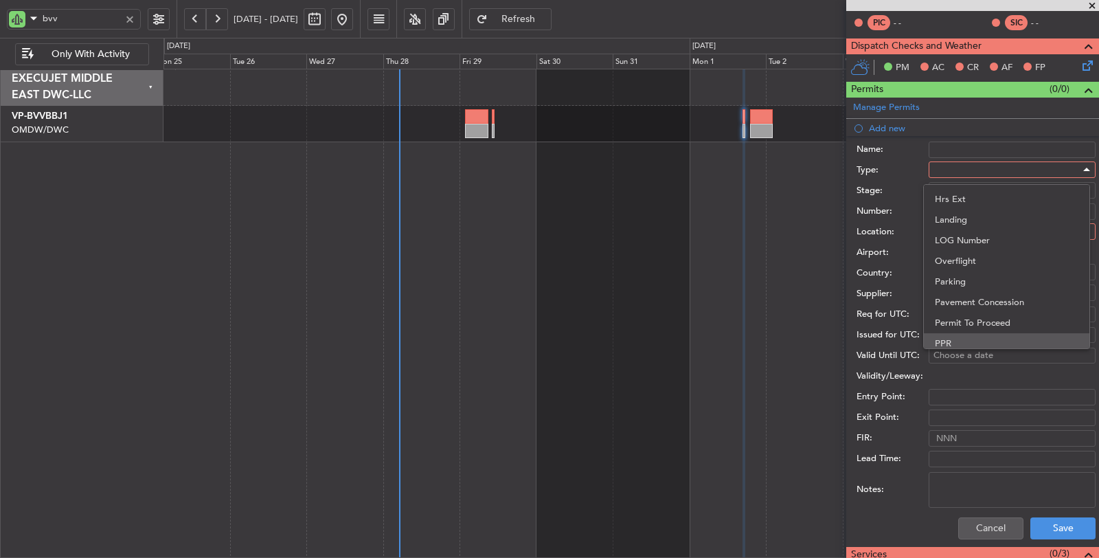
click at [956, 337] on span "PPR" at bounding box center [1007, 343] width 144 height 21
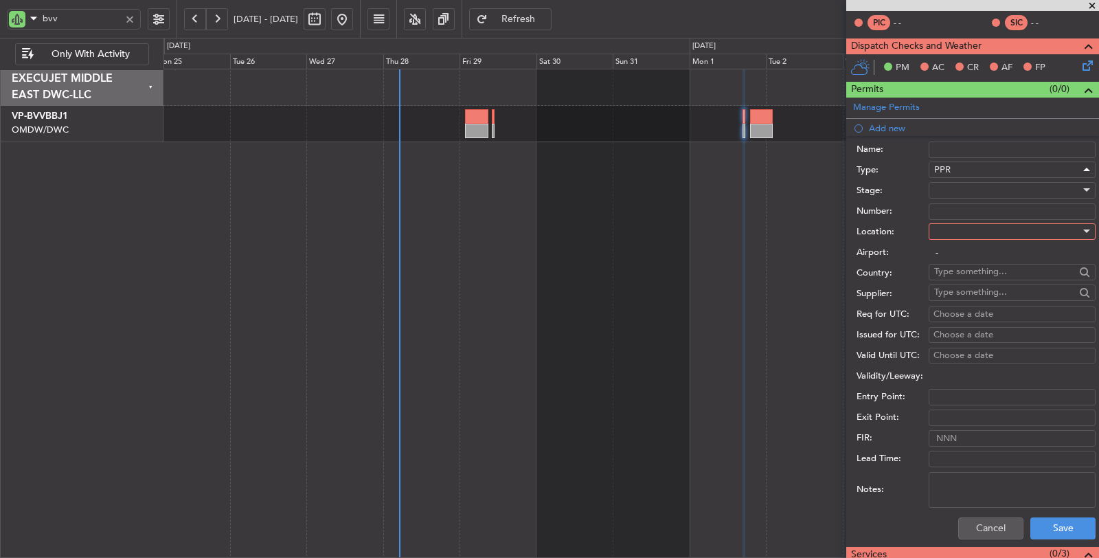
scroll to position [413, 0]
click at [948, 188] on div at bounding box center [1007, 190] width 146 height 21
click at [967, 293] on span "Received OK" at bounding box center [1007, 298] width 144 height 21
click at [954, 209] on input "Number:" at bounding box center [1012, 211] width 167 height 16
paste input "2492/25."
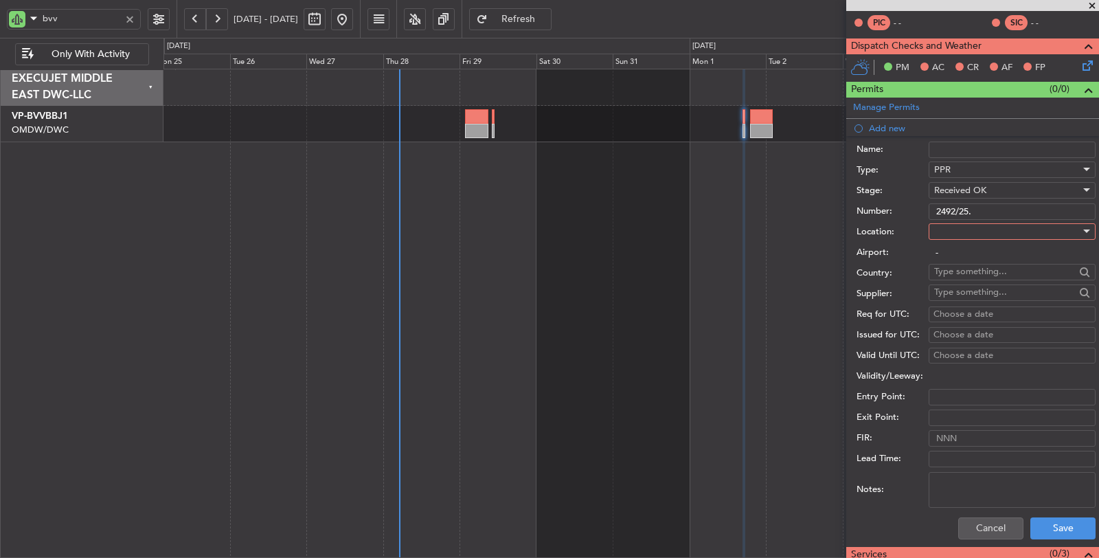
type input "2492/25."
click at [953, 229] on div at bounding box center [1007, 231] width 146 height 21
click at [950, 255] on span "Departure" at bounding box center [1007, 257] width 144 height 21
type input "LIMJ / [GEOGRAPHIC_DATA]"
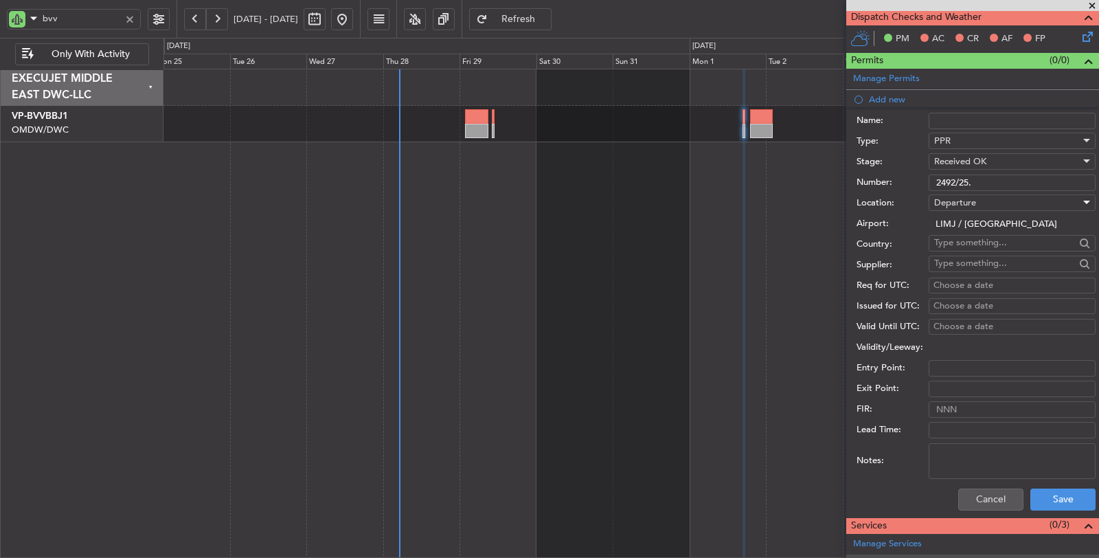
scroll to position [305, 0]
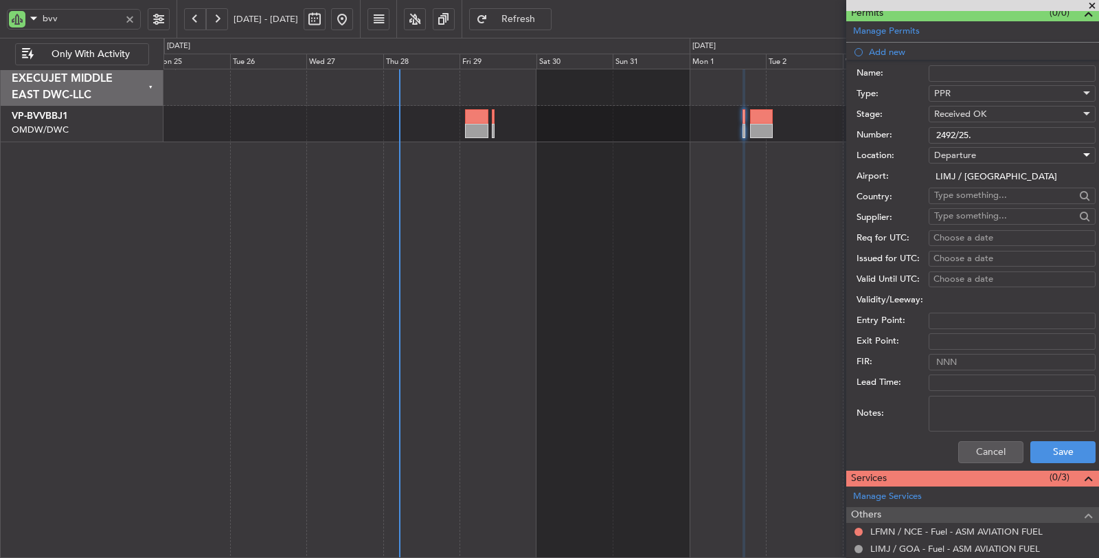
click at [943, 235] on div "Choose a date" at bounding box center [1012, 239] width 157 height 14
select select "8"
select select "2025"
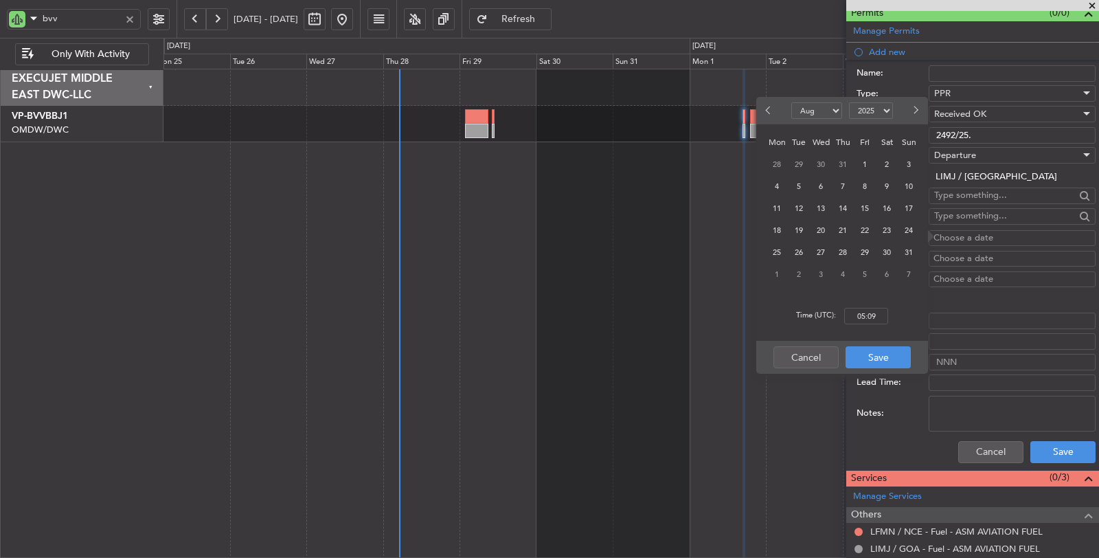
click at [915, 100] on button "Next month" at bounding box center [915, 111] width 15 height 22
select select "9"
click at [781, 161] on span "1" at bounding box center [777, 164] width 17 height 17
click at [860, 312] on input "00:00" at bounding box center [866, 316] width 44 height 16
type input "17:00"
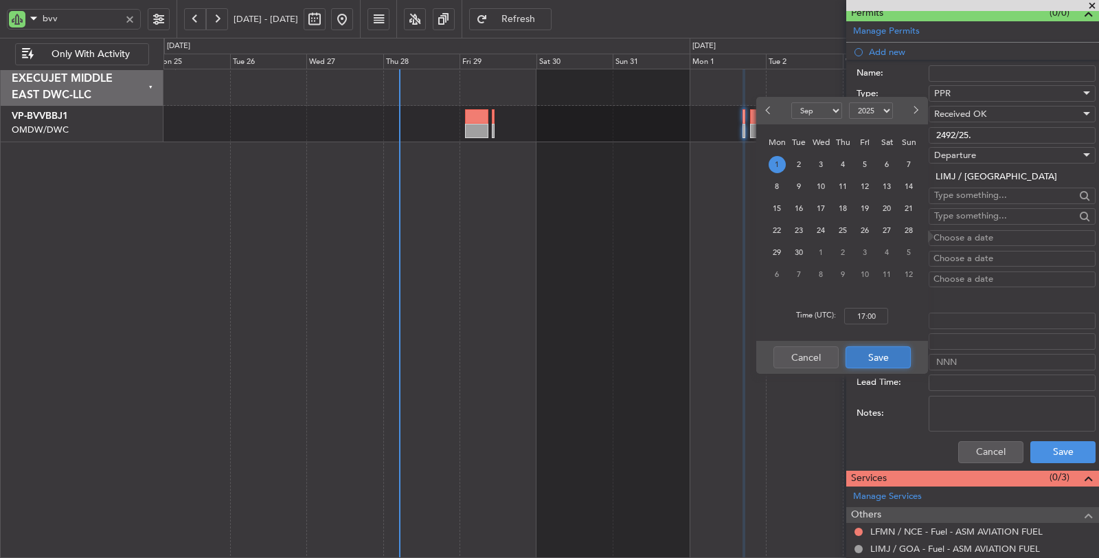
click at [875, 354] on button "Save" at bounding box center [878, 357] width 65 height 22
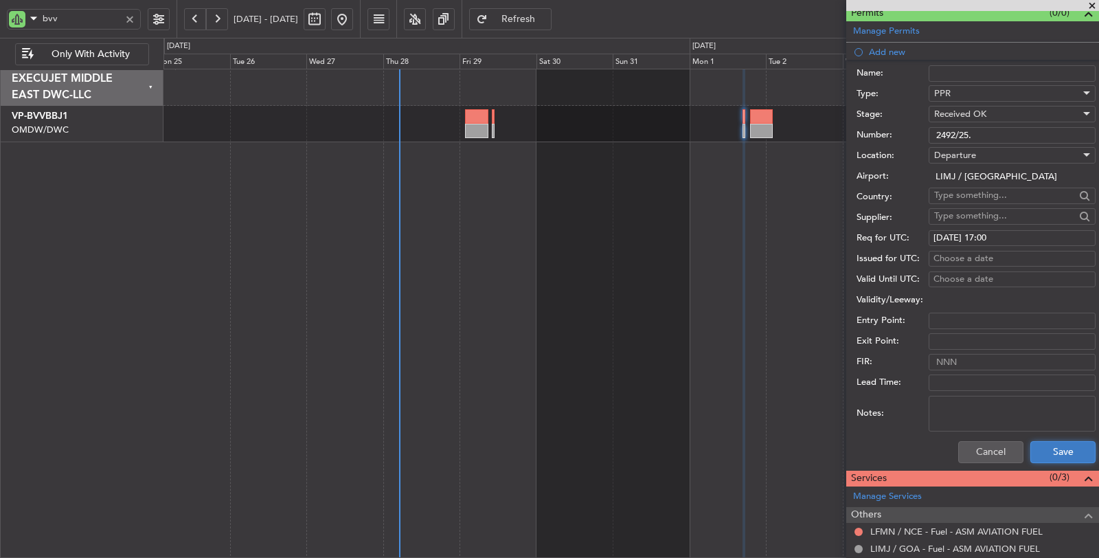
click at [1039, 451] on button "Save" at bounding box center [1063, 452] width 65 height 22
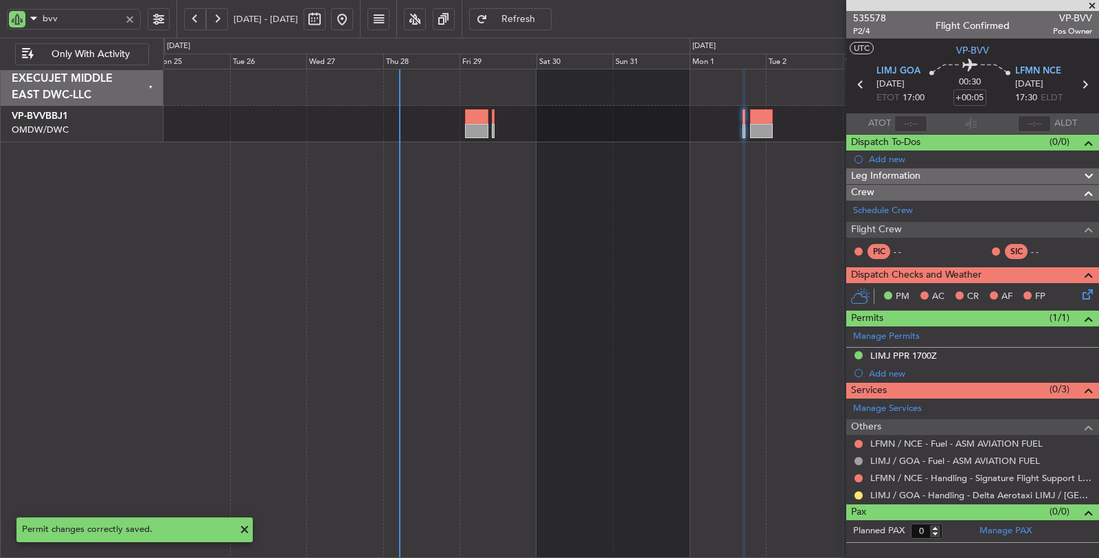
scroll to position [0, 0]
click at [887, 369] on div "Add new" at bounding box center [974, 374] width 211 height 12
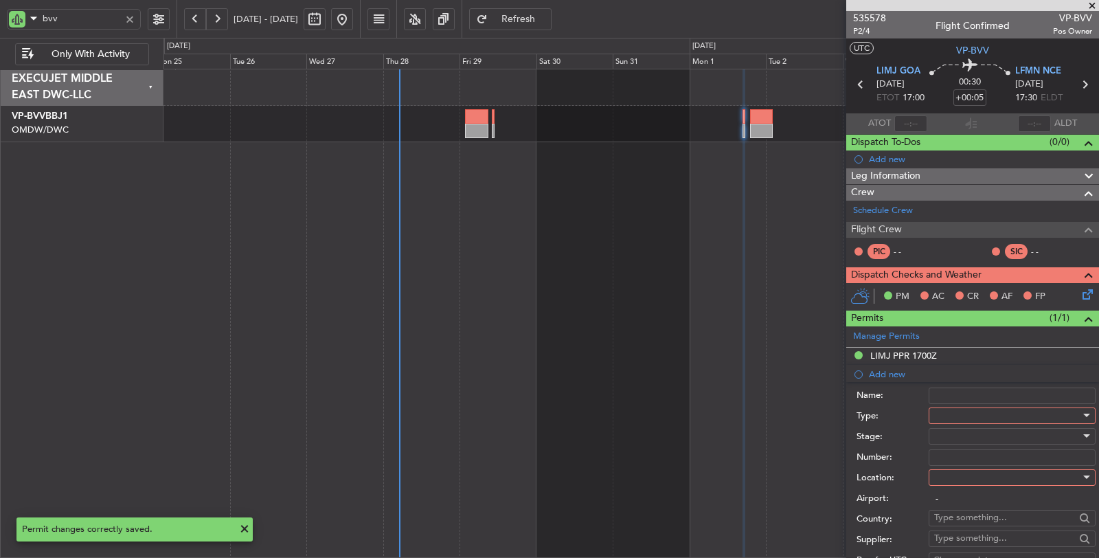
scroll to position [76, 0]
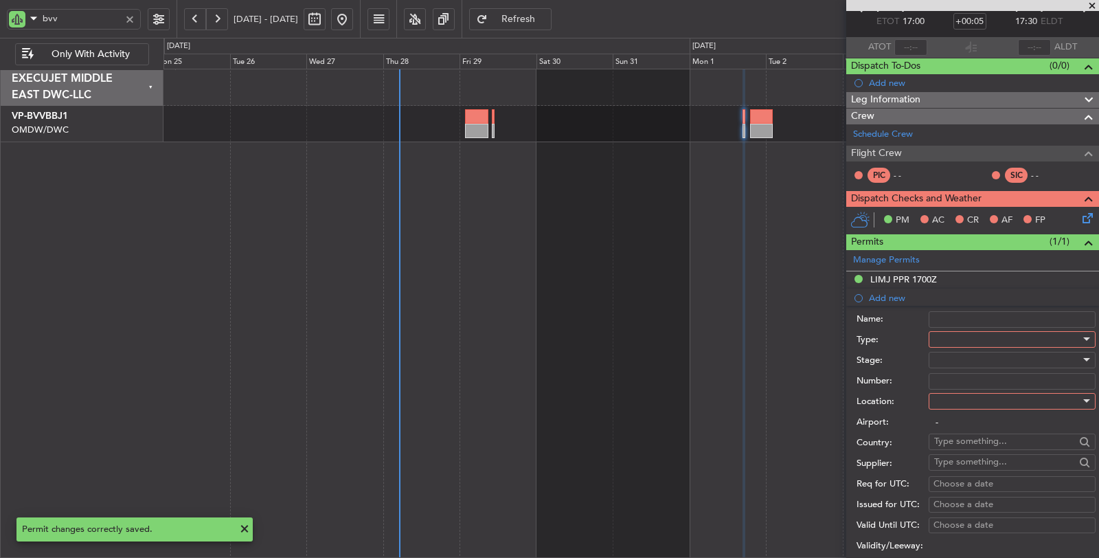
click at [960, 337] on div at bounding box center [1007, 339] width 146 height 21
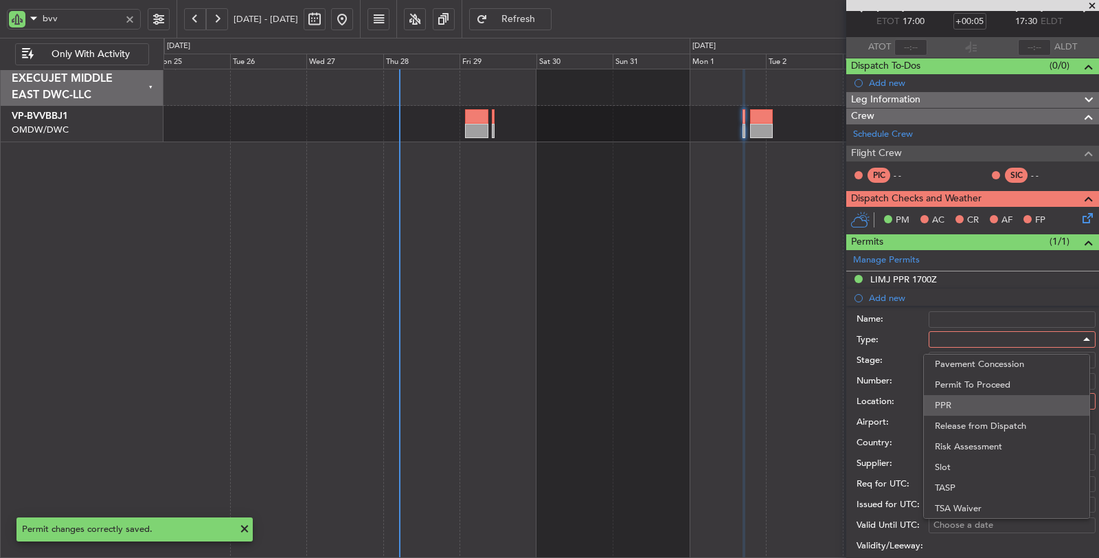
click at [961, 401] on span "PPR" at bounding box center [1007, 405] width 144 height 21
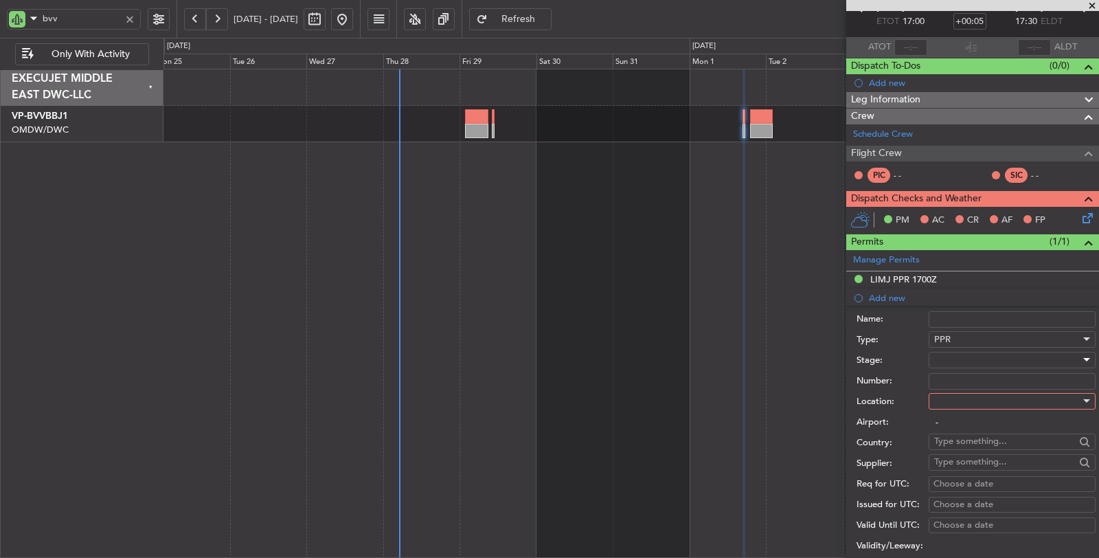
click at [950, 359] on div at bounding box center [1007, 360] width 146 height 21
click at [962, 406] on span "Not Requested" at bounding box center [1007, 406] width 144 height 21
click at [961, 396] on div at bounding box center [1007, 401] width 146 height 21
click at [962, 464] on span "Arrival" at bounding box center [1007, 468] width 144 height 21
type input "LFMN / NCE"
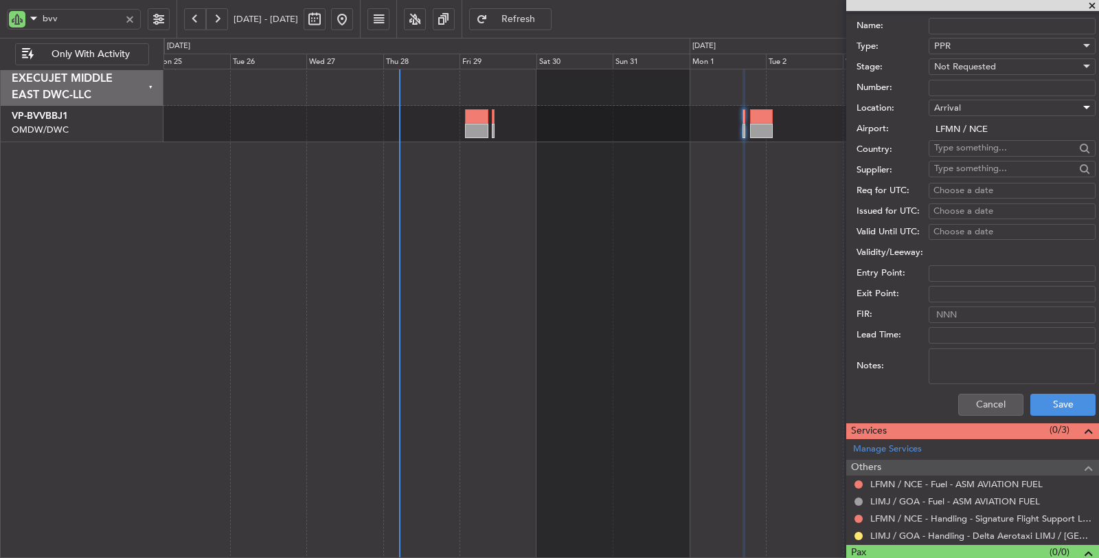
scroll to position [390, 0]
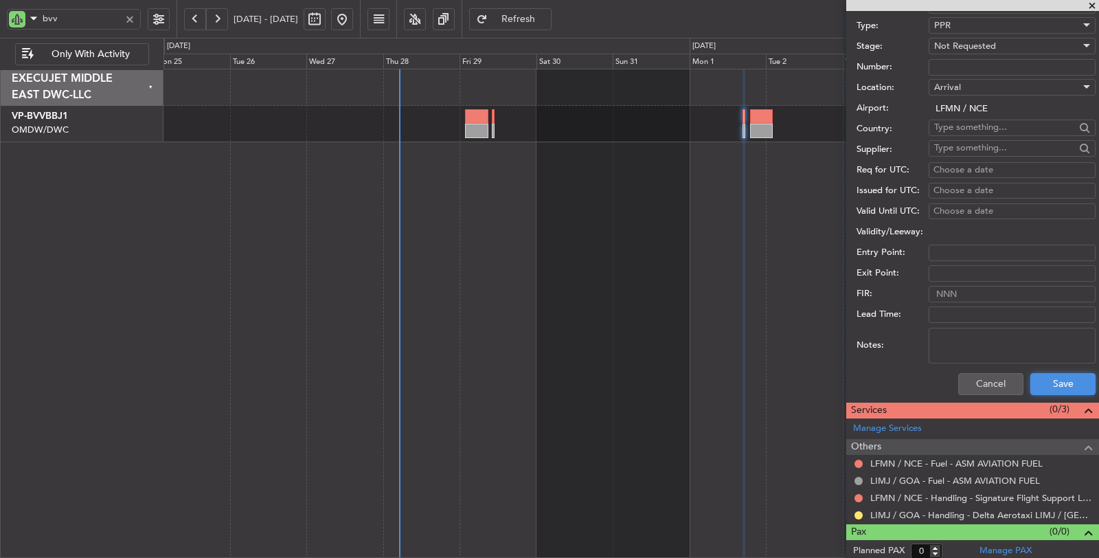
click at [1042, 392] on div "Cancel Save" at bounding box center [976, 384] width 239 height 36
click at [1033, 385] on button "Save" at bounding box center [1063, 384] width 65 height 22
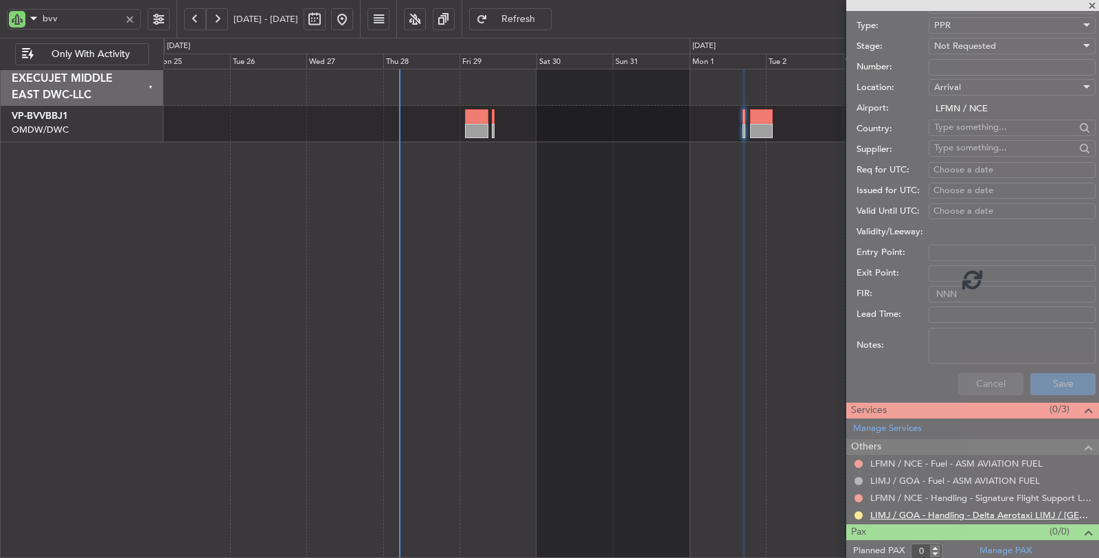
scroll to position [0, 0]
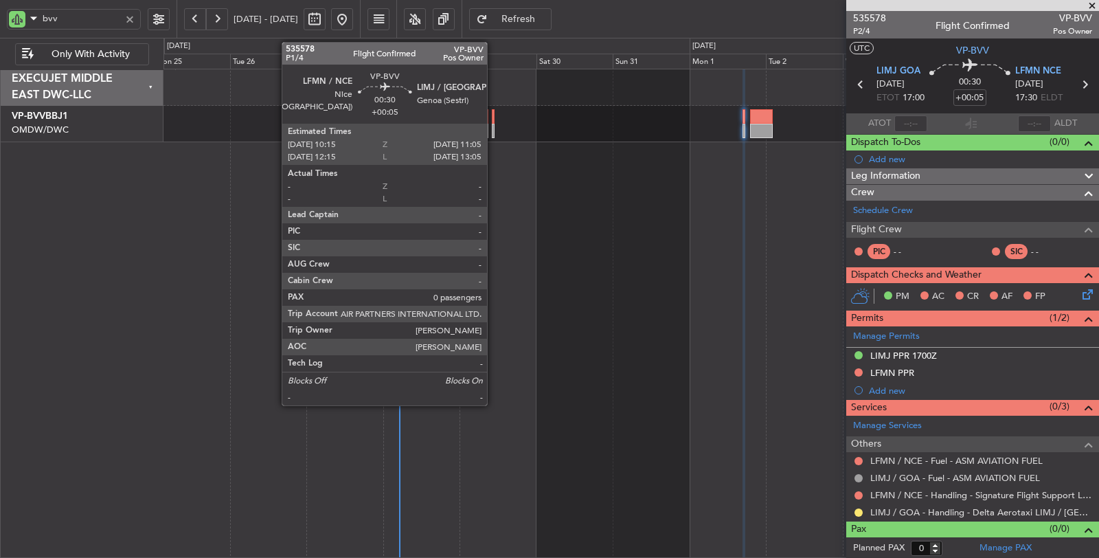
click at [494, 135] on div at bounding box center [493, 131] width 3 height 14
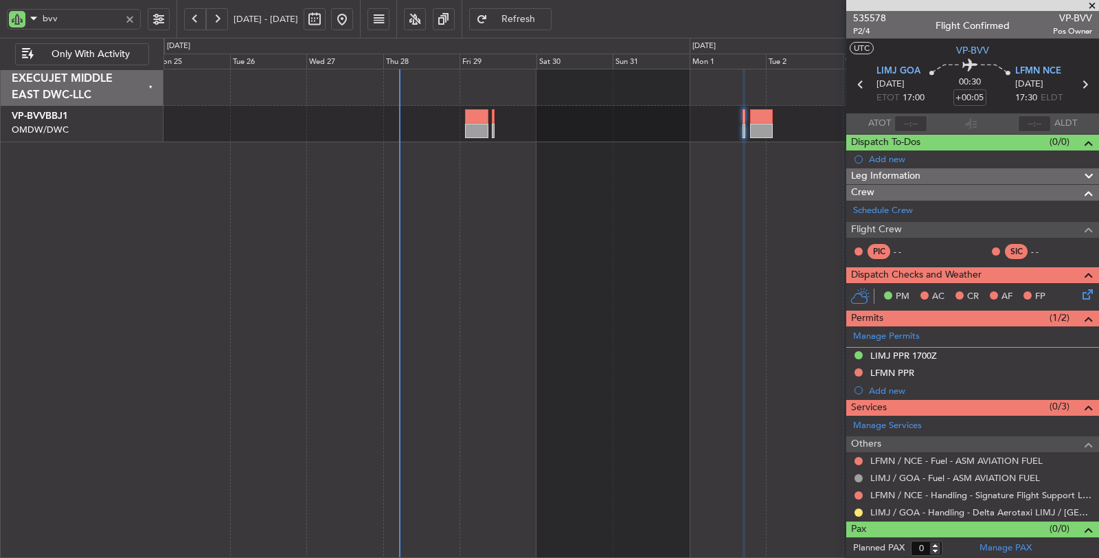
click at [535, 14] on span "Refresh" at bounding box center [519, 19] width 56 height 10
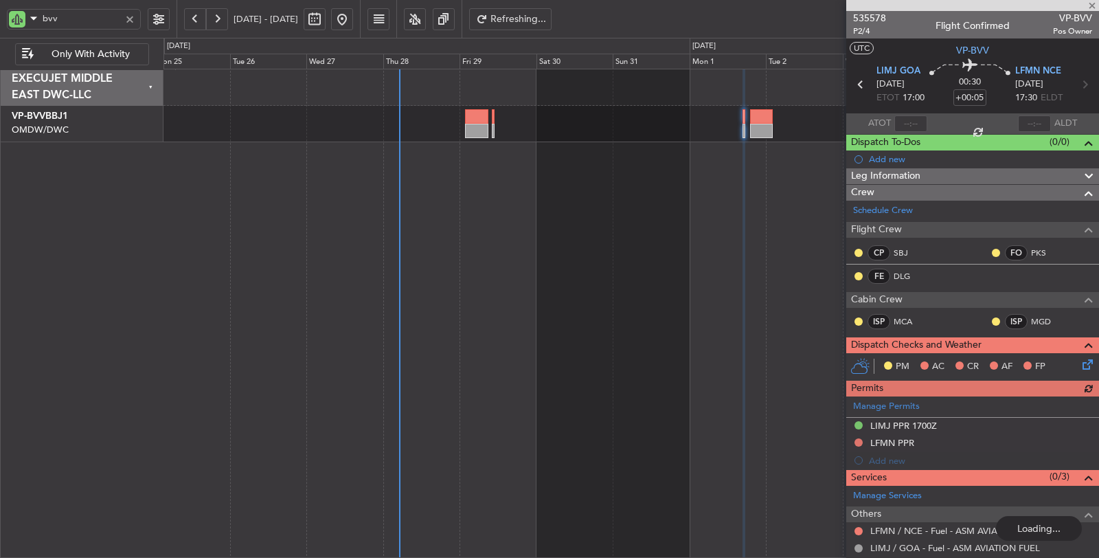
scroll to position [67, 0]
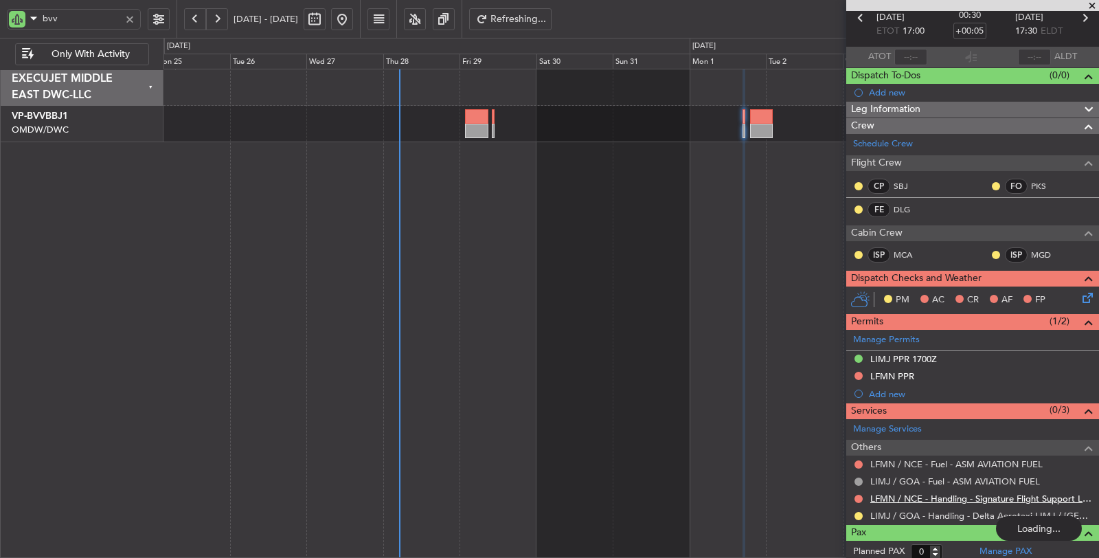
click at [930, 493] on link "LFMN / NCE - Handling - Signature Flight Support LFMN / NCE" at bounding box center [982, 499] width 222 height 12
click at [858, 512] on button at bounding box center [859, 516] width 8 height 8
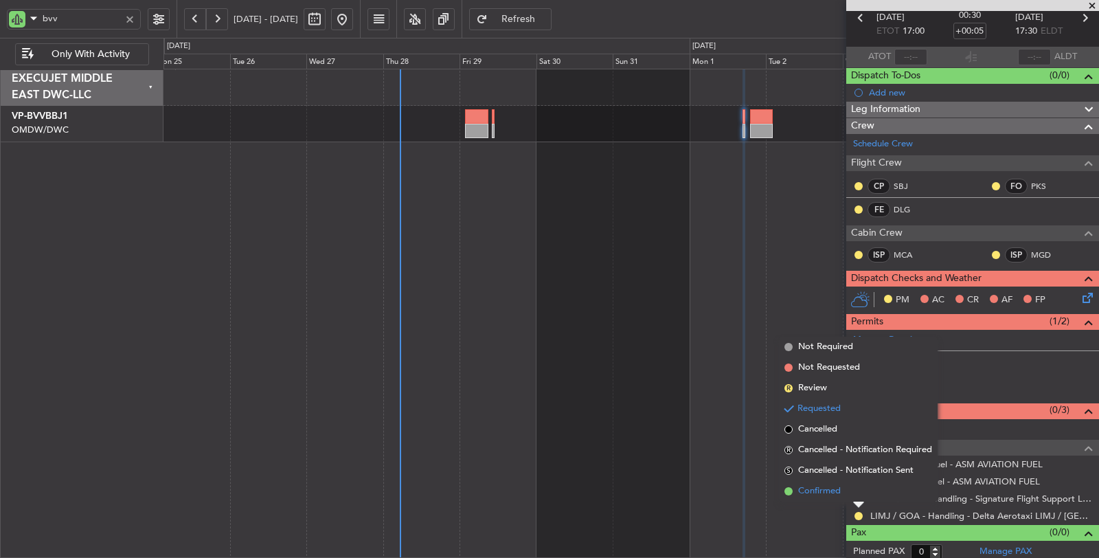
click at [833, 491] on span "Confirmed" at bounding box center [819, 491] width 43 height 14
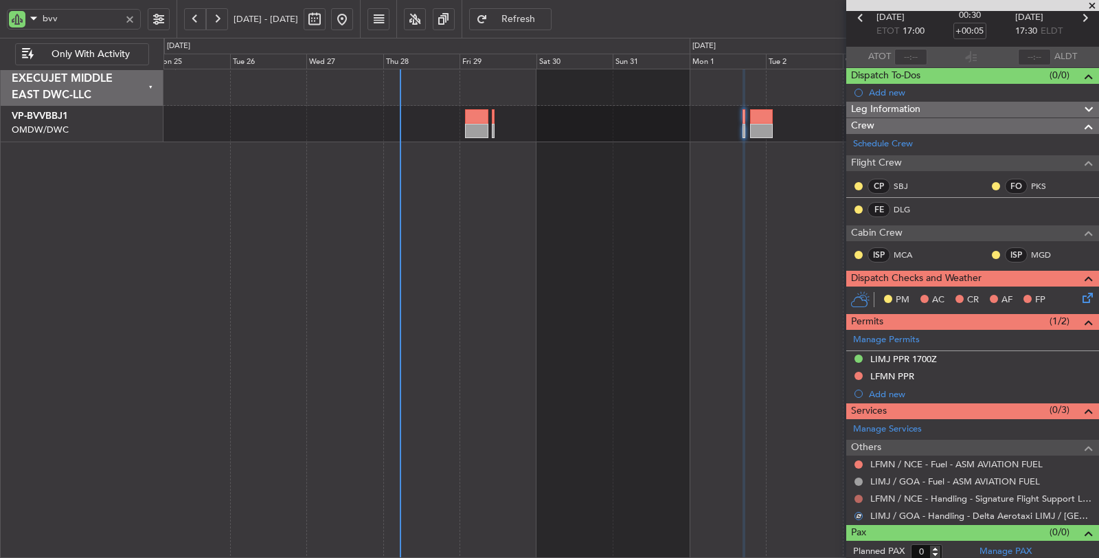
click at [858, 495] on button at bounding box center [859, 499] width 8 height 8
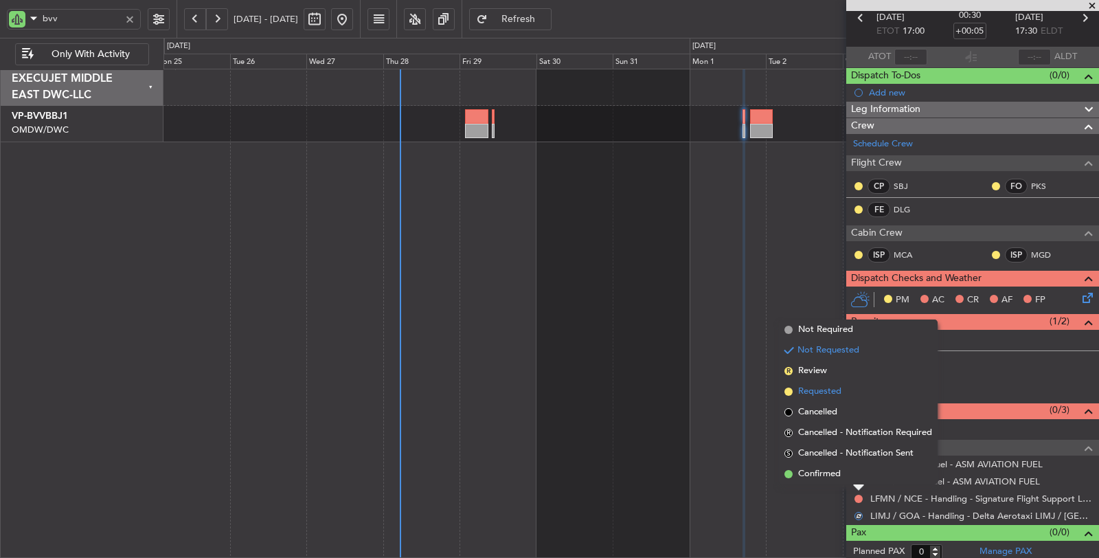
click at [816, 388] on span "Requested" at bounding box center [819, 392] width 43 height 14
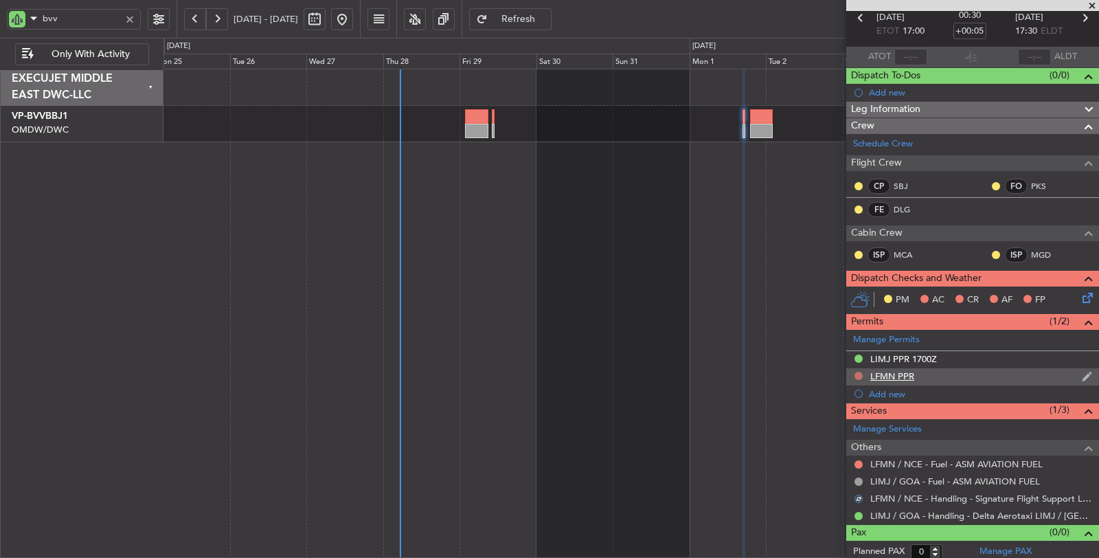
click at [860, 372] on button at bounding box center [859, 376] width 8 height 8
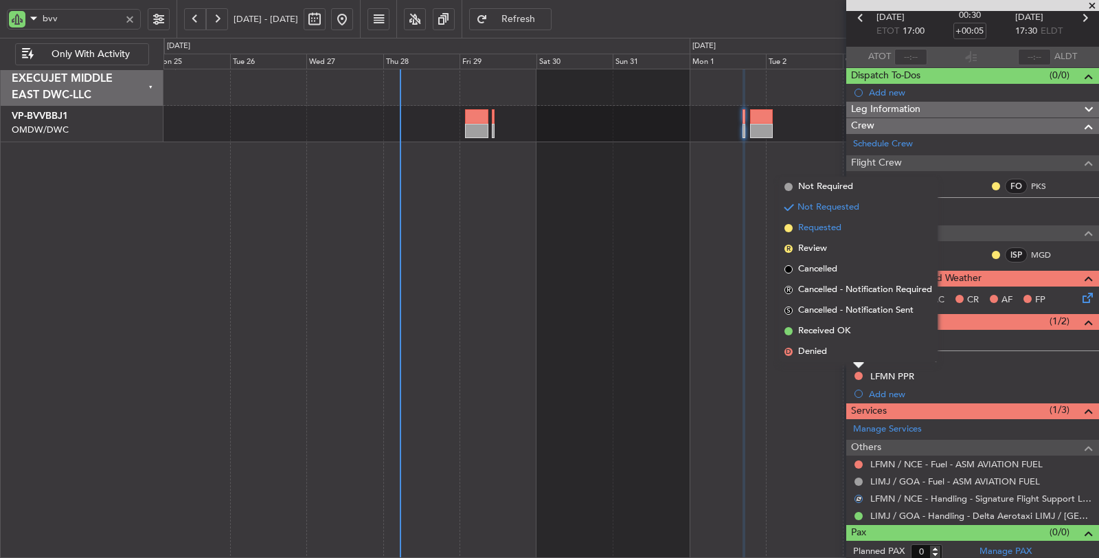
click at [824, 230] on span "Requested" at bounding box center [819, 228] width 43 height 14
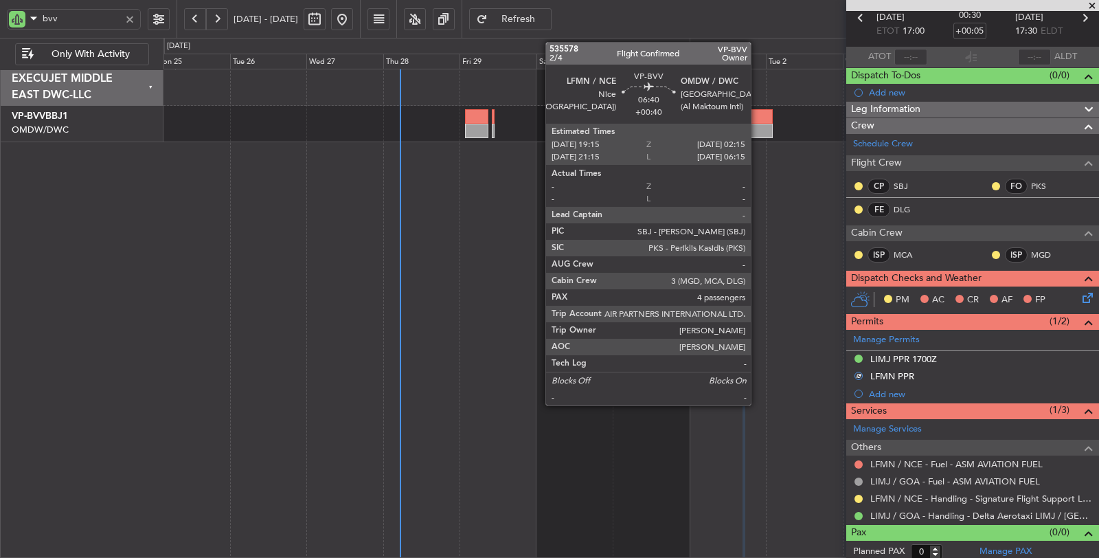
click at [758, 120] on div at bounding box center [761, 116] width 23 height 14
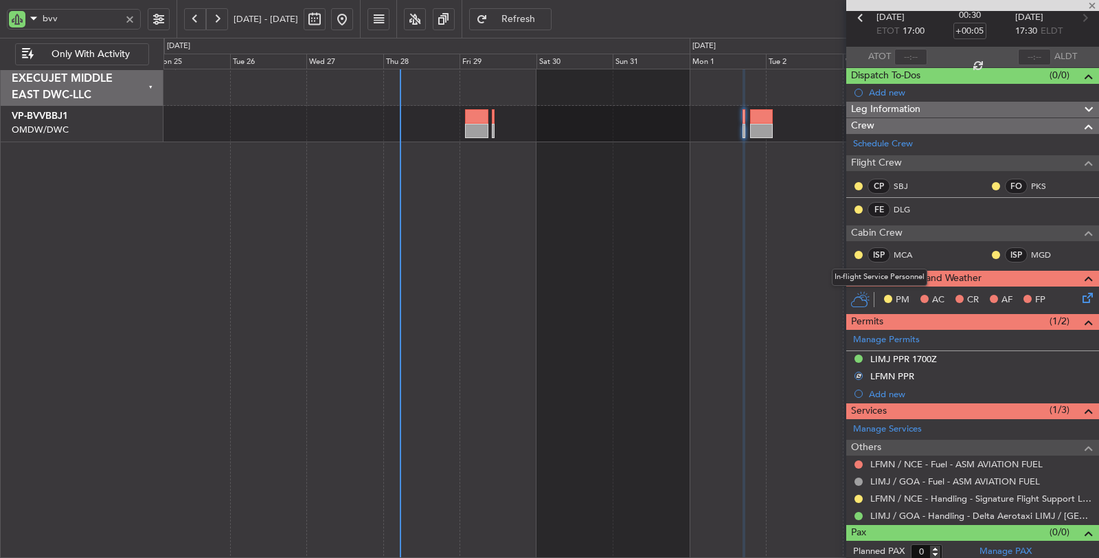
type input "+00:40"
type input "4"
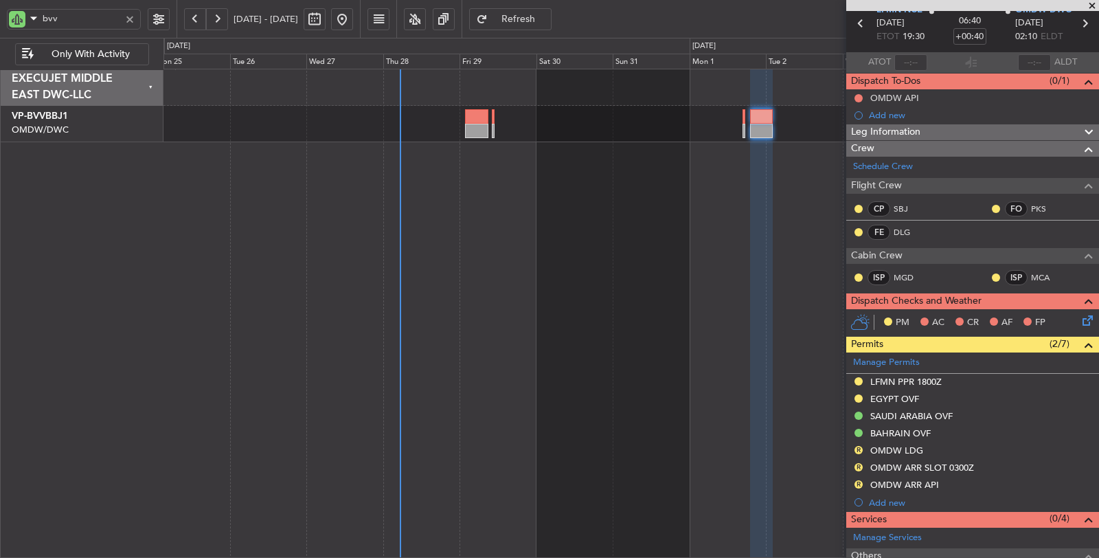
scroll to position [0, 0]
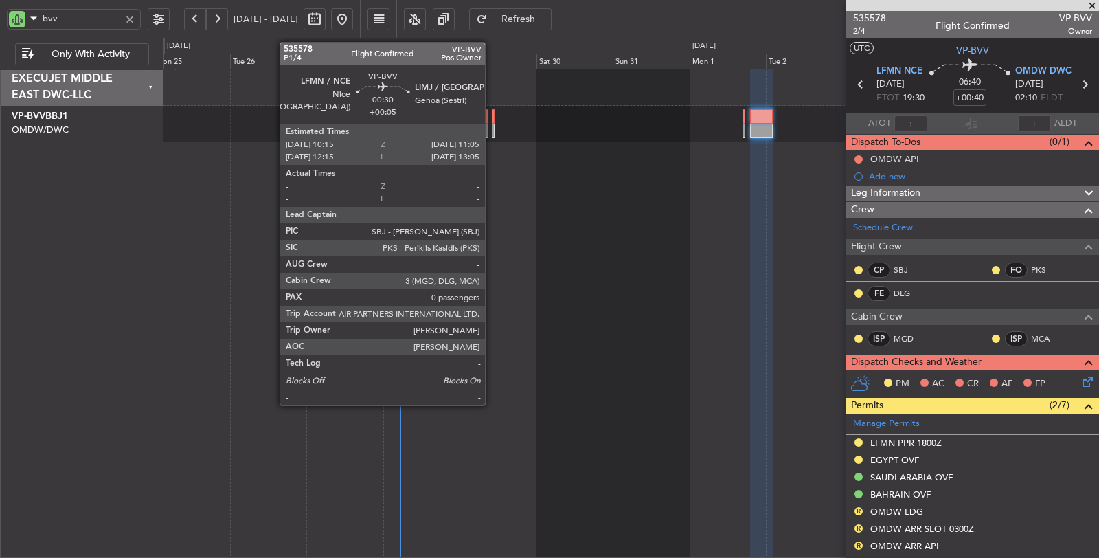
click at [492, 126] on div at bounding box center [493, 131] width 3 height 14
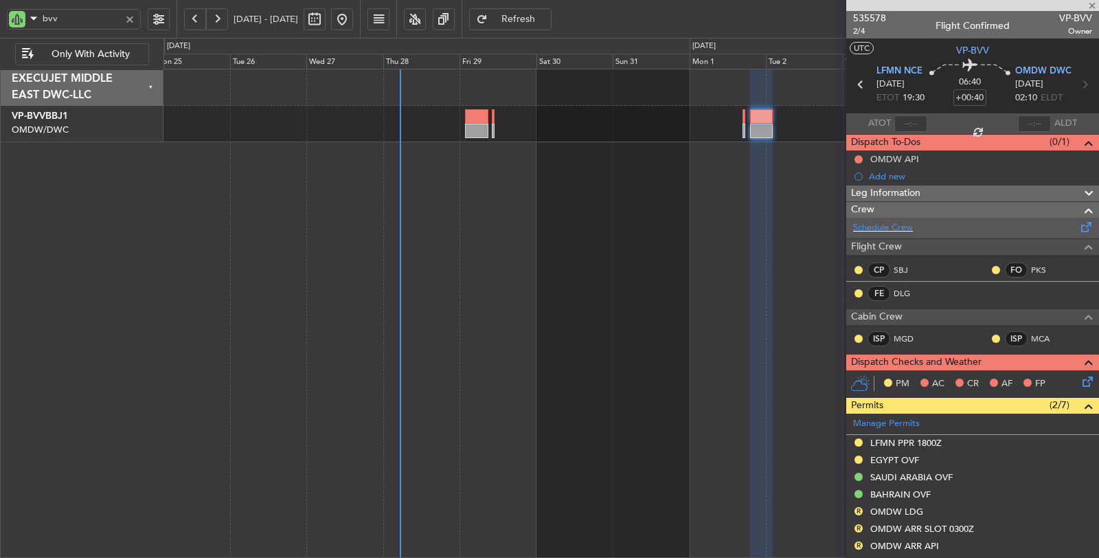
type input "+00:05"
type input "0"
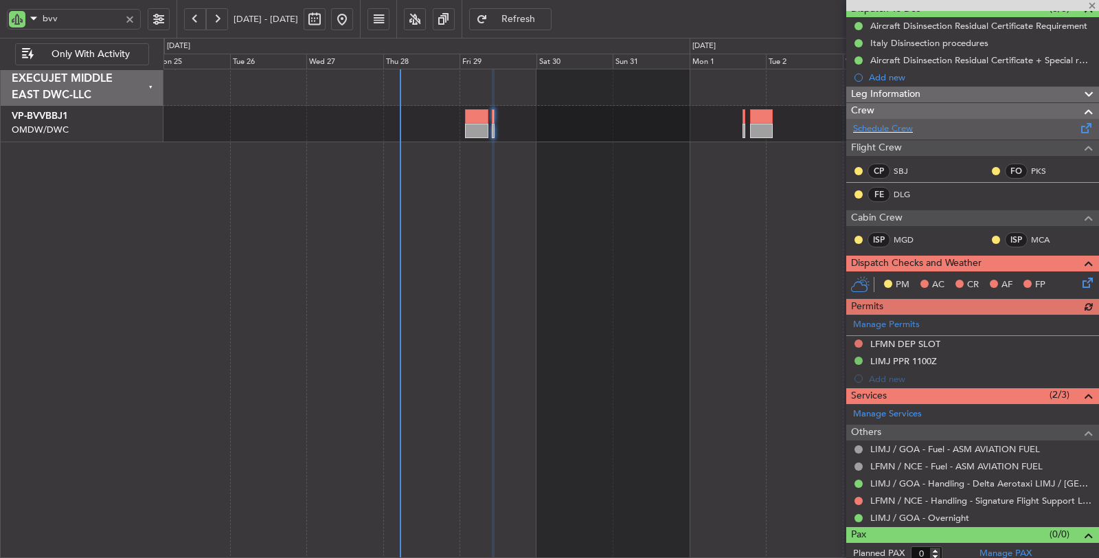
scroll to position [135, 0]
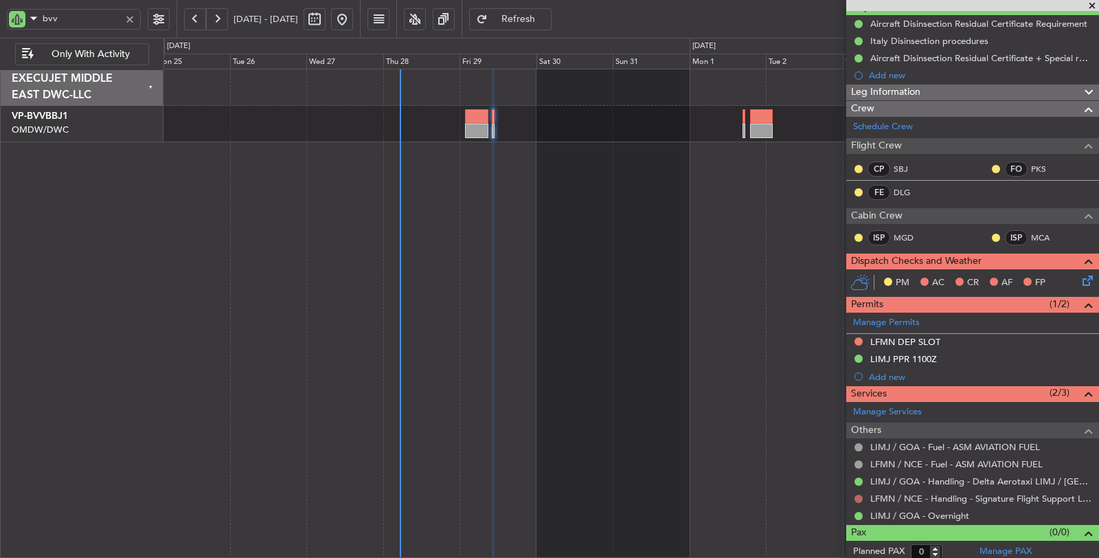
click at [857, 495] on button at bounding box center [859, 499] width 8 height 8
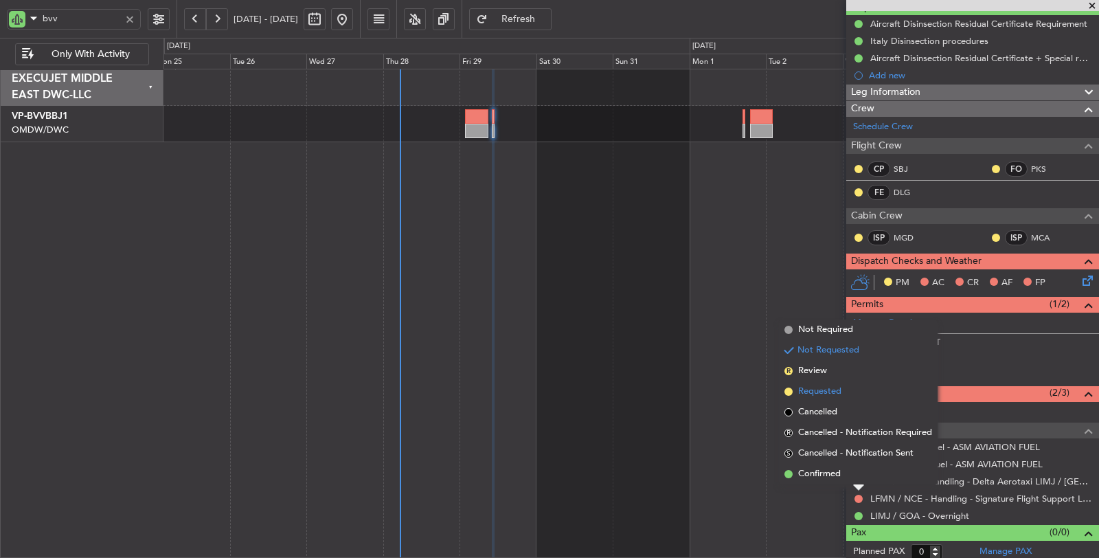
click at [815, 389] on span "Requested" at bounding box center [819, 392] width 43 height 14
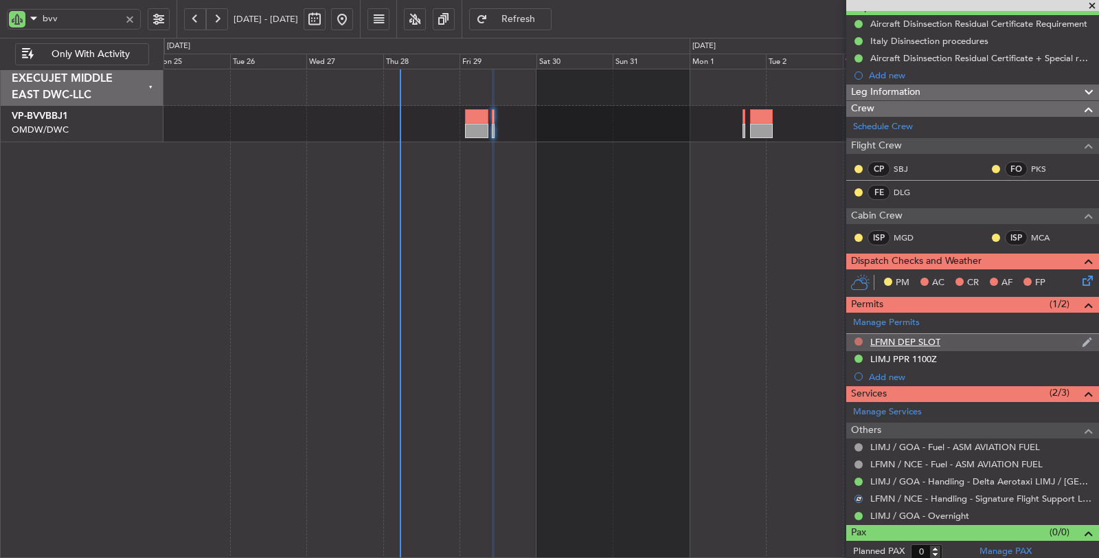
click at [861, 337] on button at bounding box center [859, 341] width 8 height 8
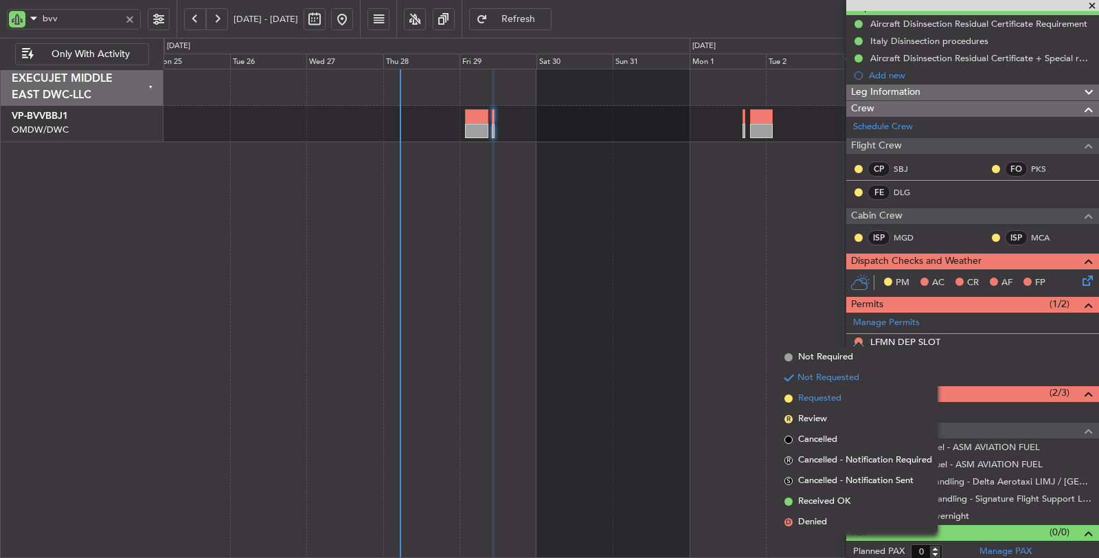
click at [818, 402] on span "Requested" at bounding box center [819, 399] width 43 height 14
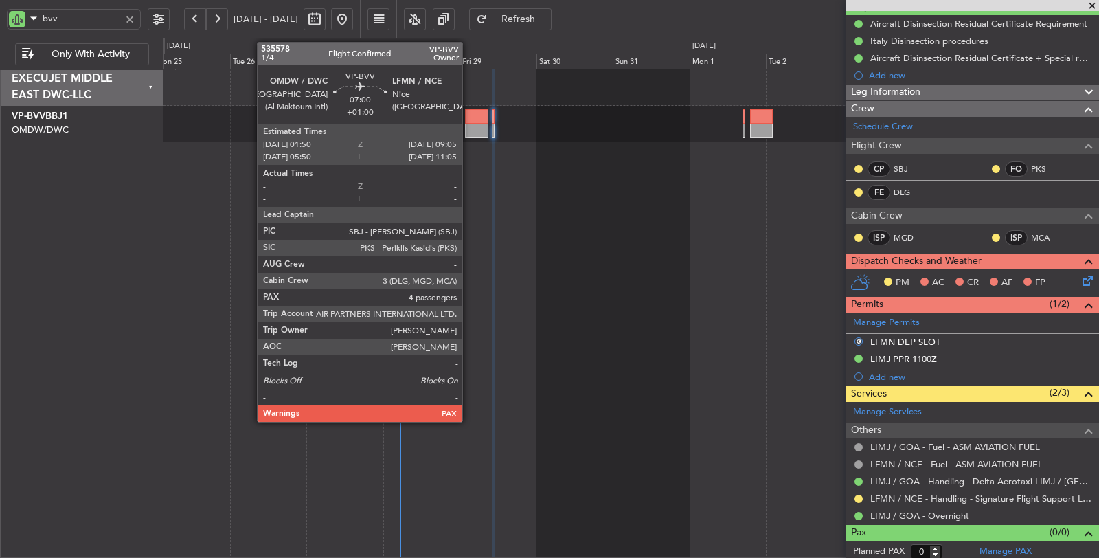
click at [469, 126] on div at bounding box center [476, 131] width 23 height 14
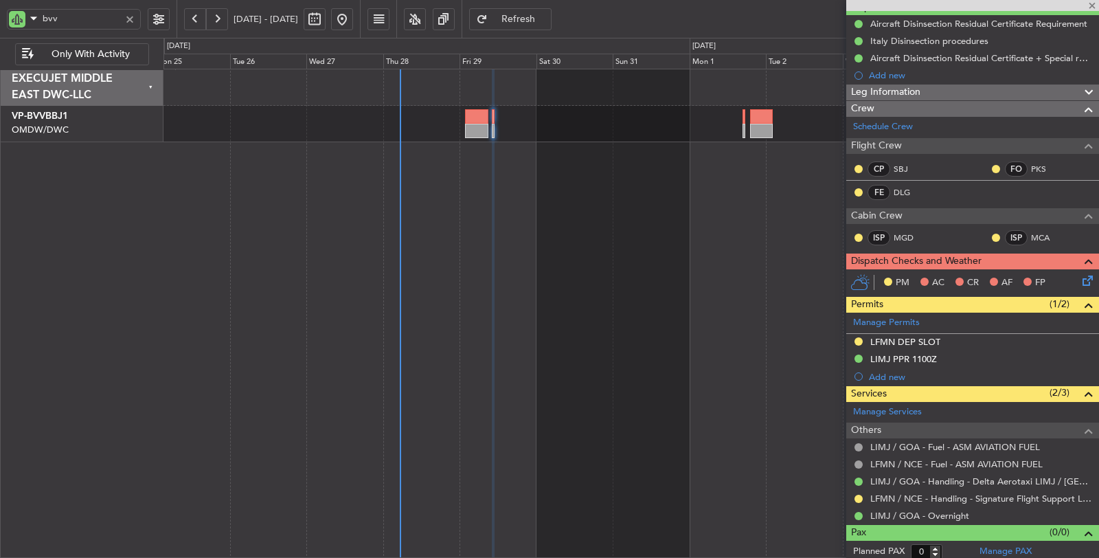
type input "+01:00"
type input "4"
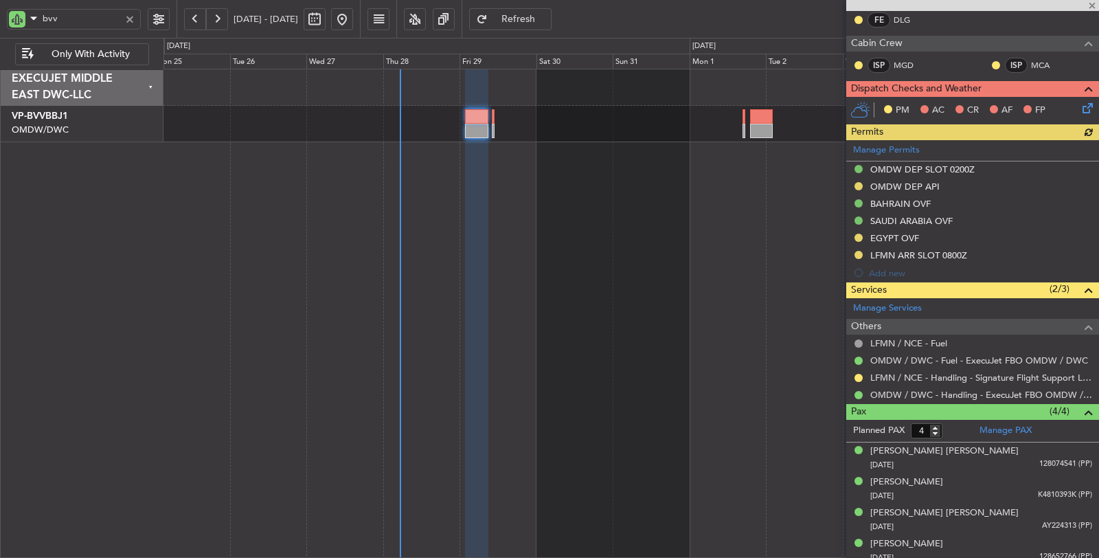
scroll to position [293, 0]
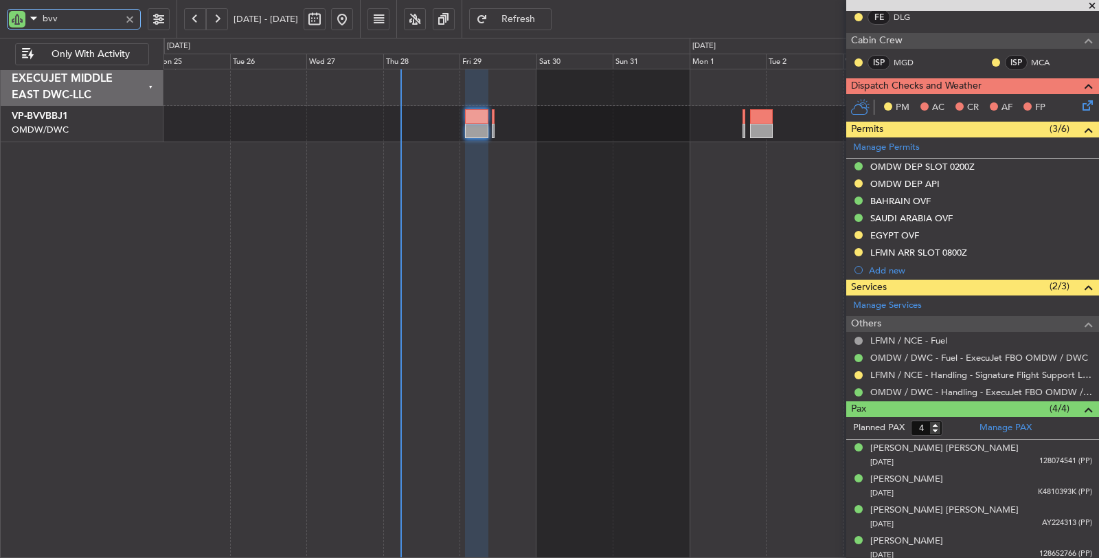
drag, startPoint x: 87, startPoint y: 22, endPoint x: 7, endPoint y: 19, distance: 79.8
click at [8, 19] on div "bvv" at bounding box center [74, 19] width 134 height 21
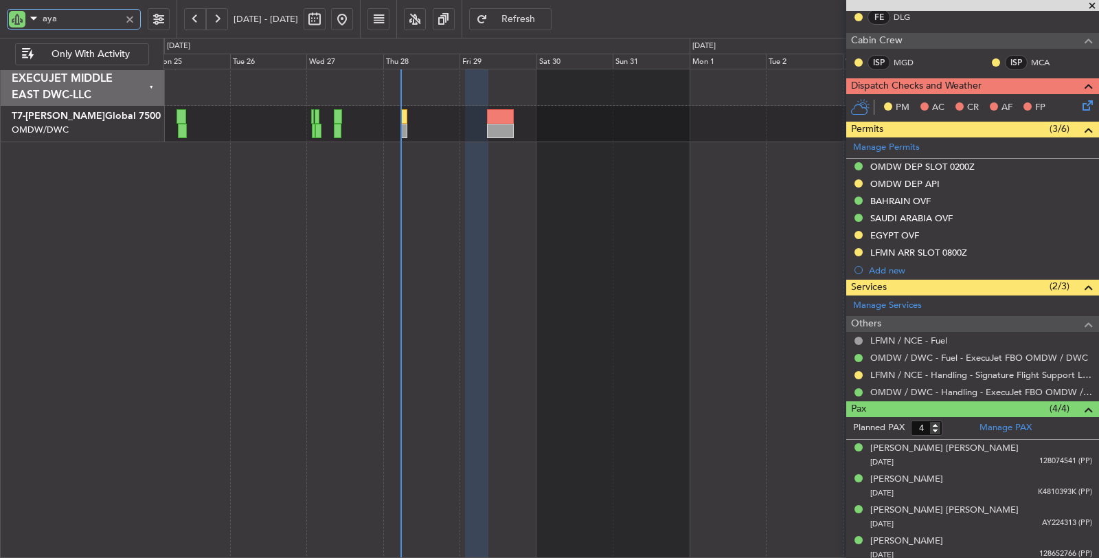
click at [342, 221] on div "Planned Maint Dubai (Al Maktoum Intl)" at bounding box center [632, 314] width 936 height 490
type input "aya"
click at [407, 127] on div "Planned Maint Dubai (Al Maktoum Intl)" at bounding box center [632, 124] width 936 height 36
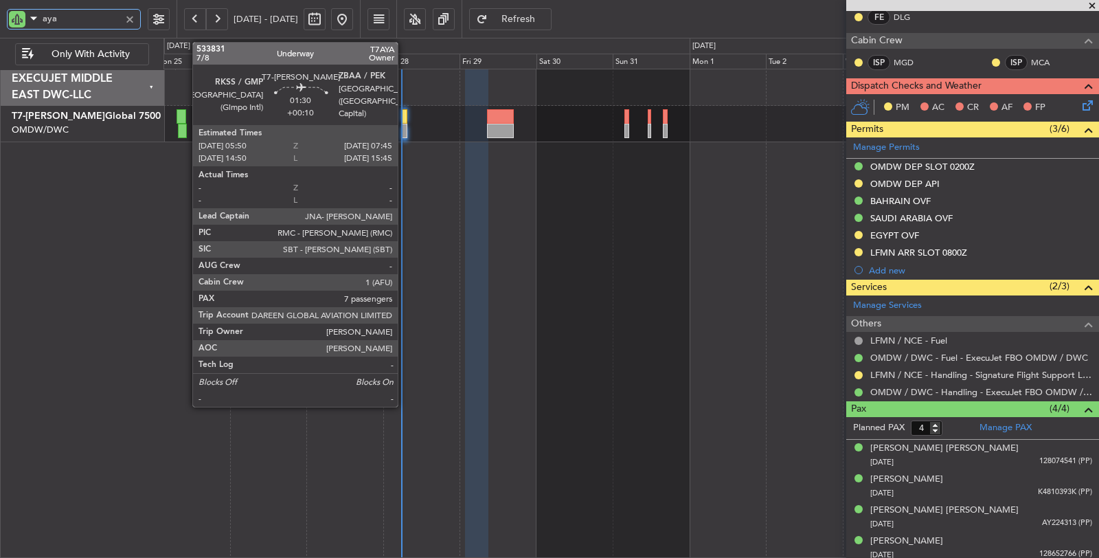
click at [405, 134] on div at bounding box center [404, 131] width 6 height 14
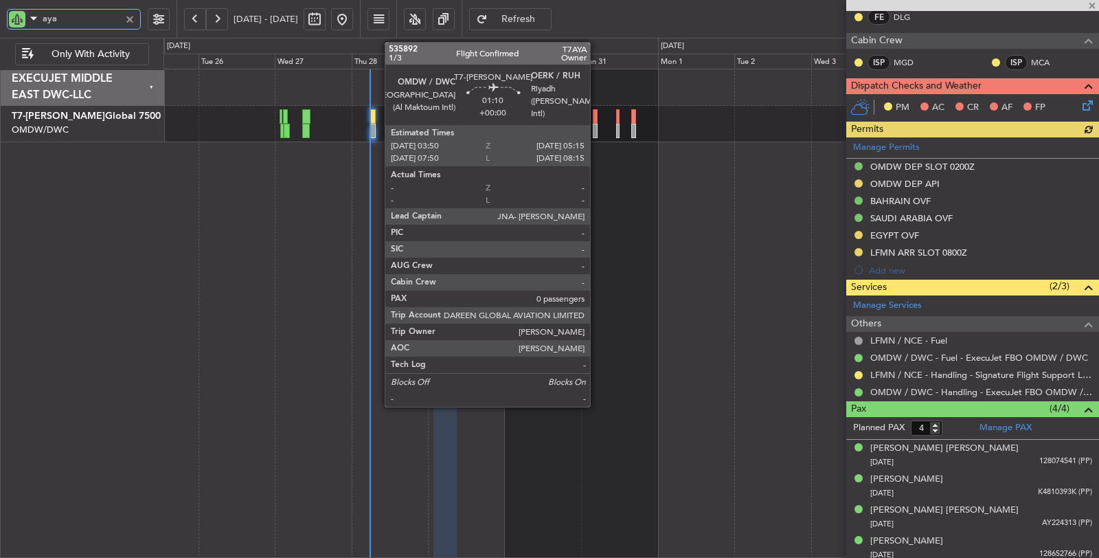
click at [597, 136] on div at bounding box center [595, 131] width 5 height 14
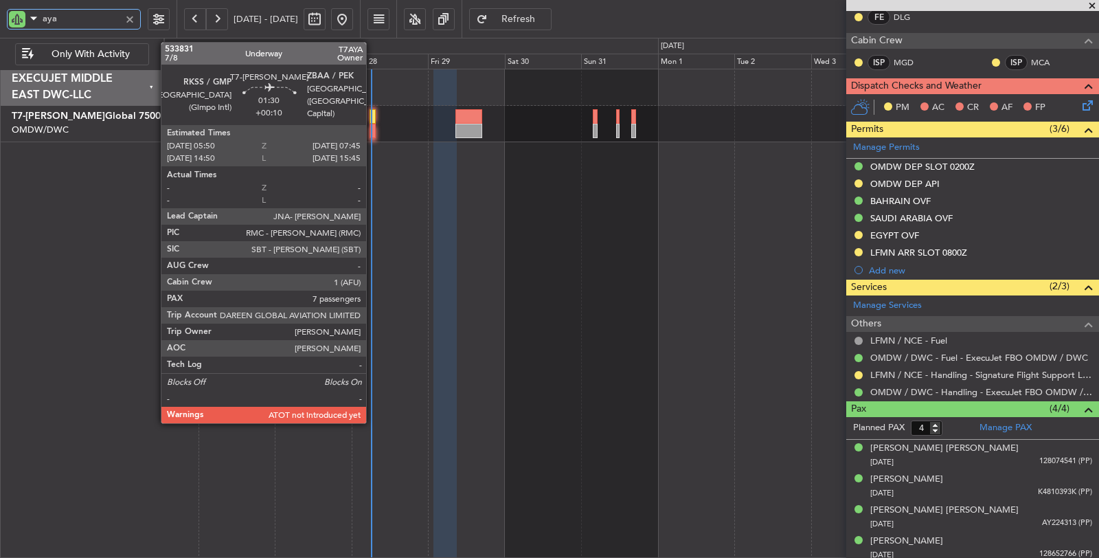
click at [373, 133] on div at bounding box center [373, 131] width 6 height 14
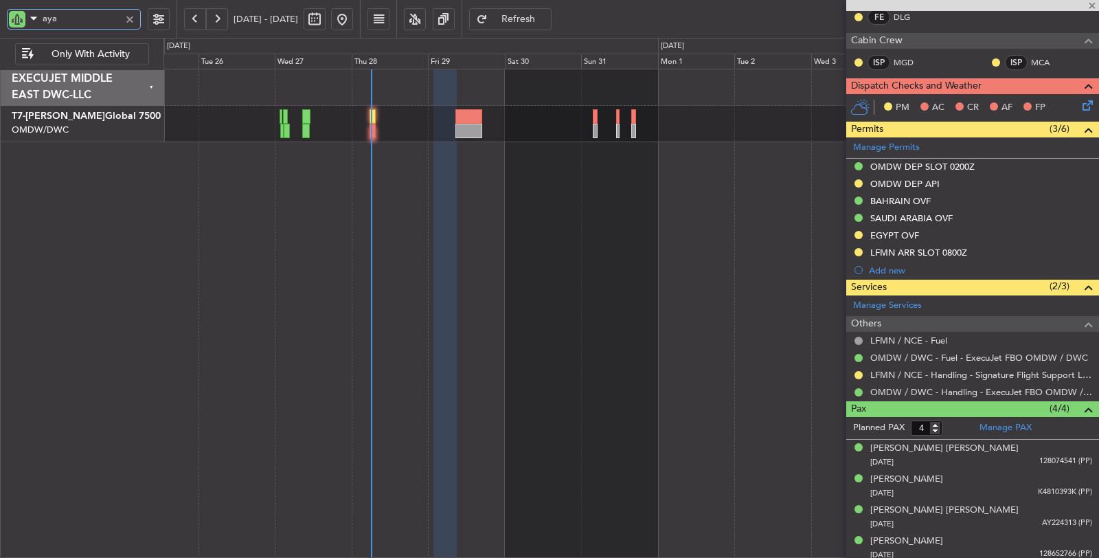
type input "+00:10"
type input "7"
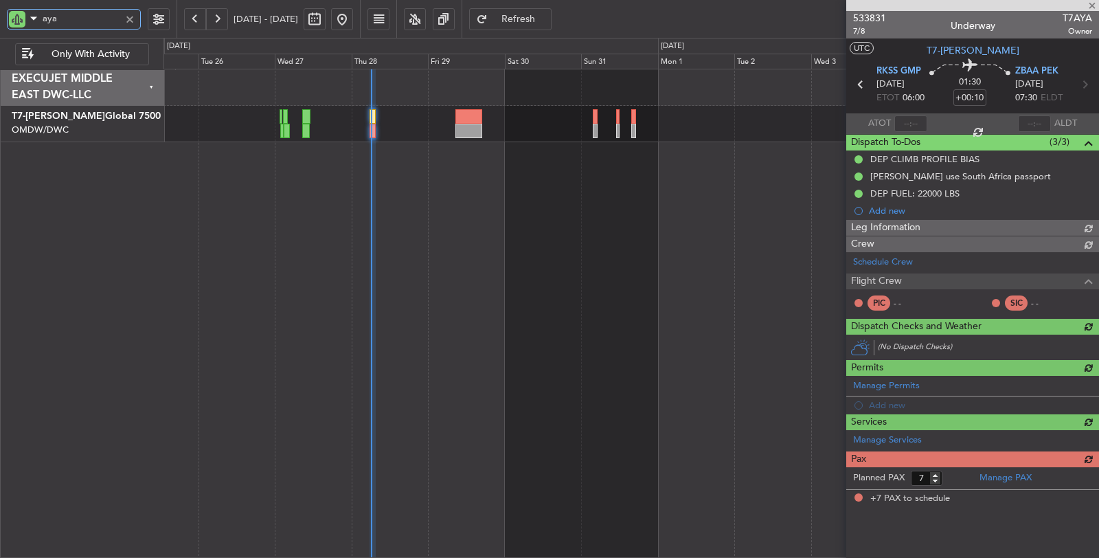
type input "[PERSON_NAME] (ANI)"
type input "7102"
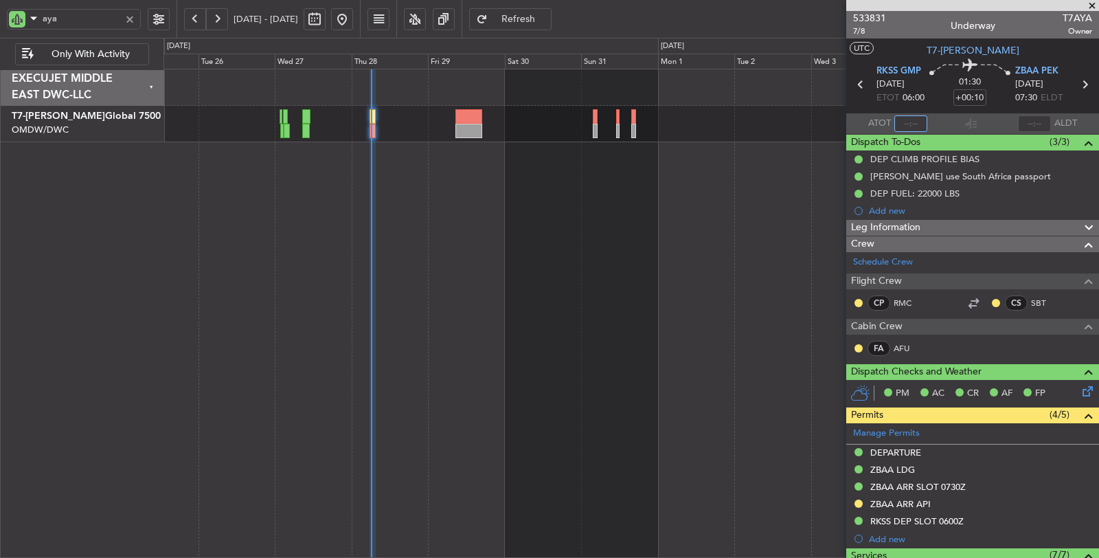
click at [908, 124] on input "text" at bounding box center [911, 123] width 33 height 16
type input "06:09"
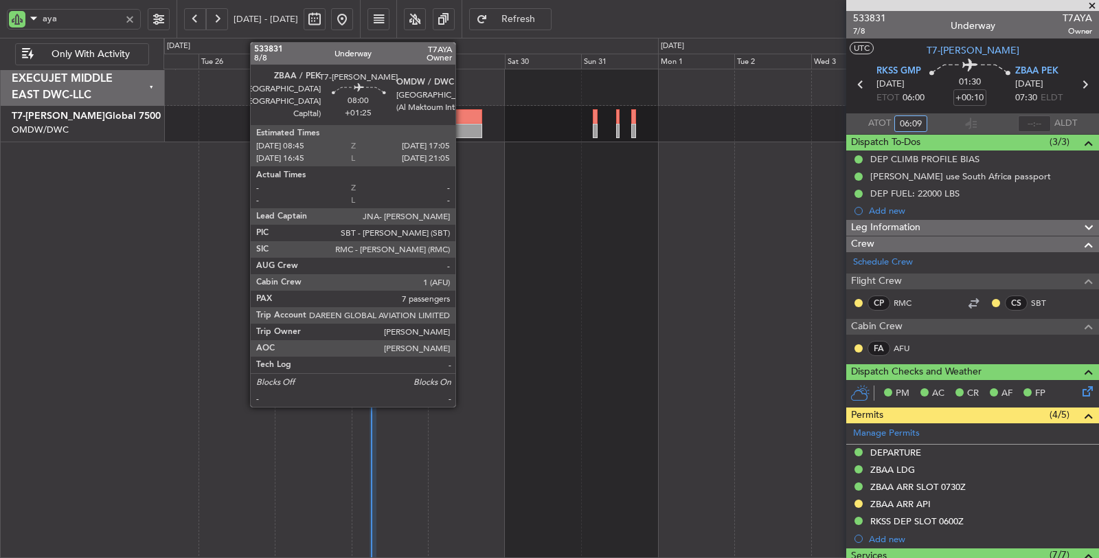
click at [462, 131] on div at bounding box center [469, 131] width 27 height 14
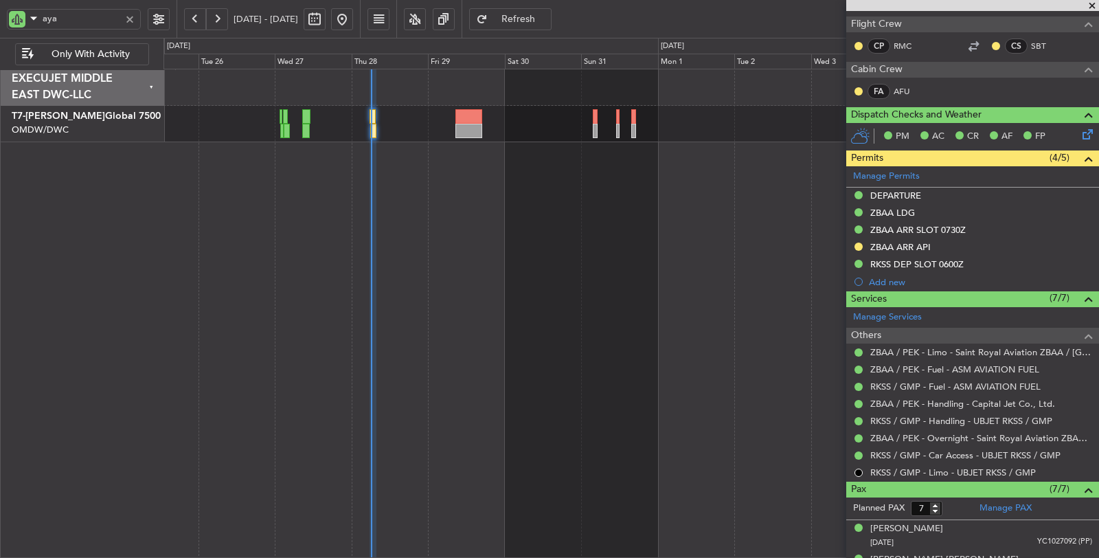
scroll to position [305, 0]
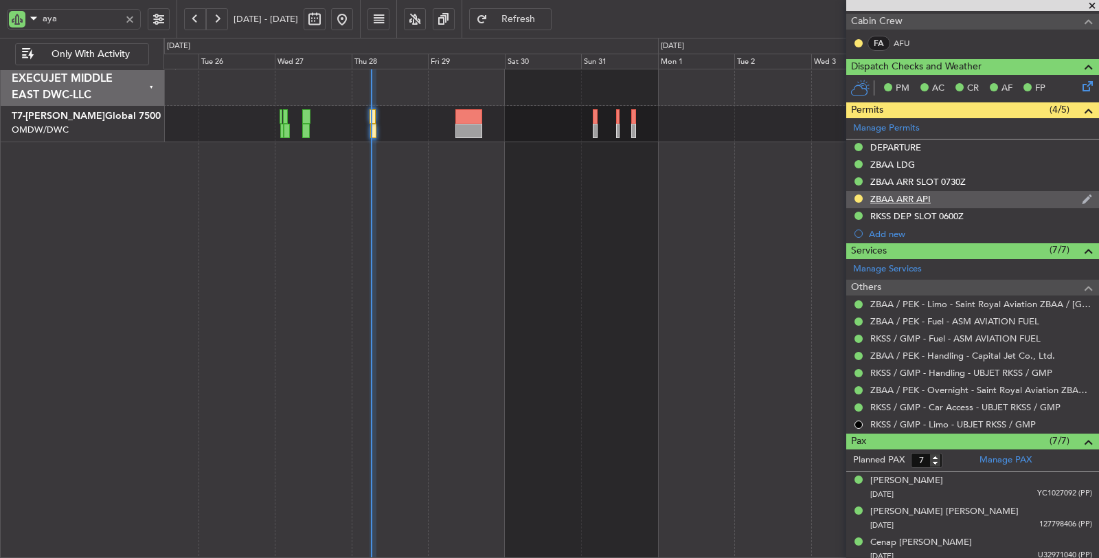
click at [919, 194] on div "ZBAA ARR API" at bounding box center [901, 199] width 60 height 12
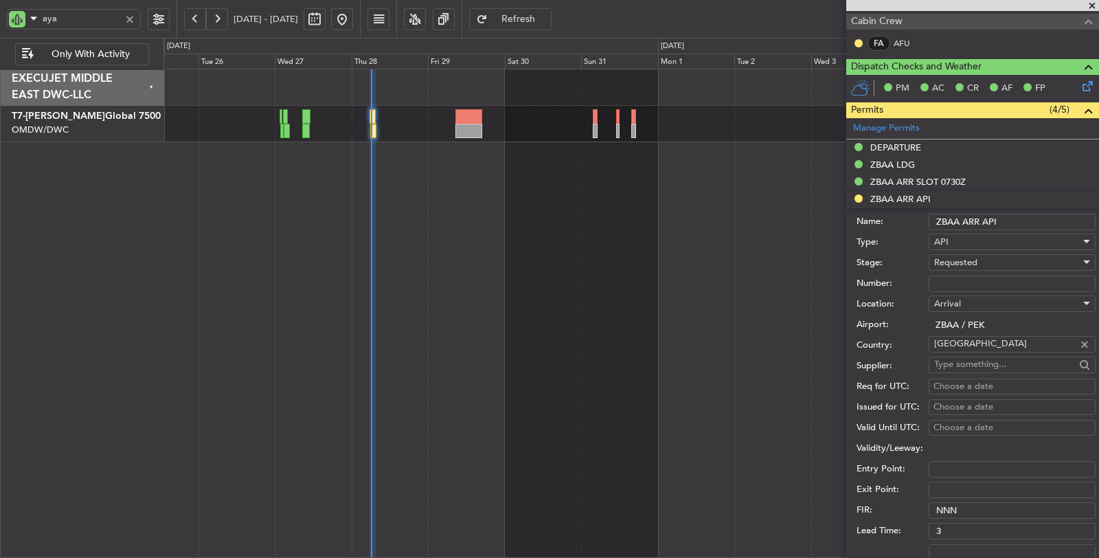
click at [963, 256] on span "Requested" at bounding box center [955, 262] width 43 height 12
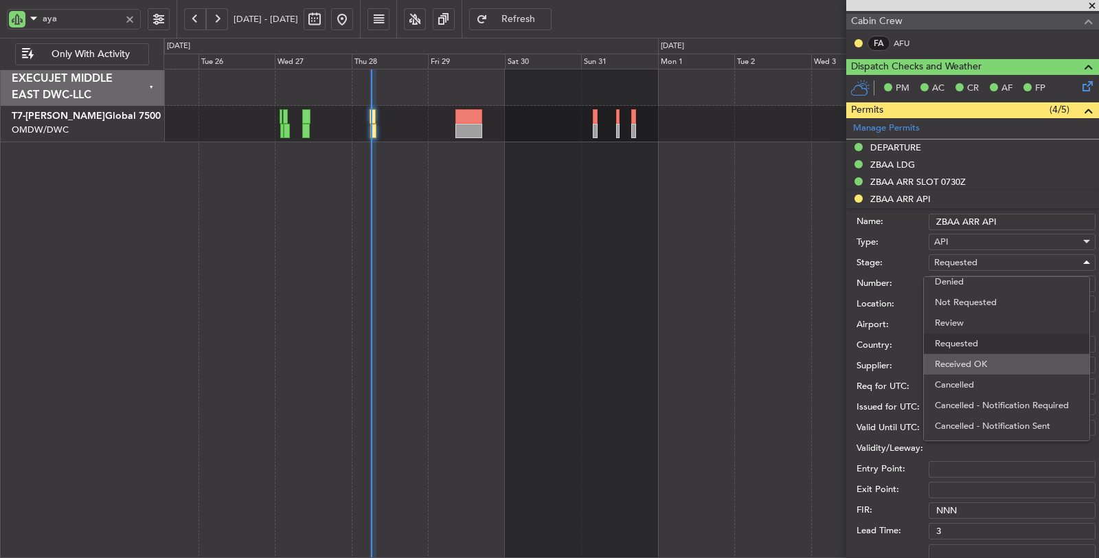
click at [961, 365] on span "Received OK" at bounding box center [1007, 364] width 144 height 21
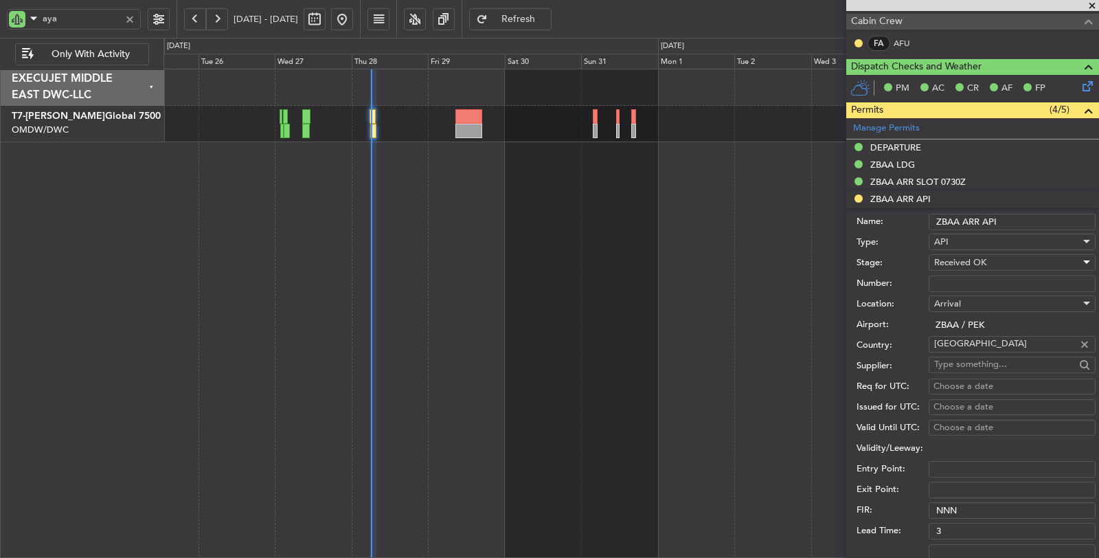
click at [967, 280] on input "Number:" at bounding box center [1012, 284] width 167 height 16
type input "f"
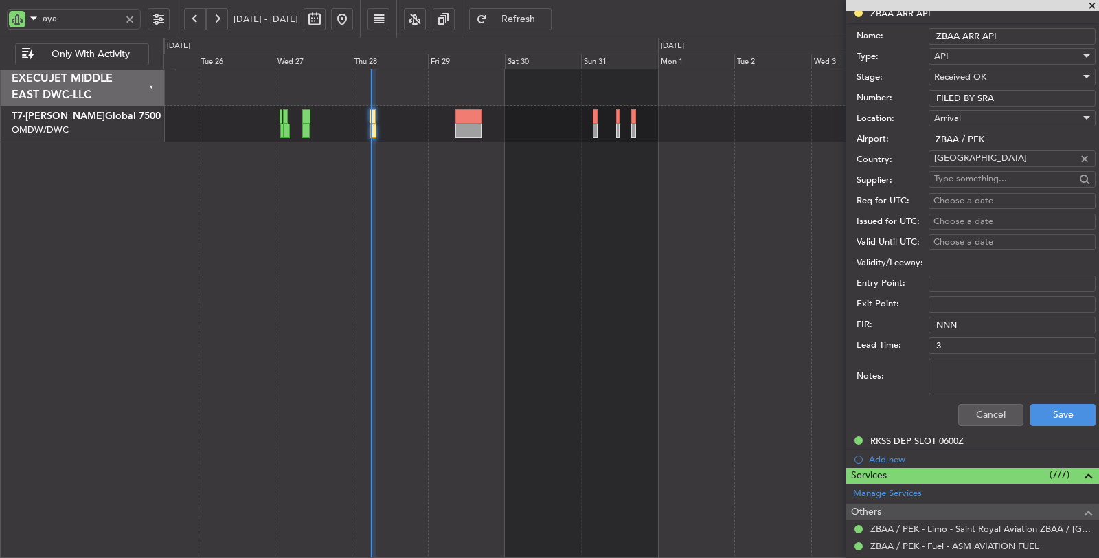
scroll to position [534, 0]
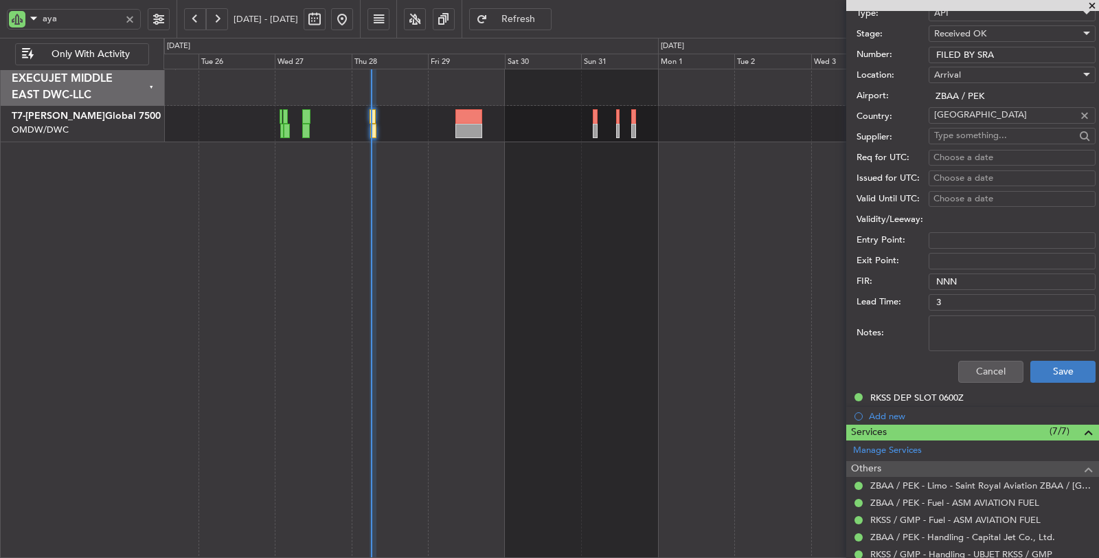
type input "FILED BY SRA"
click at [1033, 361] on button "Save" at bounding box center [1063, 372] width 65 height 22
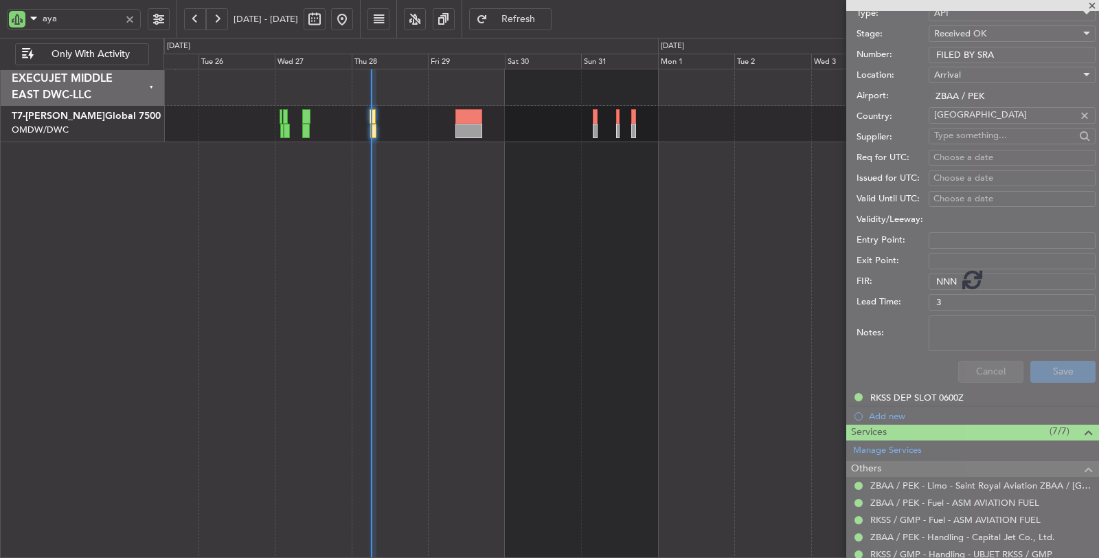
scroll to position [124, 0]
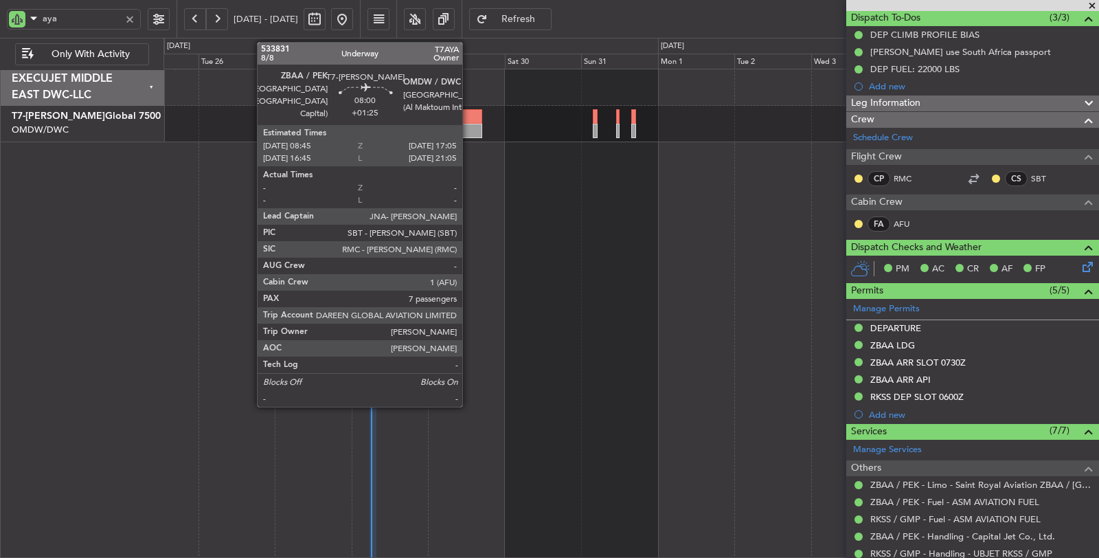
click at [469, 124] on div at bounding box center [469, 131] width 27 height 14
click at [468, 128] on div at bounding box center [469, 131] width 27 height 14
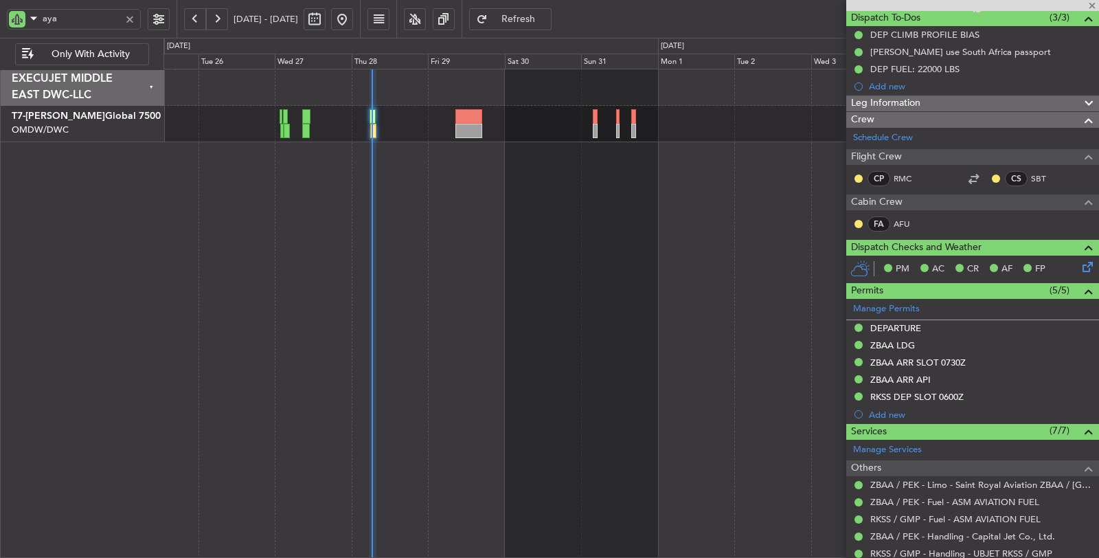
type input "+01:25"
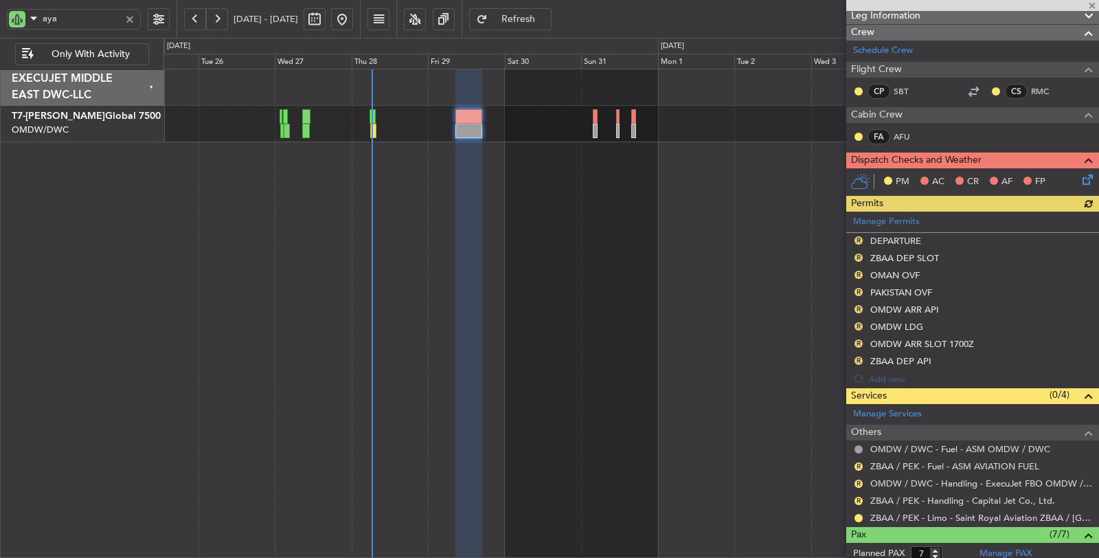
scroll to position [305, 0]
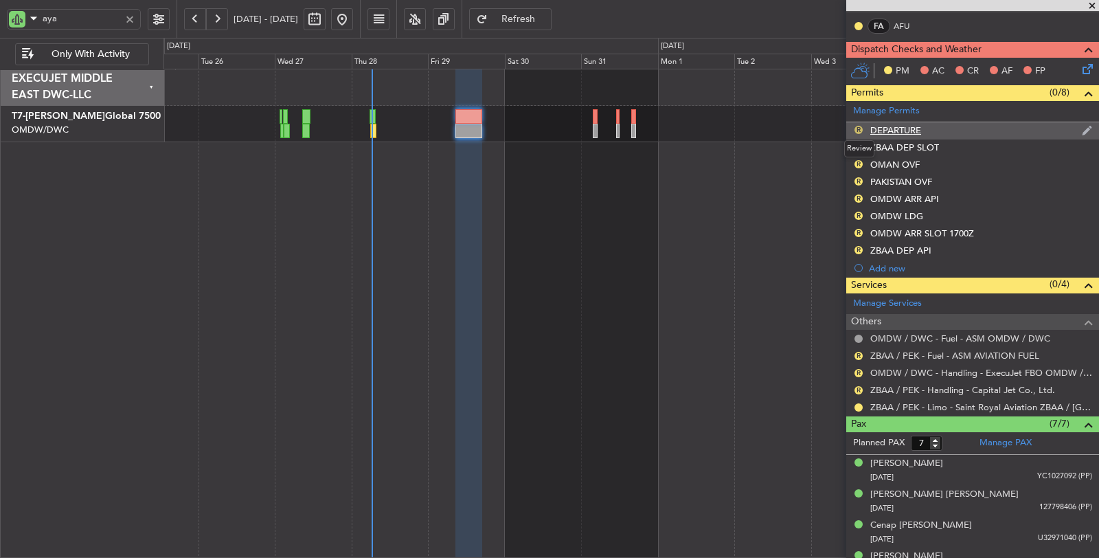
click at [857, 126] on button "R" at bounding box center [859, 130] width 8 height 8
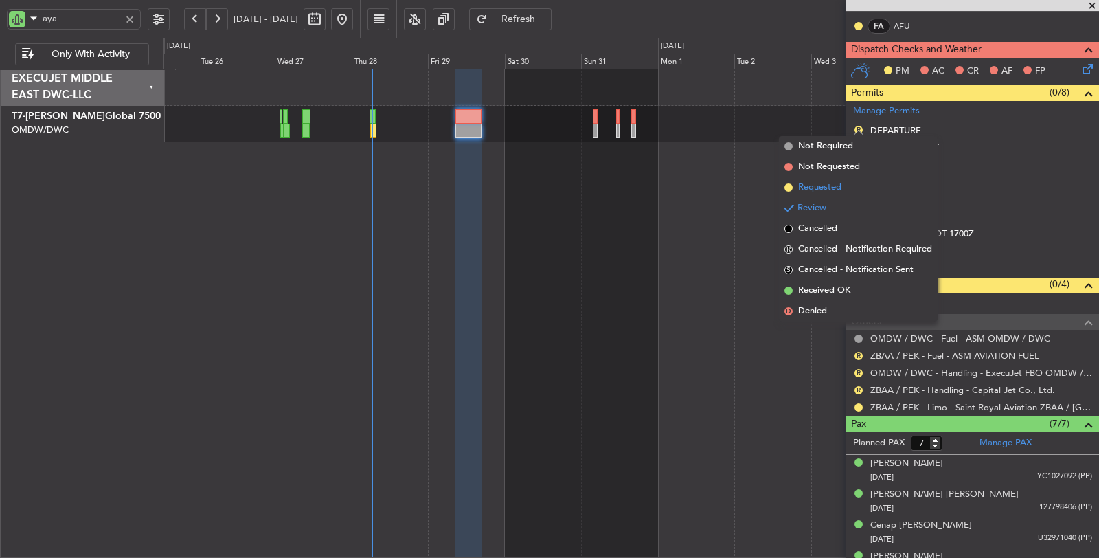
click at [830, 190] on span "Requested" at bounding box center [819, 188] width 43 height 14
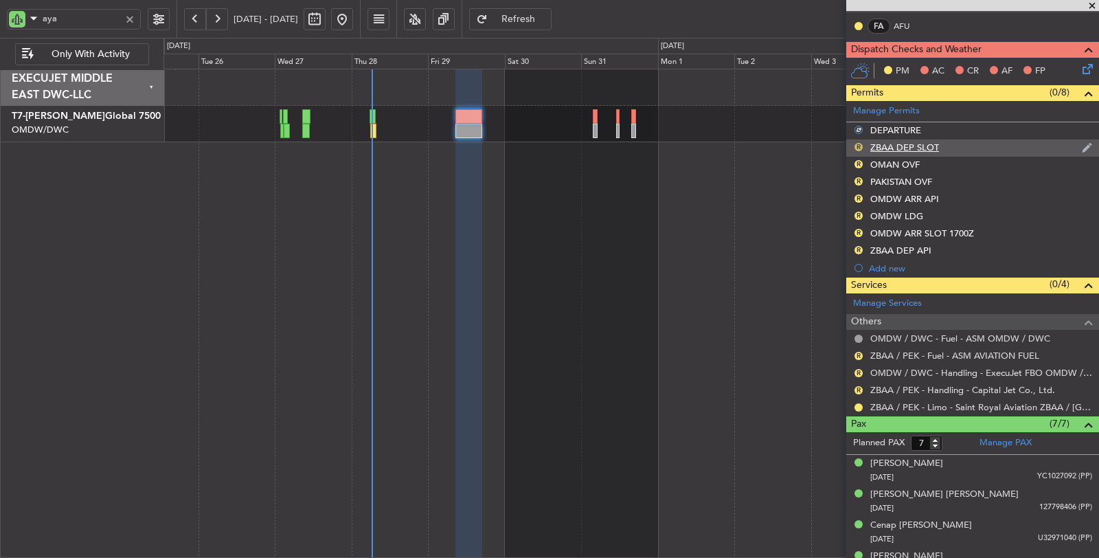
click at [859, 145] on button "R" at bounding box center [859, 147] width 8 height 8
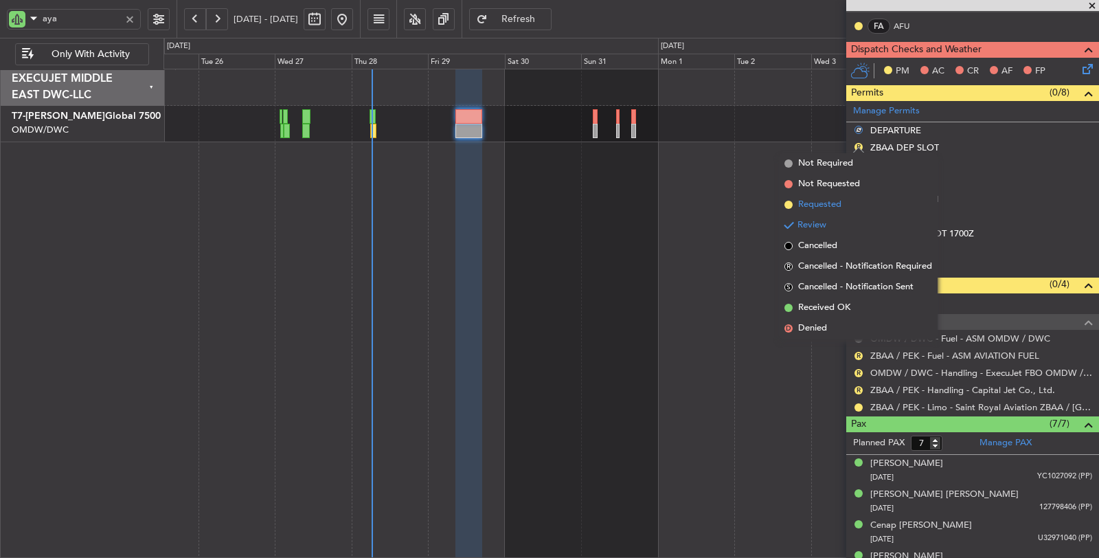
click at [832, 204] on span "Requested" at bounding box center [819, 205] width 43 height 14
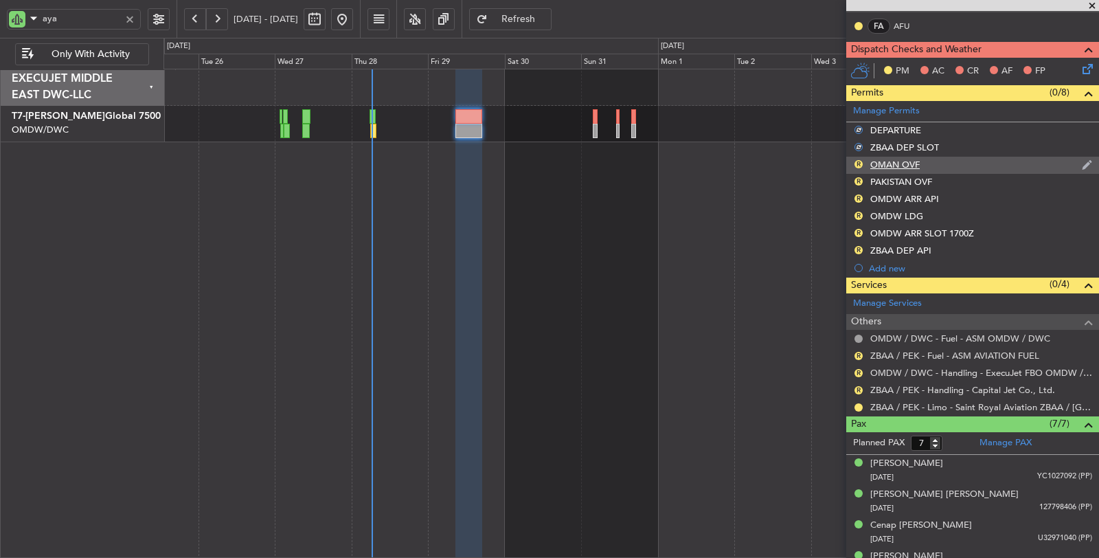
click at [895, 161] on div "OMAN OVF" at bounding box center [895, 165] width 49 height 12
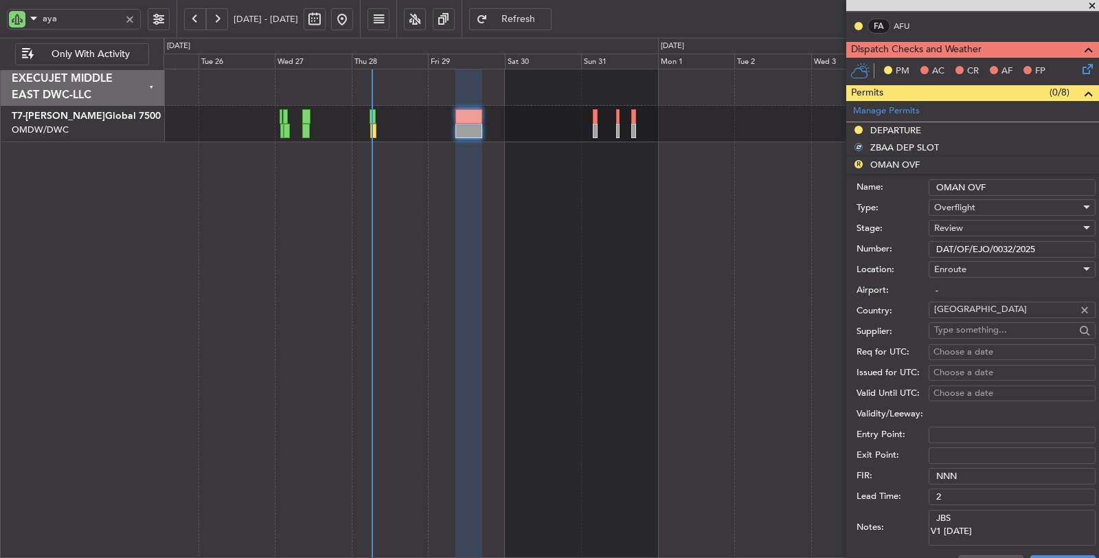
click at [975, 227] on div "Review" at bounding box center [1007, 228] width 146 height 21
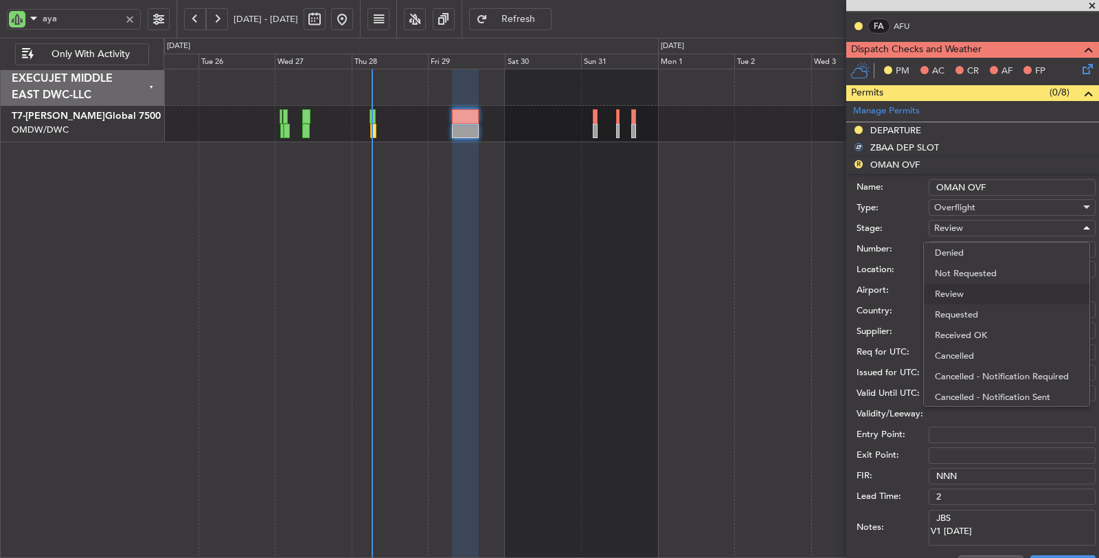
click at [968, 338] on span "Received OK" at bounding box center [1007, 335] width 144 height 21
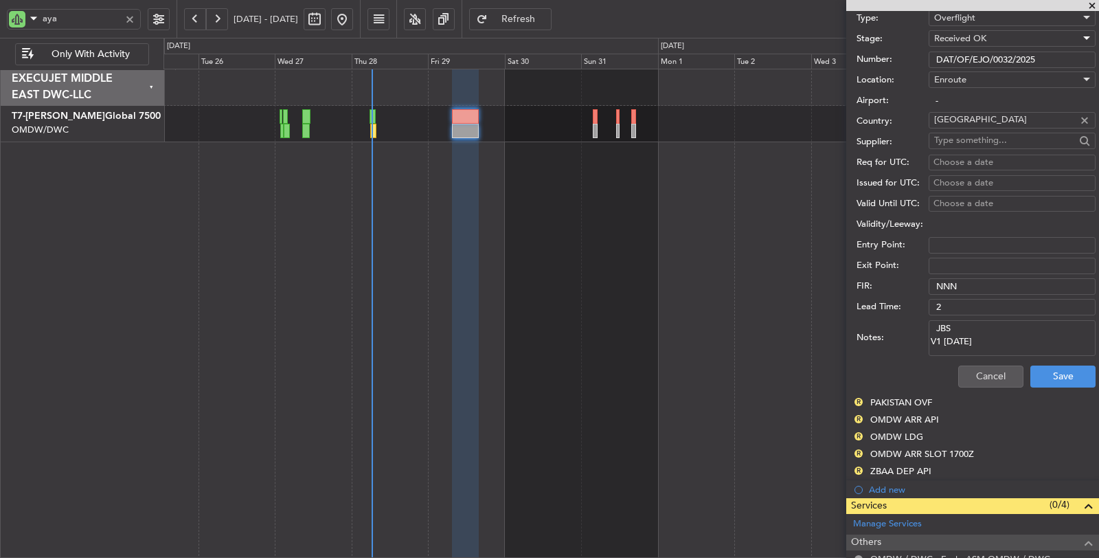
scroll to position [534, 0]
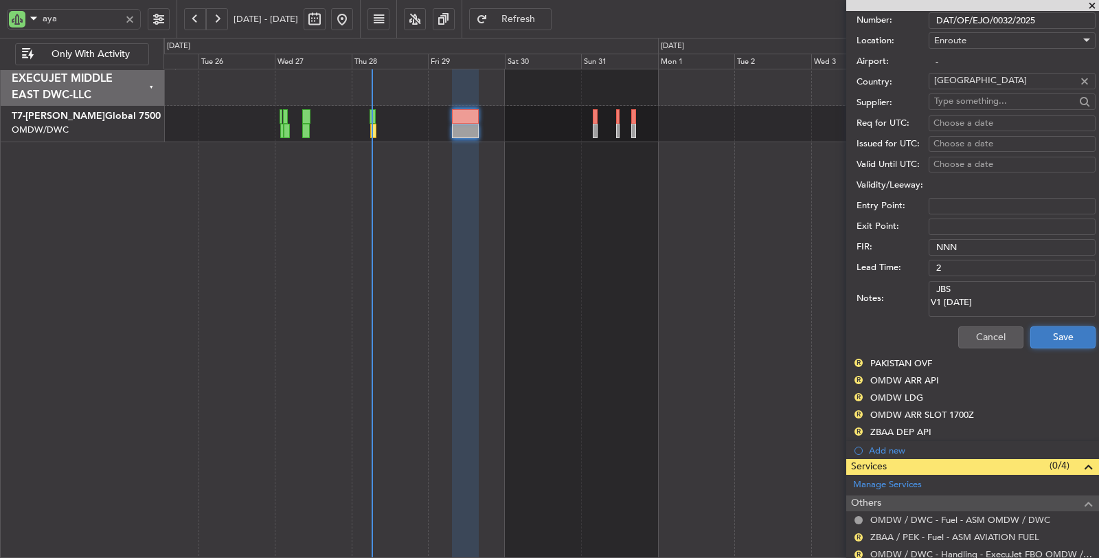
click at [1034, 330] on button "Save" at bounding box center [1063, 337] width 65 height 22
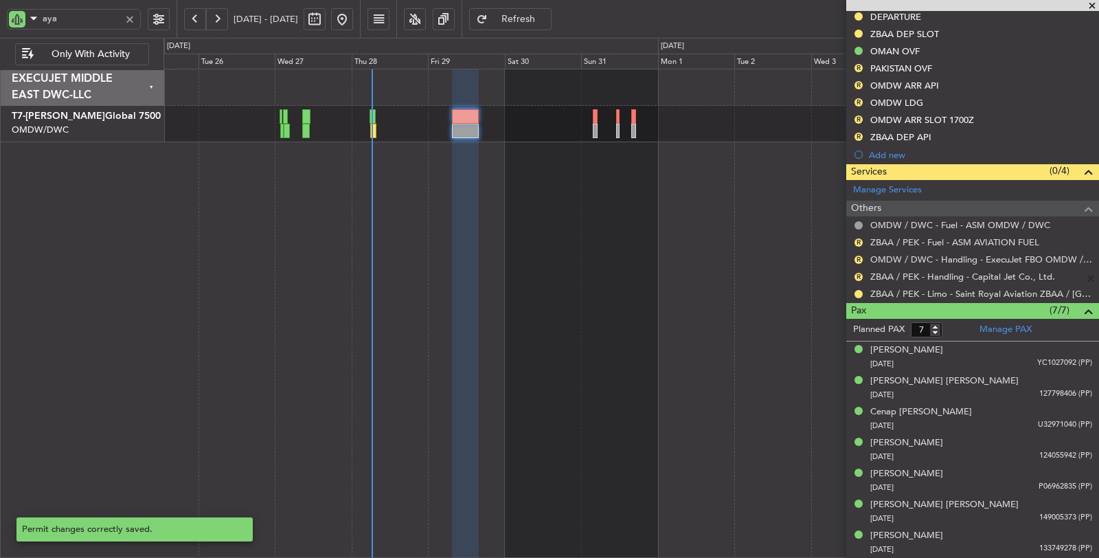
scroll to position [124, 0]
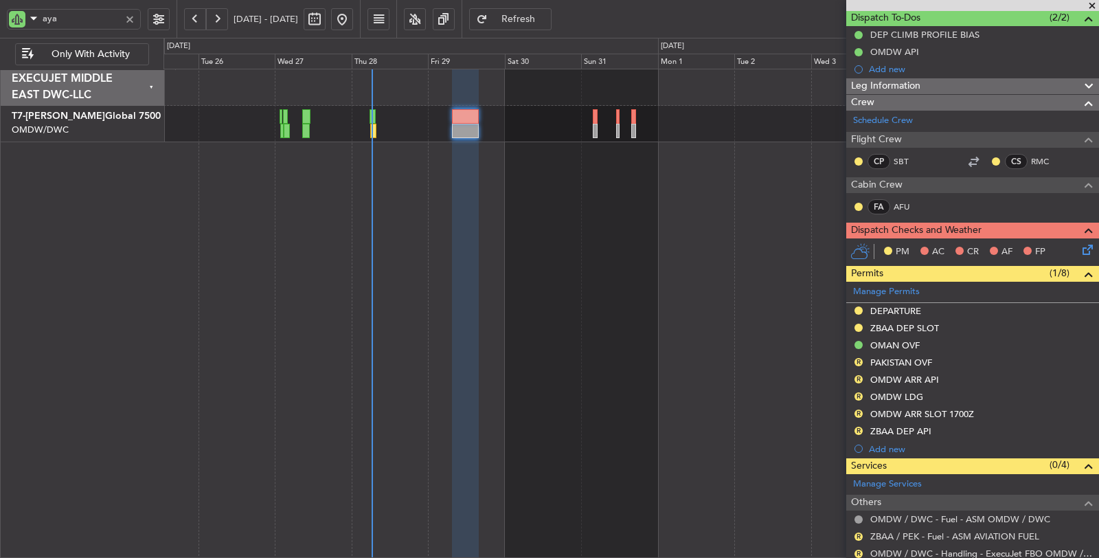
click at [921, 357] on div "PAKISTAN OVF" at bounding box center [902, 363] width 62 height 12
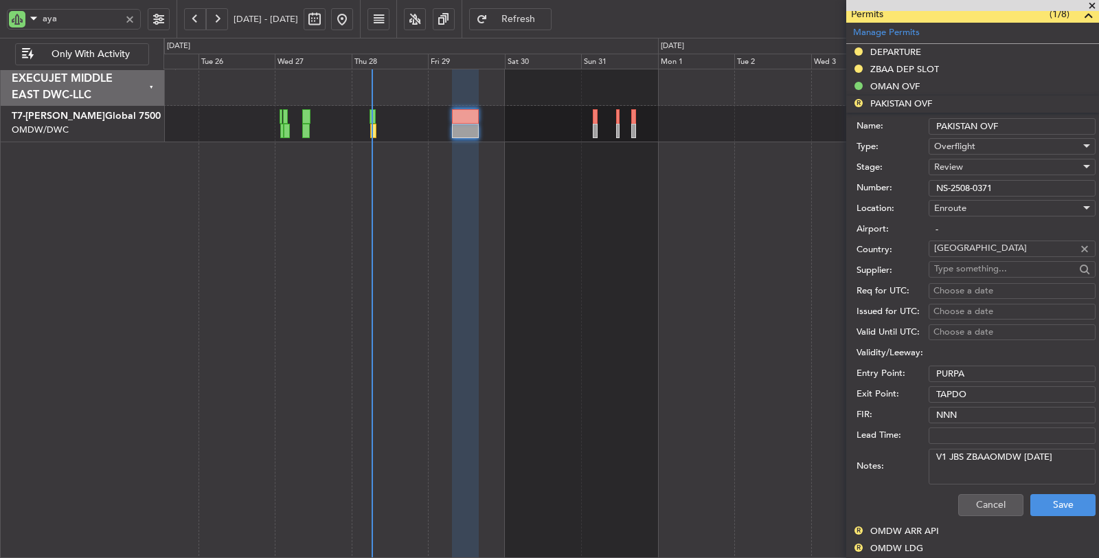
scroll to position [429, 0]
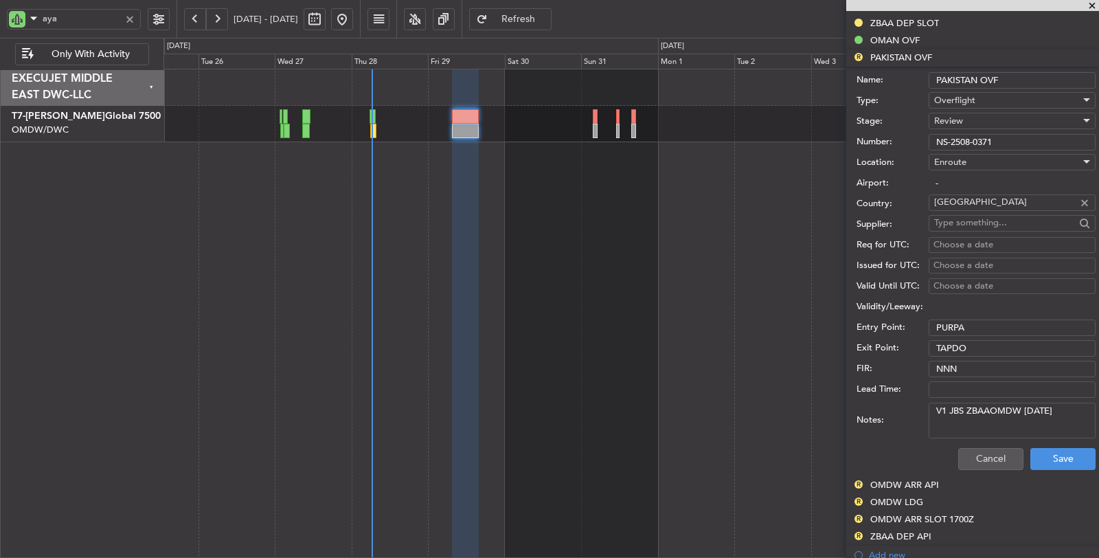
click at [962, 115] on span "Review" at bounding box center [948, 121] width 29 height 12
click at [969, 224] on span "Received OK" at bounding box center [1007, 228] width 144 height 21
click at [1031, 461] on button "Save" at bounding box center [1063, 459] width 65 height 22
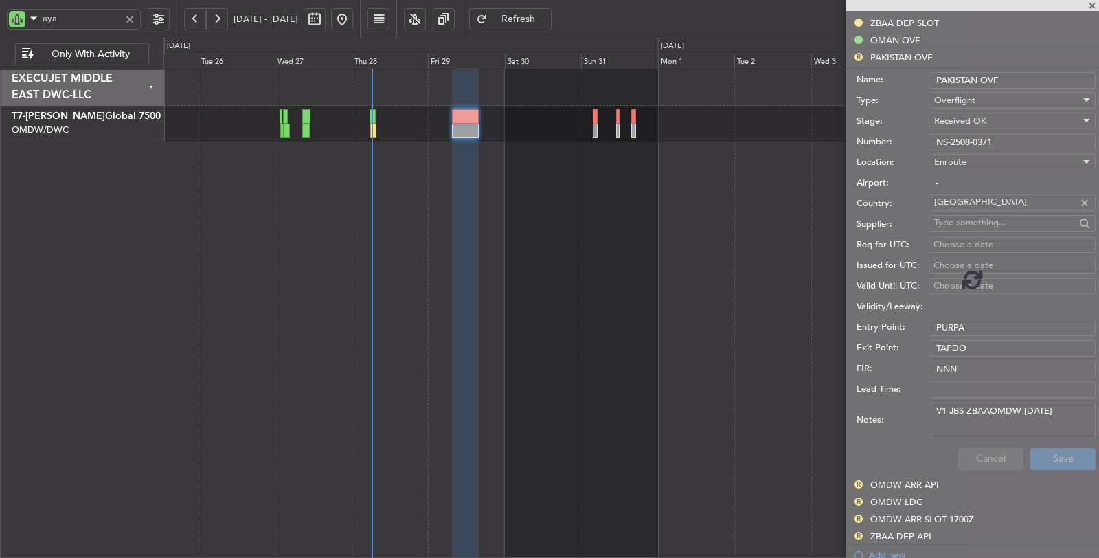
scroll to position [414, 0]
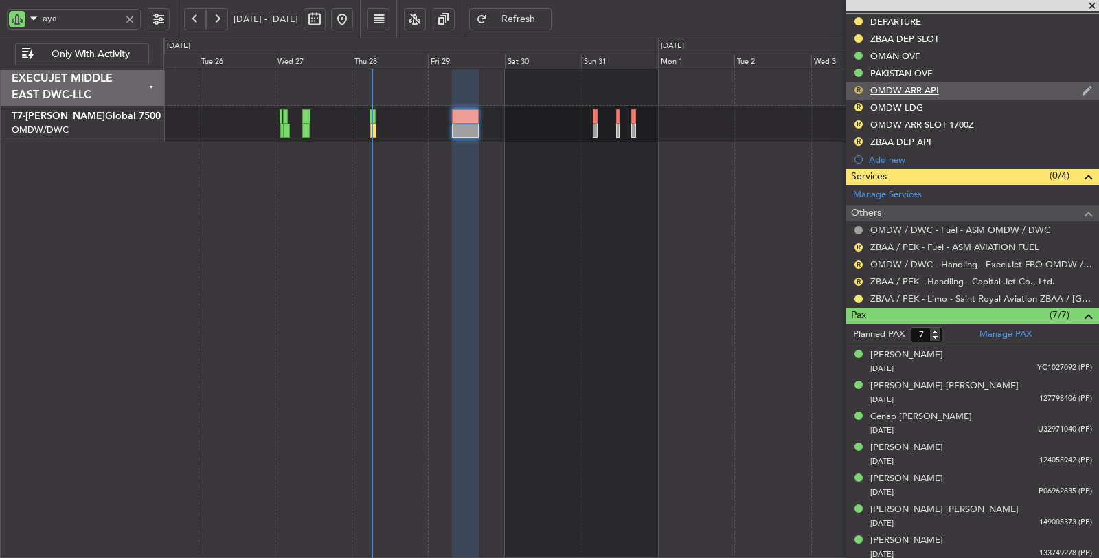
click at [857, 86] on button "R" at bounding box center [859, 90] width 8 height 8
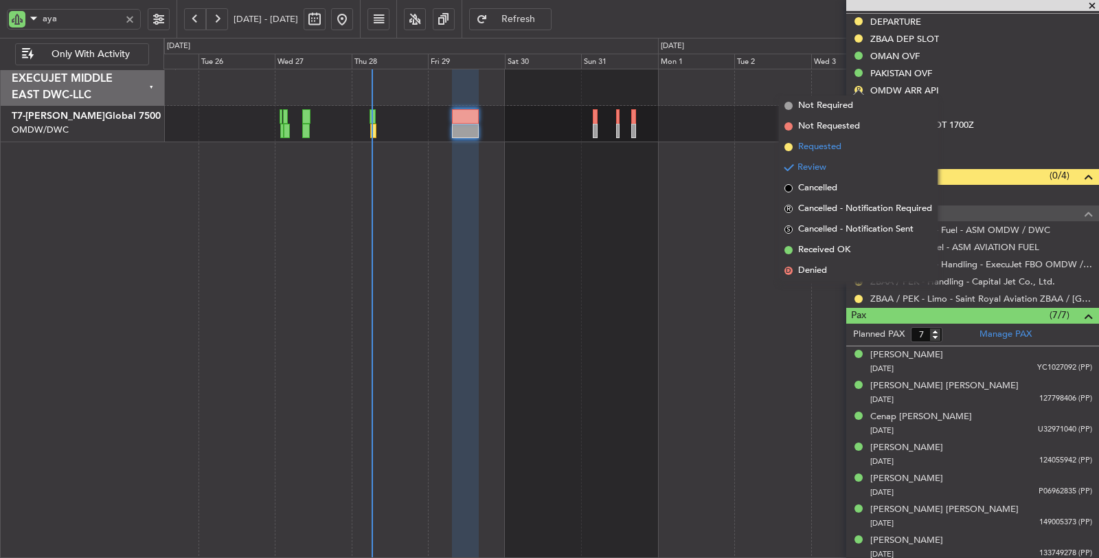
click at [833, 148] on span "Requested" at bounding box center [819, 147] width 43 height 14
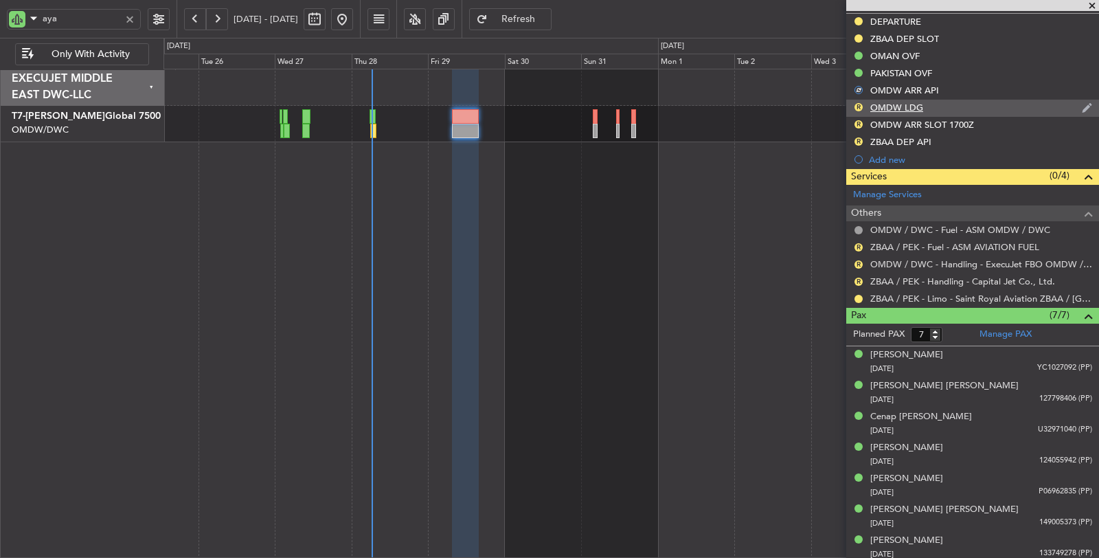
click at [887, 104] on div "OMDW LDG" at bounding box center [897, 108] width 53 height 12
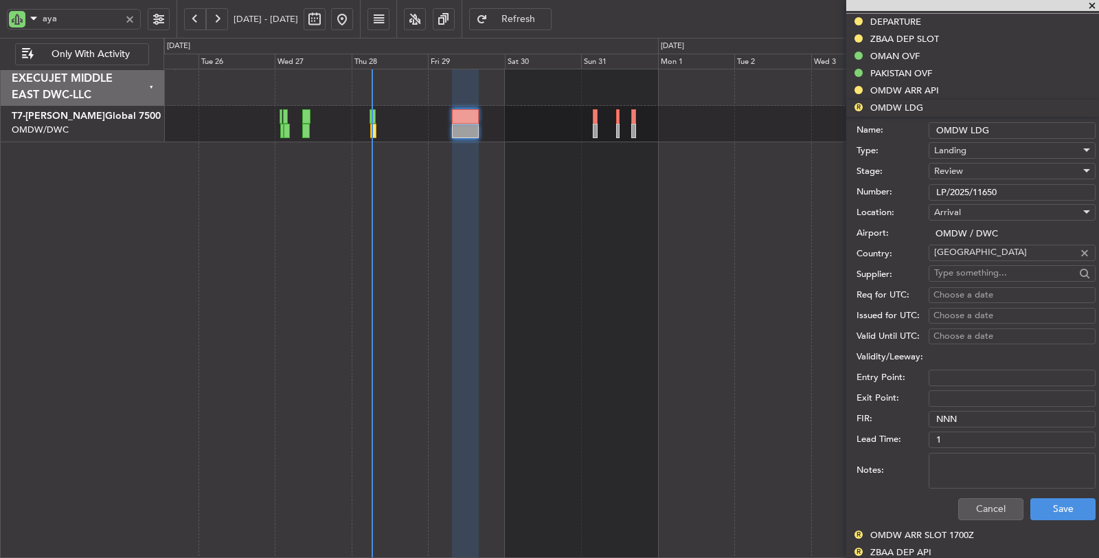
click at [969, 168] on div "Review" at bounding box center [1007, 171] width 146 height 21
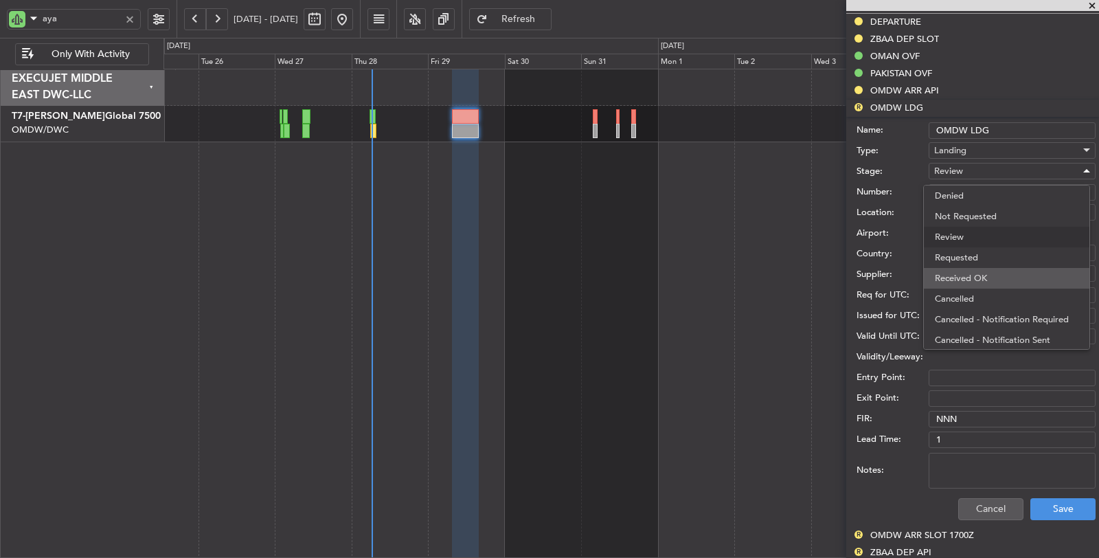
click at [966, 278] on span "Received OK" at bounding box center [1007, 278] width 144 height 21
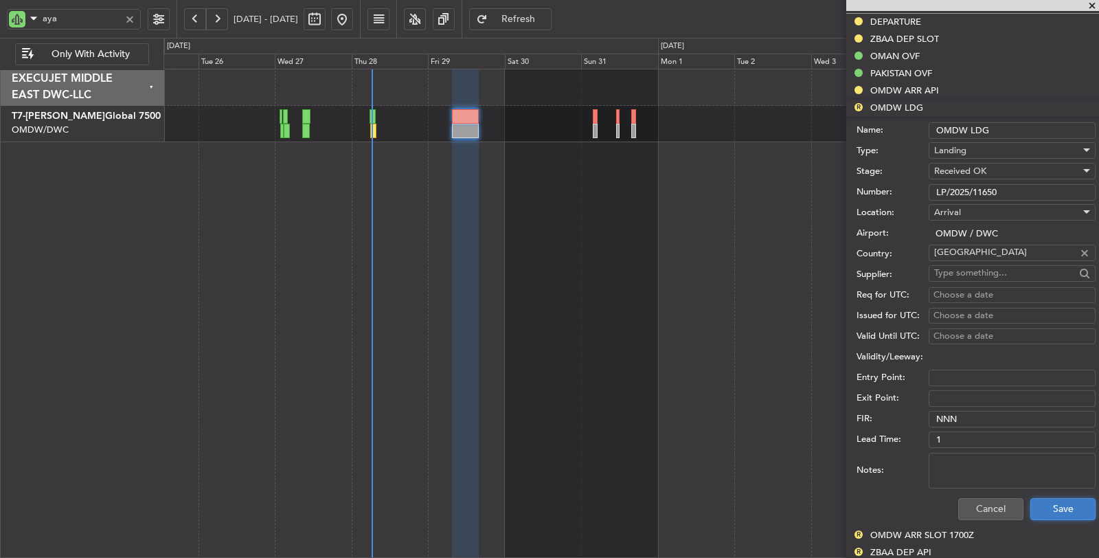
click at [1034, 508] on button "Save" at bounding box center [1063, 509] width 65 height 22
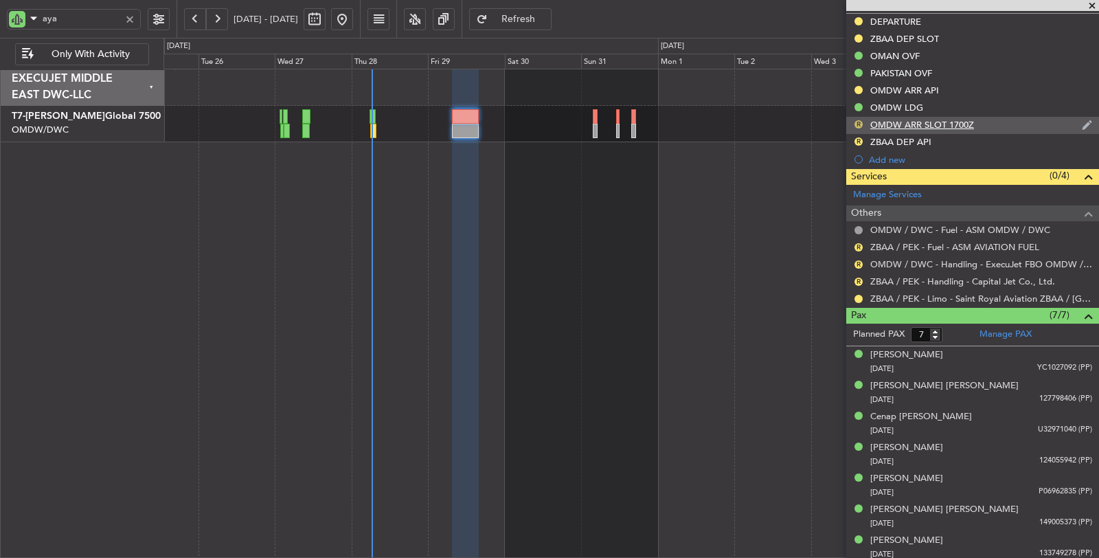
click at [860, 120] on button "R" at bounding box center [859, 124] width 8 height 8
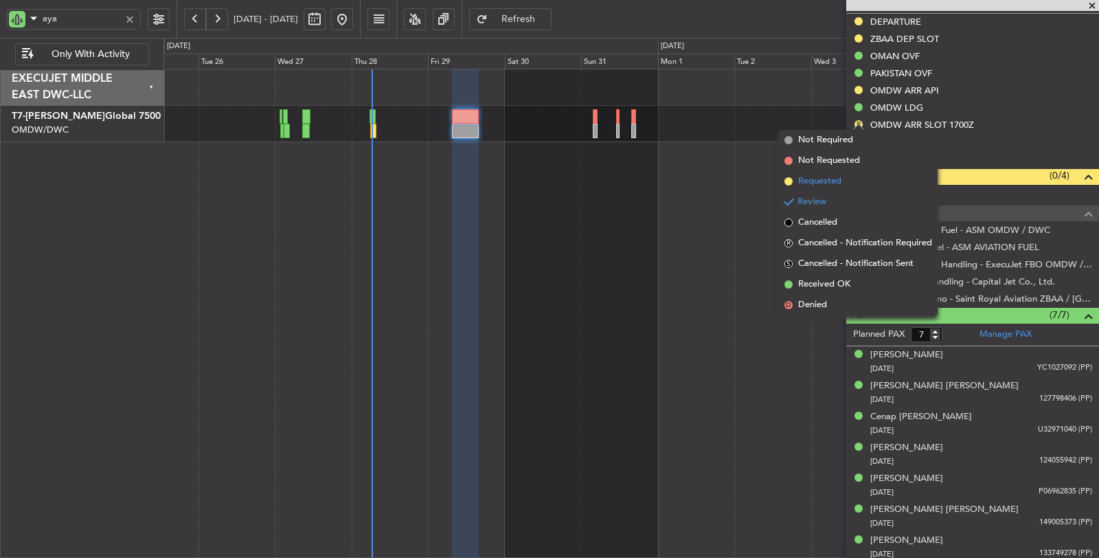
click at [852, 176] on li "Requested" at bounding box center [858, 181] width 159 height 21
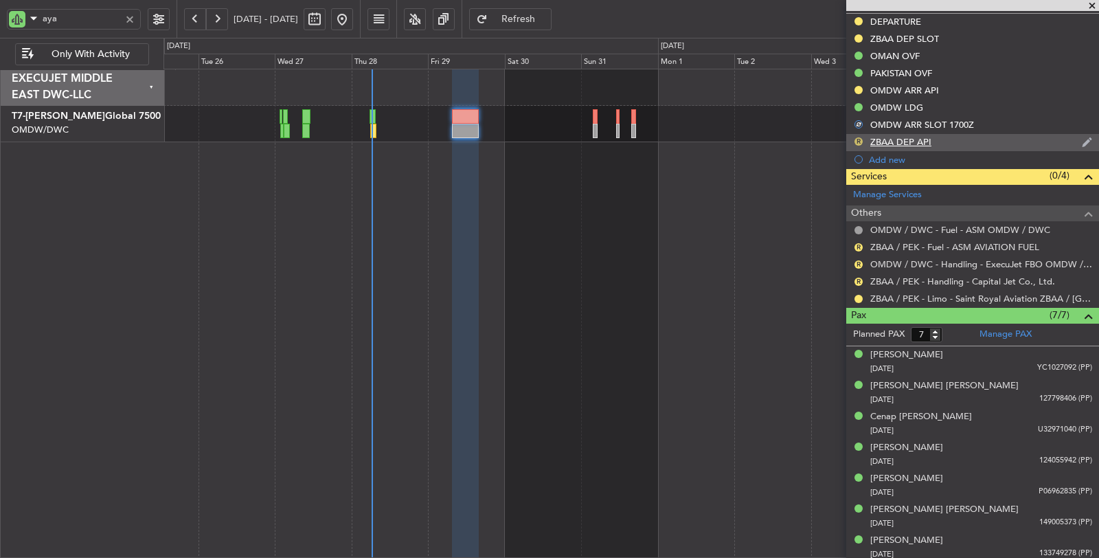
click at [858, 137] on button "R" at bounding box center [859, 141] width 8 height 8
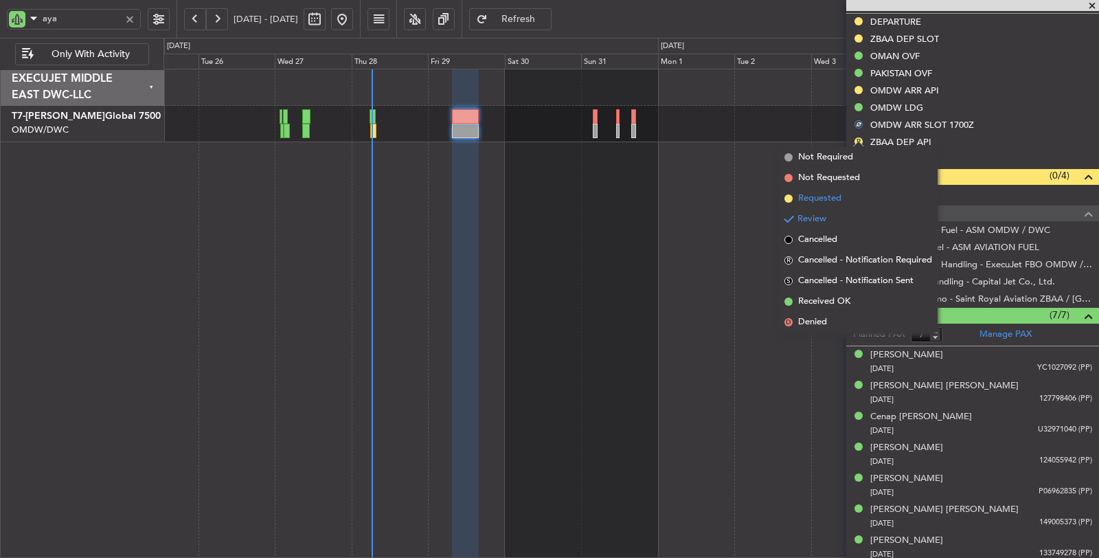
click at [831, 193] on span "Requested" at bounding box center [819, 199] width 43 height 14
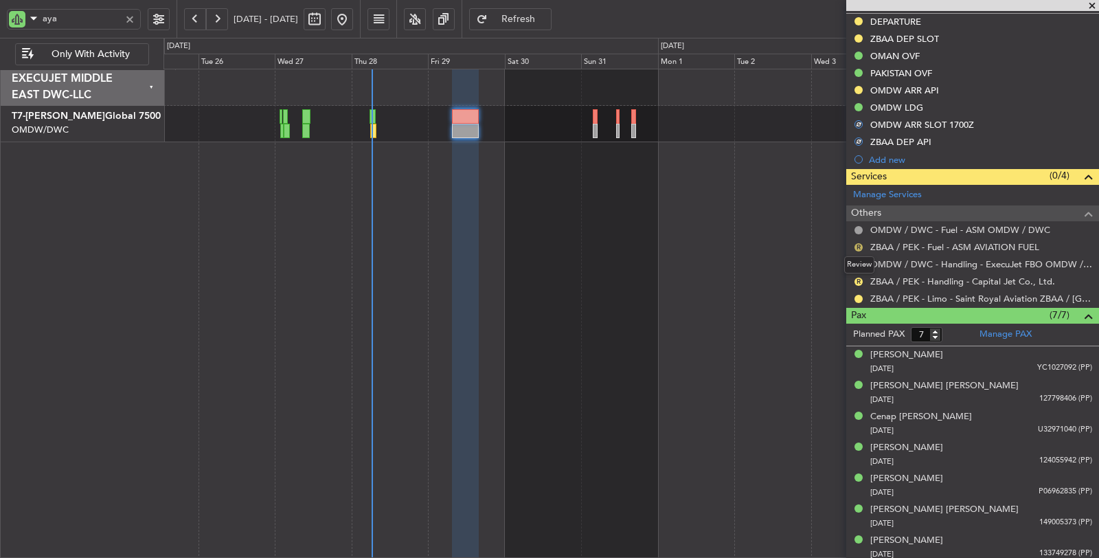
click at [858, 243] on button "R" at bounding box center [859, 247] width 8 height 8
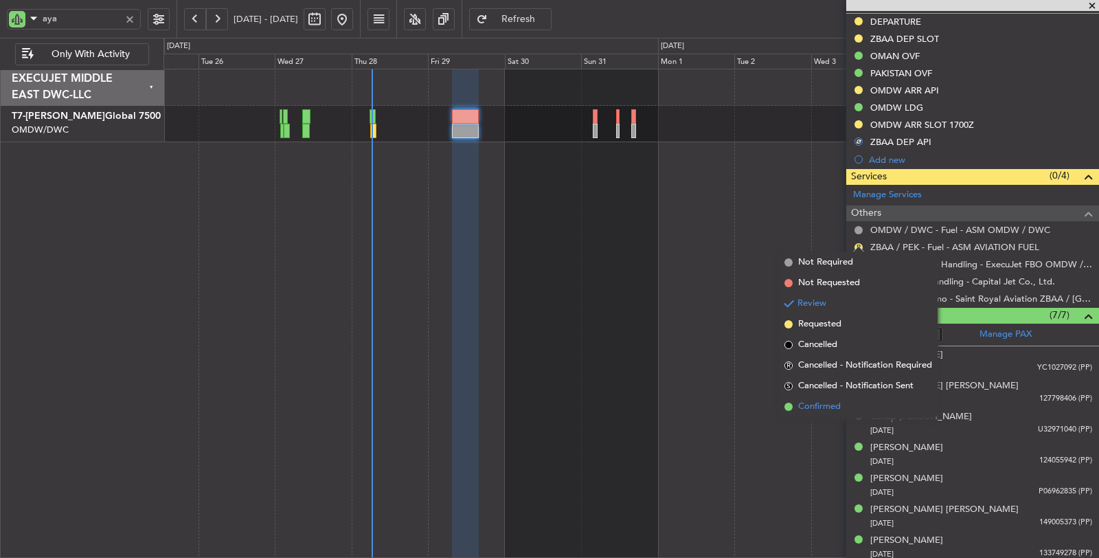
click at [830, 410] on span "Confirmed" at bounding box center [819, 407] width 43 height 14
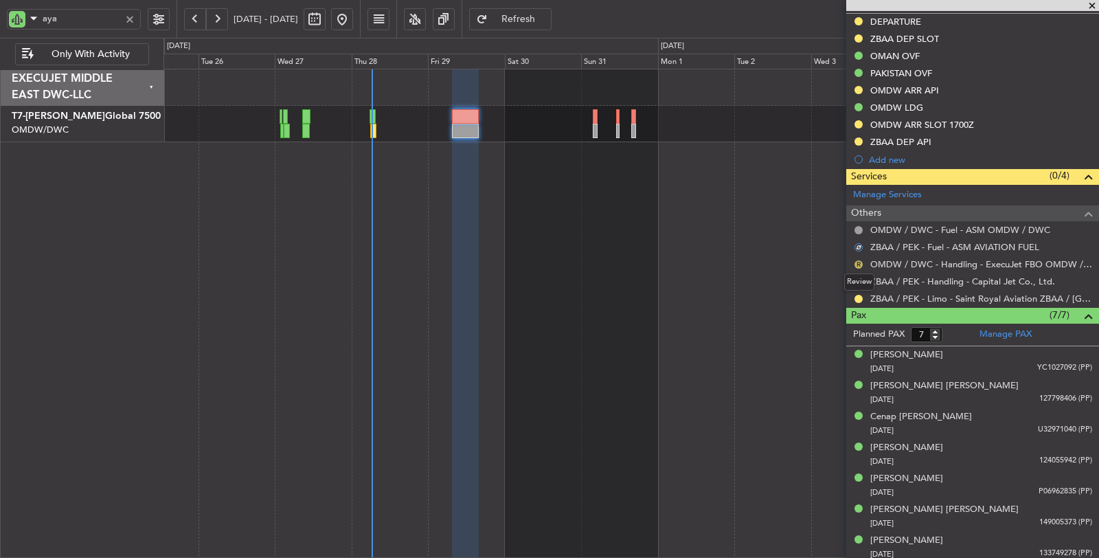
click at [857, 260] on button "R" at bounding box center [859, 264] width 8 height 8
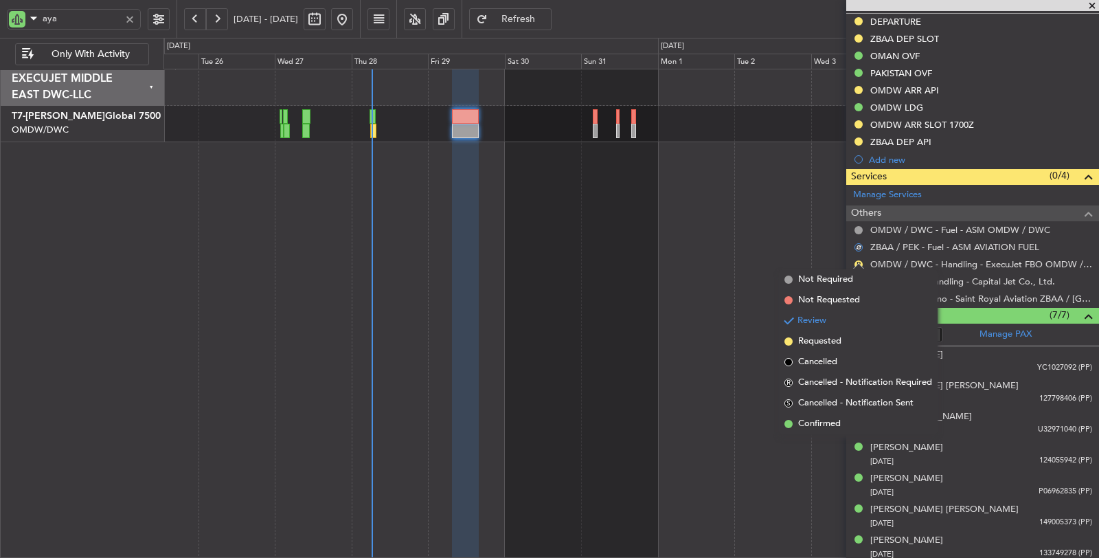
click at [830, 338] on span "Requested" at bounding box center [819, 342] width 43 height 14
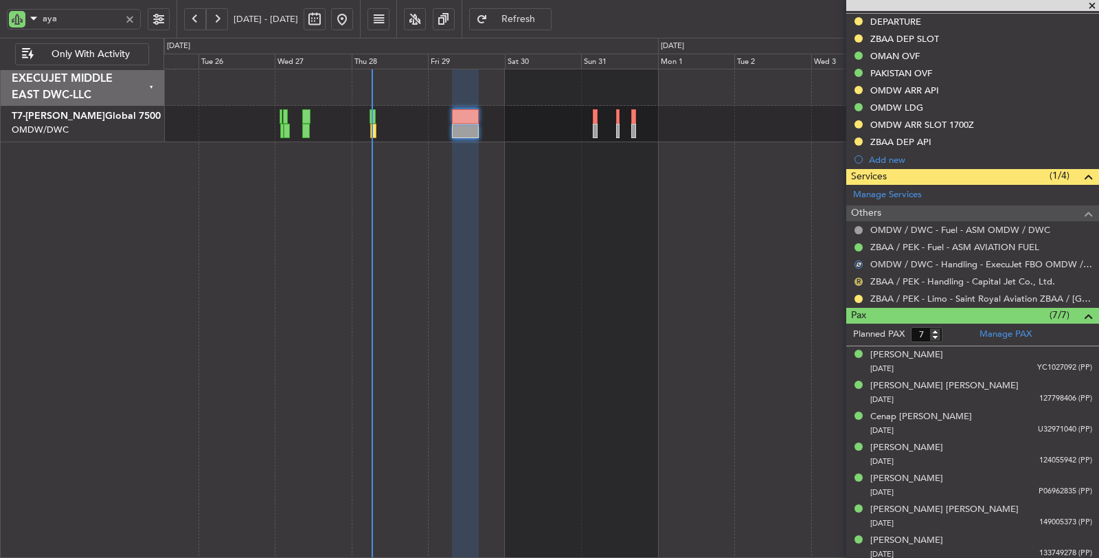
click at [858, 278] on button "R" at bounding box center [859, 282] width 8 height 8
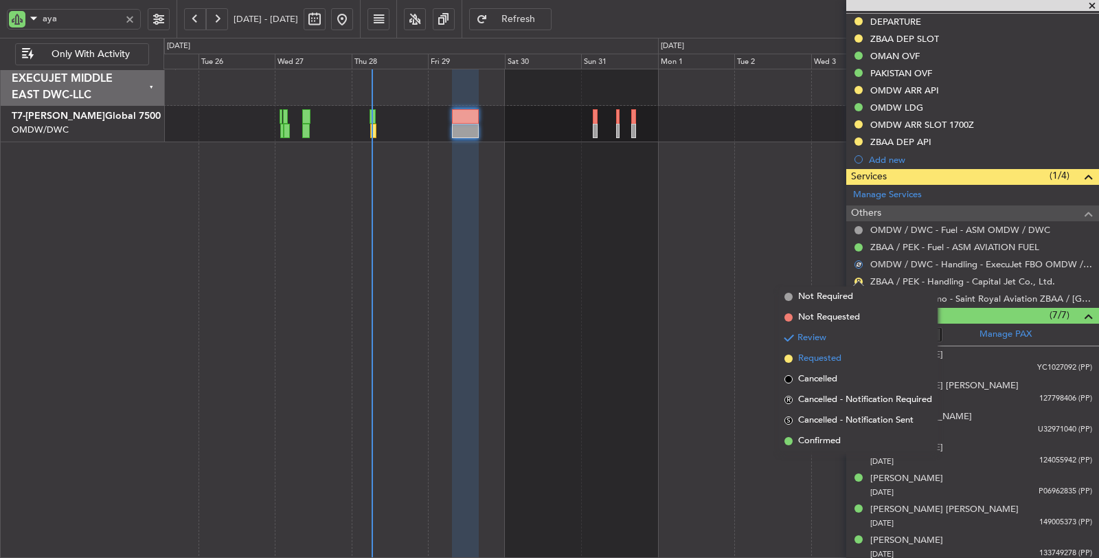
click at [835, 352] on span "Requested" at bounding box center [819, 359] width 43 height 14
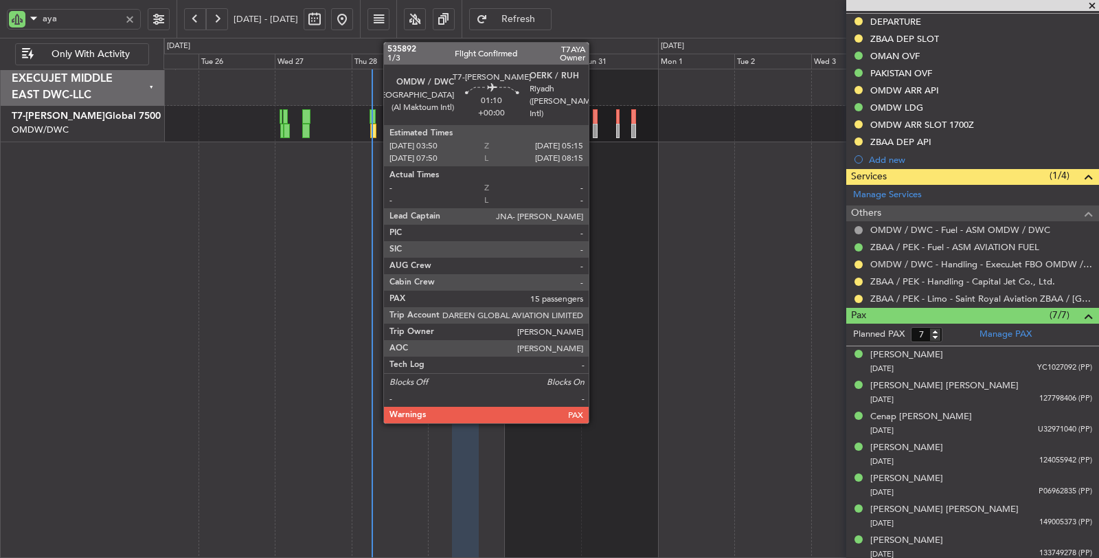
click at [596, 128] on div at bounding box center [595, 131] width 5 height 14
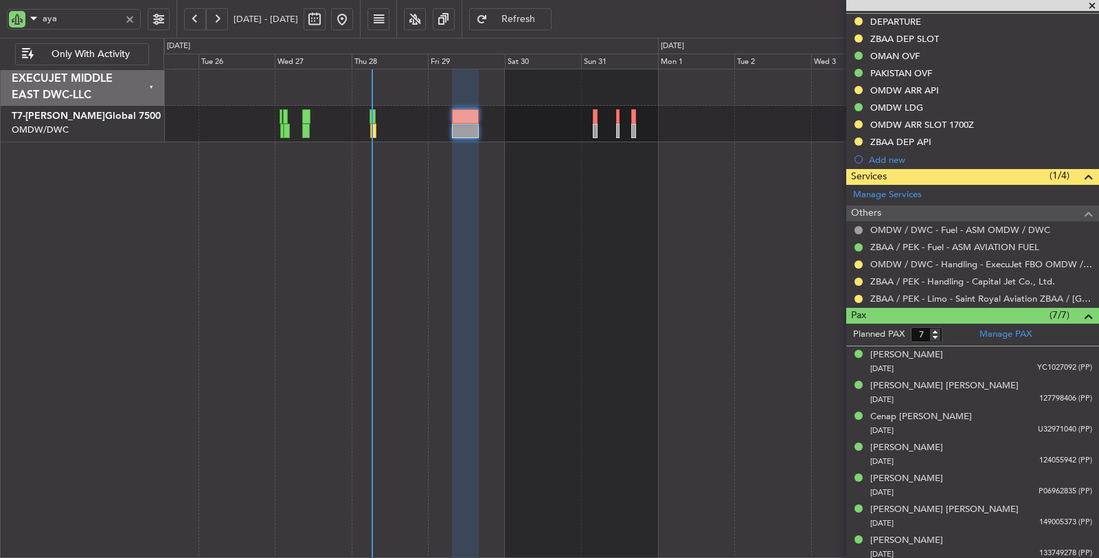
click at [133, 21] on div at bounding box center [129, 19] width 15 height 15
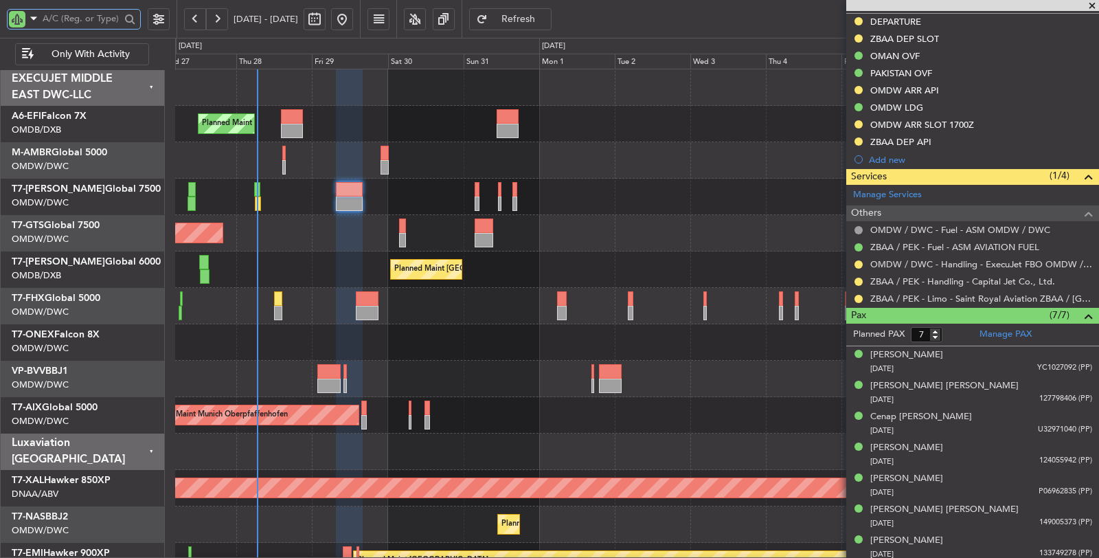
click at [289, 276] on div "Planned Maint [GEOGRAPHIC_DATA] ([GEOGRAPHIC_DATA] Intl) Planned Maint [GEOGRAP…" at bounding box center [637, 269] width 924 height 36
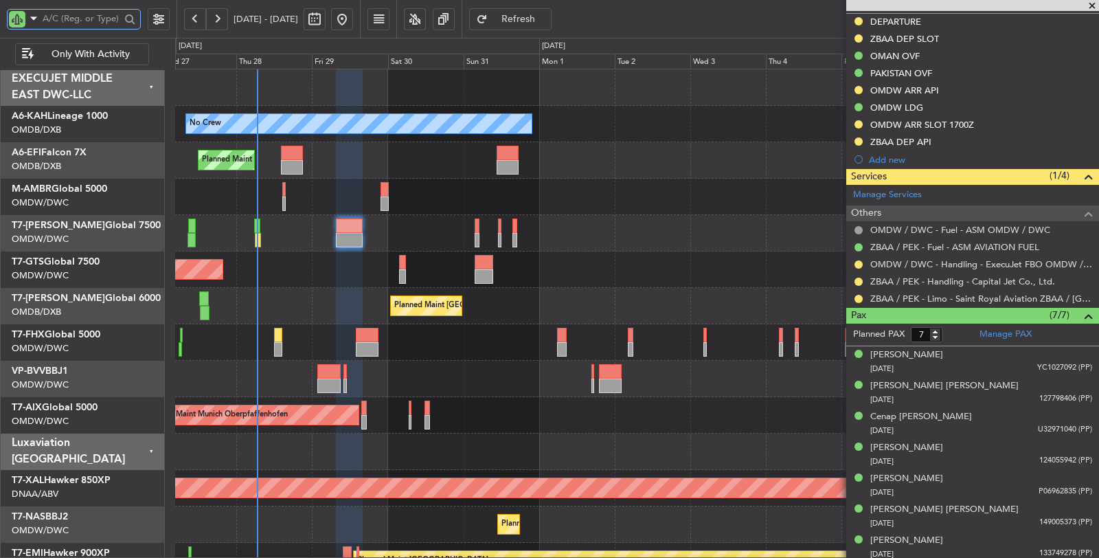
click at [398, 377] on div at bounding box center [637, 379] width 924 height 36
click at [461, 365] on div at bounding box center [636, 379] width 923 height 36
click at [629, 449] on div at bounding box center [636, 452] width 923 height 36
click at [611, 316] on div "Planned Maint [GEOGRAPHIC_DATA] ([GEOGRAPHIC_DATA] Intl) Planned Maint [GEOGRAP…" at bounding box center [636, 306] width 923 height 36
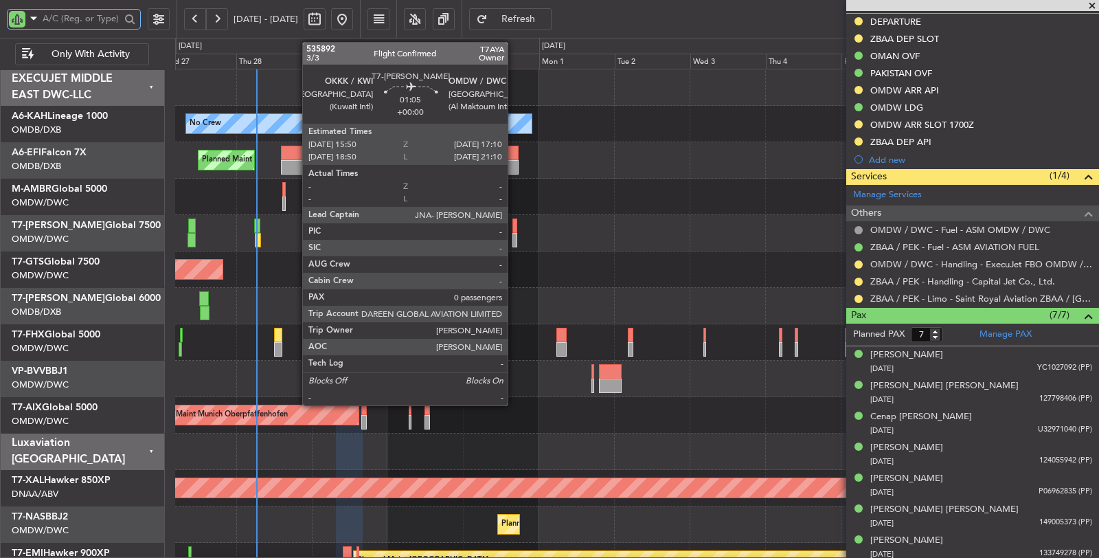
click at [515, 243] on div at bounding box center [515, 240] width 5 height 14
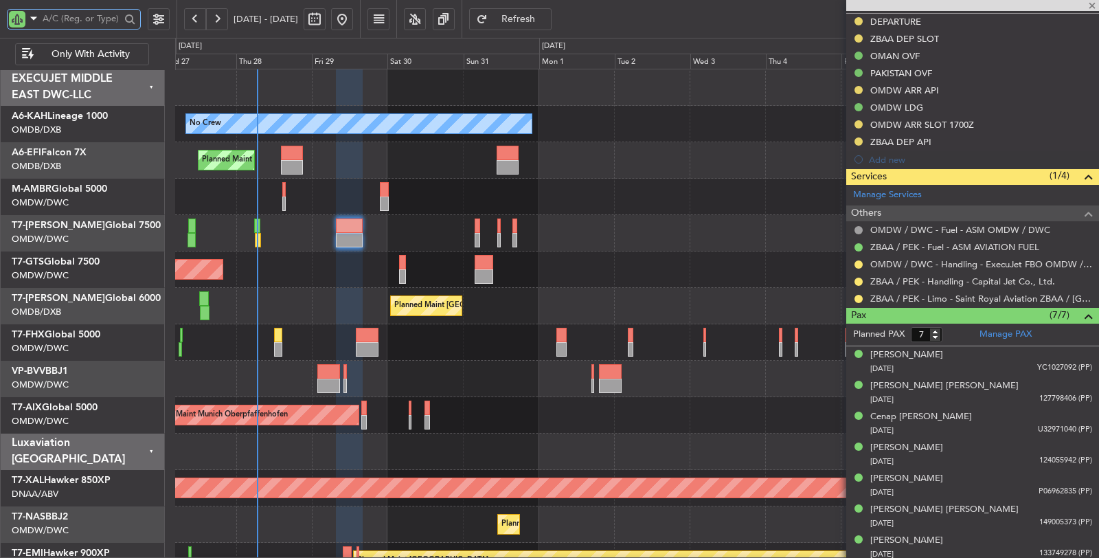
click at [112, 15] on input "text" at bounding box center [82, 18] width 78 height 21
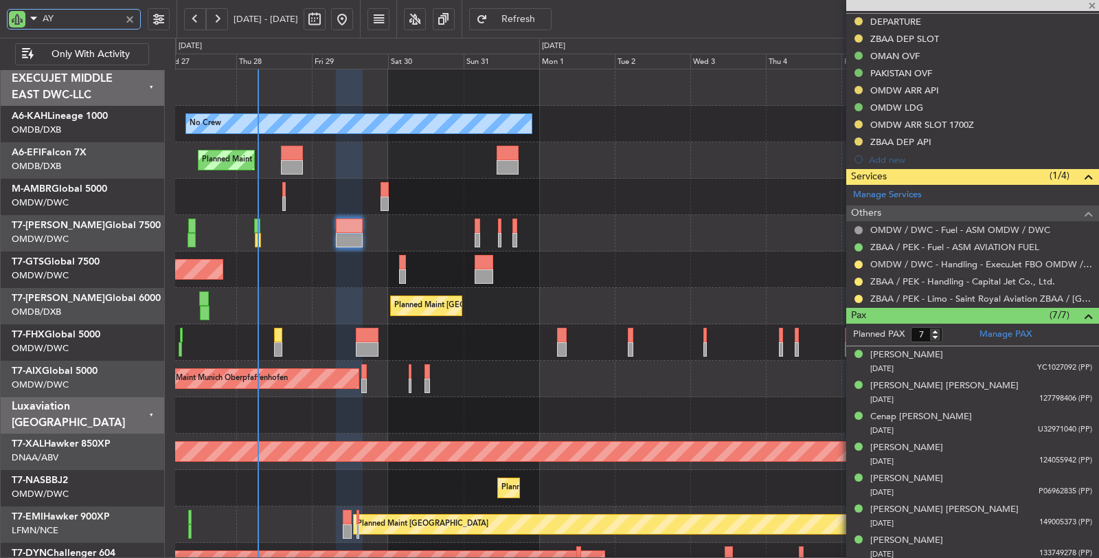
type input "AYA"
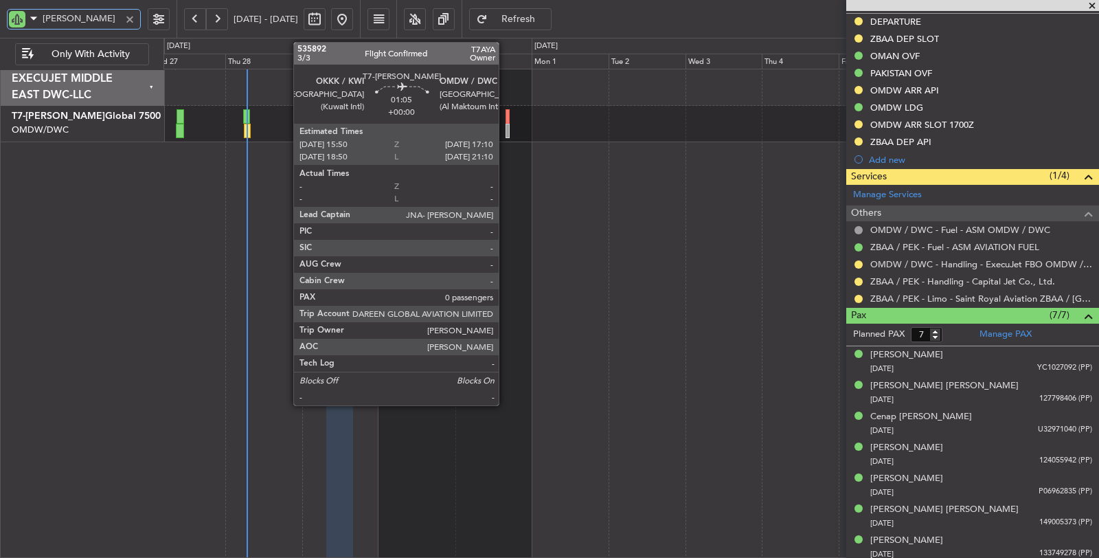
click at [506, 127] on div at bounding box center [508, 131] width 5 height 14
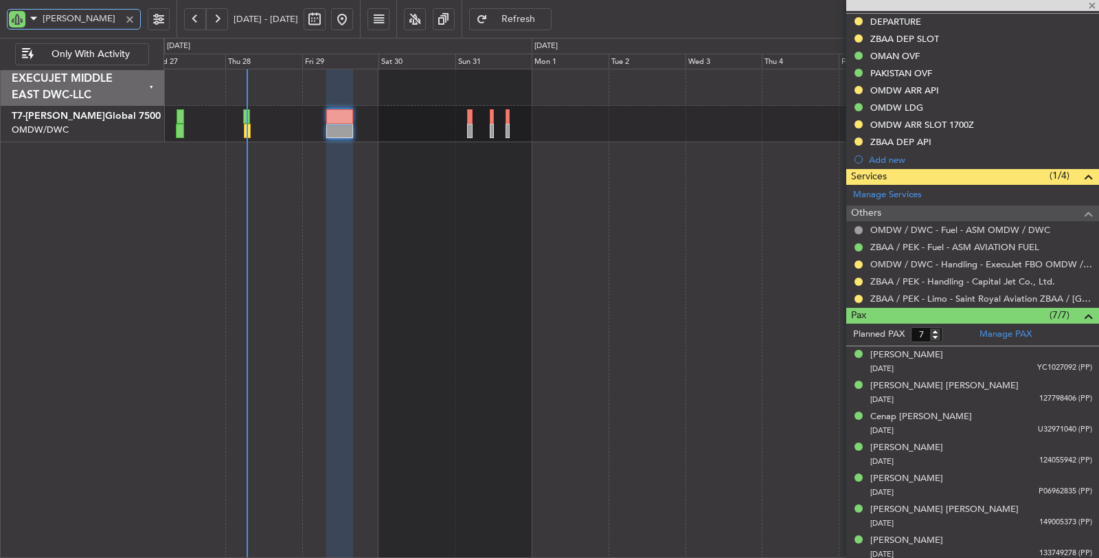
type input "0"
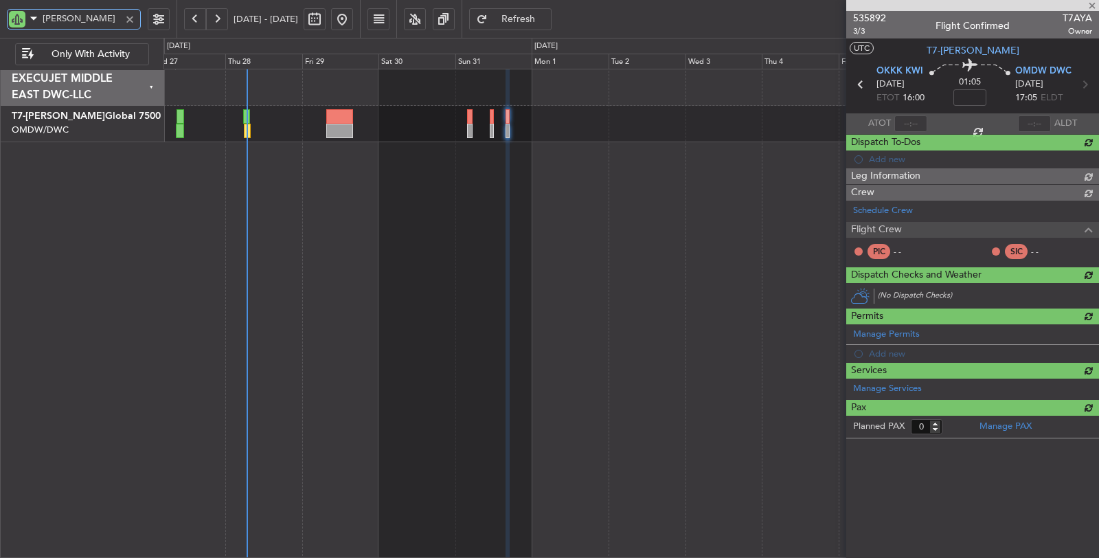
scroll to position [0, 0]
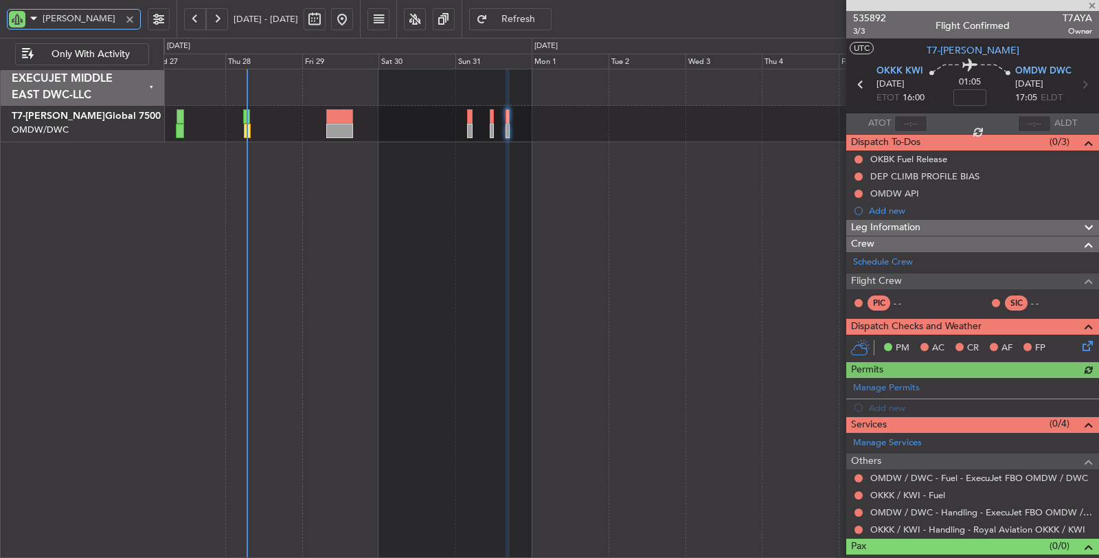
type input "AYA"
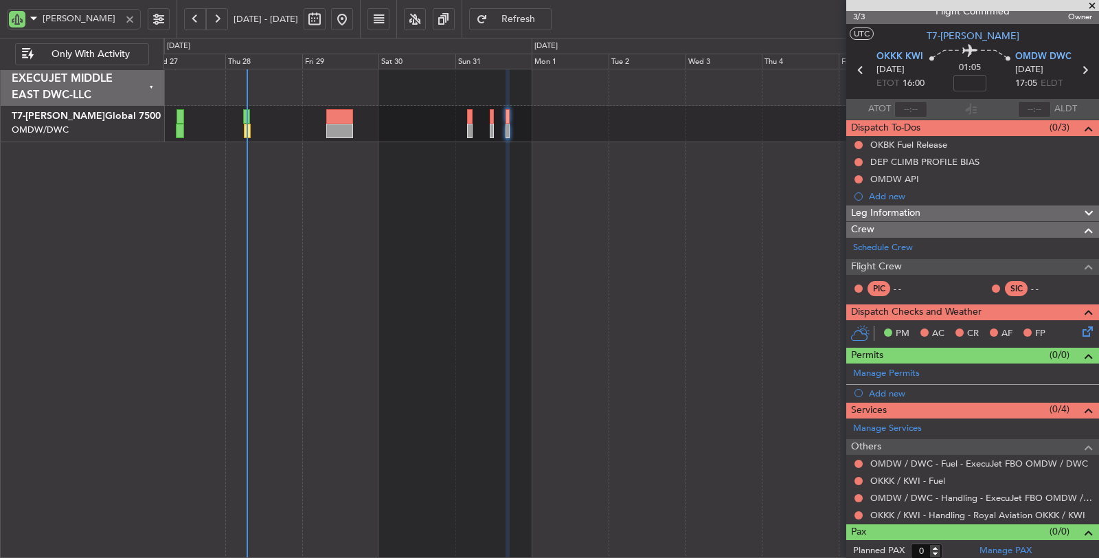
scroll to position [14, 0]
click at [934, 475] on link "OKKK / KWI - Fuel" at bounding box center [908, 481] width 75 height 12
click at [857, 460] on button at bounding box center [859, 464] width 8 height 8
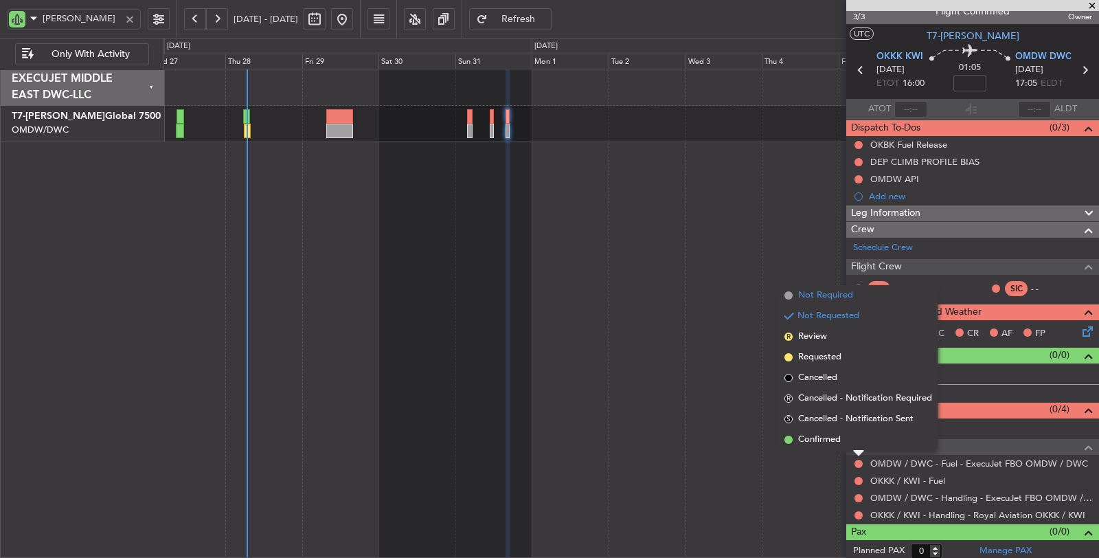
click at [813, 294] on span "Not Required" at bounding box center [825, 296] width 55 height 14
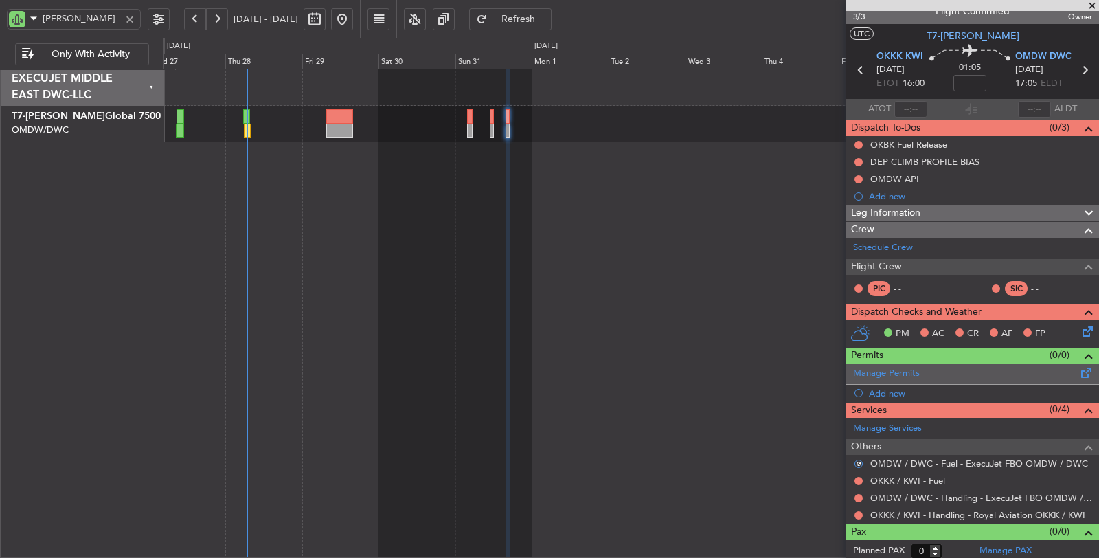
click at [885, 371] on link "Manage Permits" at bounding box center [886, 374] width 67 height 14
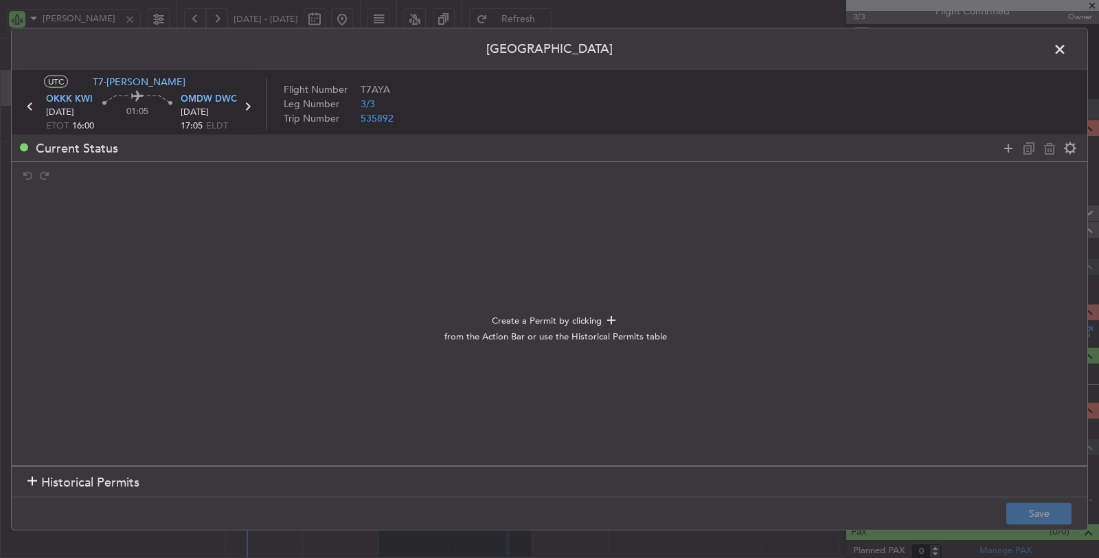
click at [34, 483] on div at bounding box center [32, 483] width 10 height 10
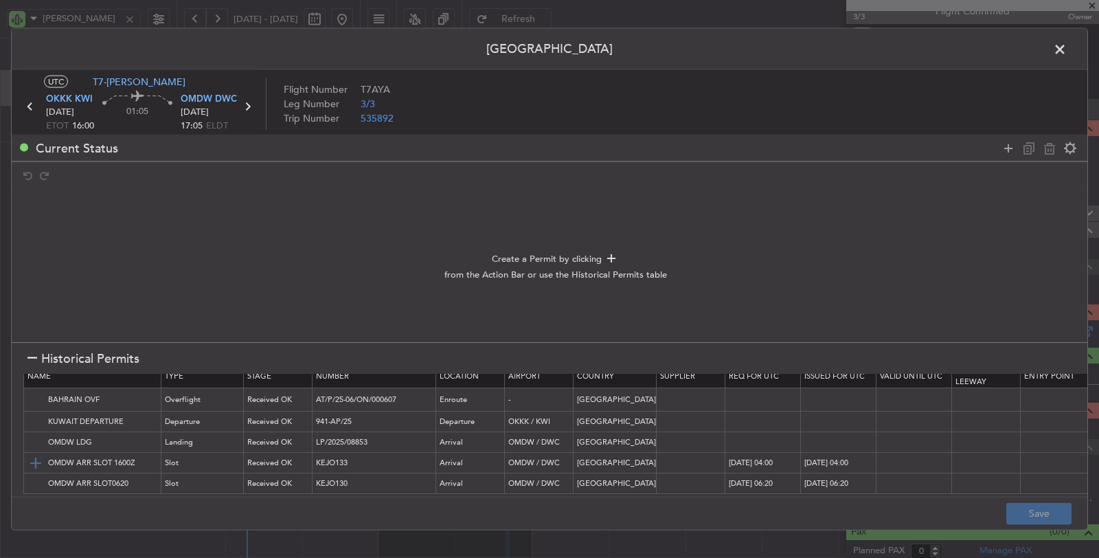
scroll to position [31, 0]
type input "+00:10"
click at [32, 414] on img at bounding box center [35, 422] width 16 height 16
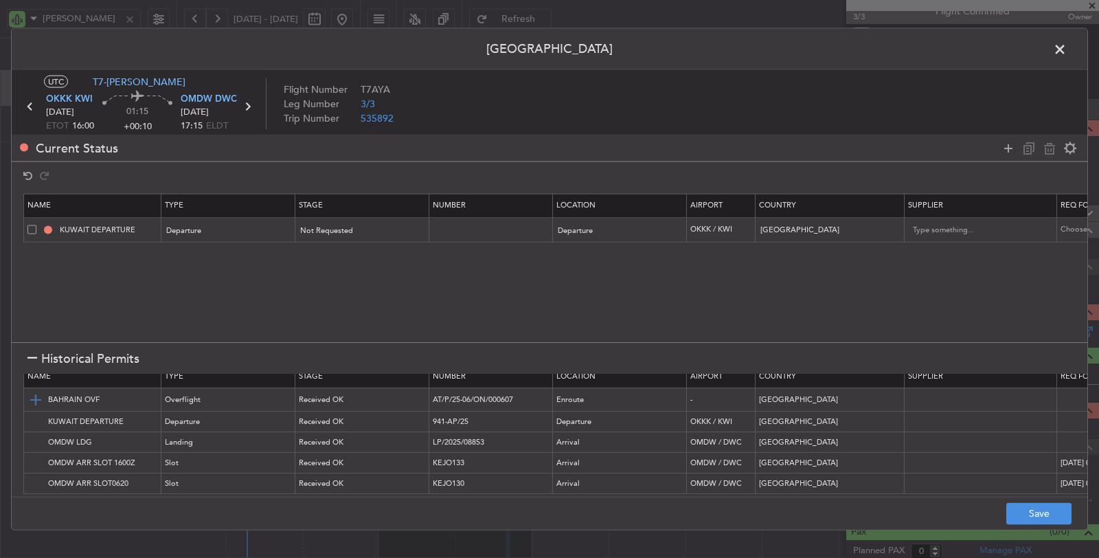
click at [34, 392] on img at bounding box center [35, 400] width 16 height 16
click at [35, 434] on img at bounding box center [35, 442] width 16 height 16
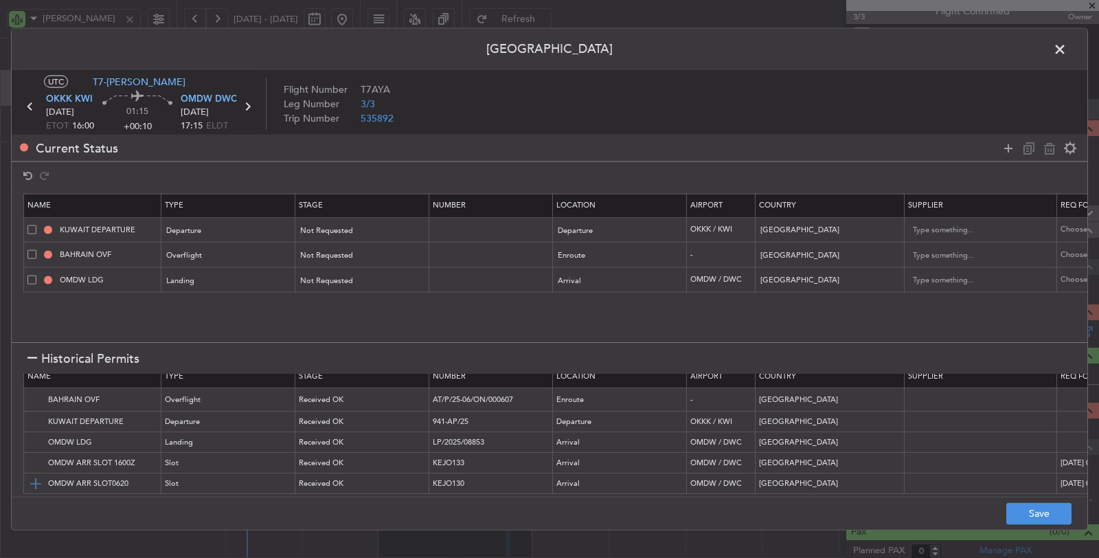
click at [38, 475] on img at bounding box center [35, 483] width 16 height 16
click at [1003, 146] on icon at bounding box center [1008, 147] width 16 height 16
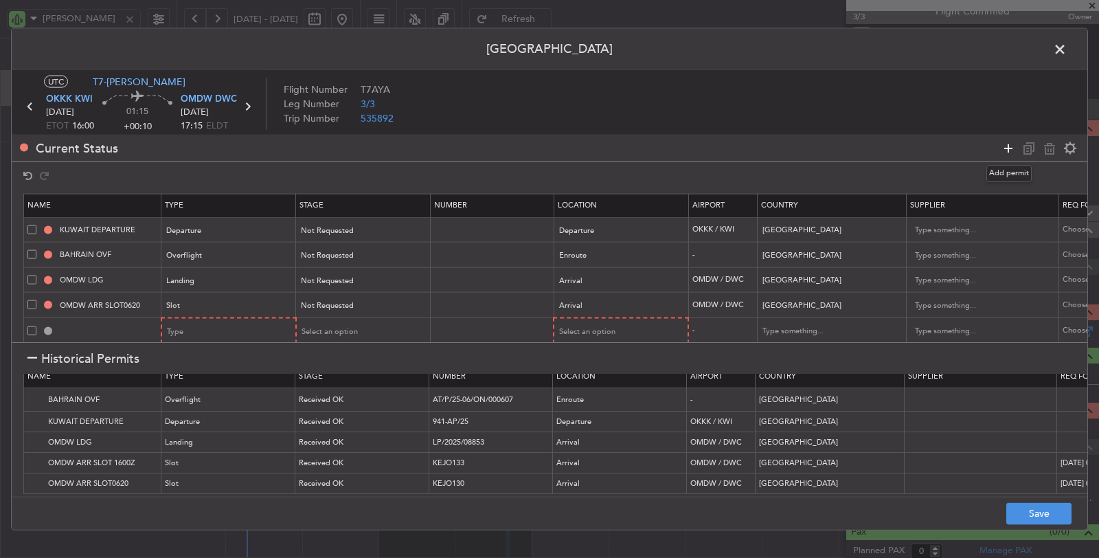
scroll to position [14, 0]
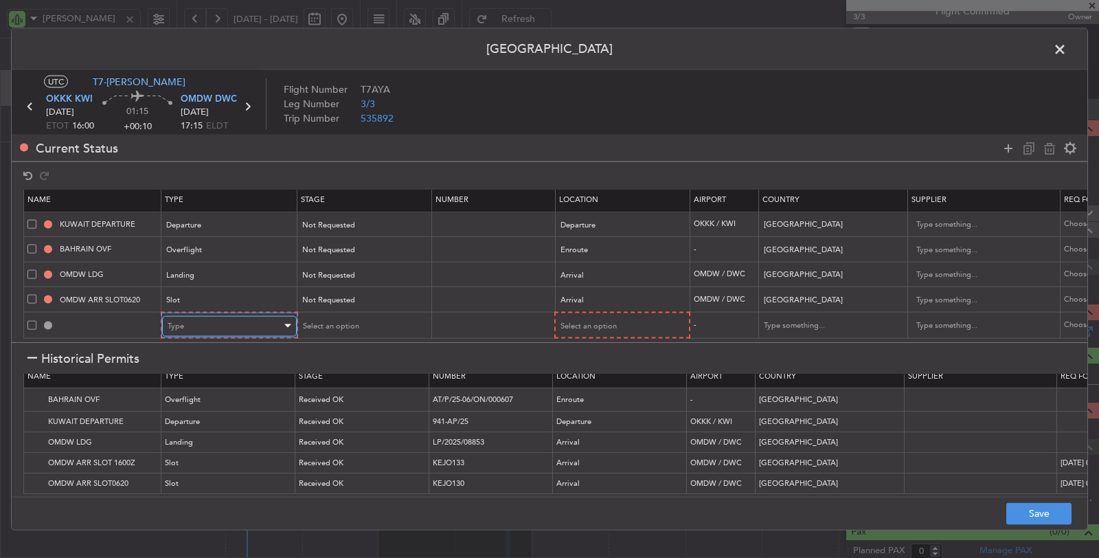
click at [208, 320] on div "Type" at bounding box center [225, 325] width 114 height 21
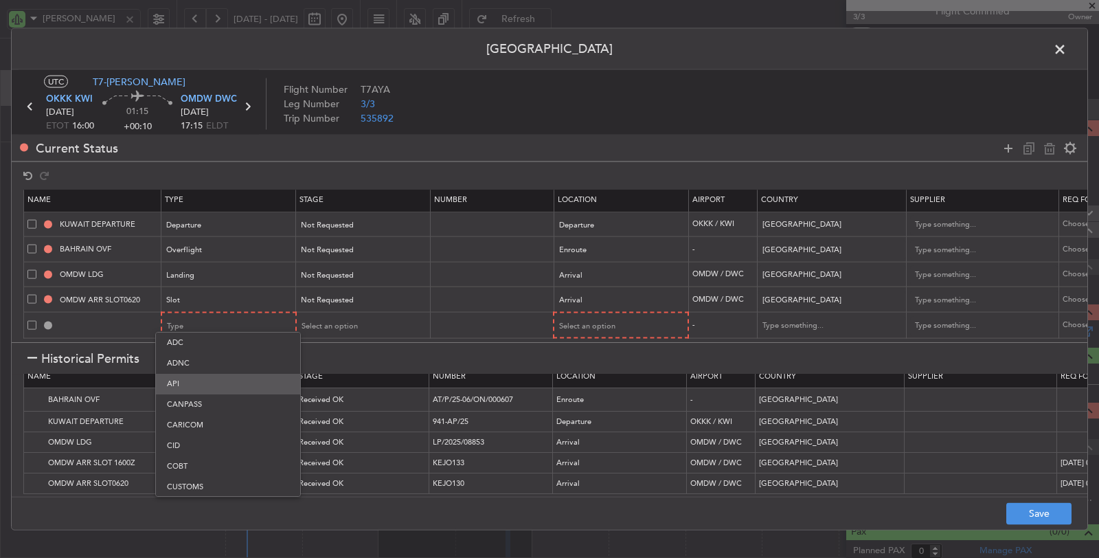
click at [203, 382] on span "API" at bounding box center [228, 384] width 122 height 21
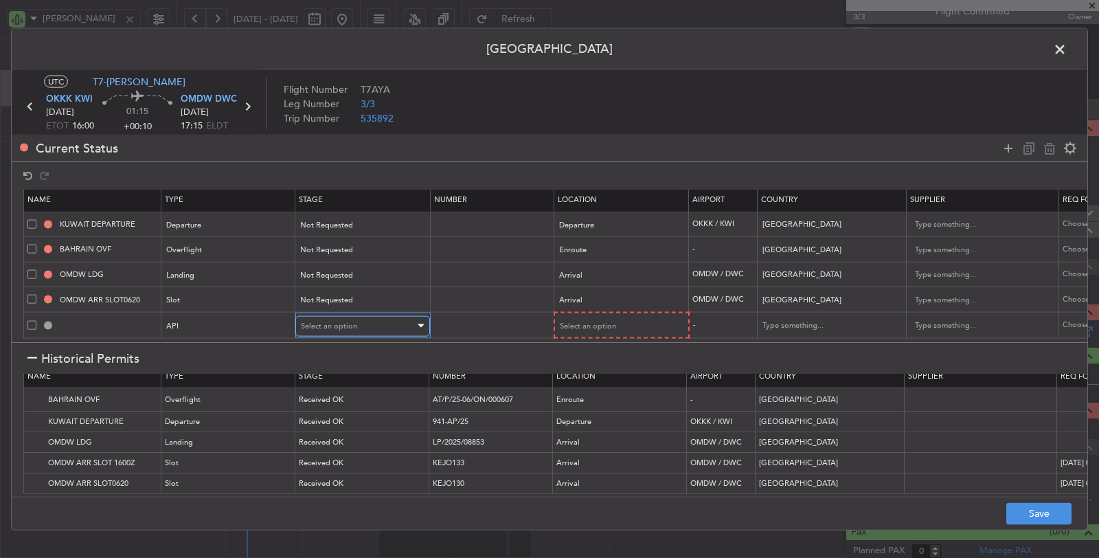
click at [361, 315] on div "Select an option" at bounding box center [358, 325] width 114 height 21
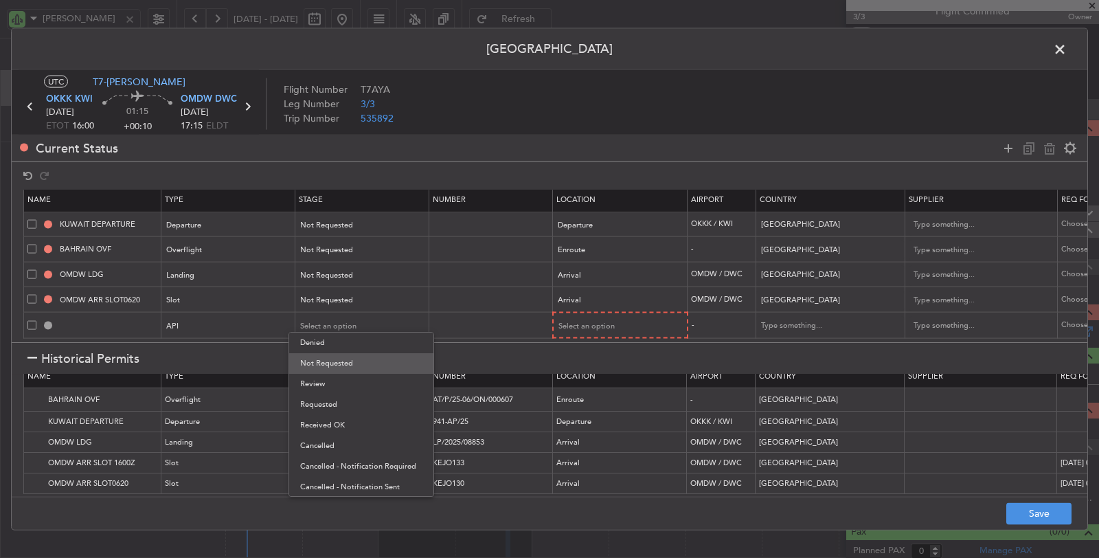
click at [345, 359] on span "Not Requested" at bounding box center [361, 363] width 122 height 21
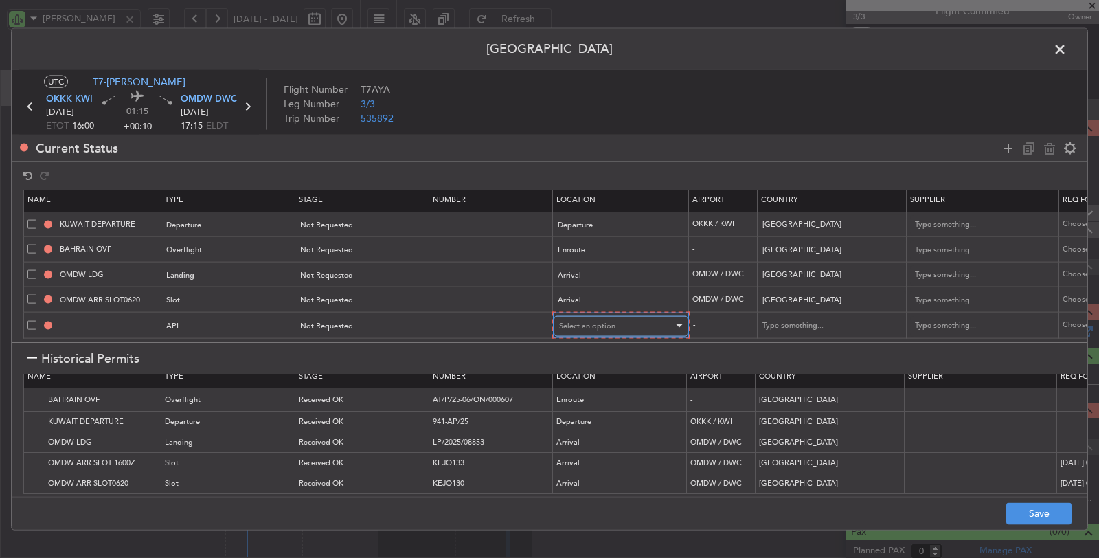
click at [600, 320] on span "Select an option" at bounding box center [587, 325] width 56 height 10
click at [592, 377] on span "Arrival" at bounding box center [619, 384] width 122 height 21
click at [1025, 511] on button "Save" at bounding box center [1039, 513] width 65 height 22
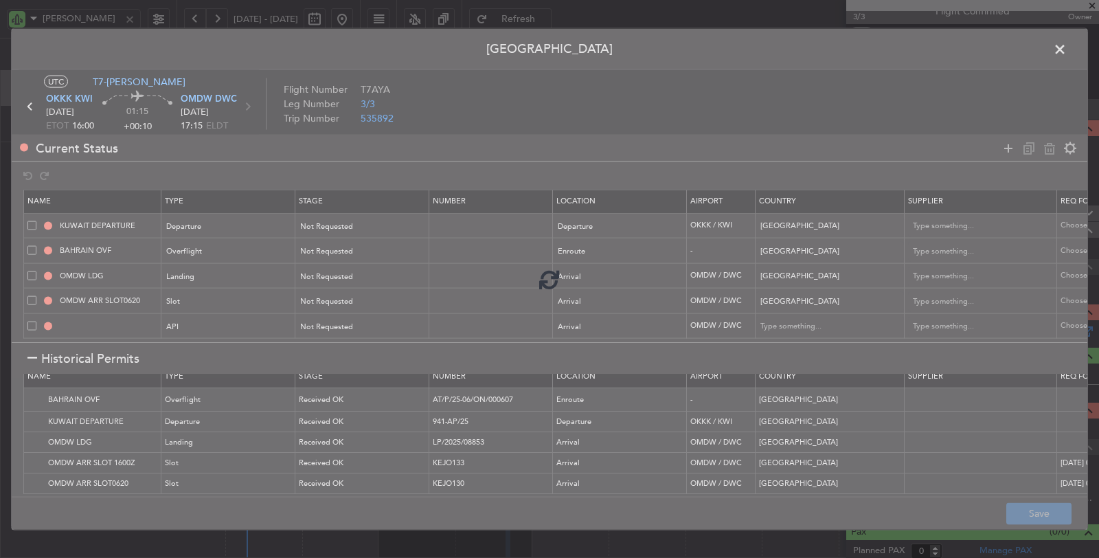
type input "NNN"
type input "1"
type input "OMDW ARR SLOT"
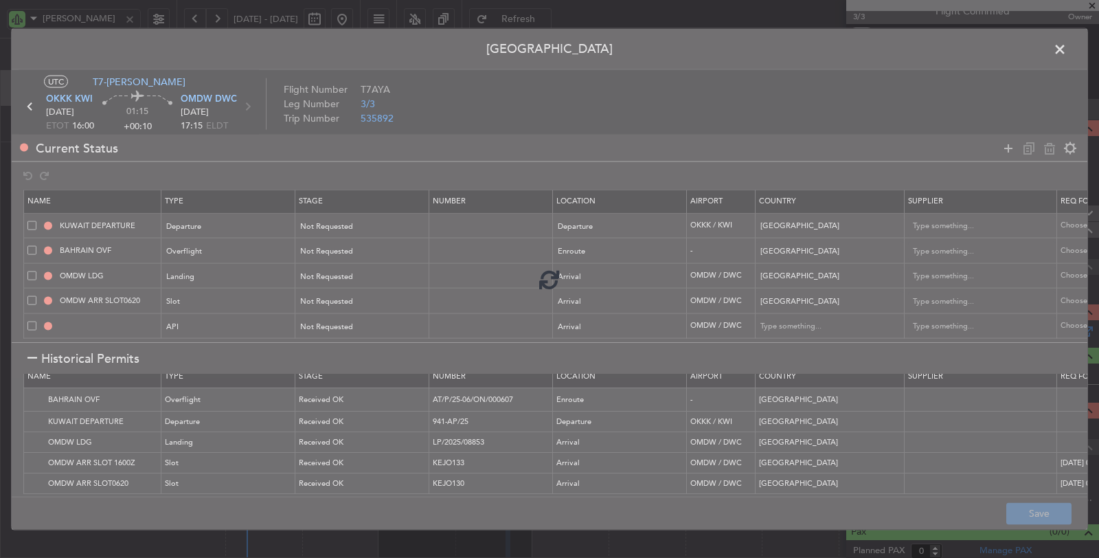
type input "NNN"
type input "1"
type input "OMDW ARR API"
type input "United Arab Emirates"
type input "NNN"
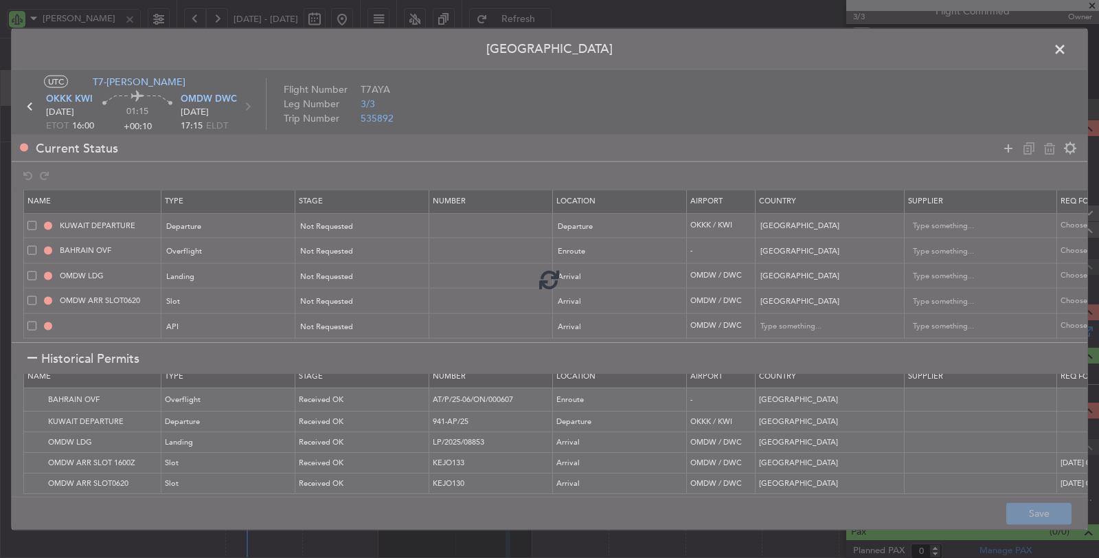
type input "1"
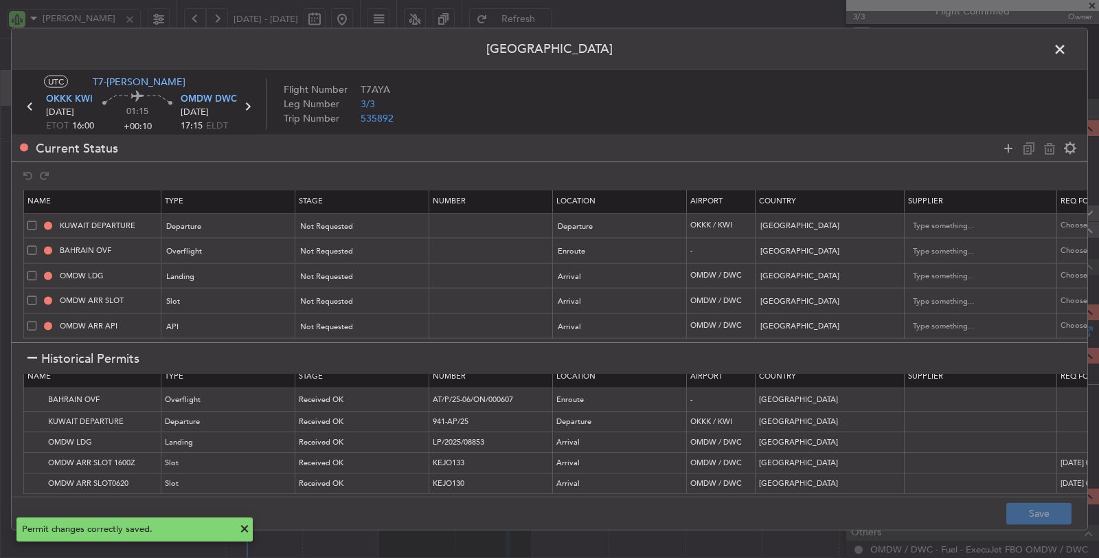
click at [31, 105] on icon at bounding box center [30, 107] width 18 height 18
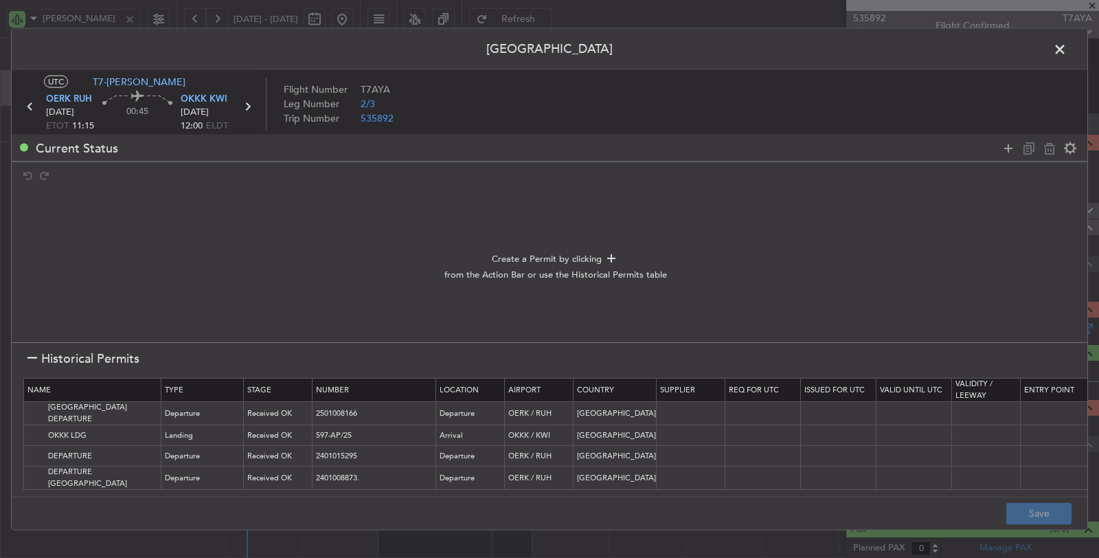
scroll to position [1, 0]
click at [33, 408] on img at bounding box center [35, 413] width 16 height 16
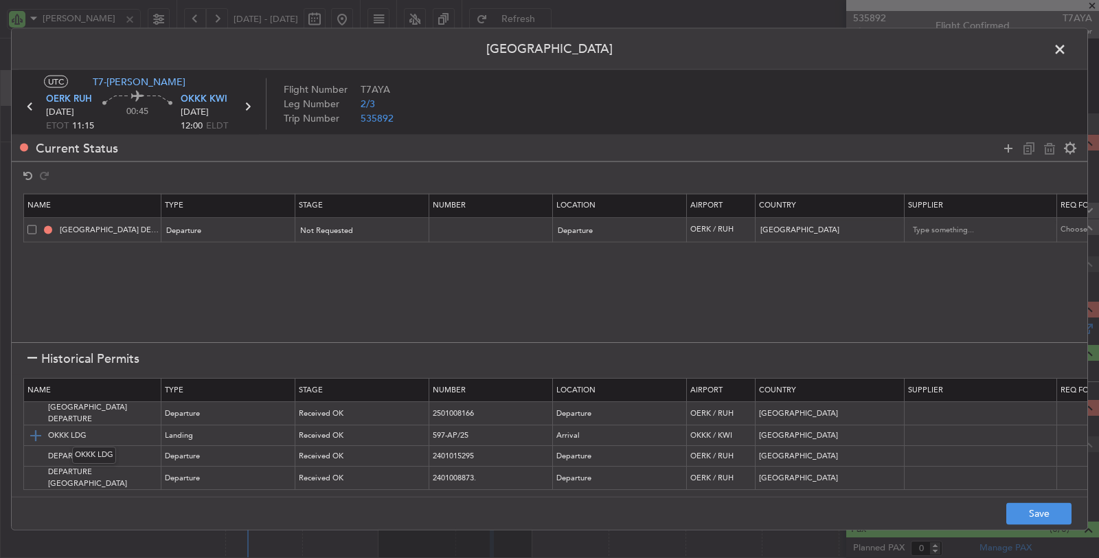
click at [32, 429] on img at bounding box center [35, 435] width 16 height 16
click at [1025, 512] on button "Save" at bounding box center [1039, 513] width 65 height 22
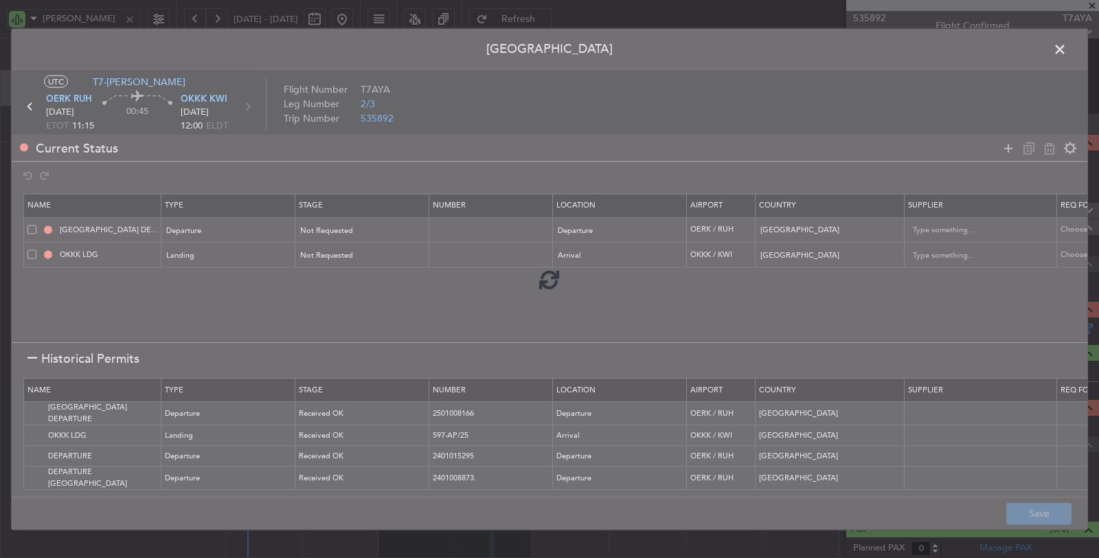
type input "NNN"
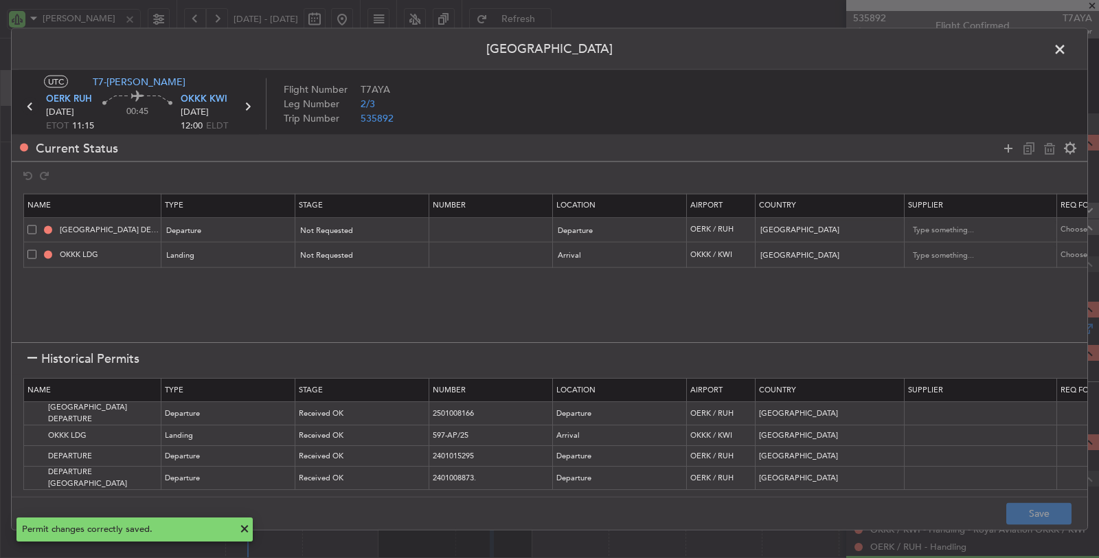
click at [25, 108] on icon at bounding box center [30, 107] width 18 height 18
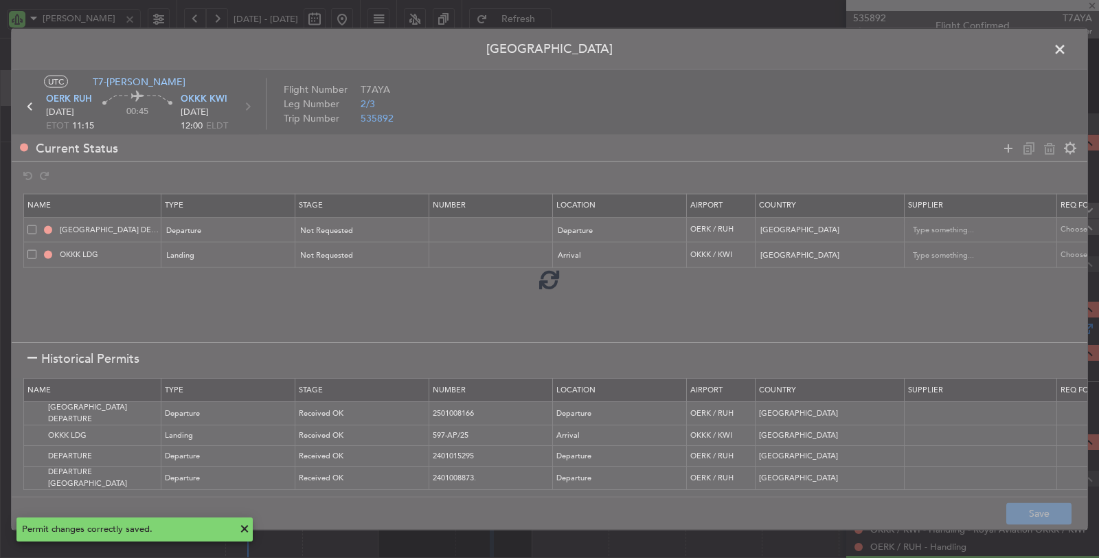
type input "+00:15"
type input "15"
type input "+00:15"
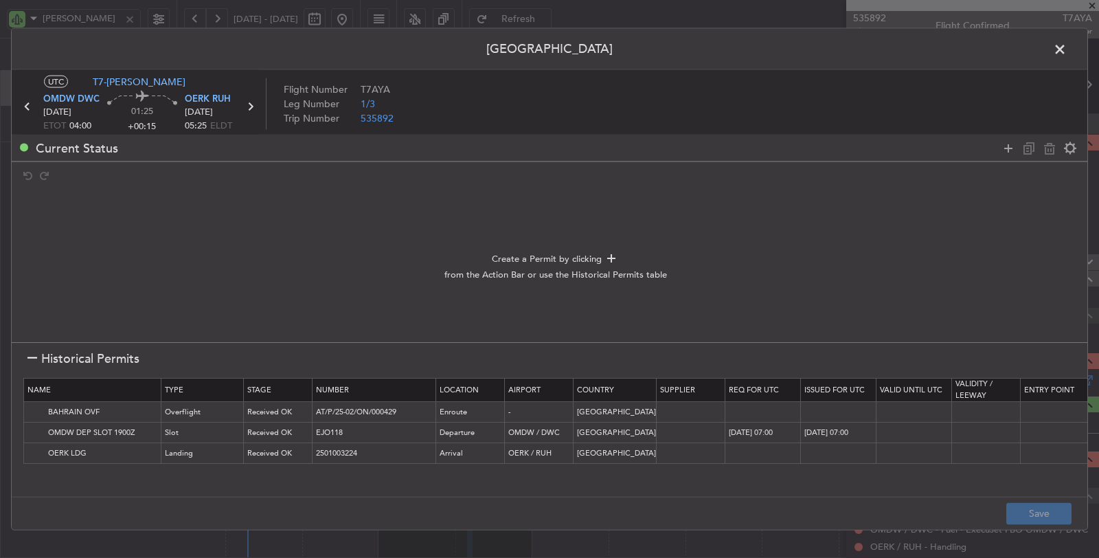
scroll to position [0, 0]
click at [1005, 149] on icon at bounding box center [1008, 147] width 16 height 16
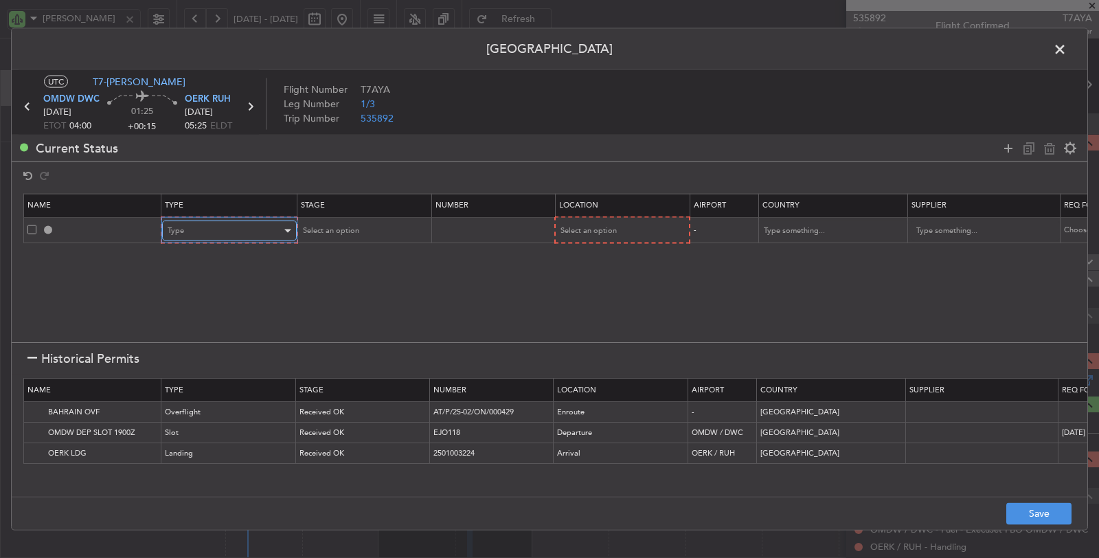
click at [251, 221] on div "Type" at bounding box center [225, 231] width 114 height 21
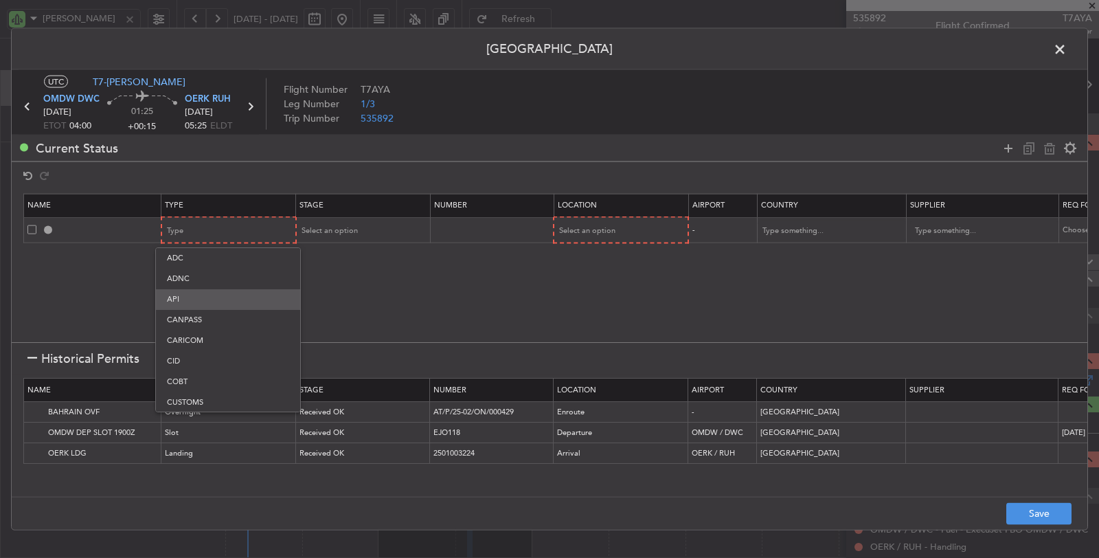
click at [235, 299] on span "API" at bounding box center [228, 299] width 122 height 21
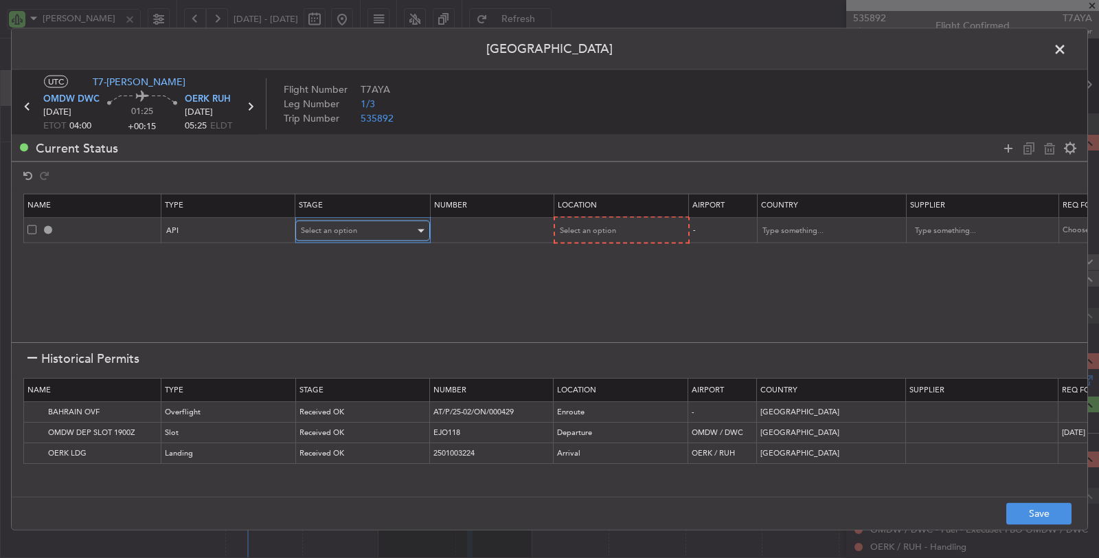
click at [350, 231] on span "Select an option" at bounding box center [329, 230] width 56 height 10
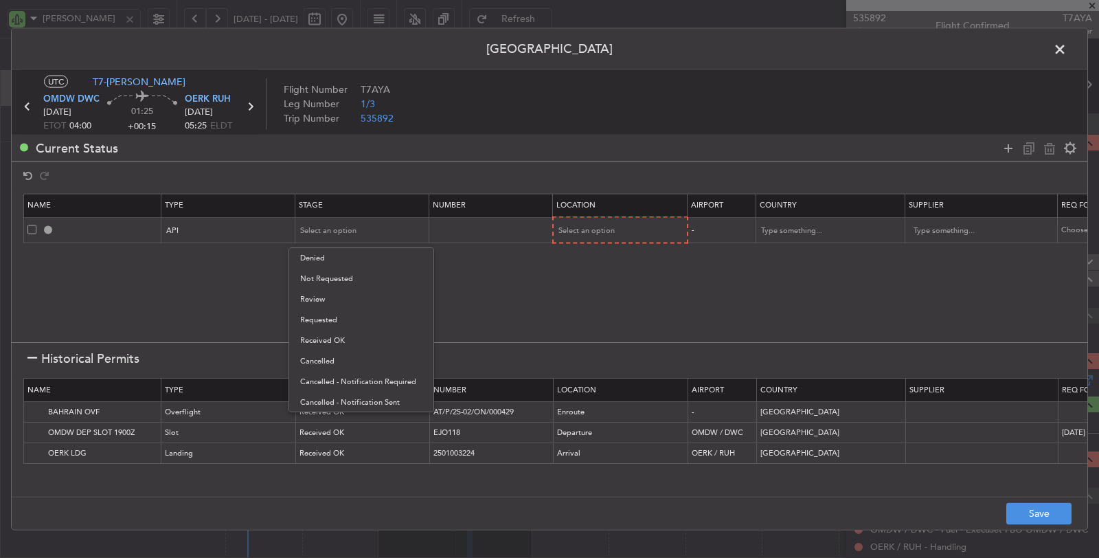
drag, startPoint x: 350, startPoint y: 278, endPoint x: 487, endPoint y: 248, distance: 140.6
click at [351, 278] on span "Not Requested" at bounding box center [361, 279] width 122 height 21
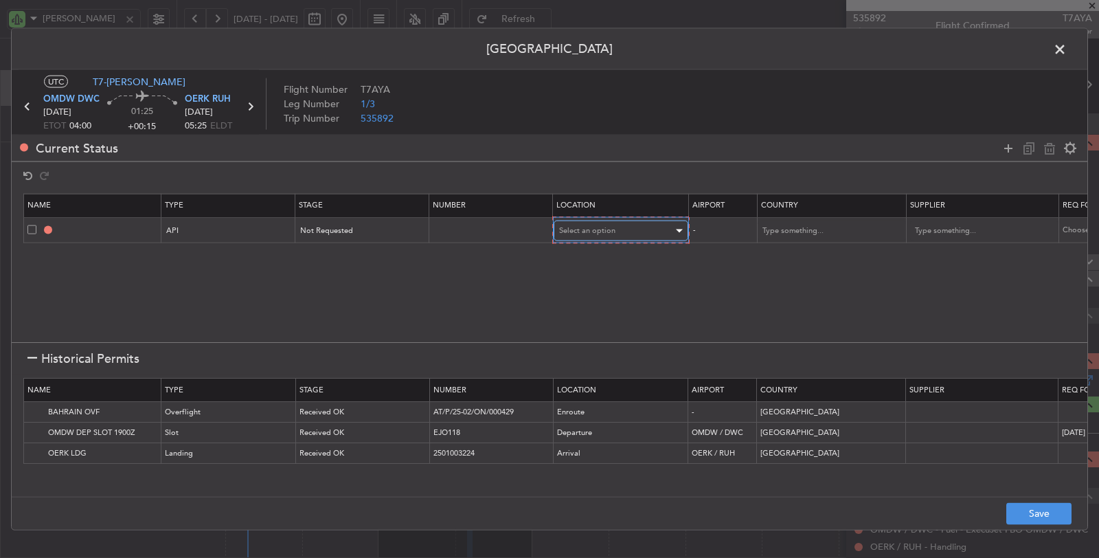
click at [576, 234] on span "Select an option" at bounding box center [587, 230] width 56 height 10
click at [574, 253] on span "Departure" at bounding box center [619, 258] width 122 height 21
click at [33, 431] on img at bounding box center [35, 433] width 16 height 16
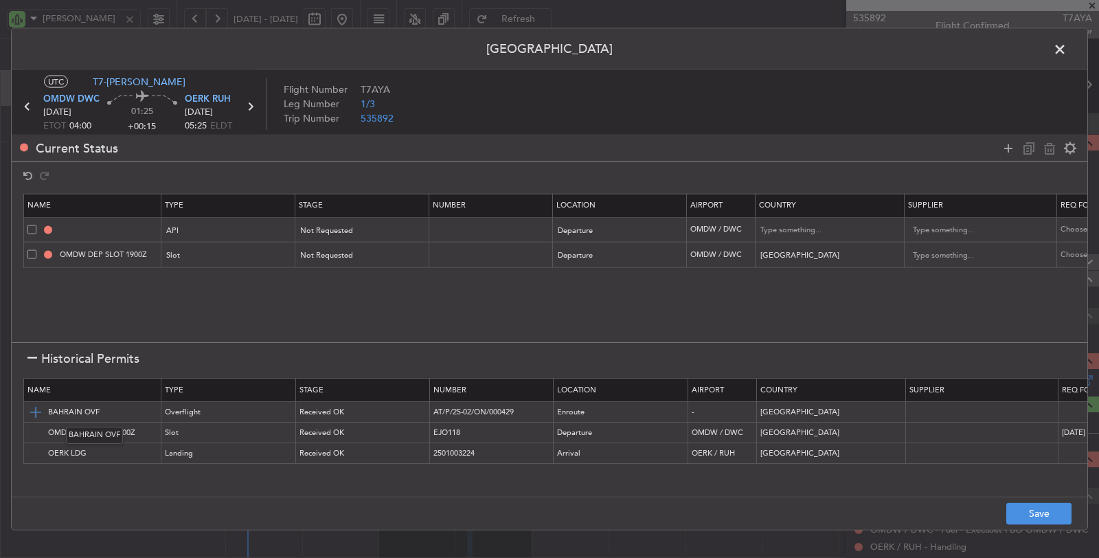
click at [34, 409] on img at bounding box center [35, 412] width 16 height 16
click at [32, 448] on img at bounding box center [35, 453] width 16 height 16
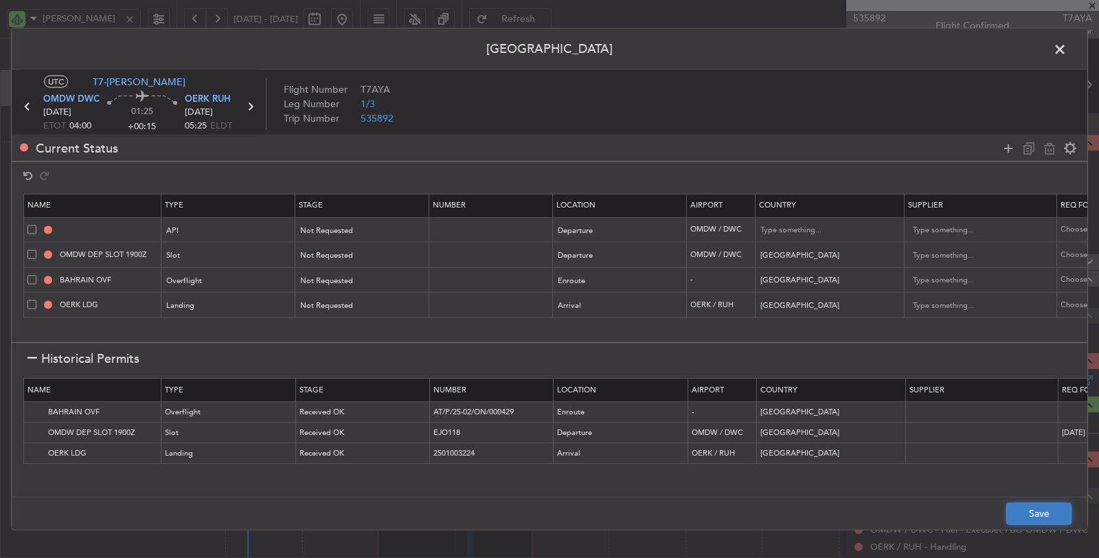
click at [1022, 510] on button "Save" at bounding box center [1039, 513] width 65 height 22
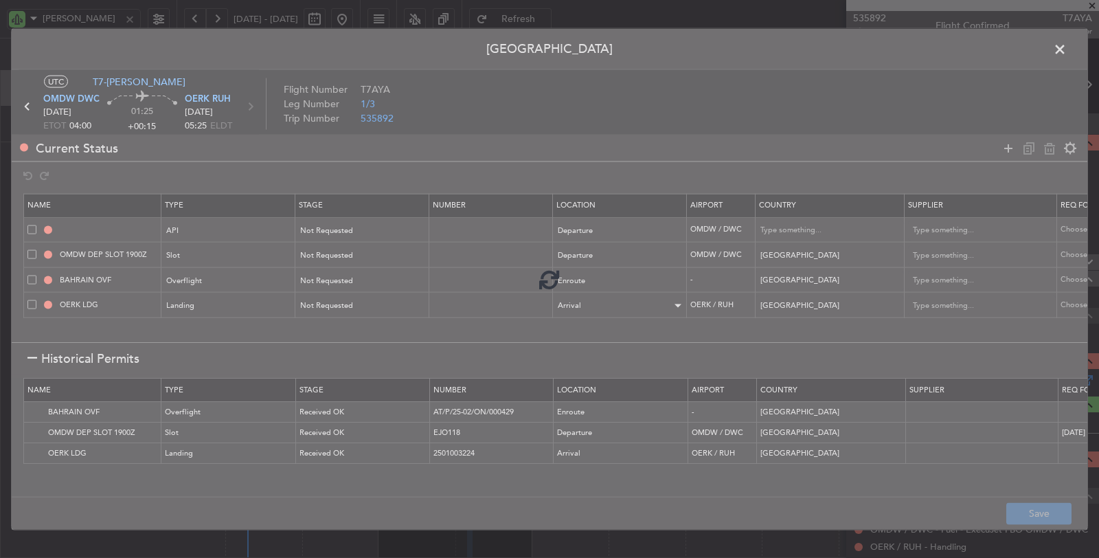
type input "OMDW DEP API"
type input "United Arab Emirates"
type input "NNN"
type input "1"
type input "OMDW DEP SLOT"
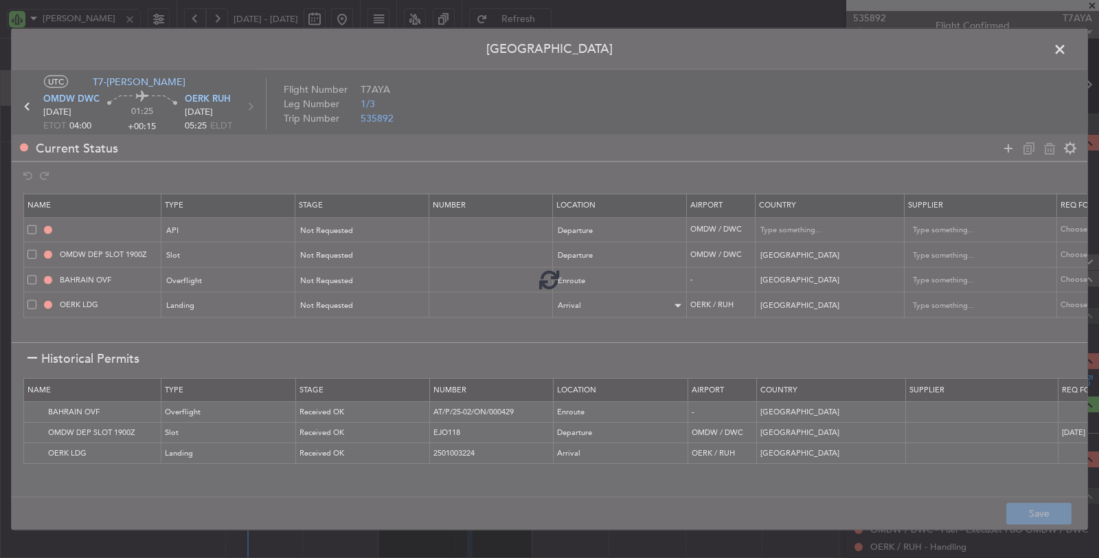
type input "NNN"
type input "1"
type input "NNN"
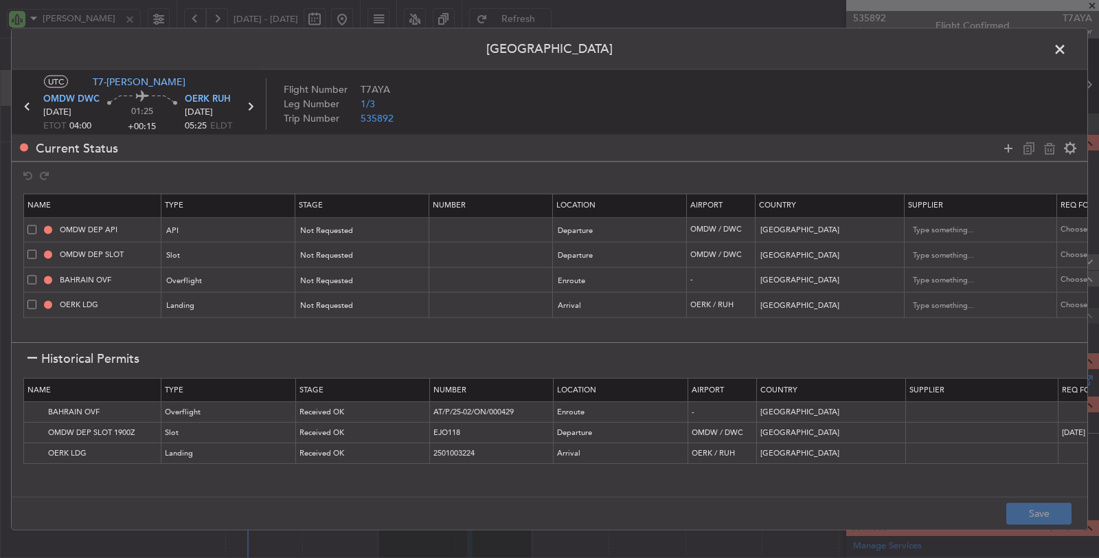
click at [1067, 50] on span at bounding box center [1067, 52] width 0 height 27
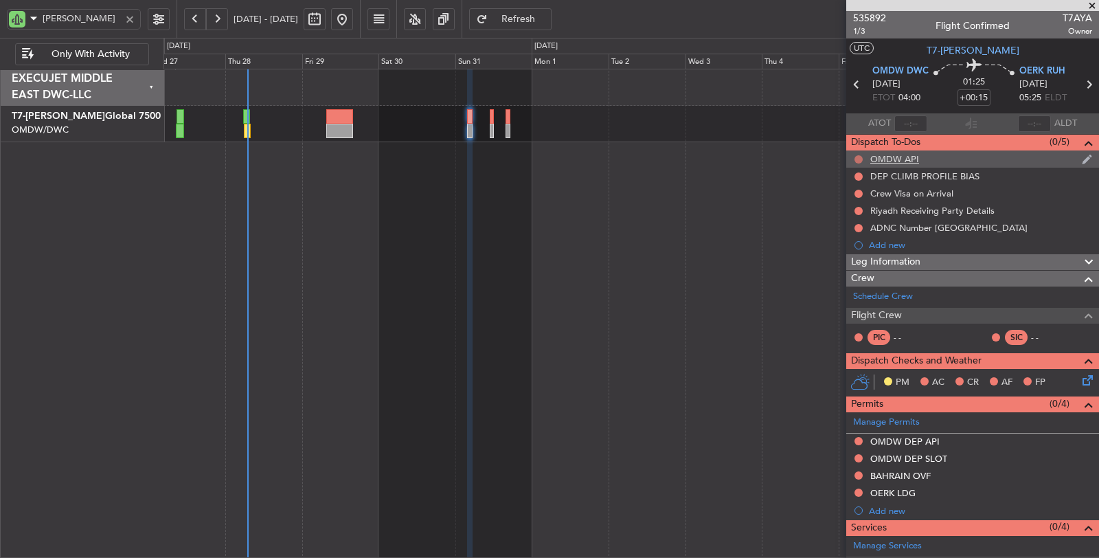
click at [860, 155] on button at bounding box center [859, 159] width 8 height 8
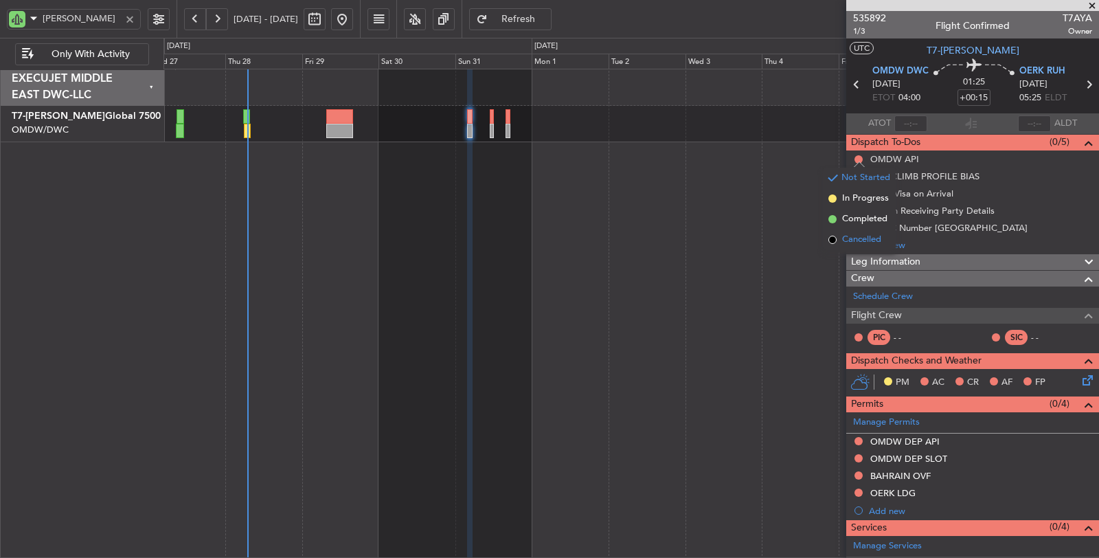
click at [853, 229] on li "Cancelled" at bounding box center [859, 239] width 73 height 21
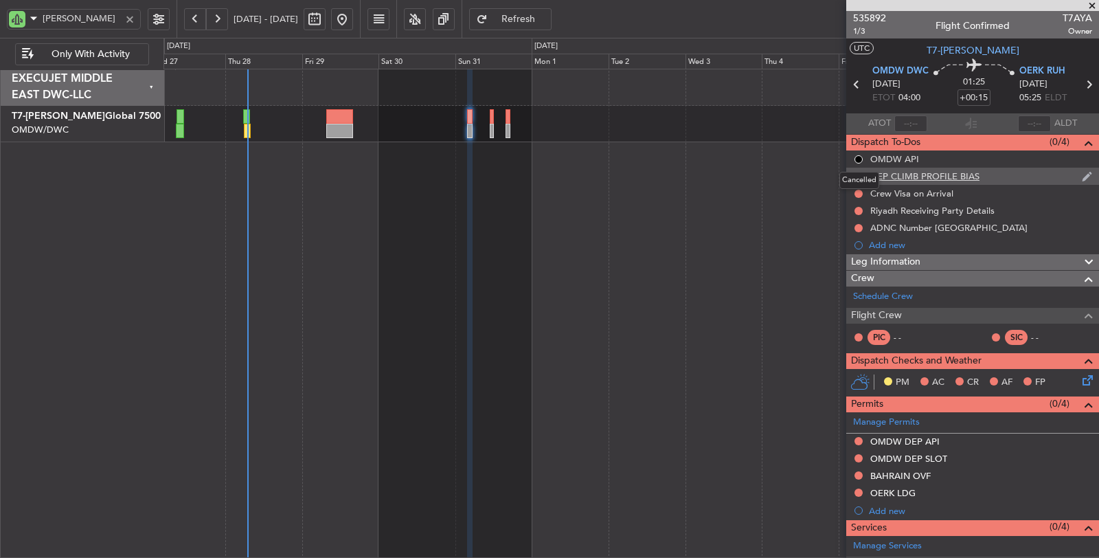
click at [860, 159] on button at bounding box center [859, 159] width 8 height 8
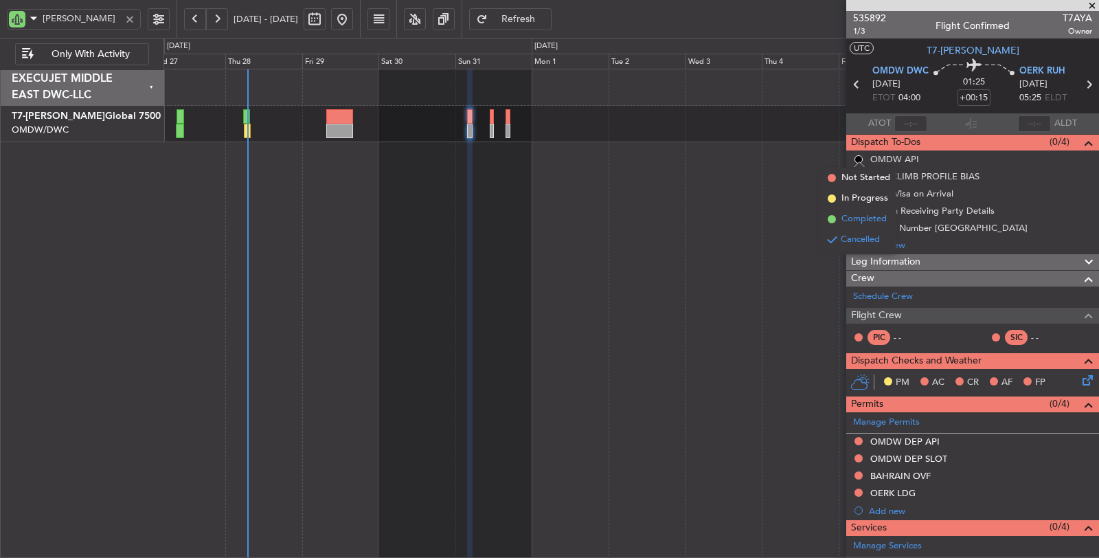
click at [855, 214] on span "Completed" at bounding box center [864, 219] width 45 height 14
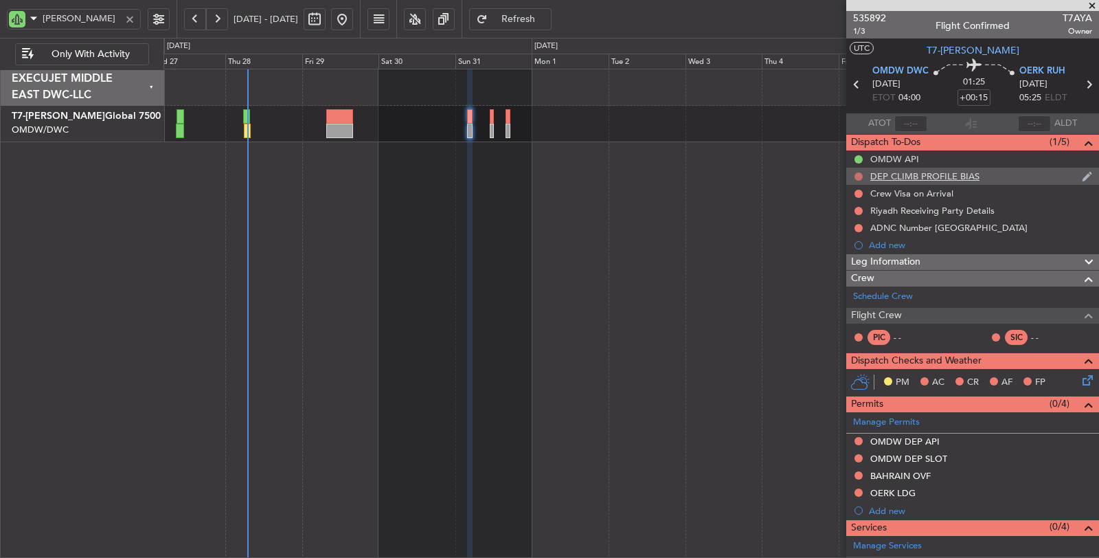
click at [859, 173] on button at bounding box center [859, 176] width 8 height 8
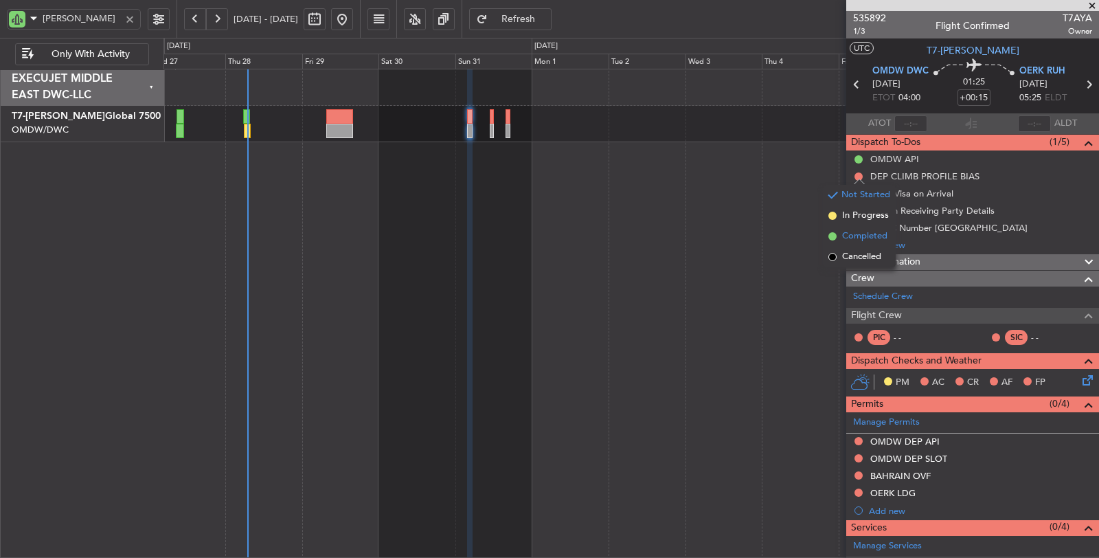
click at [854, 240] on span "Completed" at bounding box center [864, 236] width 45 height 14
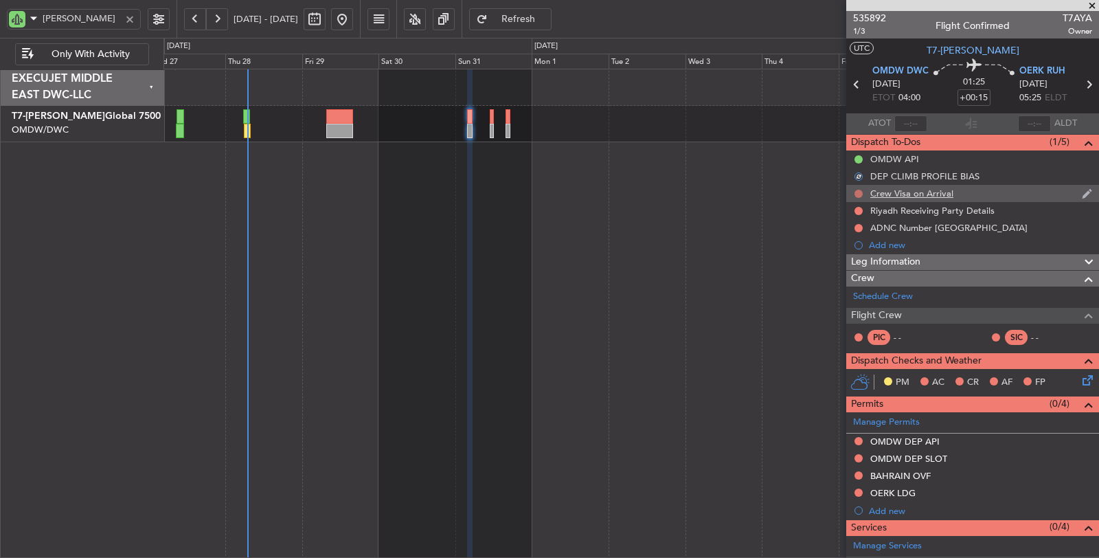
click at [858, 190] on button at bounding box center [859, 194] width 8 height 8
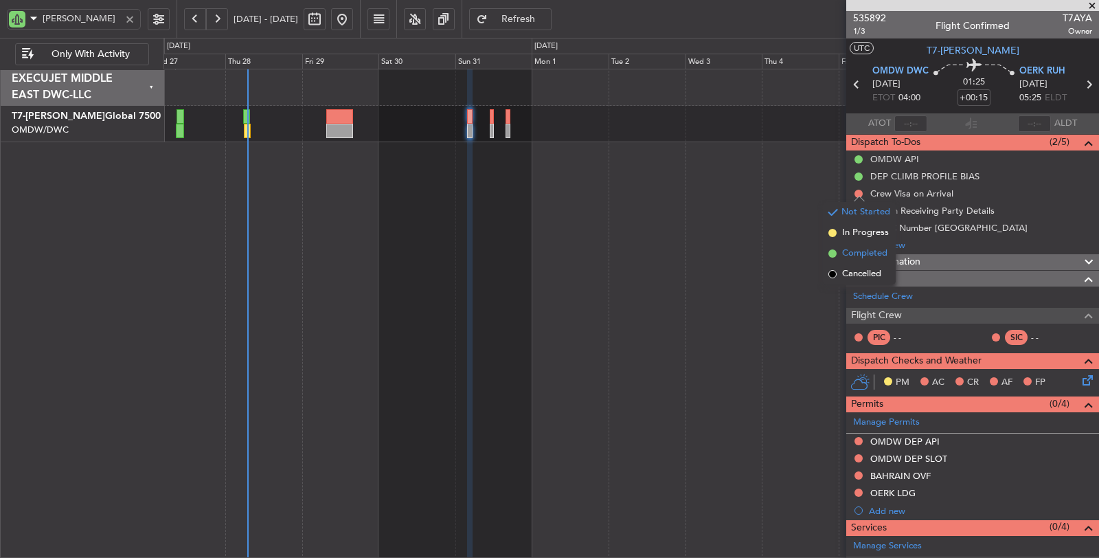
click at [857, 256] on span "Completed" at bounding box center [864, 254] width 45 height 14
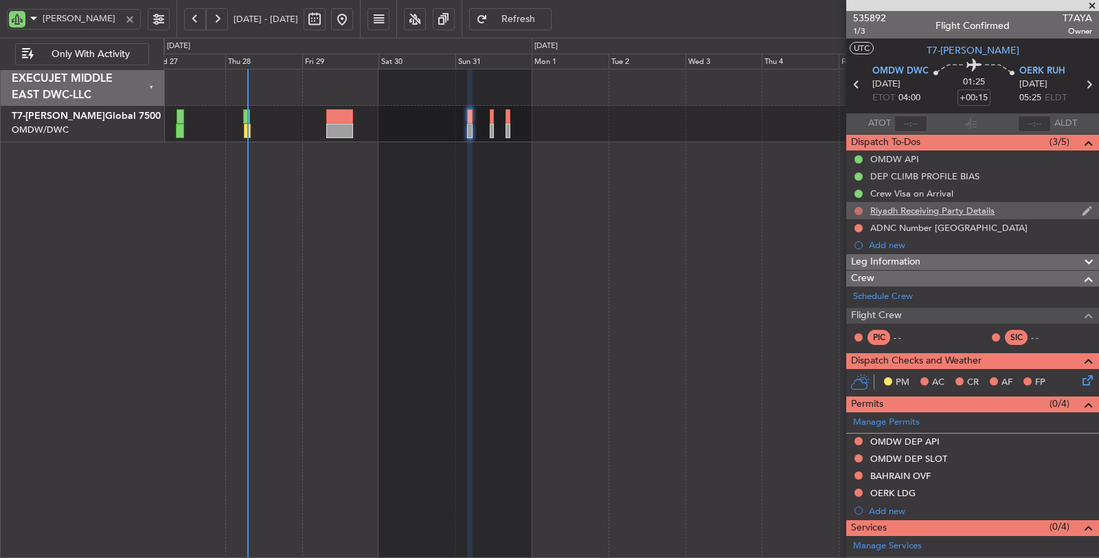
click at [858, 207] on button at bounding box center [859, 211] width 8 height 8
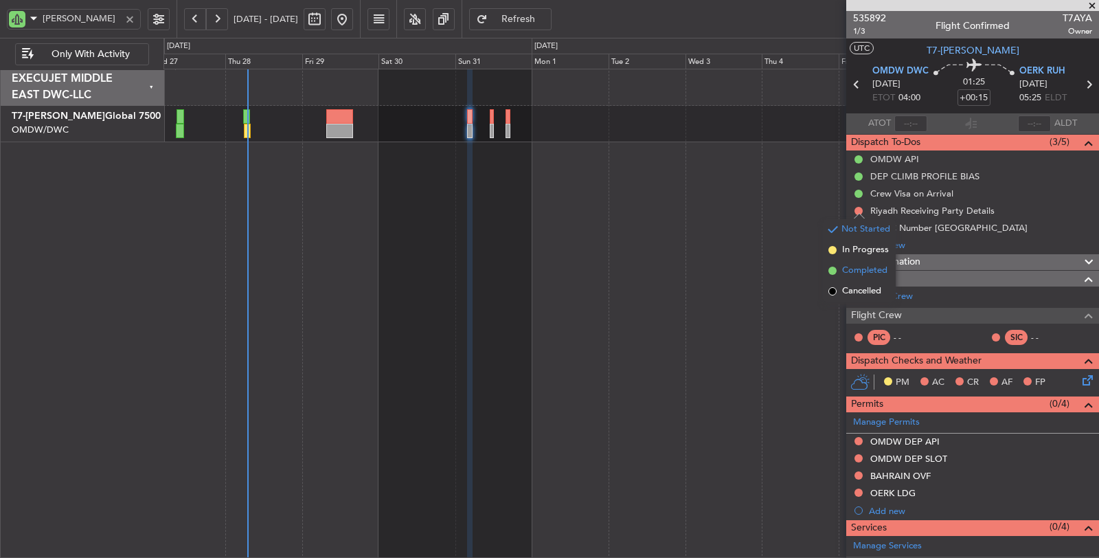
click at [863, 269] on span "Completed" at bounding box center [864, 271] width 45 height 14
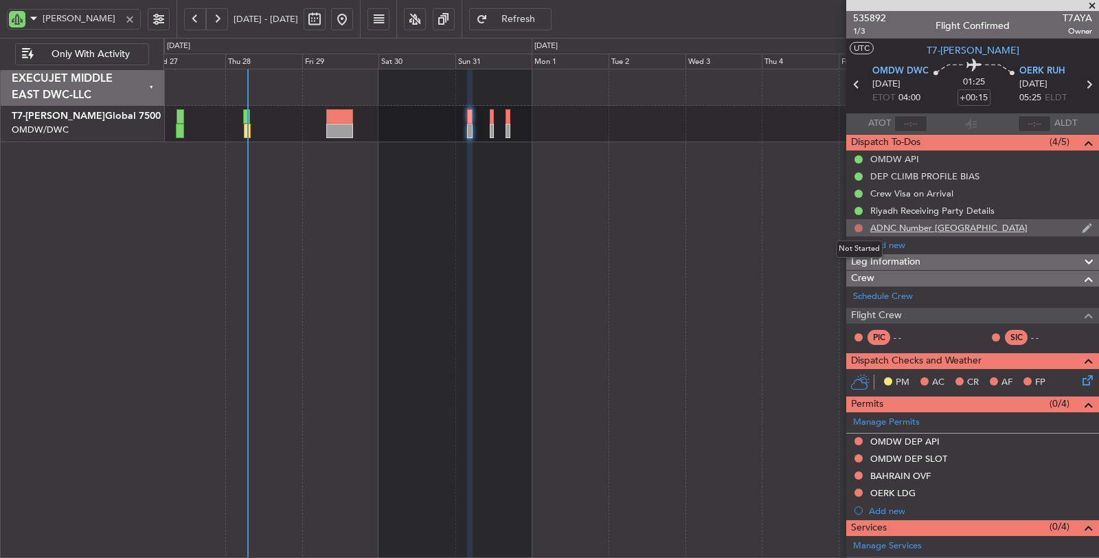
click at [859, 224] on button at bounding box center [859, 228] width 8 height 8
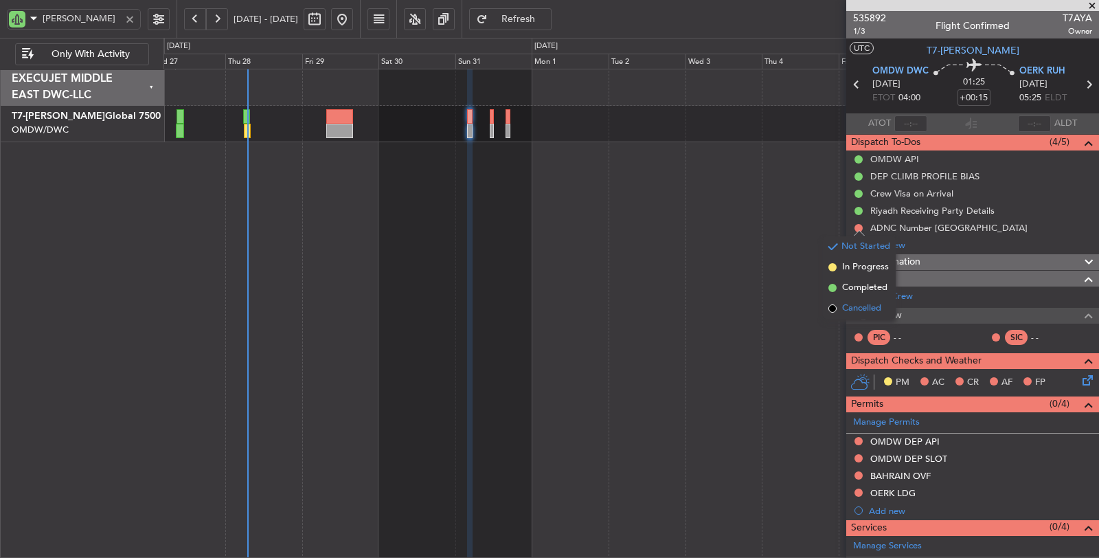
click at [853, 311] on span "Cancelled" at bounding box center [861, 309] width 39 height 14
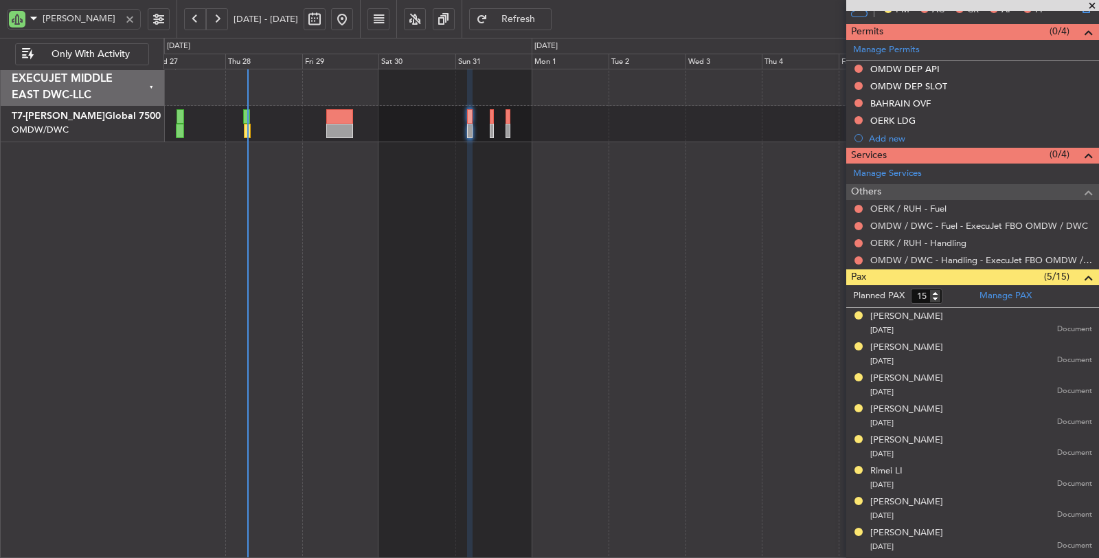
scroll to position [381, 0]
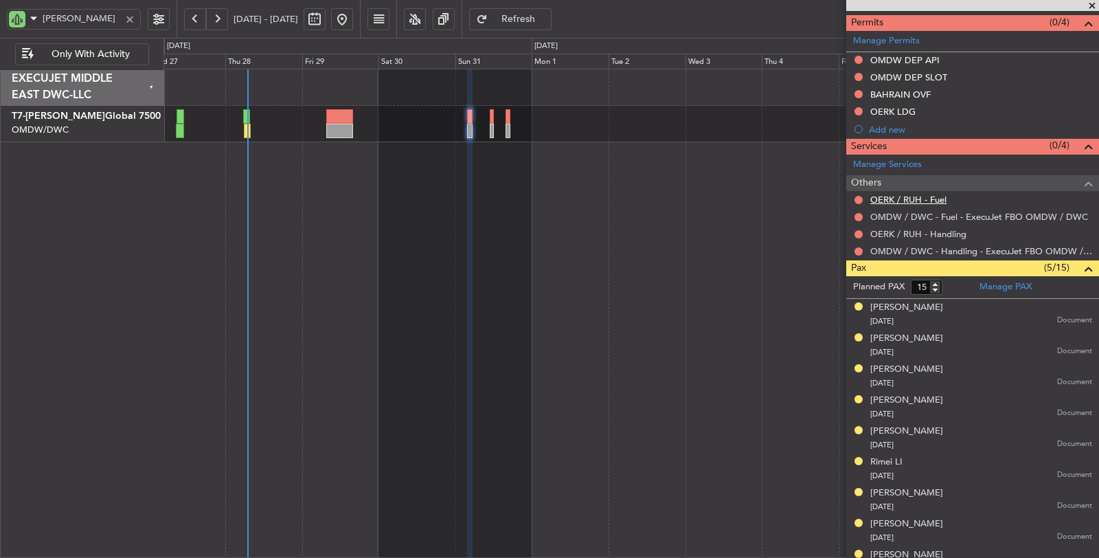
click at [920, 195] on link "OERK / RUH - Fuel" at bounding box center [909, 200] width 76 height 12
click at [912, 228] on link "OERK / RUH - Handling" at bounding box center [919, 234] width 96 height 12
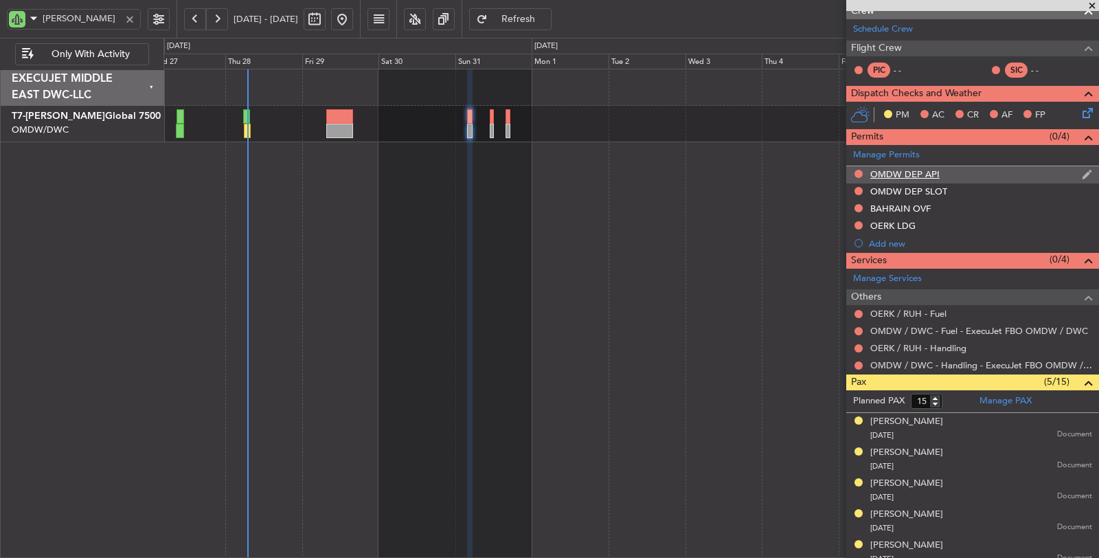
scroll to position [229, 0]
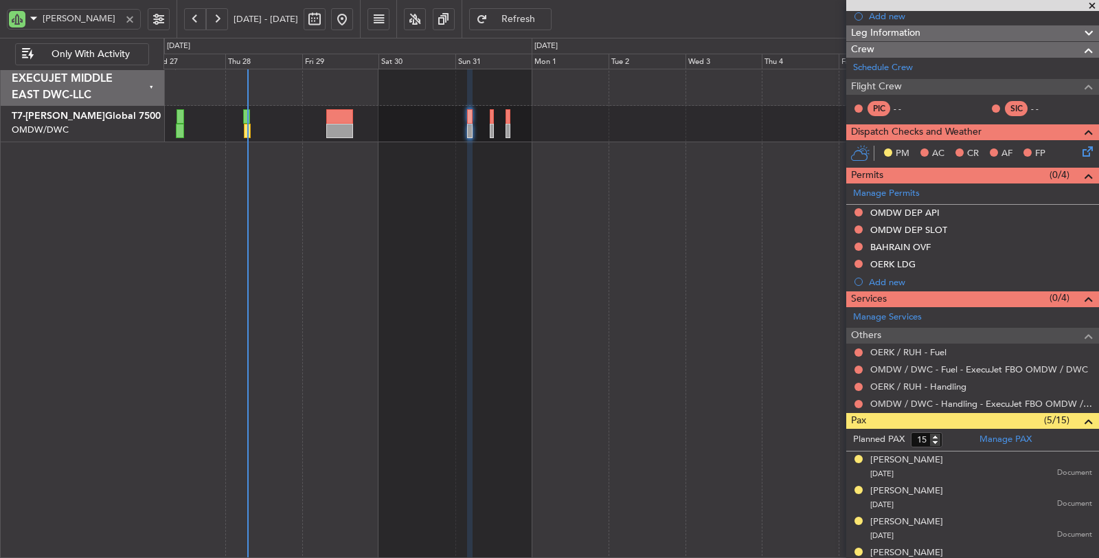
click at [547, 21] on span "Refresh" at bounding box center [519, 19] width 56 height 10
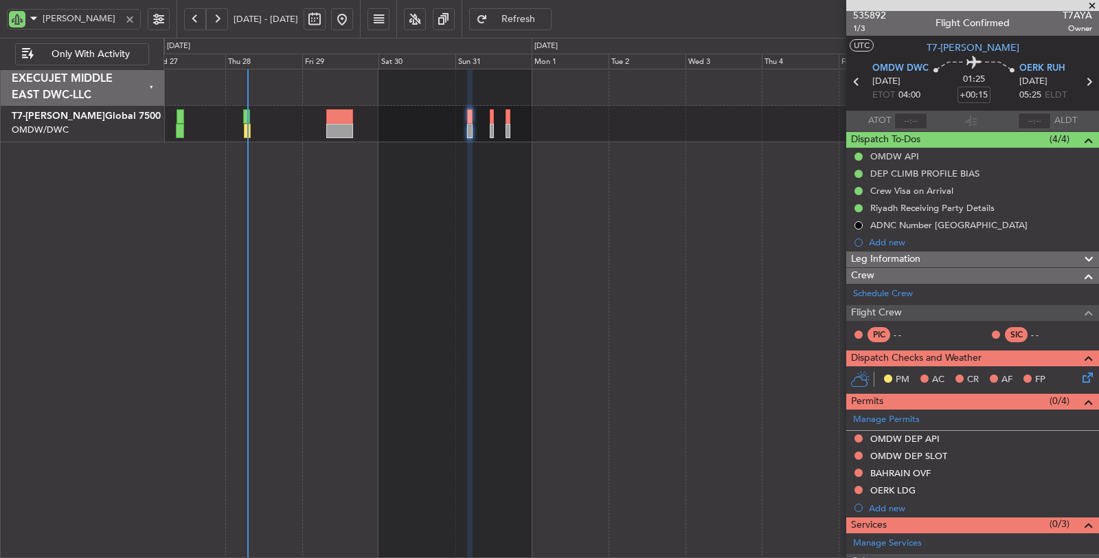
scroll to position [0, 0]
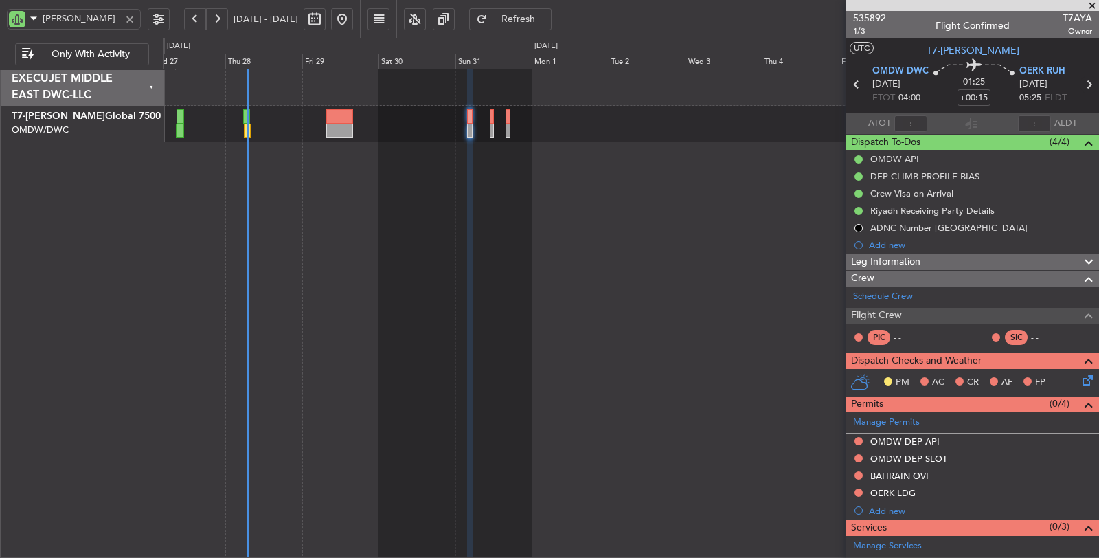
click at [1080, 84] on icon at bounding box center [1089, 85] width 18 height 18
type input "0"
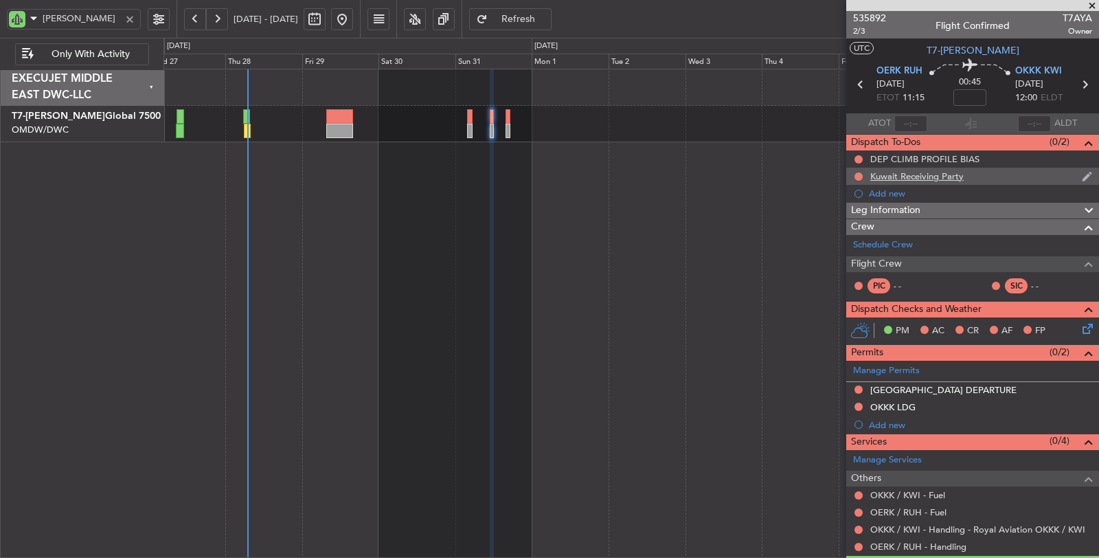
click at [863, 173] on div at bounding box center [858, 176] width 11 height 11
click at [860, 175] on button at bounding box center [859, 176] width 8 height 8
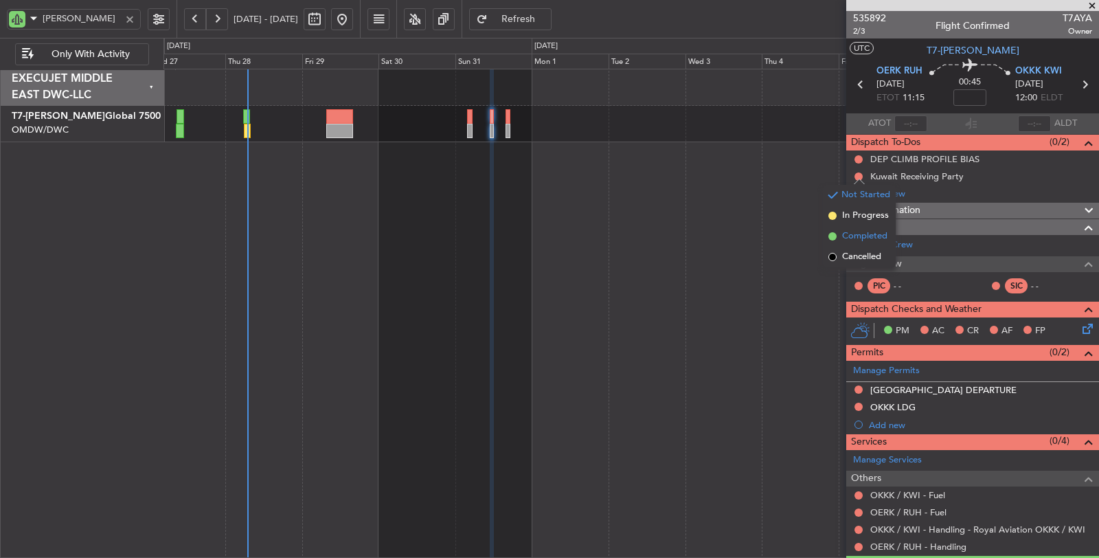
click at [866, 232] on span "Completed" at bounding box center [864, 236] width 45 height 14
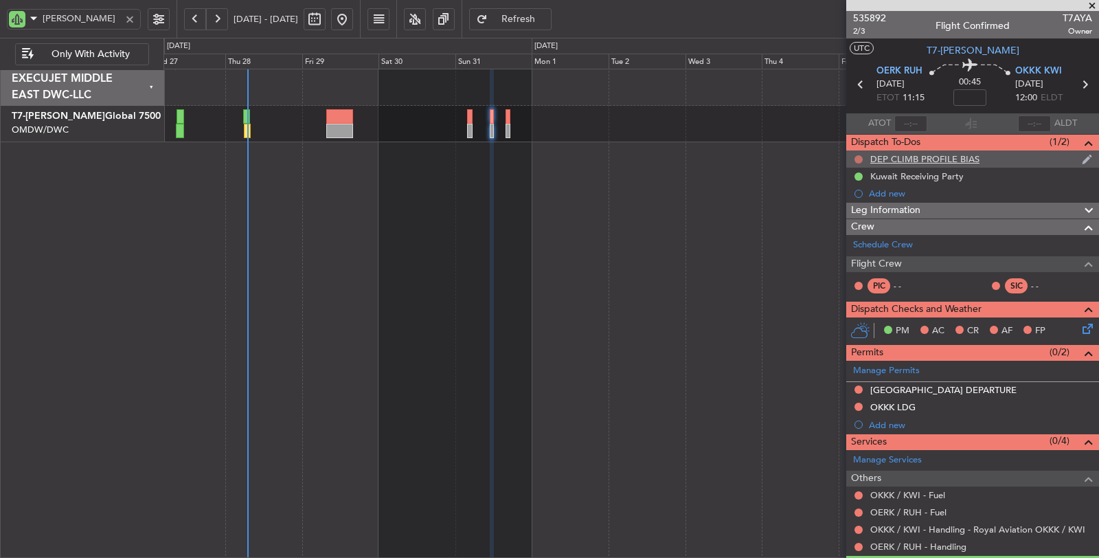
click at [857, 156] on button at bounding box center [859, 159] width 8 height 8
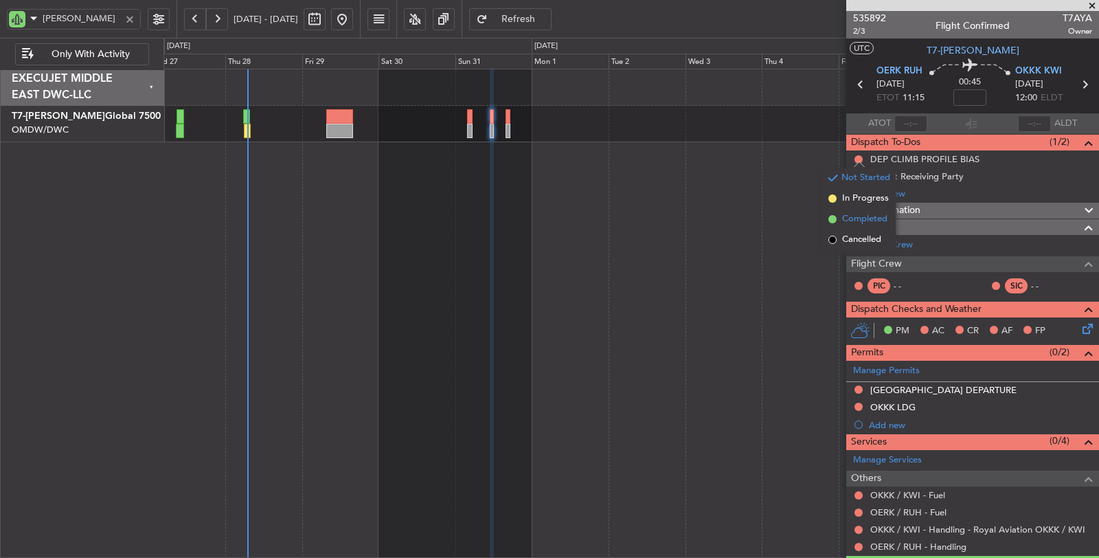
click at [858, 216] on span "Completed" at bounding box center [864, 219] width 45 height 14
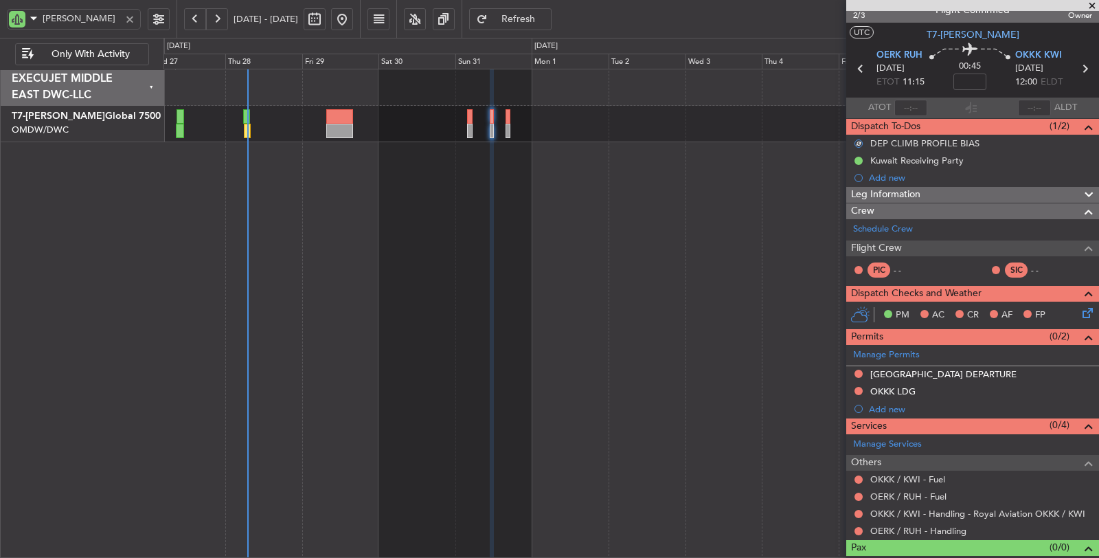
scroll to position [32, 0]
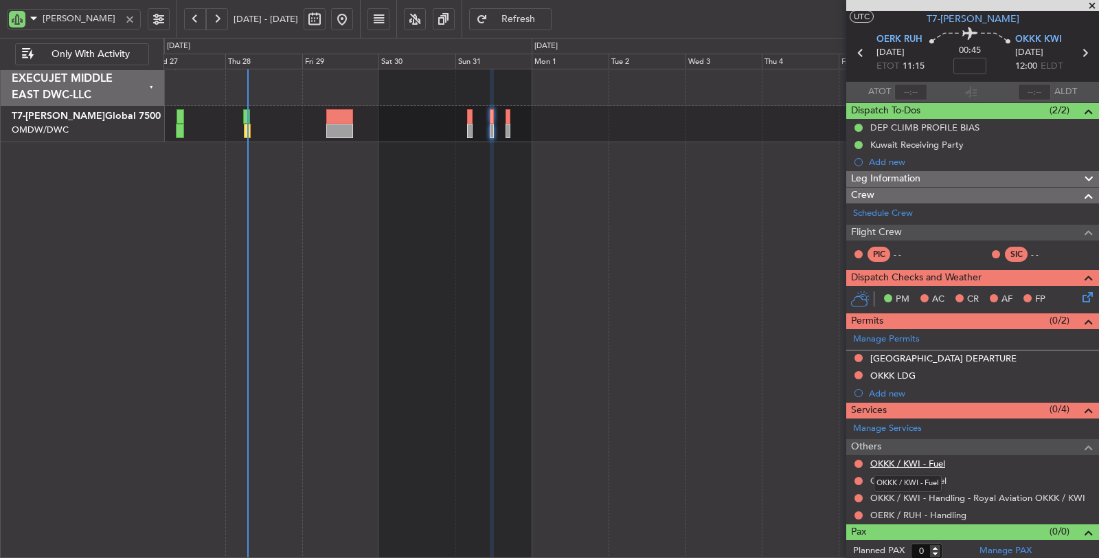
click at [921, 459] on link "OKKK / KWI - Fuel" at bounding box center [908, 464] width 75 height 12
click at [914, 479] on div "OERK / RUH - Handling" at bounding box center [918, 487] width 87 height 17
click at [881, 475] on mat-tooltip-component "OERK / RUH - Handling" at bounding box center [919, 487] width 106 height 36
click at [928, 476] on mat-tooltip-component "OERK / RUH - Handling" at bounding box center [919, 487] width 106 height 36
click at [936, 475] on div "OKKK / KWI - Fuel" at bounding box center [908, 483] width 68 height 17
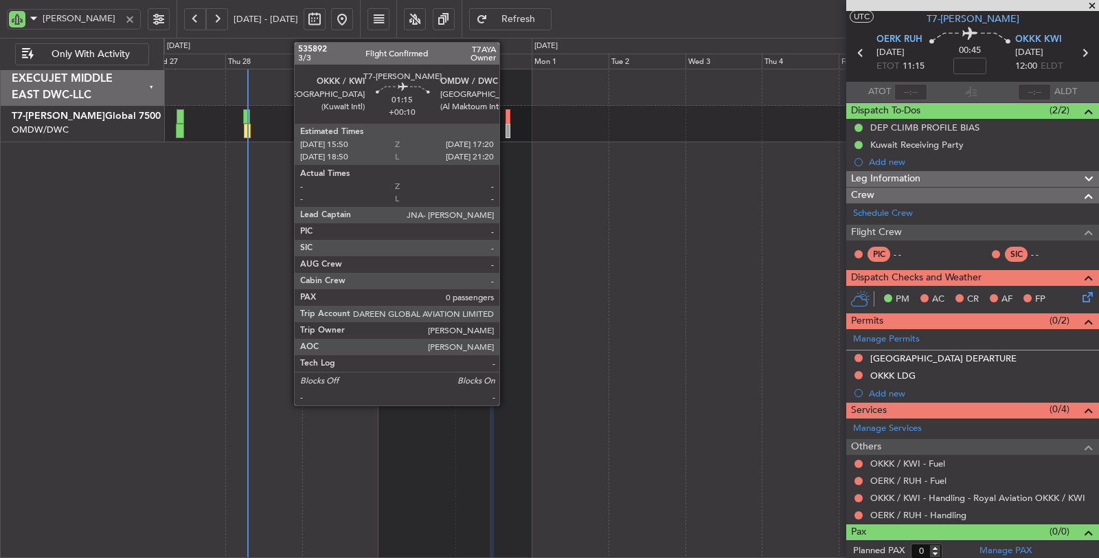
click at [506, 126] on div at bounding box center [508, 131] width 5 height 14
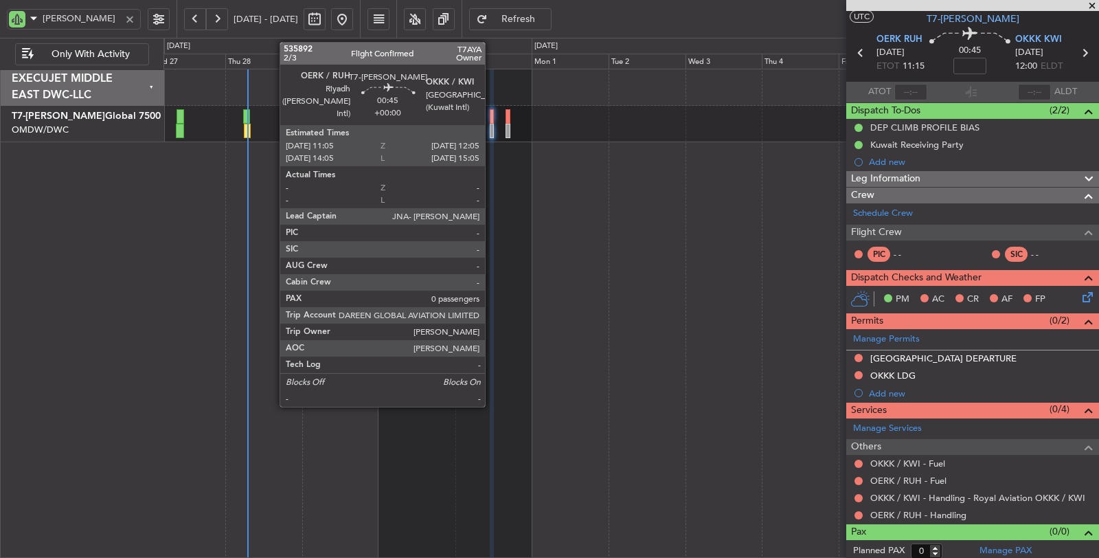
click at [492, 128] on div at bounding box center [491, 131] width 3 height 14
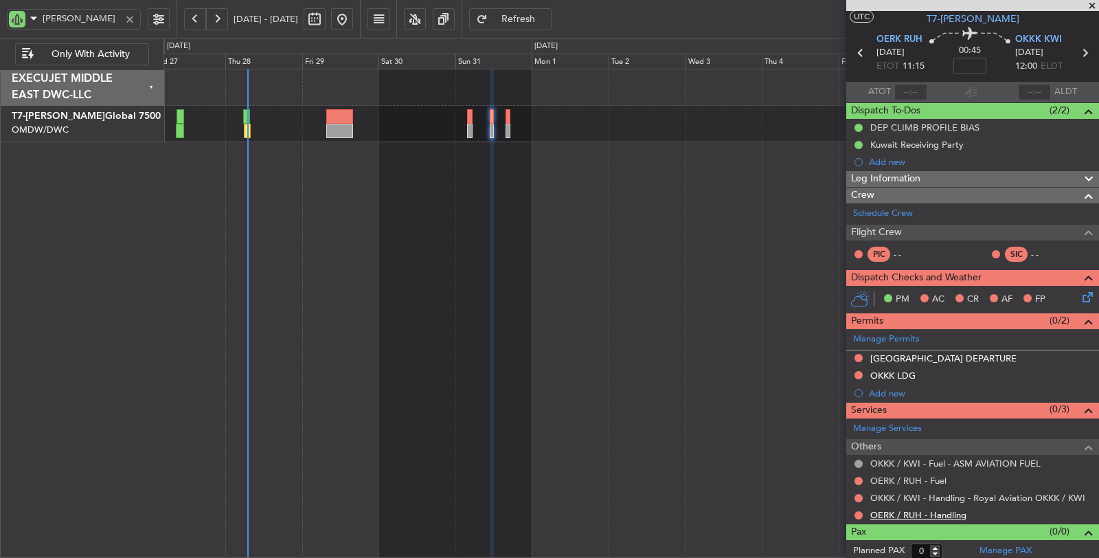
click at [921, 510] on link "OERK / RUH - Handling" at bounding box center [919, 515] width 96 height 12
click at [943, 475] on link "OERK / RUH - Fuel" at bounding box center [909, 481] width 76 height 12
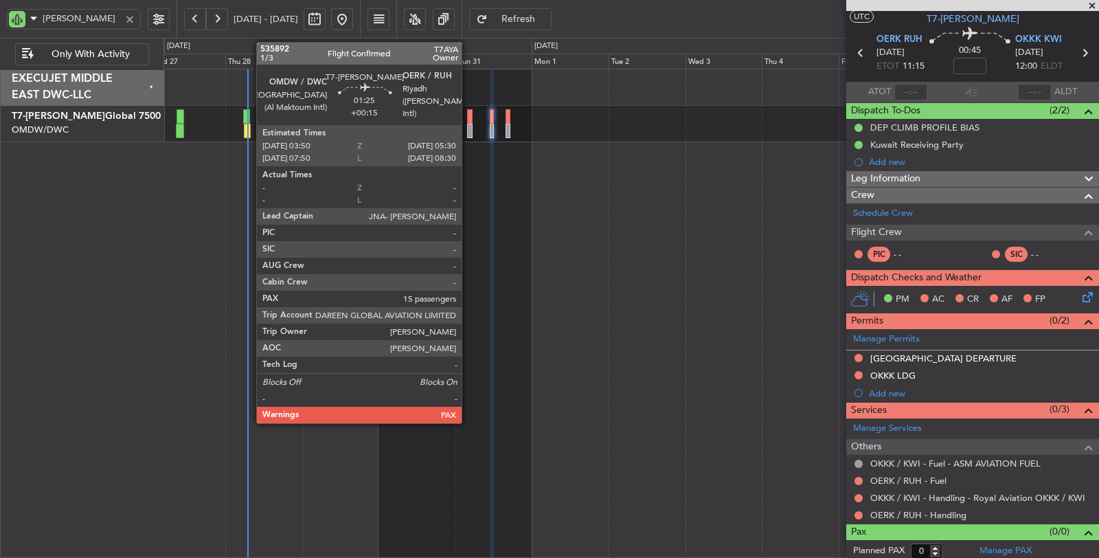
click at [466, 126] on div at bounding box center [632, 124] width 936 height 36
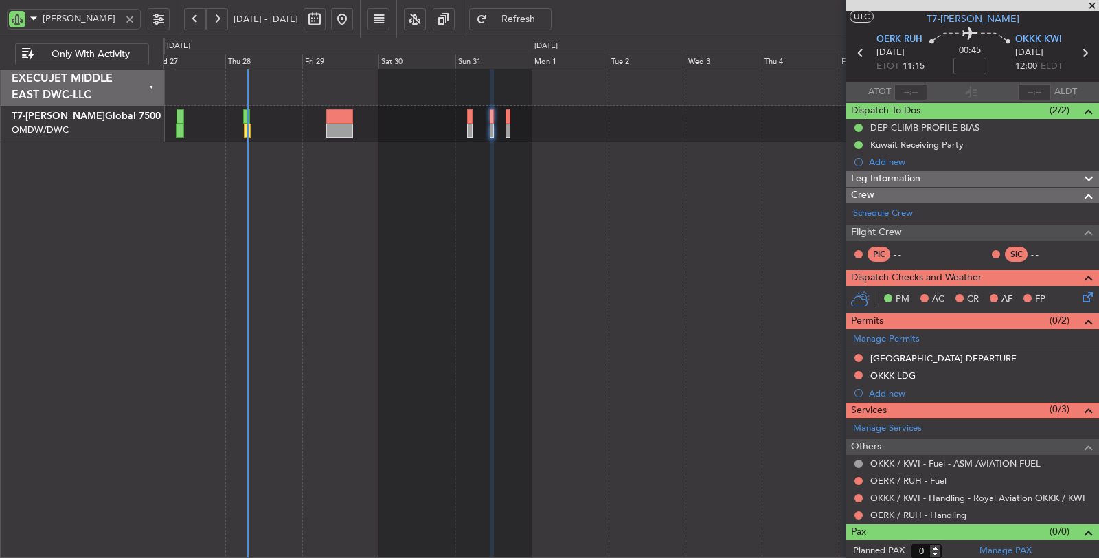
click at [466, 126] on div at bounding box center [632, 124] width 936 height 36
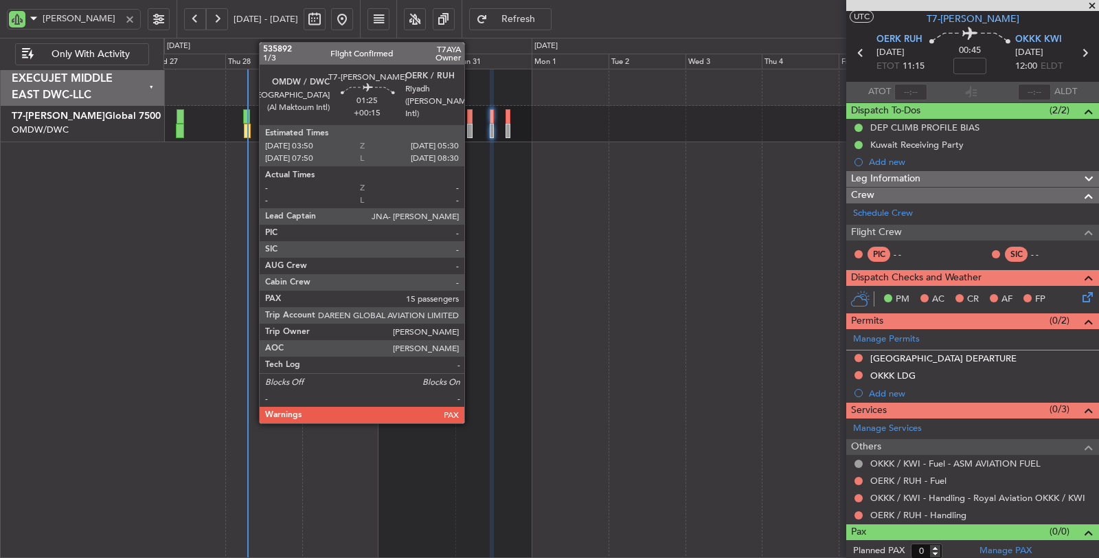
click at [471, 131] on div at bounding box center [469, 131] width 5 height 14
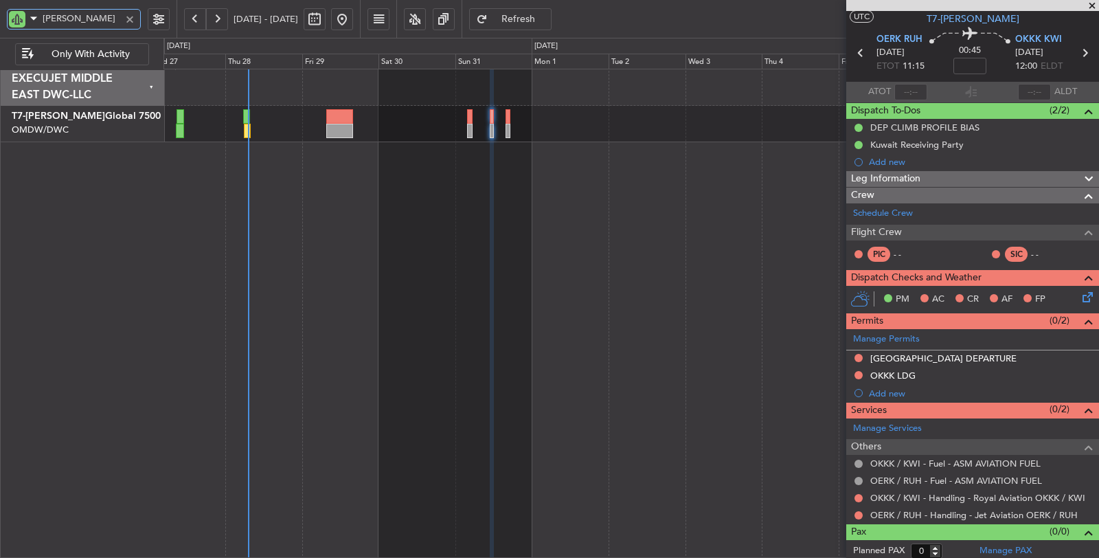
drag, startPoint x: 56, startPoint y: 21, endPoint x: 0, endPoint y: 21, distance: 56.3
click at [0, 21] on div "AYA" at bounding box center [88, 19] width 177 height 38
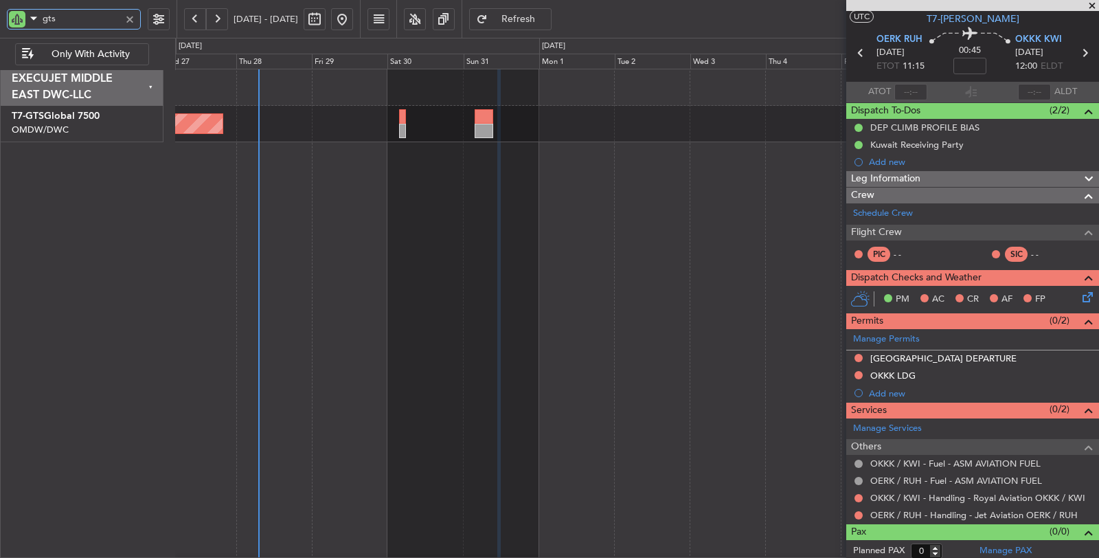
type input "gts"
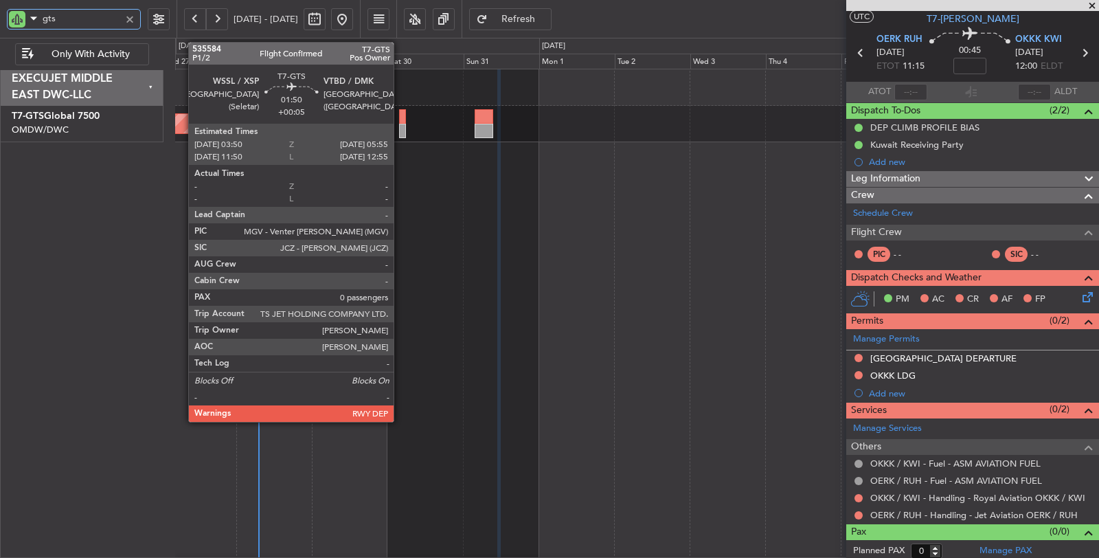
click at [400, 125] on div at bounding box center [402, 131] width 7 height 14
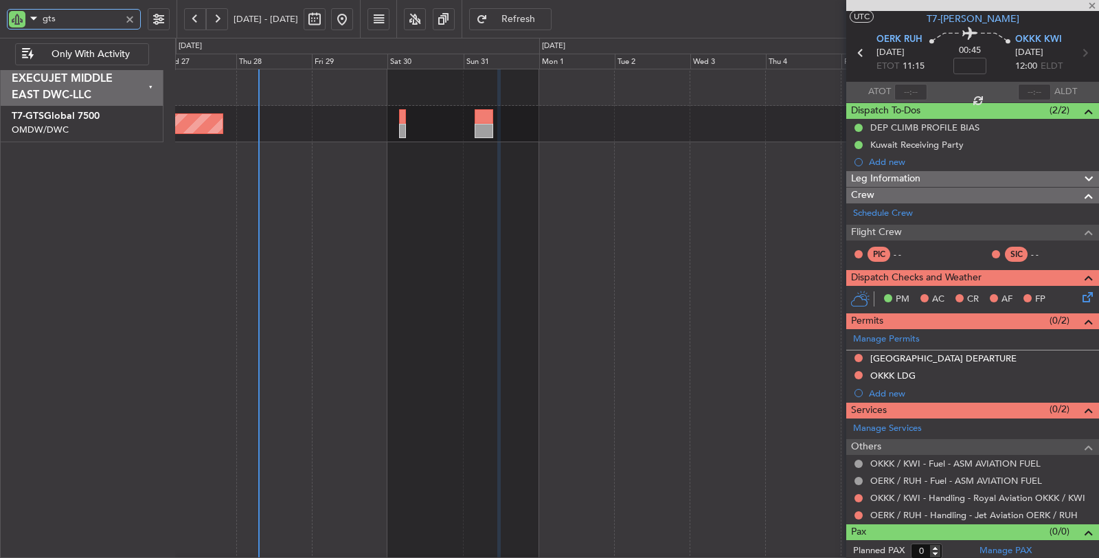
type input "+00:05"
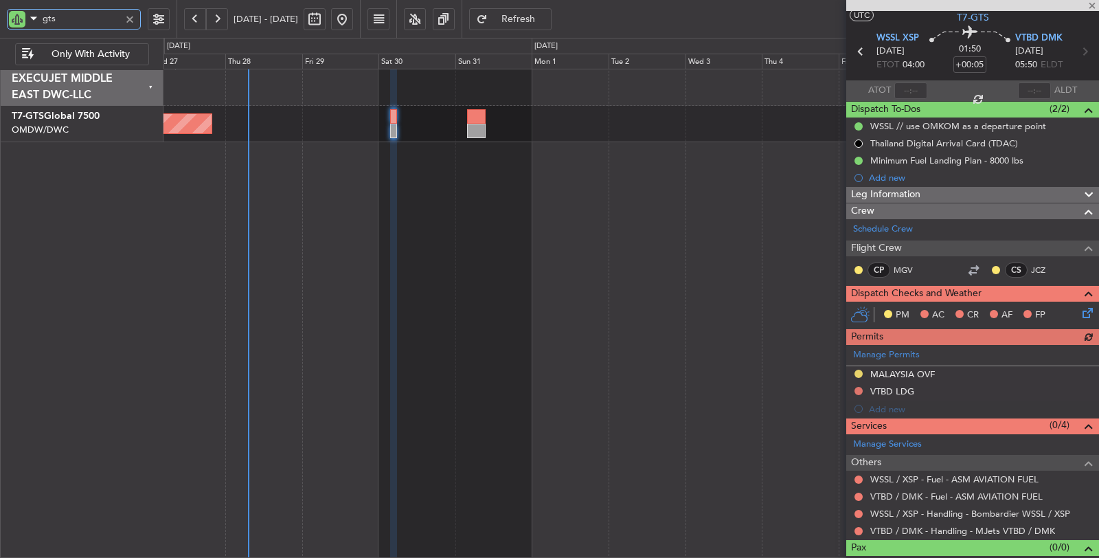
scroll to position [49, 0]
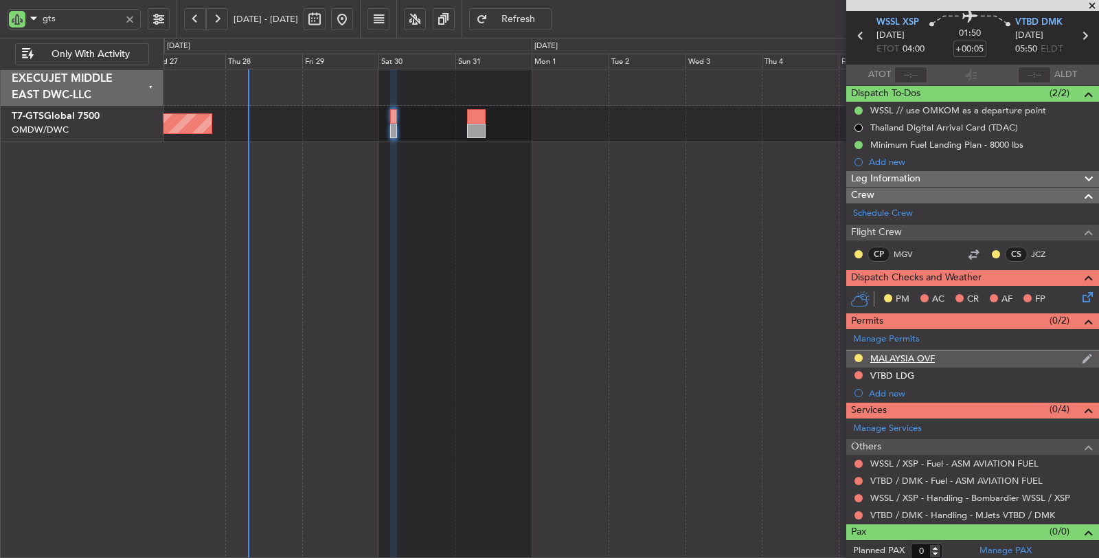
click at [930, 354] on div "MALAYSIA OVF" at bounding box center [903, 358] width 65 height 12
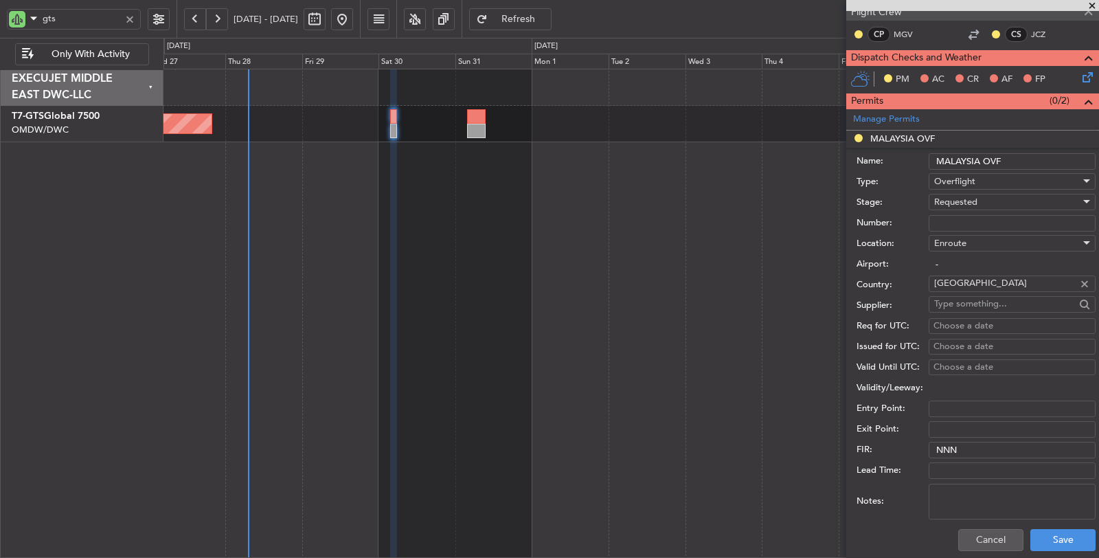
scroll to position [278, 0]
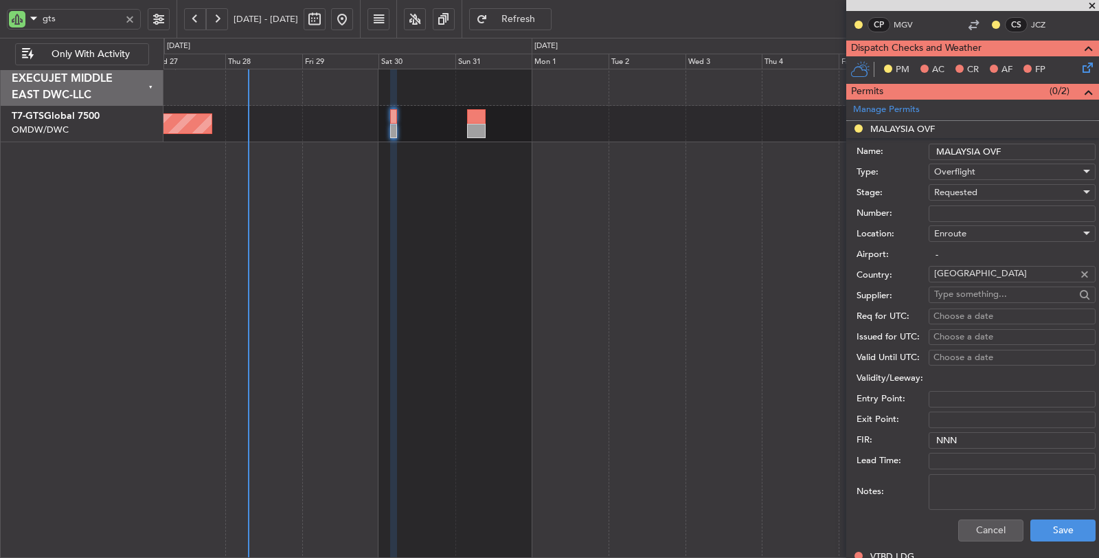
click at [970, 188] on span "Requested" at bounding box center [955, 192] width 43 height 12
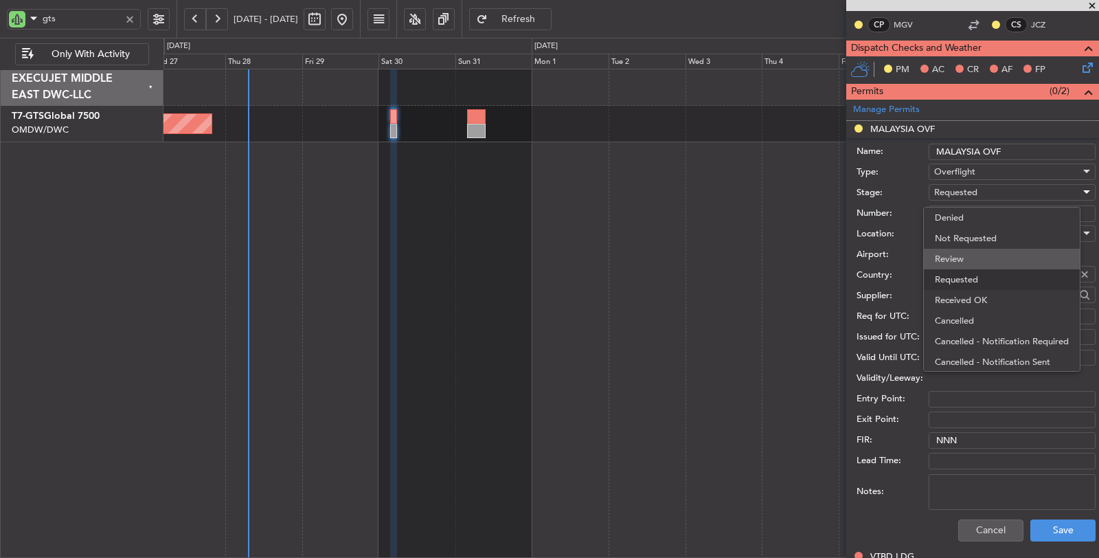
scroll to position [5, 0]
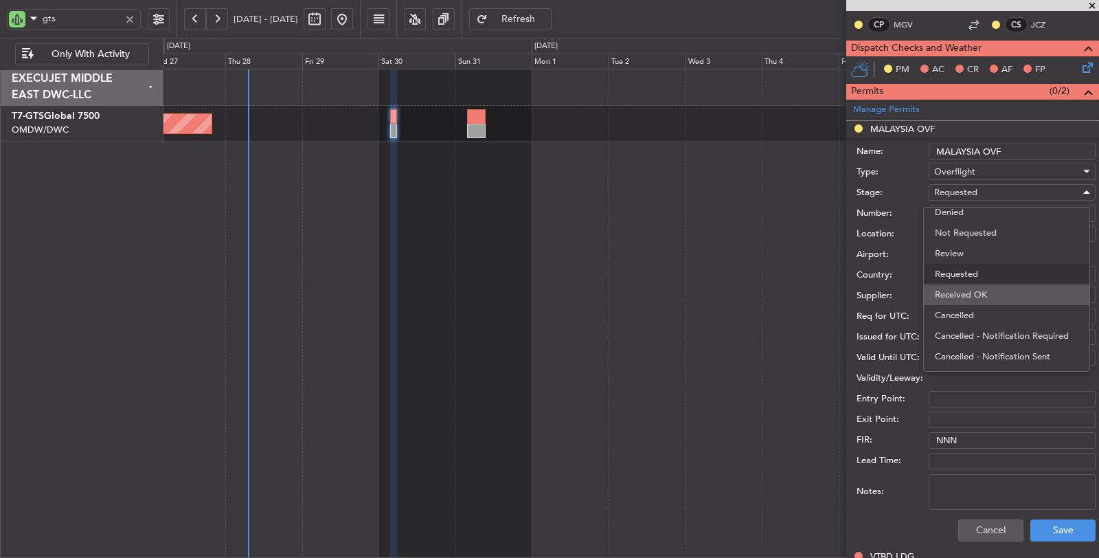
click at [970, 289] on span "Received OK" at bounding box center [1007, 294] width 144 height 21
click at [969, 213] on input "Number:" at bounding box center [1012, 213] width 167 height 16
paste input "CAAM-NS-1141-08-25"
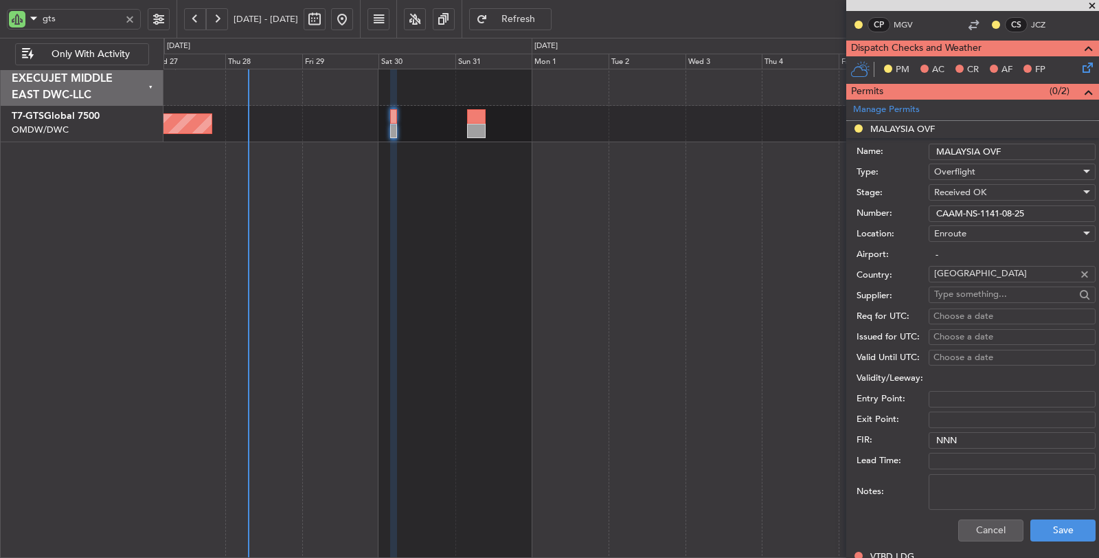
type input "CAAM-NS-1141-08-25"
click at [1011, 493] on textarea "Notes:" at bounding box center [1012, 492] width 167 height 36
type textarea "v"
type textarea "JBS V1 WSSL VTBD"
click at [1043, 522] on button "Save" at bounding box center [1063, 530] width 65 height 22
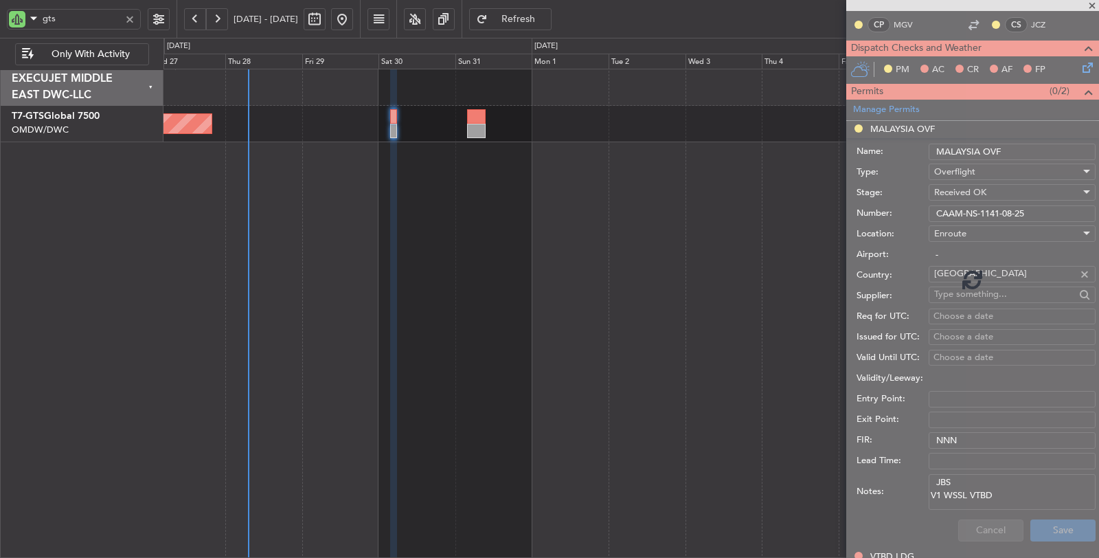
scroll to position [49, 0]
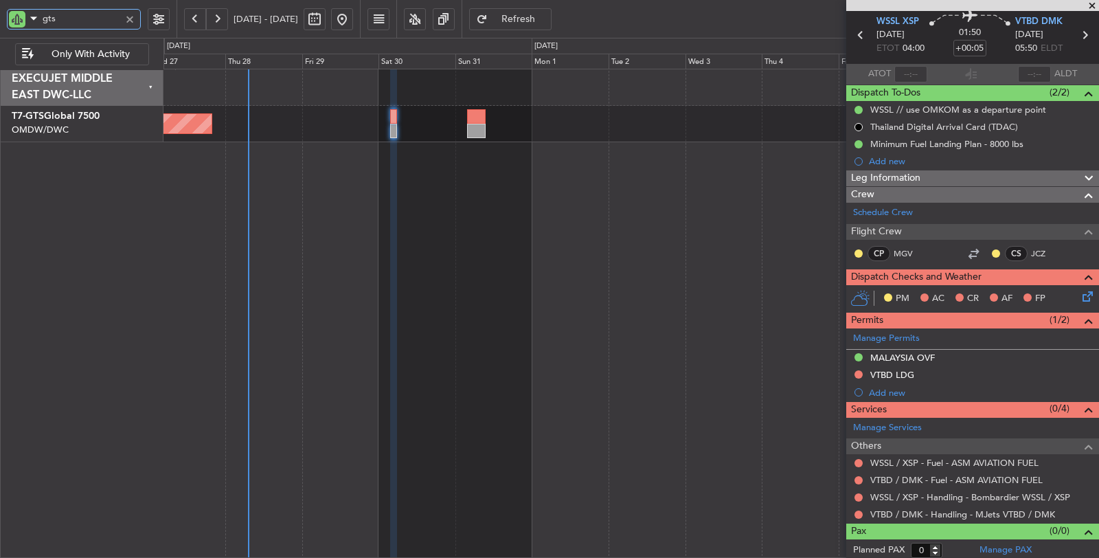
drag, startPoint x: 43, startPoint y: 21, endPoint x: 25, endPoint y: 22, distance: 17.9
click at [25, 22] on div "gts" at bounding box center [74, 19] width 134 height 21
type input "aya"
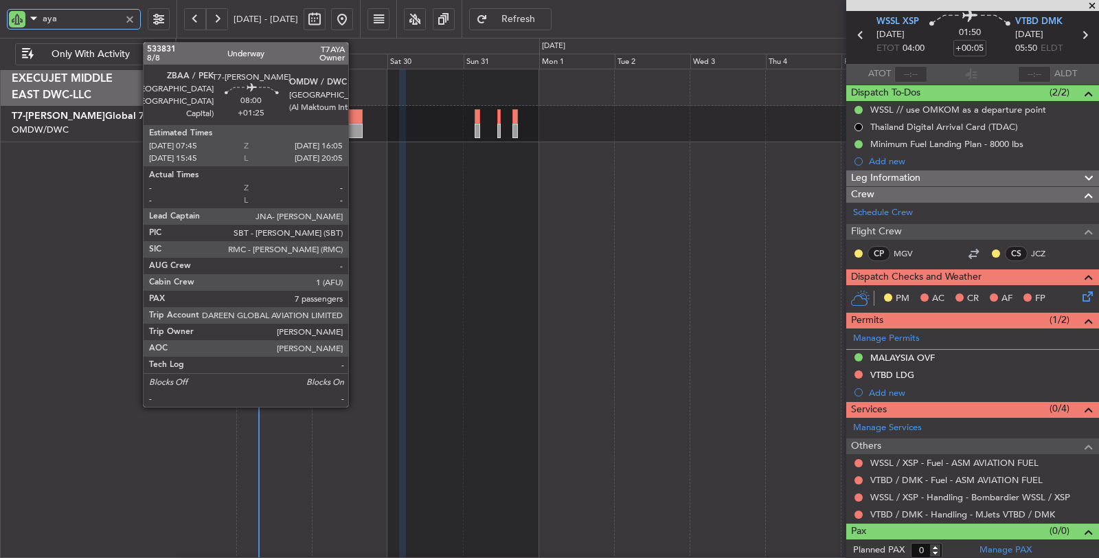
click at [355, 128] on div at bounding box center [349, 131] width 27 height 14
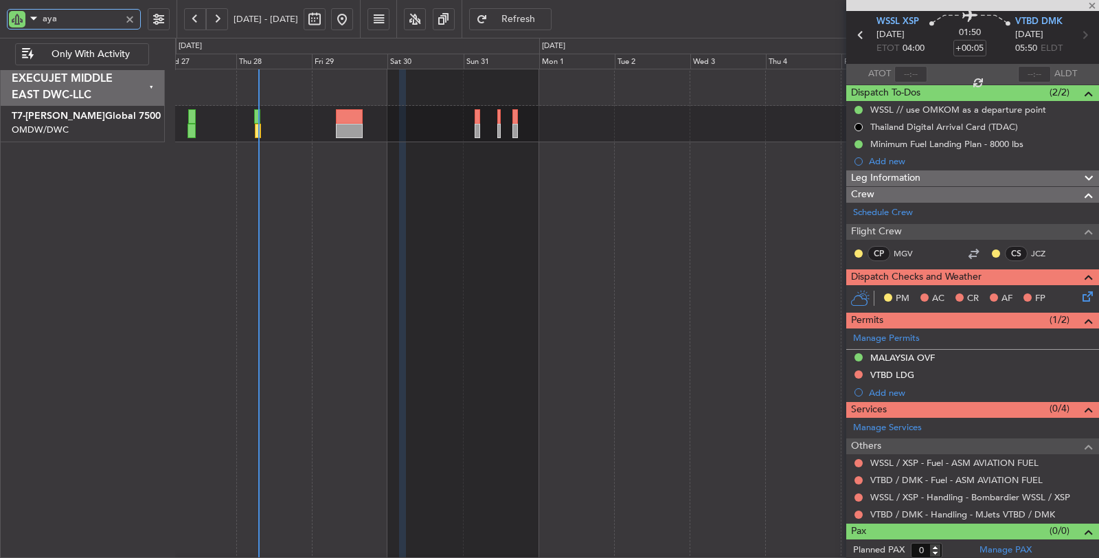
type input "+01:25"
type input "7"
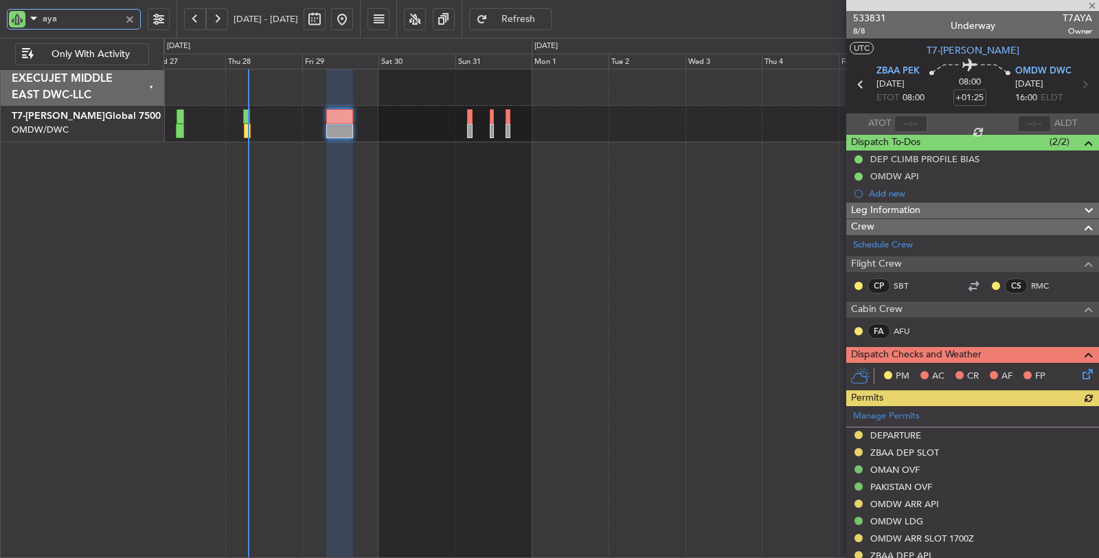
type input "aya"
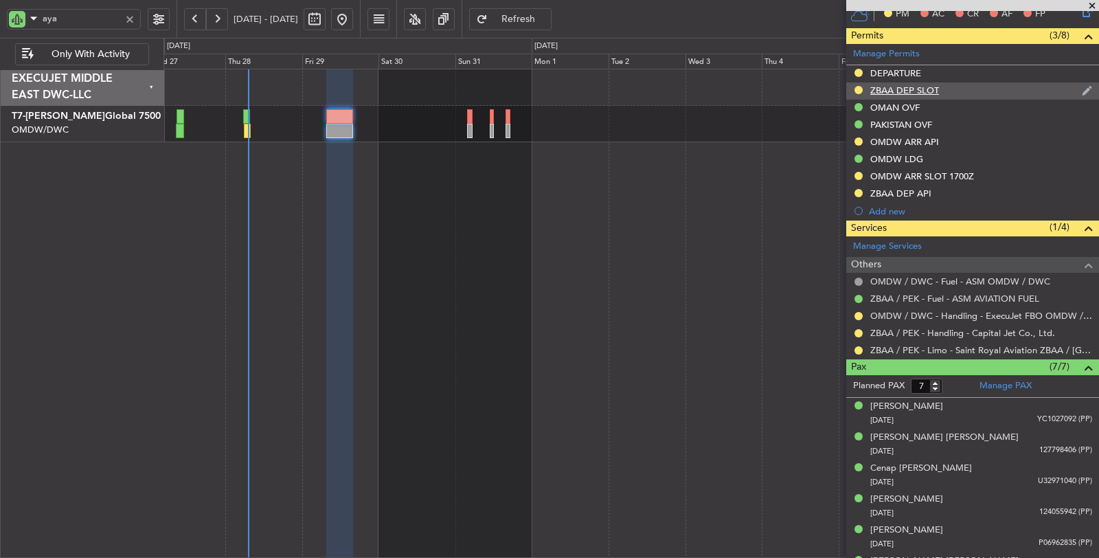
scroll to position [381, 0]
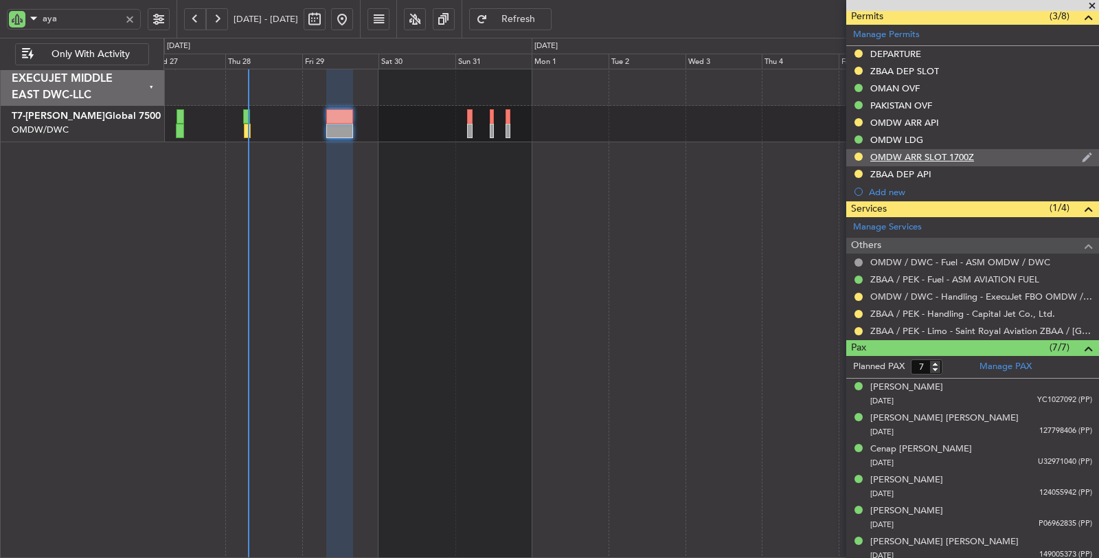
click at [930, 154] on div "OMDW ARR SLOT 1700Z" at bounding box center [923, 157] width 104 height 12
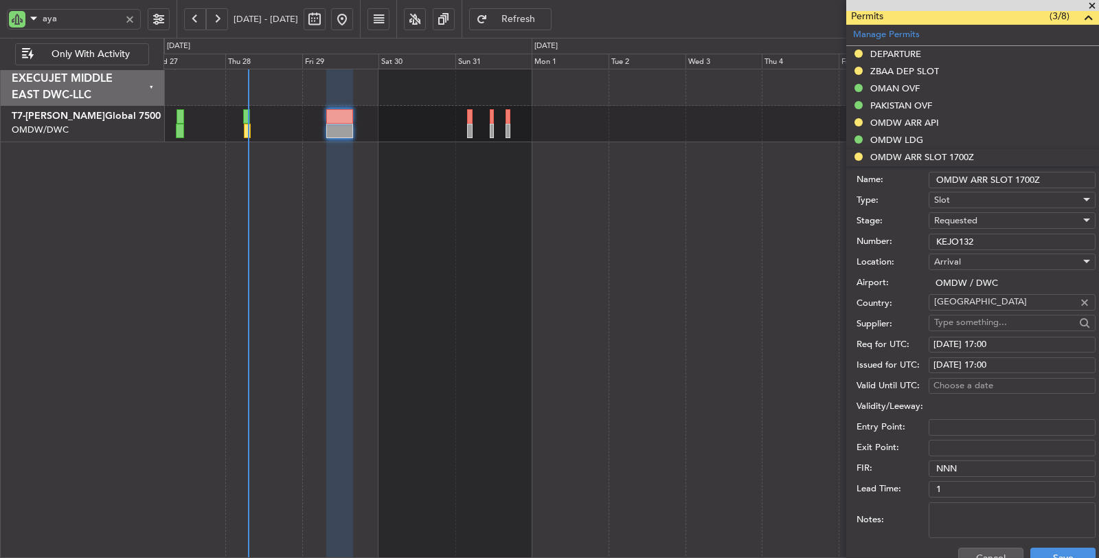
click at [1029, 177] on input "OMDW ARR SLOT 1700Z" at bounding box center [1012, 180] width 167 height 16
click at [1024, 175] on input "OMDW ARR SLOT 1700Z" at bounding box center [1012, 180] width 167 height 16
type input "OMDW ARR SLOT 1600Z"
click at [1008, 335] on div "Req for UTC: 29/08/2025 17:00" at bounding box center [976, 345] width 239 height 21
click at [1017, 345] on div "29/08/2025 17:00" at bounding box center [1012, 345] width 157 height 14
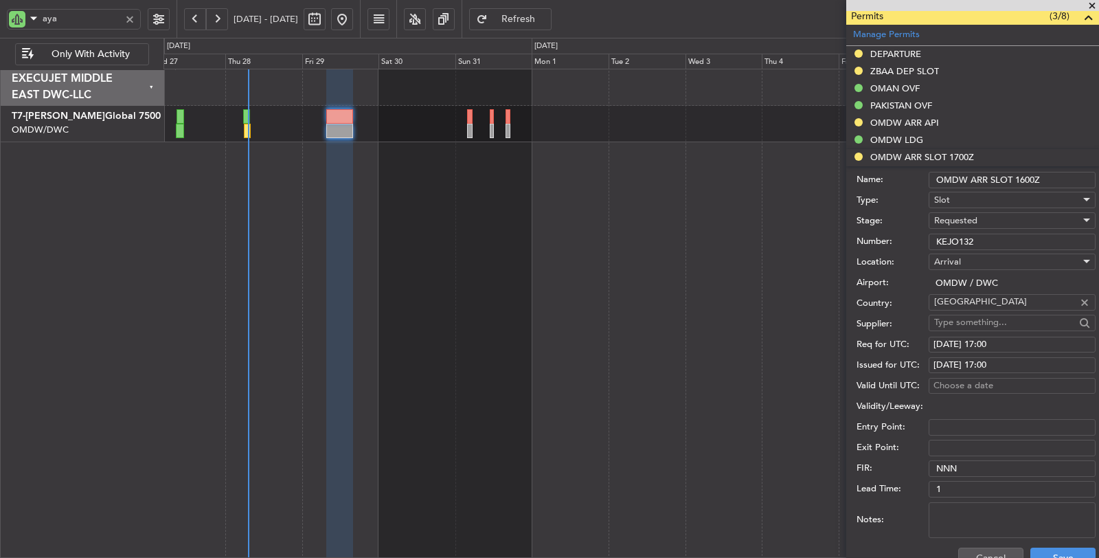
select select "8"
select select "2025"
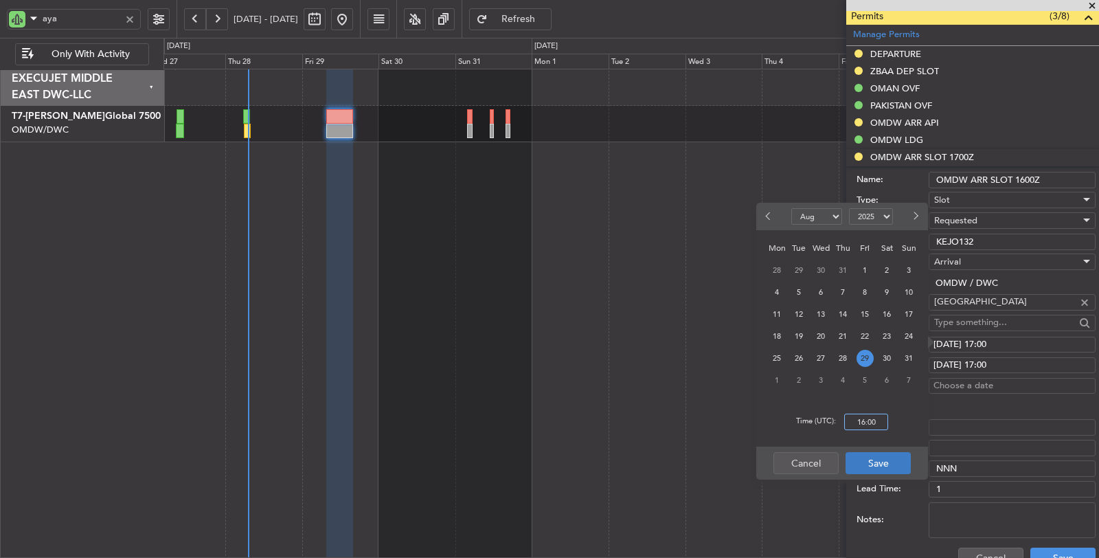
type input "16:00"
click at [871, 469] on button "Save" at bounding box center [878, 463] width 65 height 22
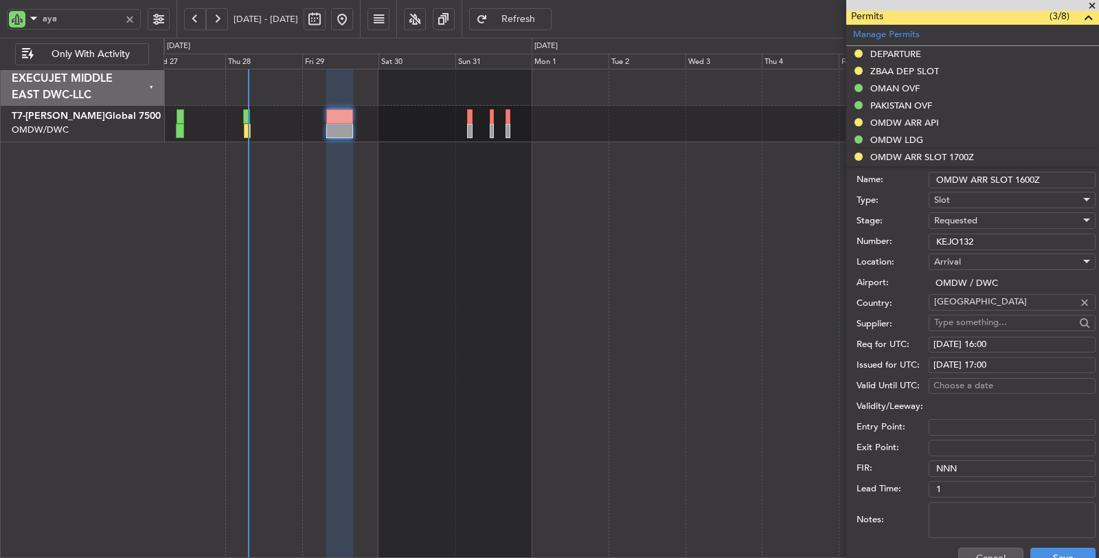
click at [1004, 361] on div "29/08/2025 17:00" at bounding box center [1012, 366] width 157 height 14
select select "8"
select select "2025"
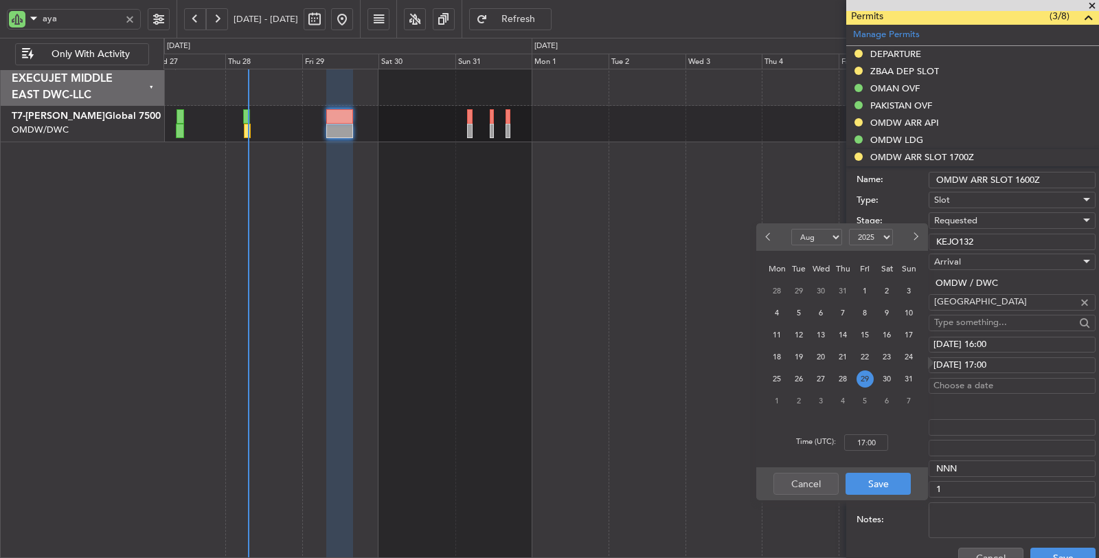
click at [877, 451] on div "Time (UTC): 17:00" at bounding box center [842, 442] width 172 height 49
type input "16:00"
click at [874, 488] on button "Save" at bounding box center [878, 484] width 65 height 22
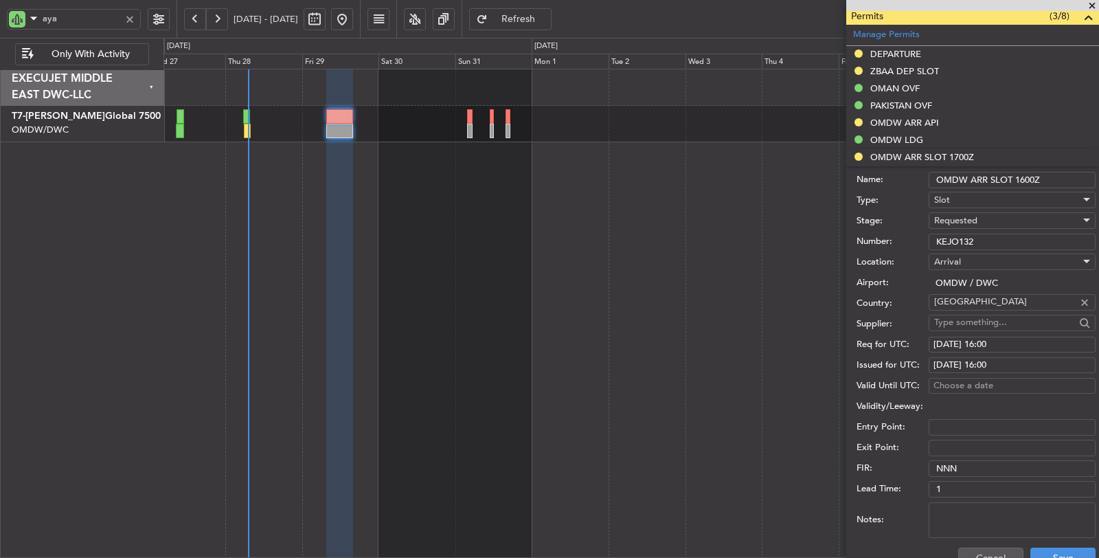
drag, startPoint x: 979, startPoint y: 241, endPoint x: 916, endPoint y: 251, distance: 64.0
click at [917, 251] on form "Name: OMDW ARR SLOT 1600Z Type: Slot Stage: Requested Number: KEJO132 Location:…" at bounding box center [972, 371] width 253 height 410
paste input "text"
type input "KEJO132"
click at [954, 216] on span "Requested" at bounding box center [955, 220] width 43 height 12
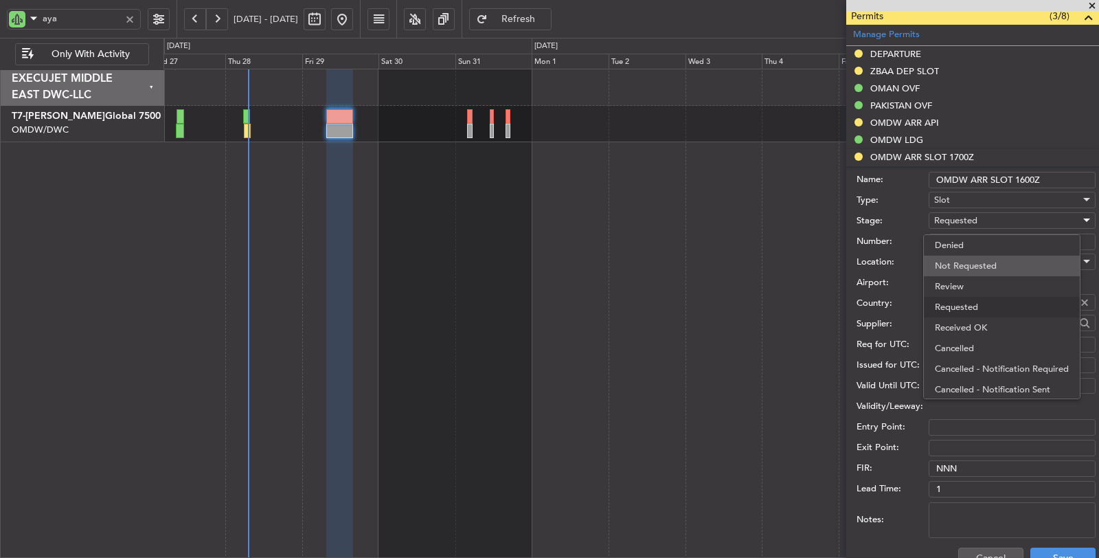
scroll to position [5, 0]
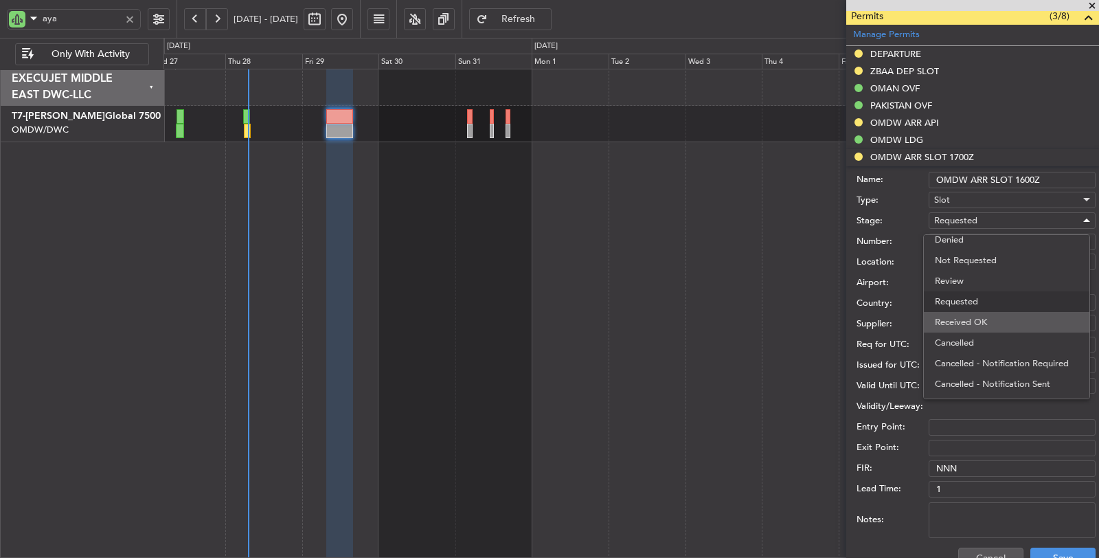
click at [980, 320] on span "Received OK" at bounding box center [1007, 322] width 144 height 21
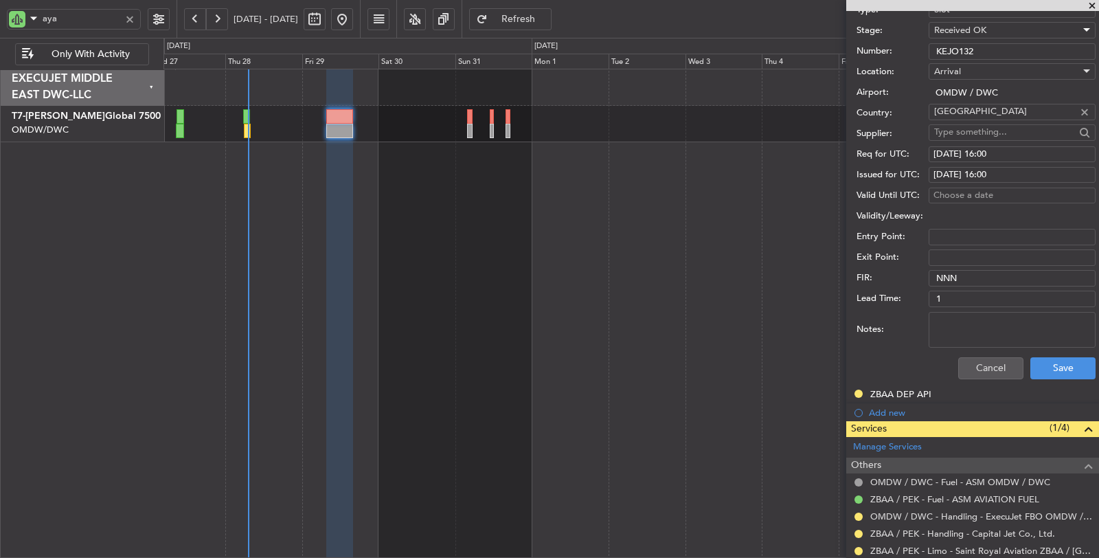
scroll to position [610, 0]
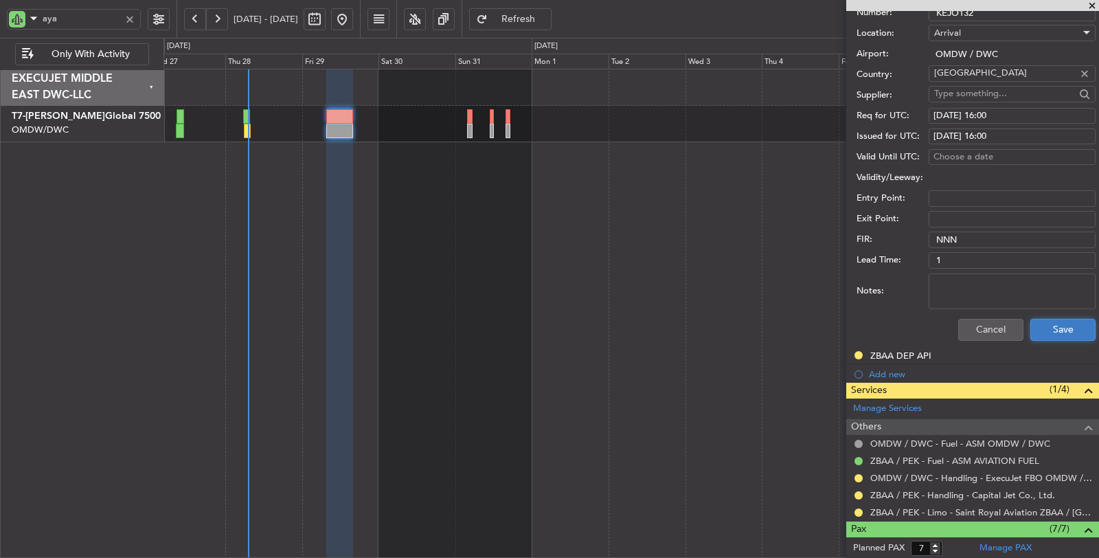
click at [1057, 333] on button "Save" at bounding box center [1063, 330] width 65 height 22
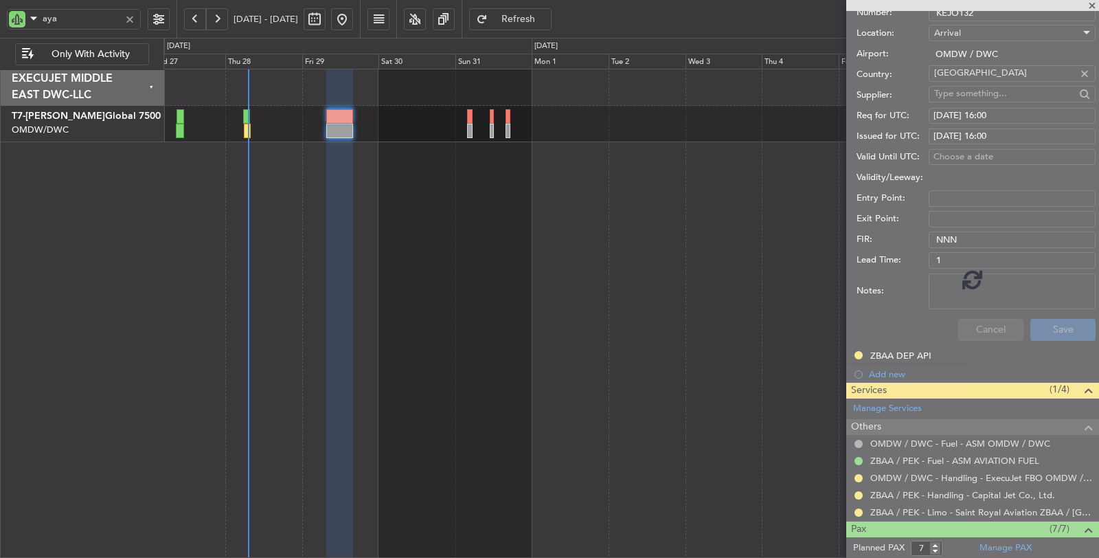
scroll to position [201, 0]
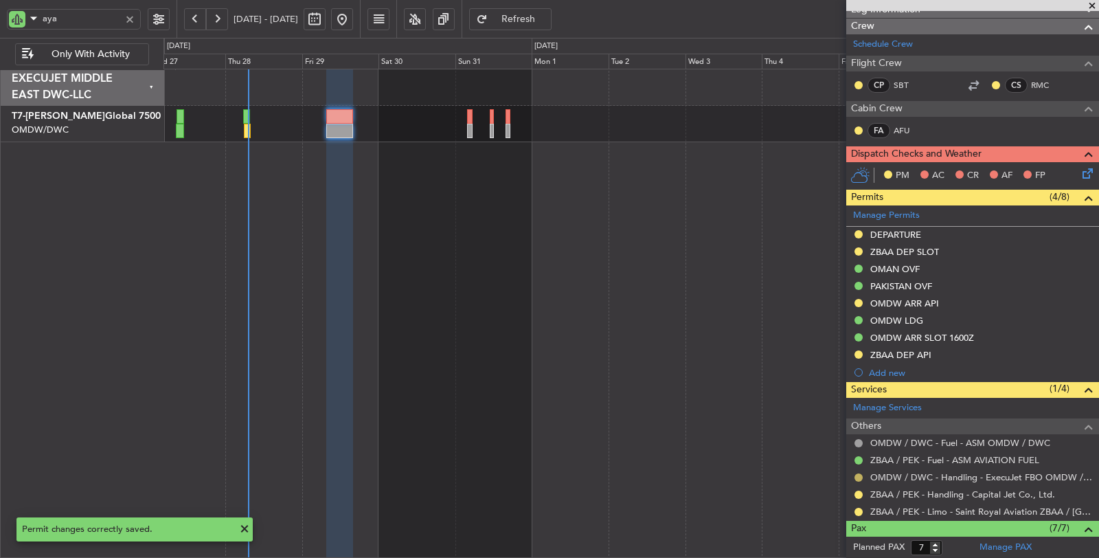
click at [858, 474] on button at bounding box center [859, 477] width 8 height 8
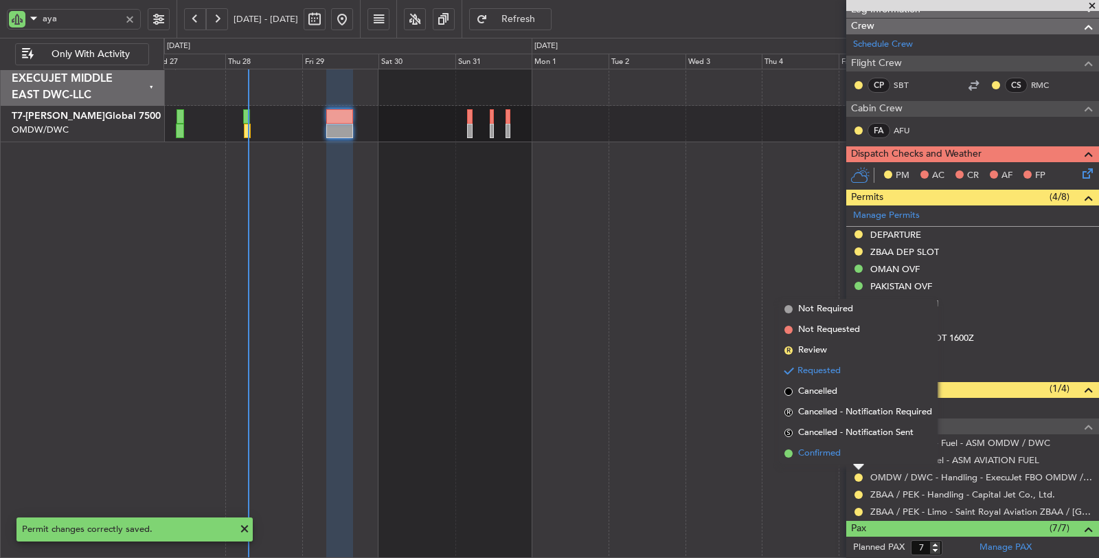
click at [822, 455] on span "Confirmed" at bounding box center [819, 454] width 43 height 14
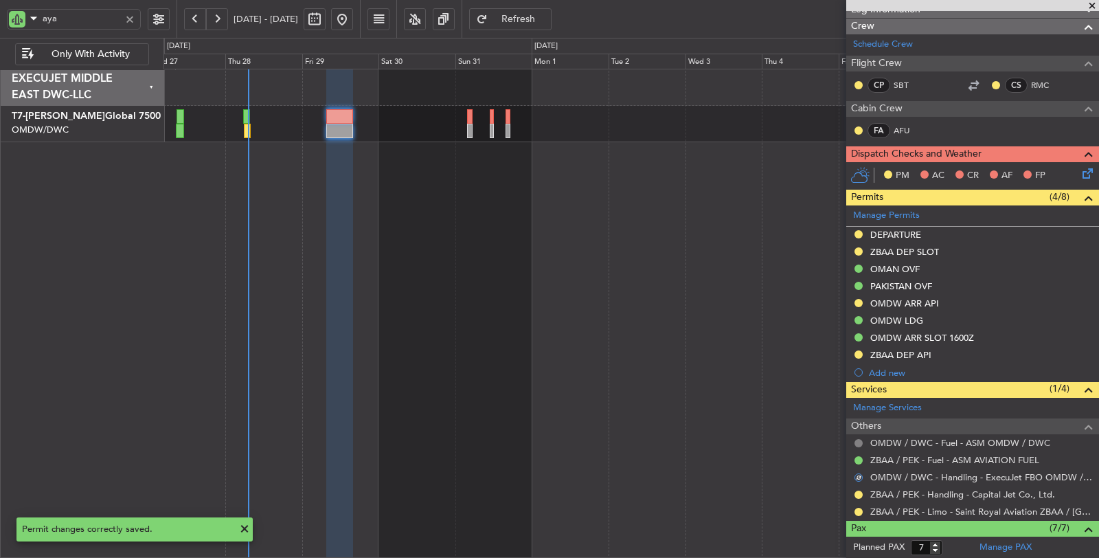
click at [857, 441] on button at bounding box center [859, 443] width 8 height 8
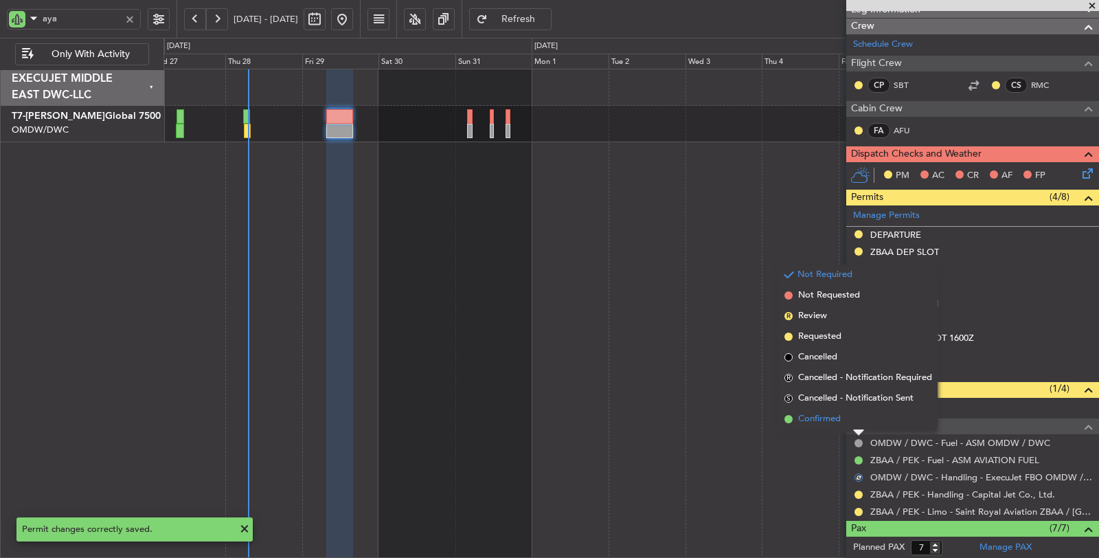
click at [830, 423] on span "Confirmed" at bounding box center [819, 419] width 43 height 14
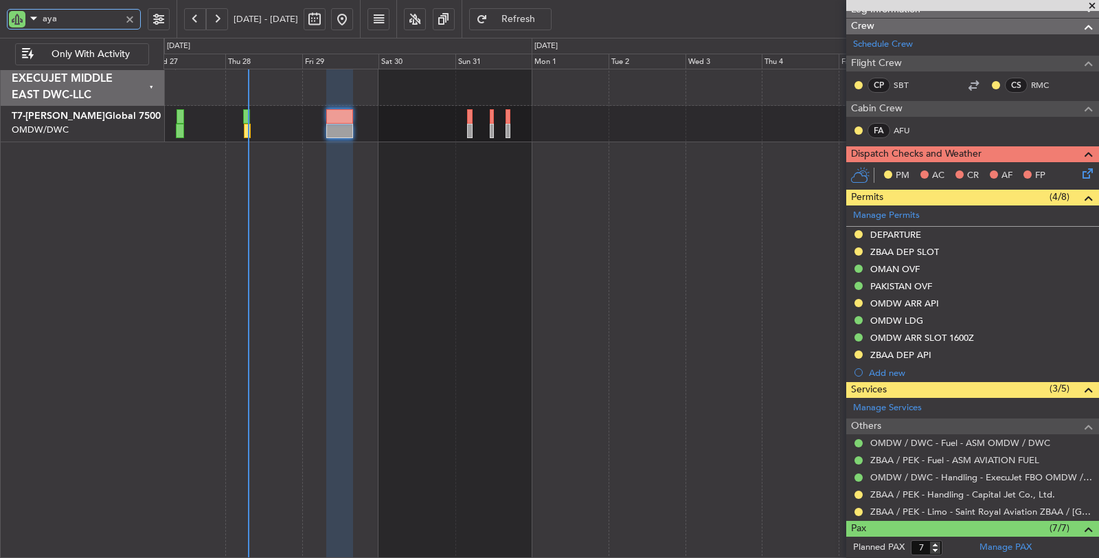
drag, startPoint x: 59, startPoint y: 18, endPoint x: 0, endPoint y: 24, distance: 59.4
click at [0, 23] on div "aya" at bounding box center [88, 19] width 177 height 38
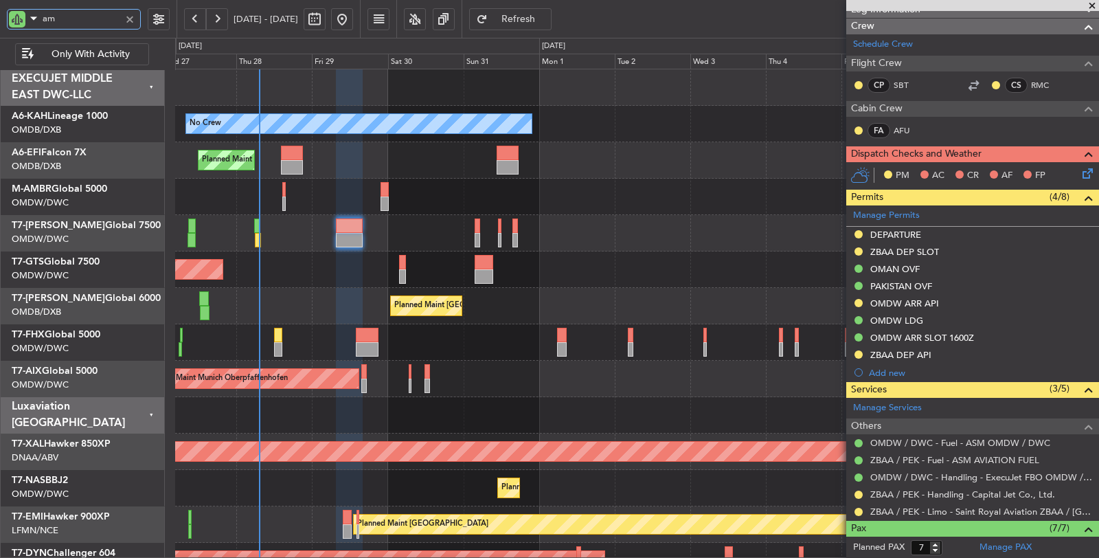
type input "amb"
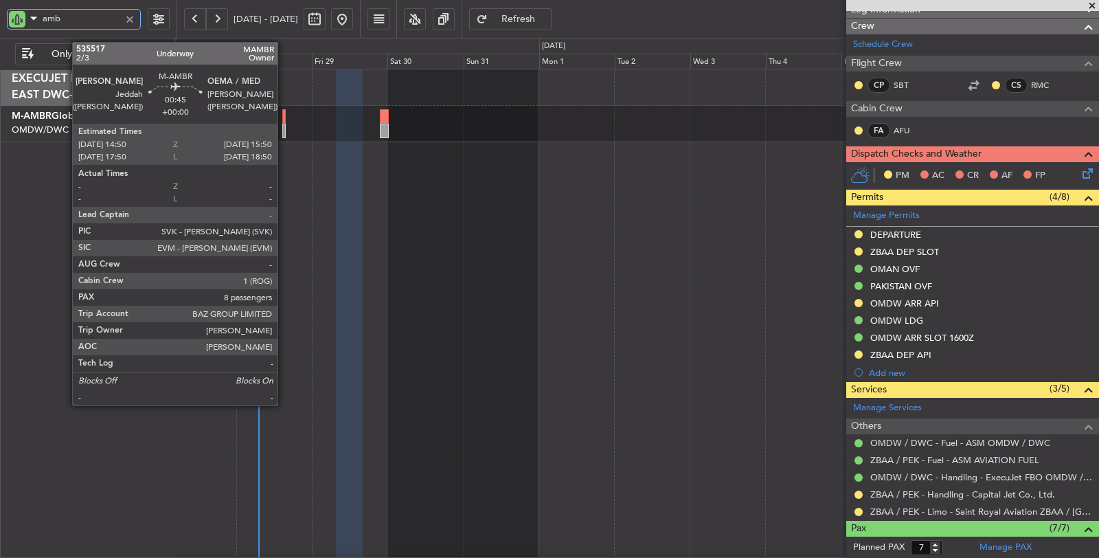
click at [284, 128] on div at bounding box center [283, 131] width 3 height 14
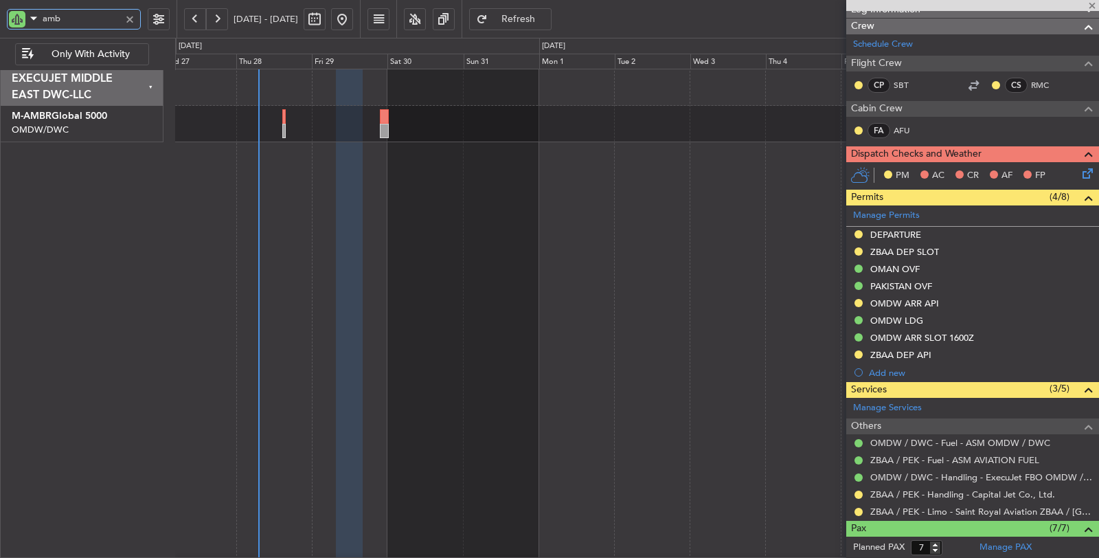
type input "8"
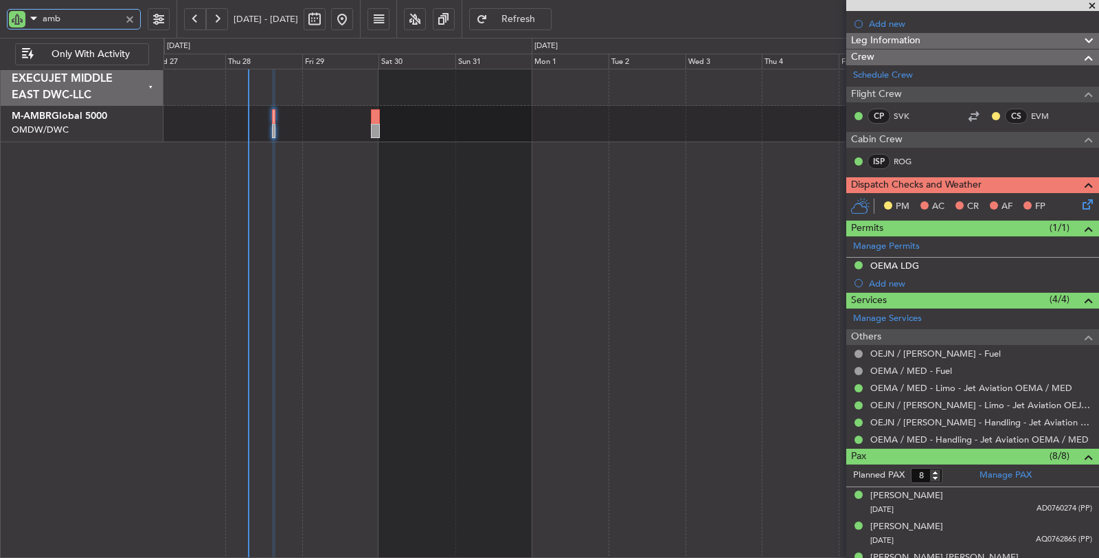
scroll to position [0, 0]
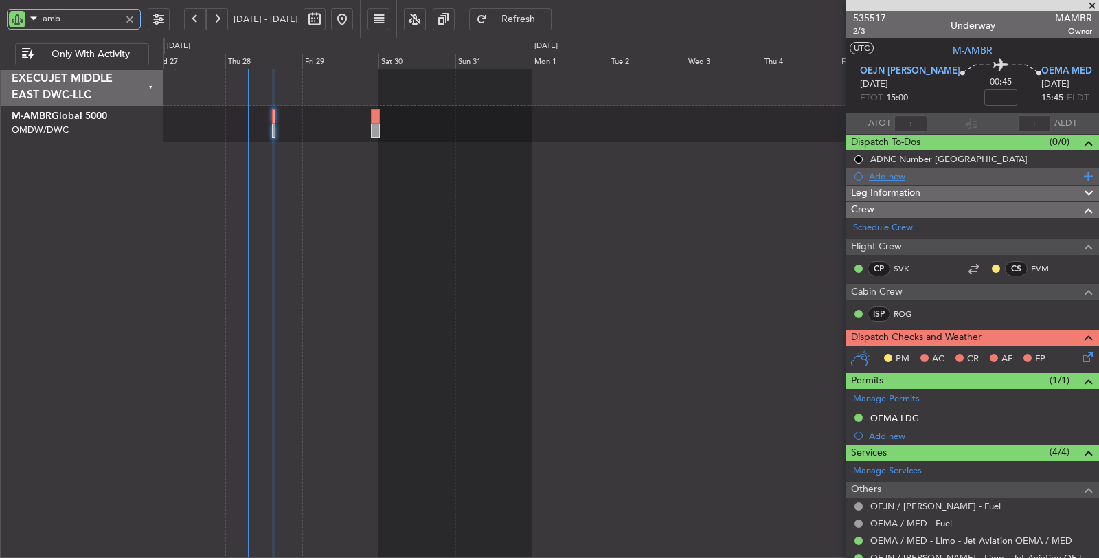
type input "amb"
click at [888, 176] on div "Add new" at bounding box center [974, 176] width 211 height 12
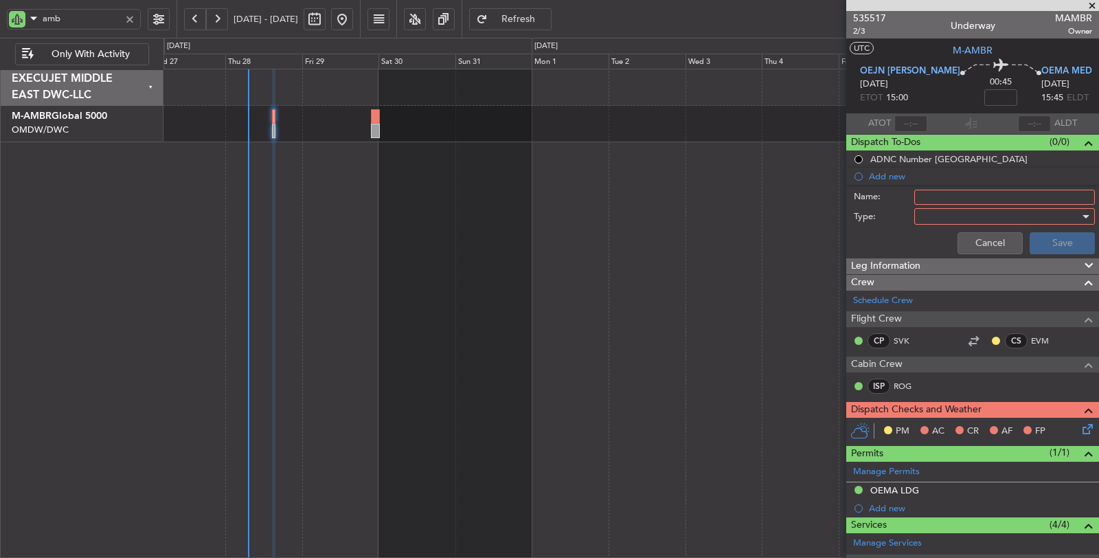
click at [952, 203] on div "Name:" at bounding box center [973, 197] width 267 height 21
click at [951, 200] on input "Name:" at bounding box center [1004, 197] width 181 height 15
type input "DEP FUEL: 11500 LBS"
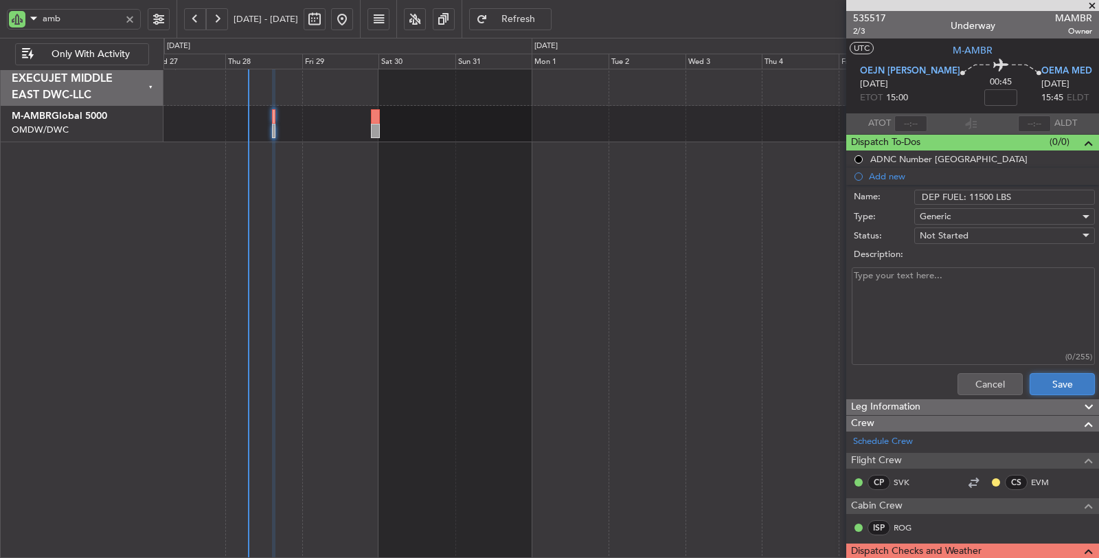
click at [1035, 380] on button "Save" at bounding box center [1062, 384] width 65 height 22
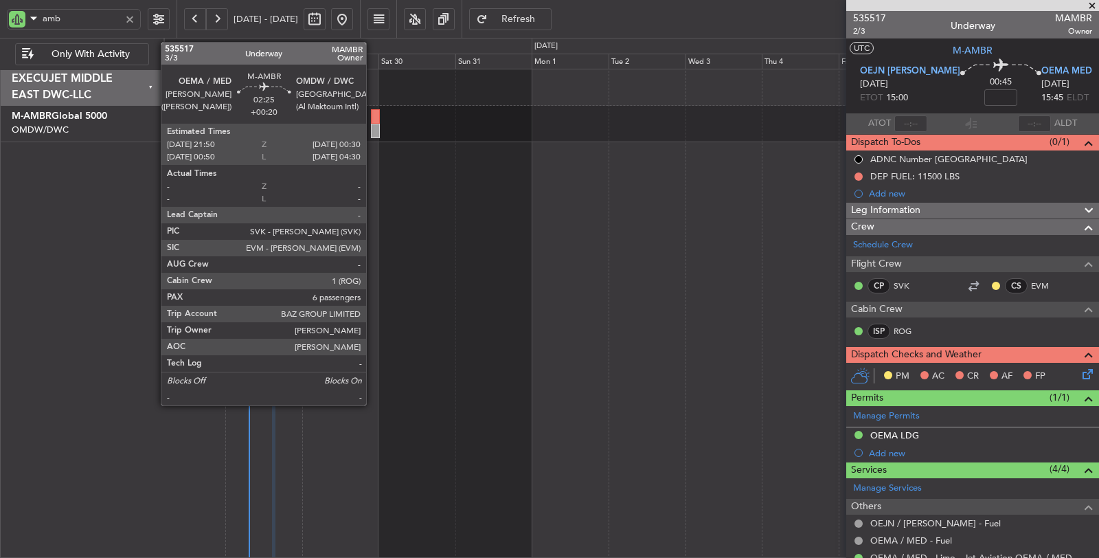
click at [373, 128] on div at bounding box center [375, 131] width 9 height 14
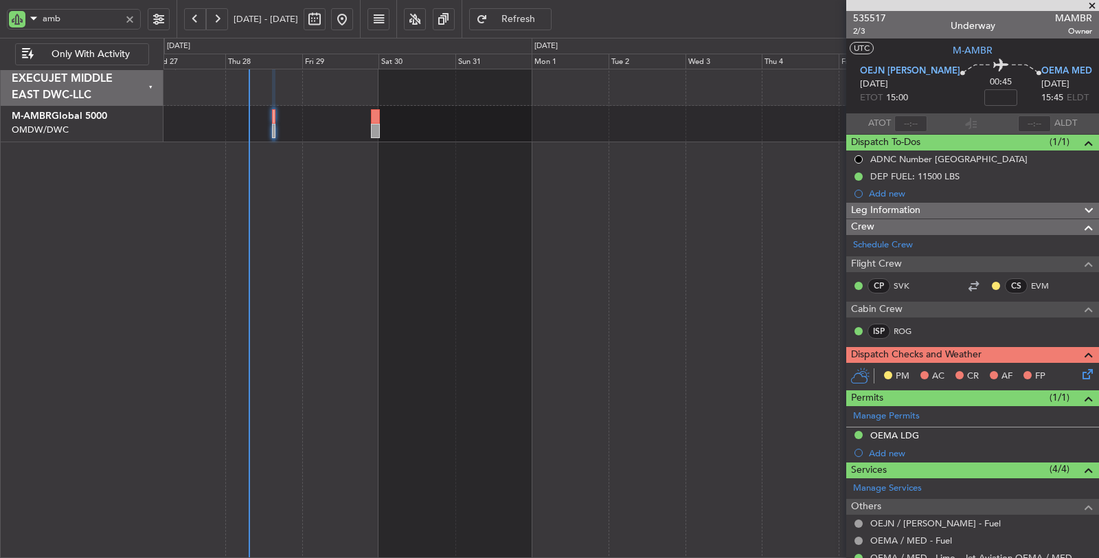
type input "[PERSON_NAME] (ANI)"
type input "7104"
type input "[PERSON_NAME] (ANI)"
type input "7104"
type input "[PERSON_NAME] (ANI)"
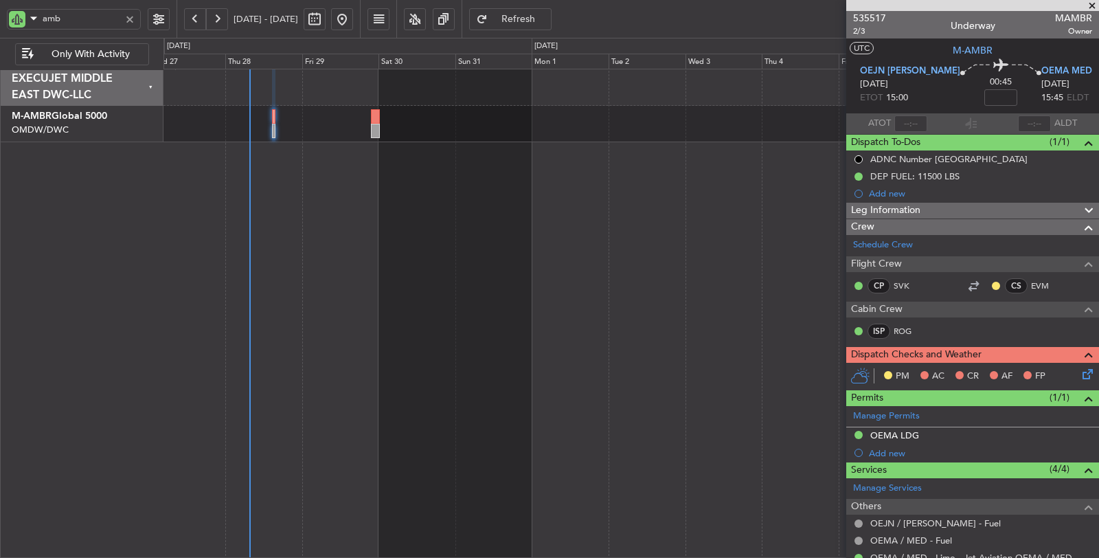
type input "7104"
type input "[PERSON_NAME] (ANI)"
type input "7104"
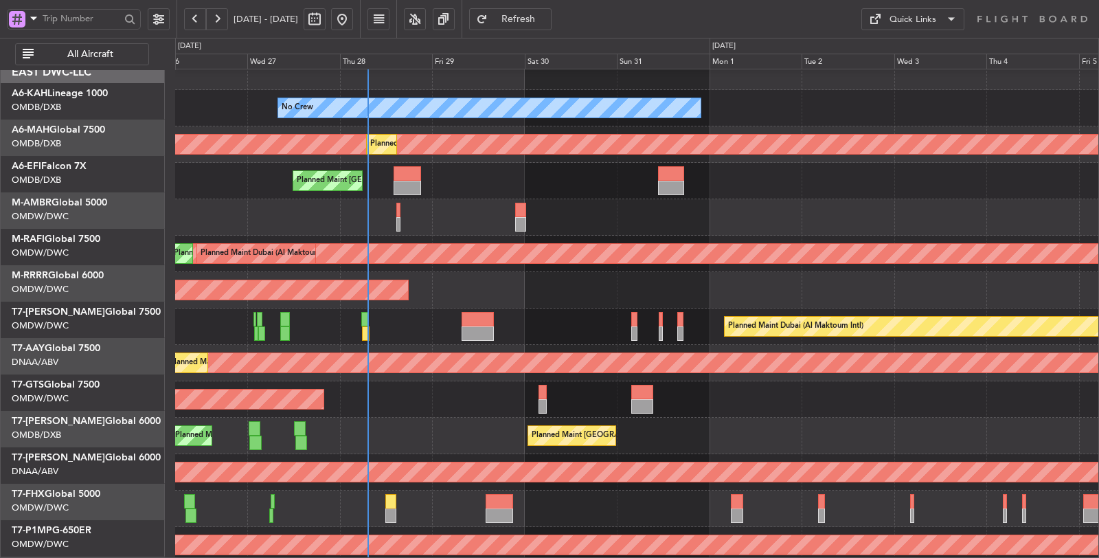
click at [258, 218] on div at bounding box center [637, 217] width 924 height 36
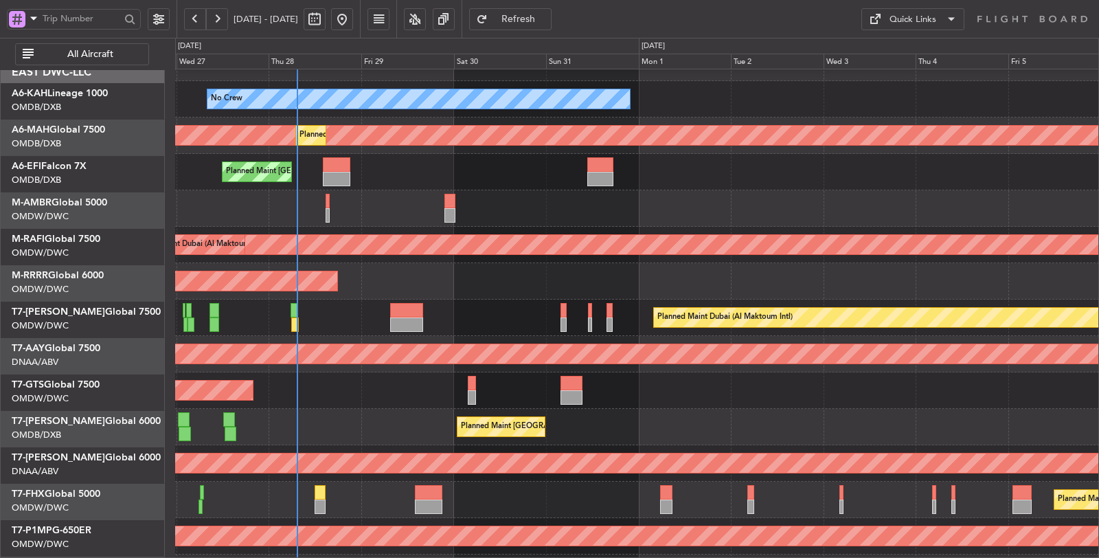
scroll to position [25, 0]
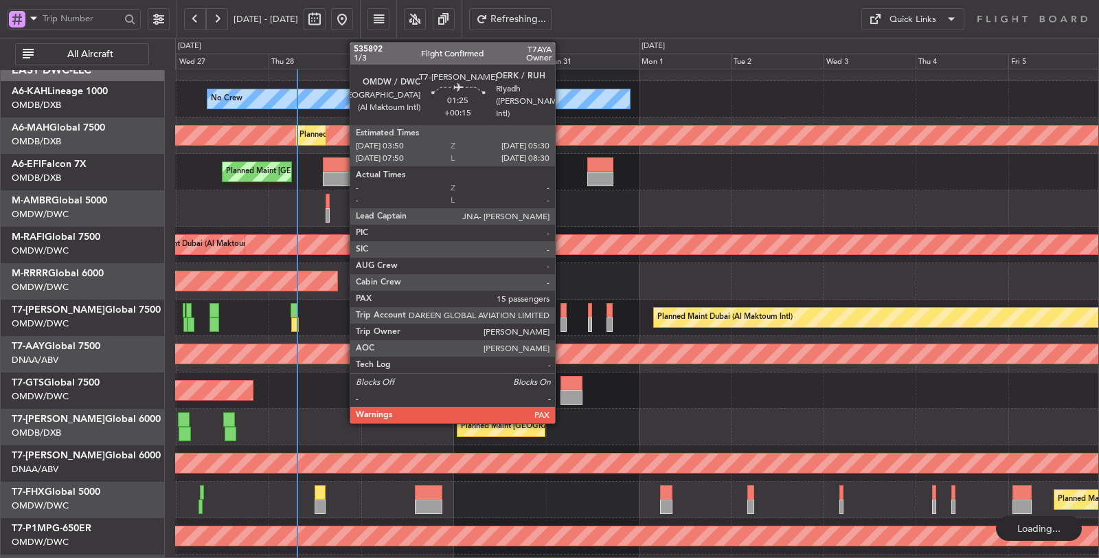
click at [562, 317] on div at bounding box center [564, 324] width 7 height 14
